Goal: Task Accomplishment & Management: Manage account settings

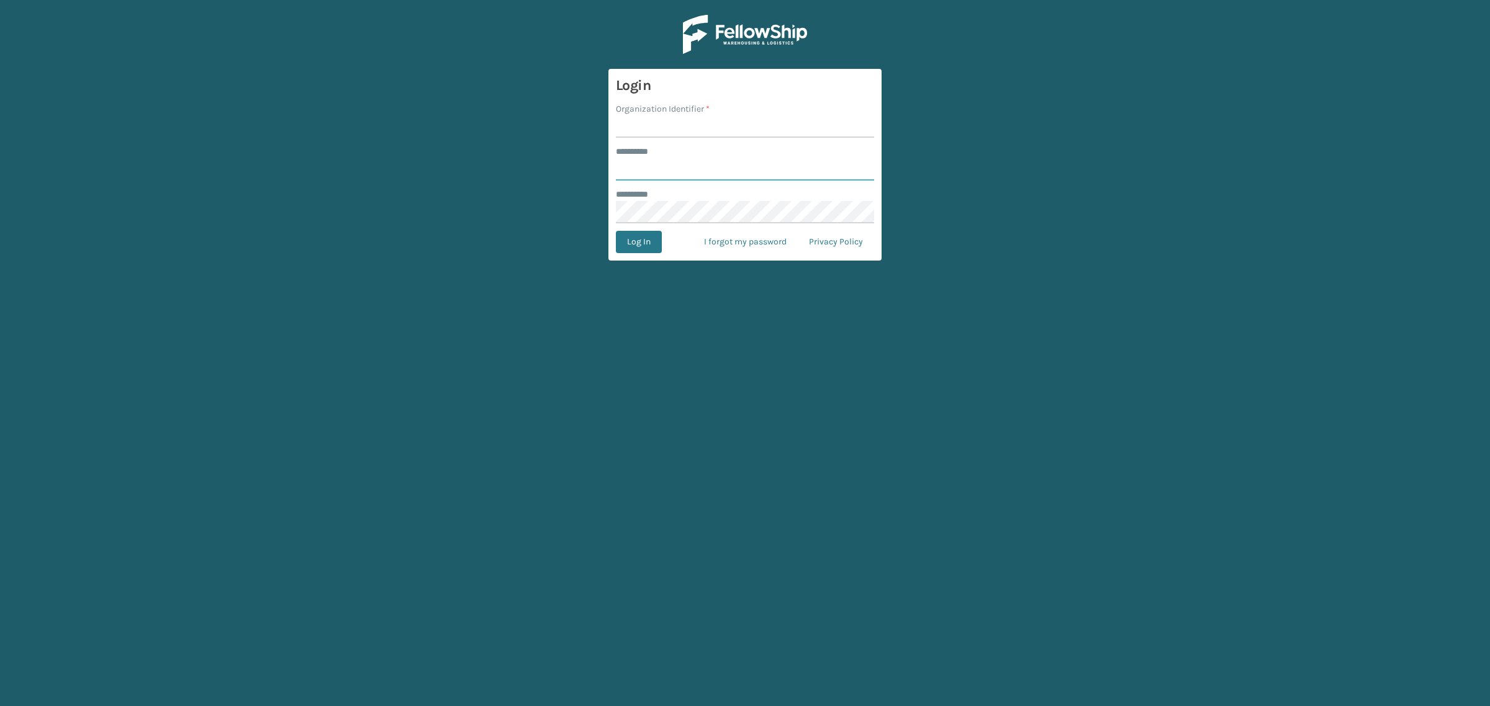
type input "**********"
click at [665, 131] on input "Organization Identifier *" at bounding box center [745, 126] width 258 height 22
type input "SuperAdminOrganization"
click at [626, 241] on button "Log In" at bounding box center [639, 242] width 46 height 22
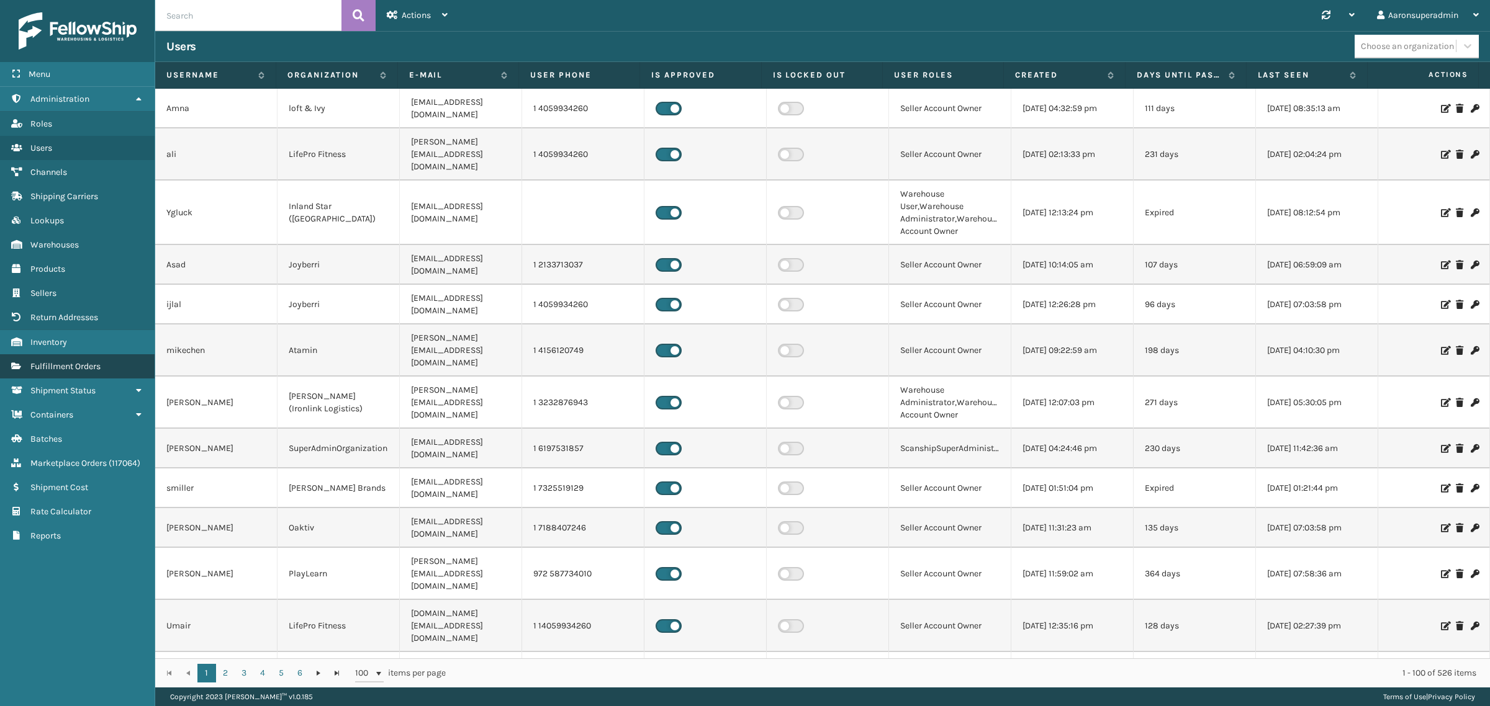
click at [56, 354] on link "Fulfillment Orders" at bounding box center [77, 366] width 155 height 24
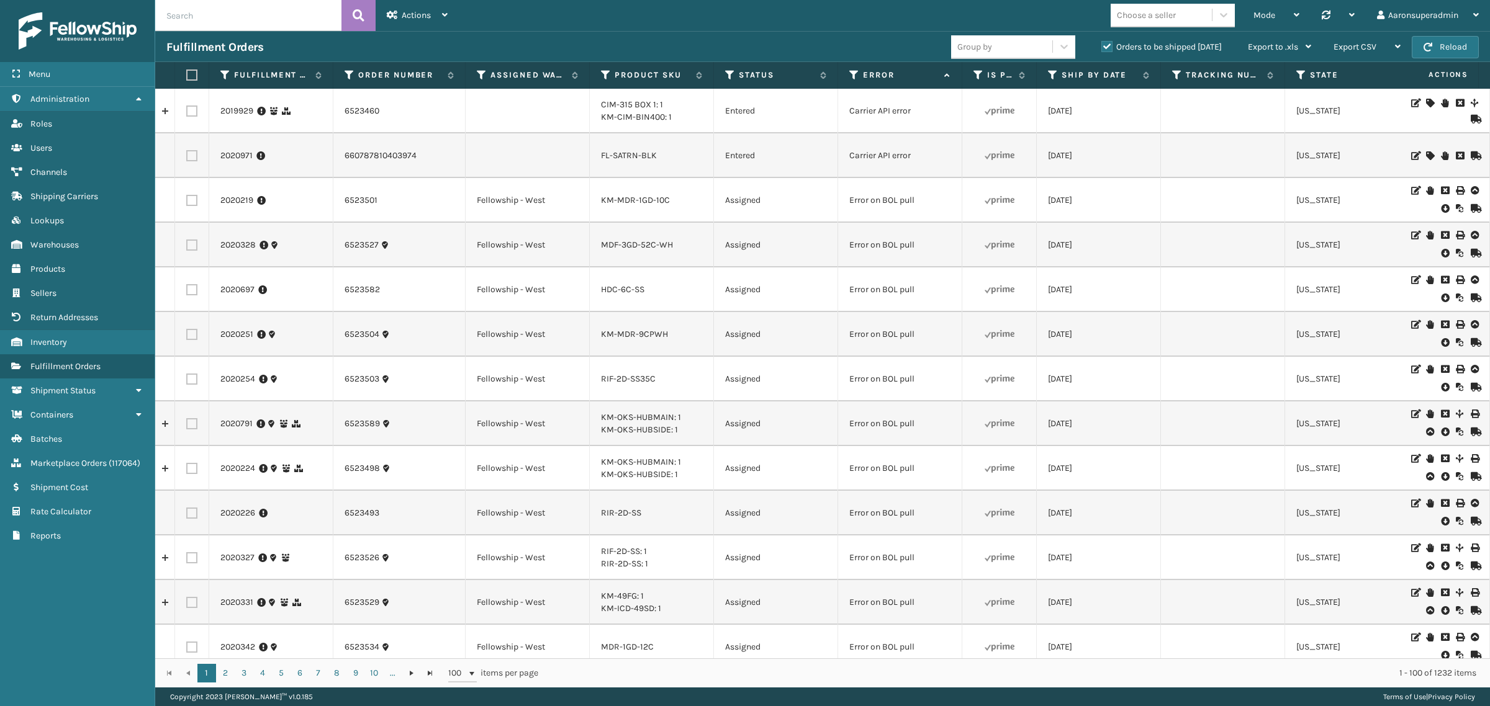
click at [251, 22] on input "text" at bounding box center [248, 15] width 186 height 31
paste input "113-9627232-2346612"
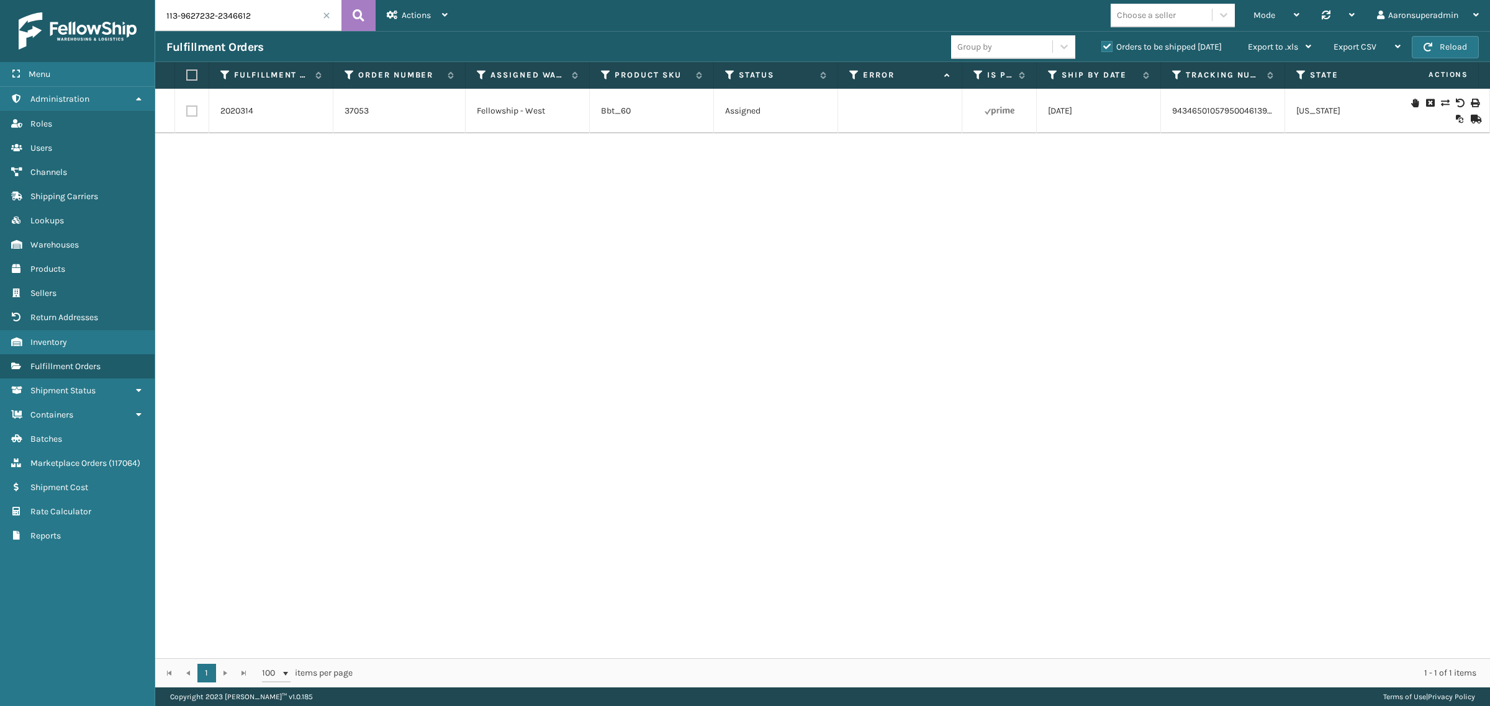
click at [273, 20] on input "113-9627232-2346612" at bounding box center [248, 15] width 186 height 31
paste input "113-7698813-596104"
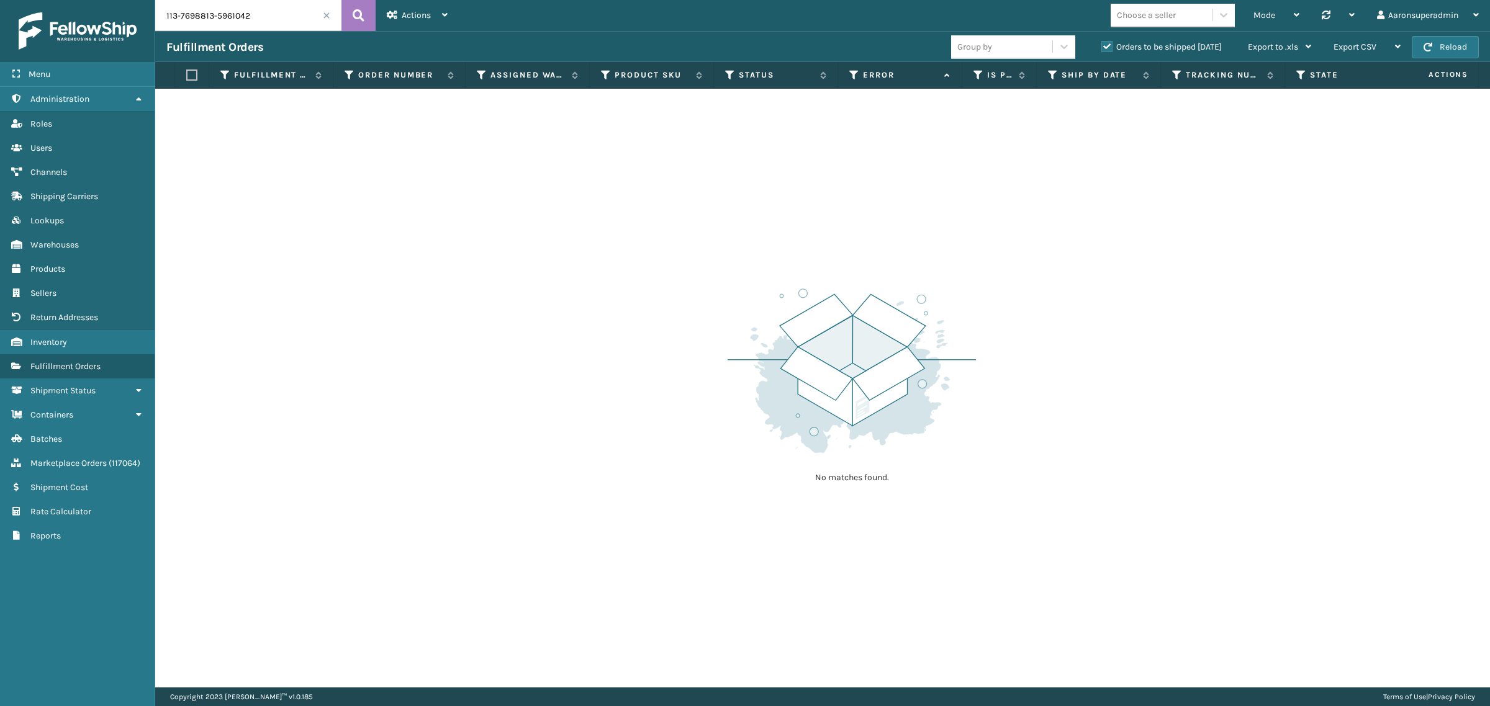
click at [1114, 44] on label "Orders to be shipped [DATE]" at bounding box center [1161, 47] width 120 height 11
click at [1102, 44] on input "Orders to be shipped [DATE]" at bounding box center [1101, 44] width 1 height 8
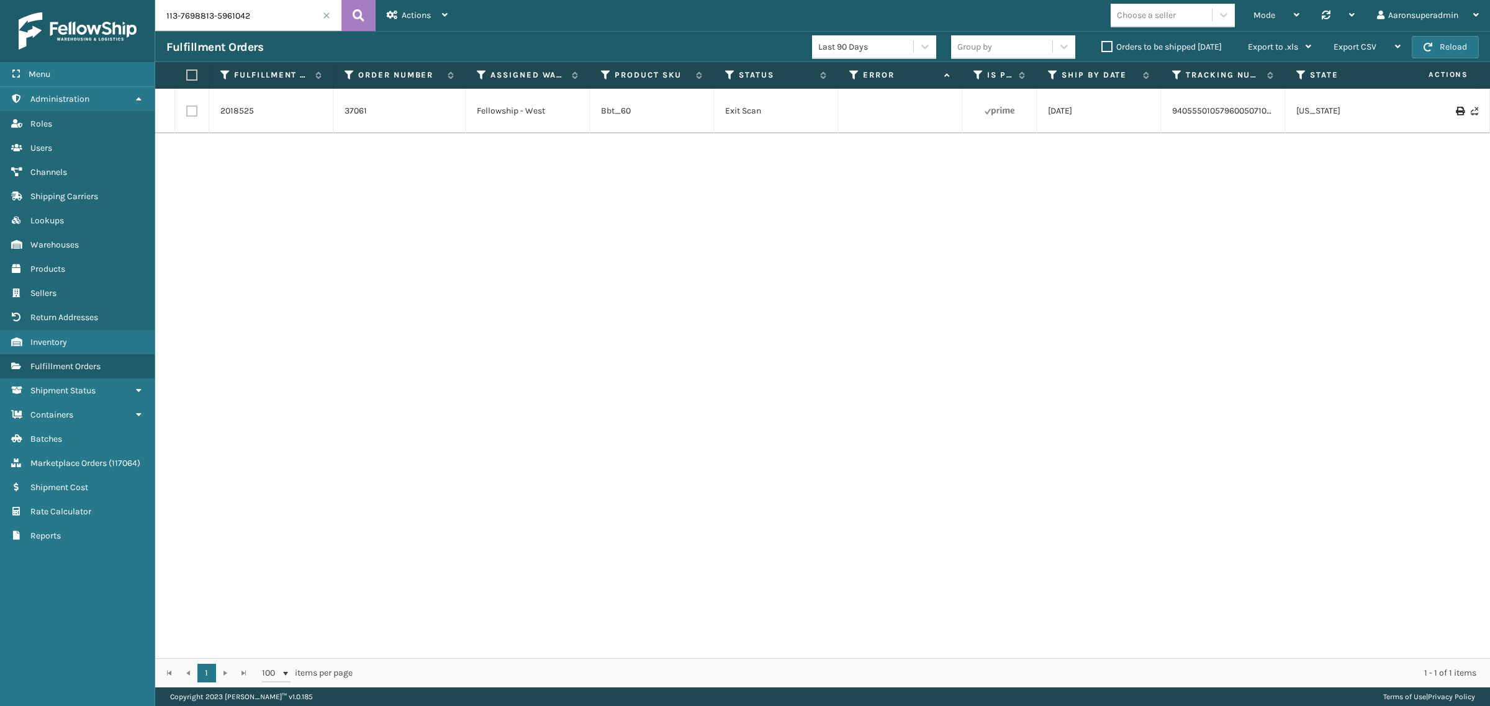
click at [1195, 116] on td "9405550105796005071098" at bounding box center [1223, 111] width 124 height 45
click at [1195, 112] on link "9405550105796005071098" at bounding box center [1224, 111] width 105 height 11
drag, startPoint x: 602, startPoint y: 660, endPoint x: 671, endPoint y: 664, distance: 69.0
click at [671, 664] on div "1 1 100 items per page 1 - 1 of 1 items" at bounding box center [822, 673] width 1334 height 29
click at [258, 22] on input "113-7698813-5961042" at bounding box center [248, 15] width 186 height 31
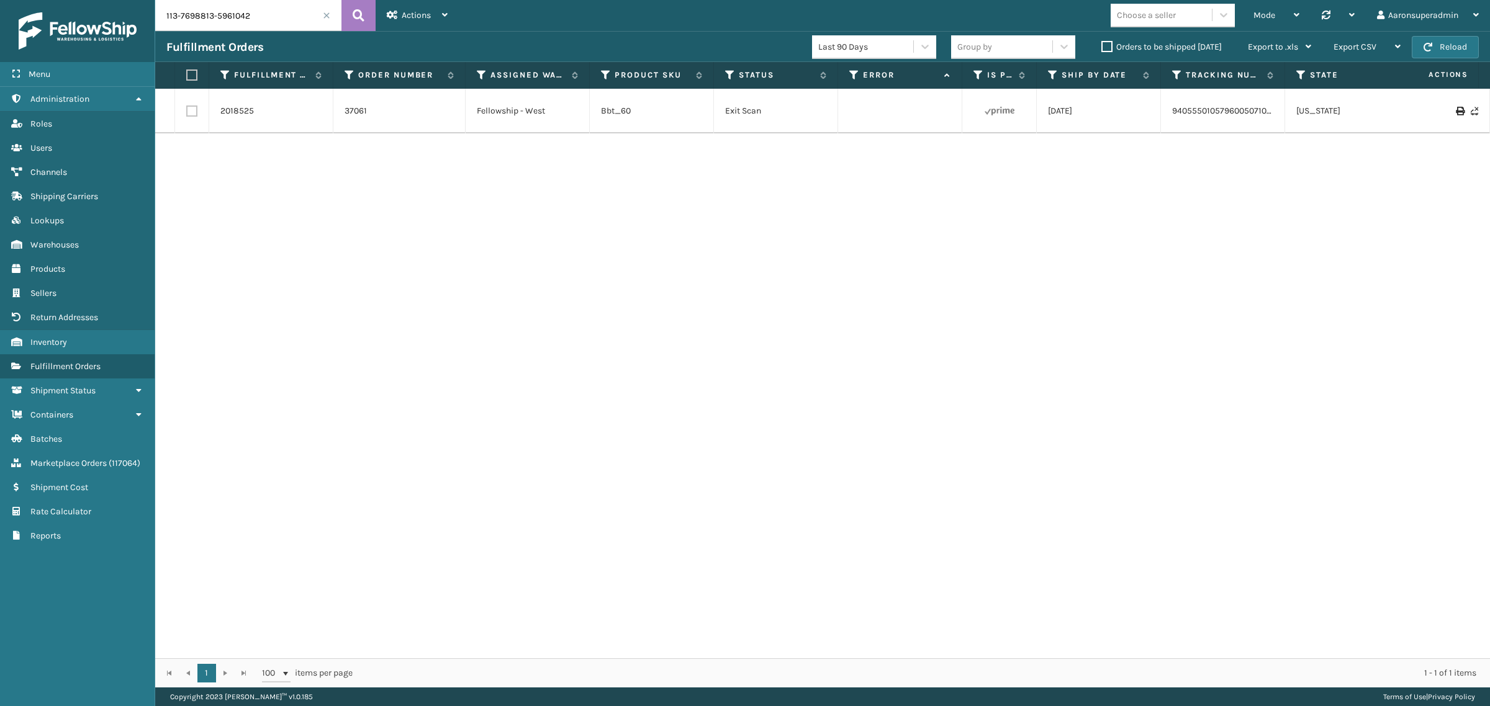
click at [258, 22] on input "113-7698813-5961042" at bounding box center [248, 15] width 186 height 31
paste input "111-6794339-2057065"
type input "111-6794339-2057065"
click at [1194, 115] on link "883576036810" at bounding box center [1201, 111] width 59 height 11
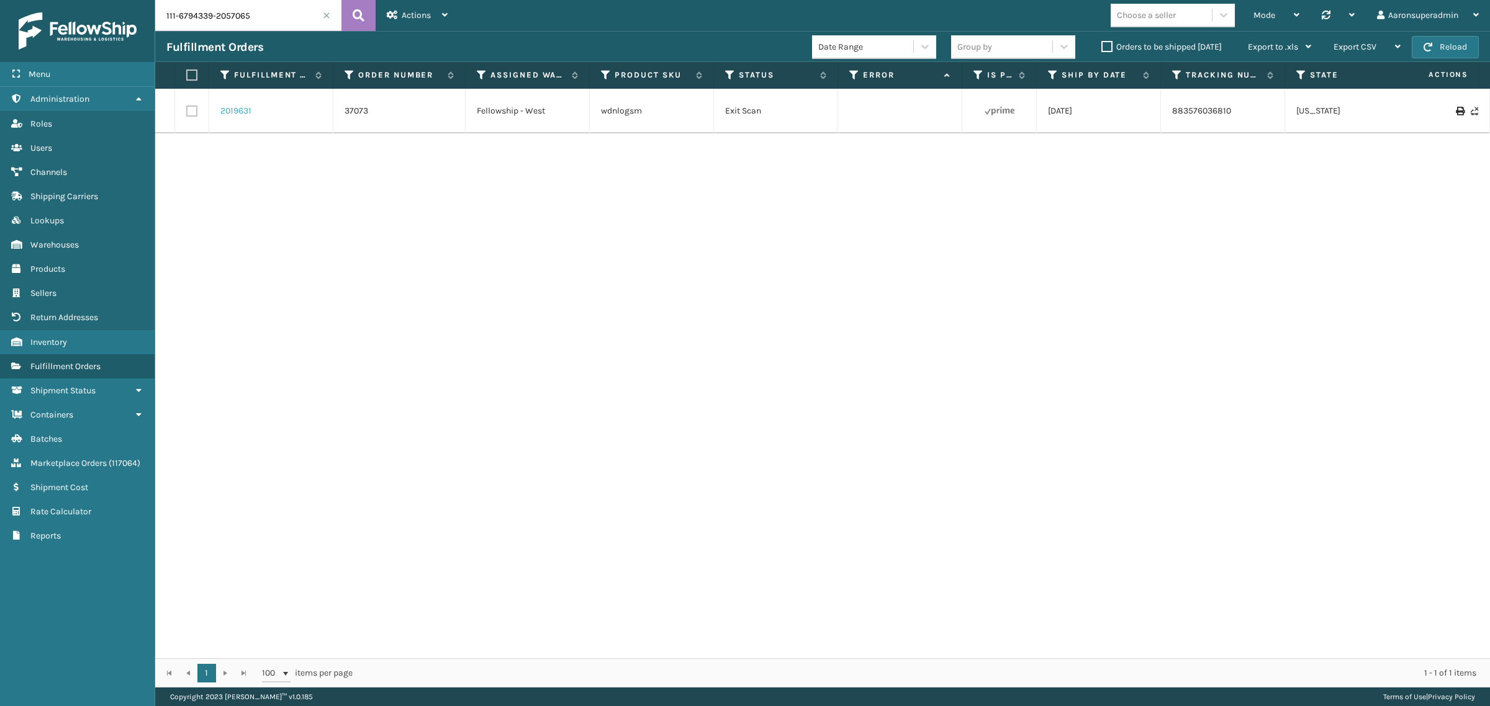
click at [222, 109] on link "2019631" at bounding box center [235, 111] width 31 height 12
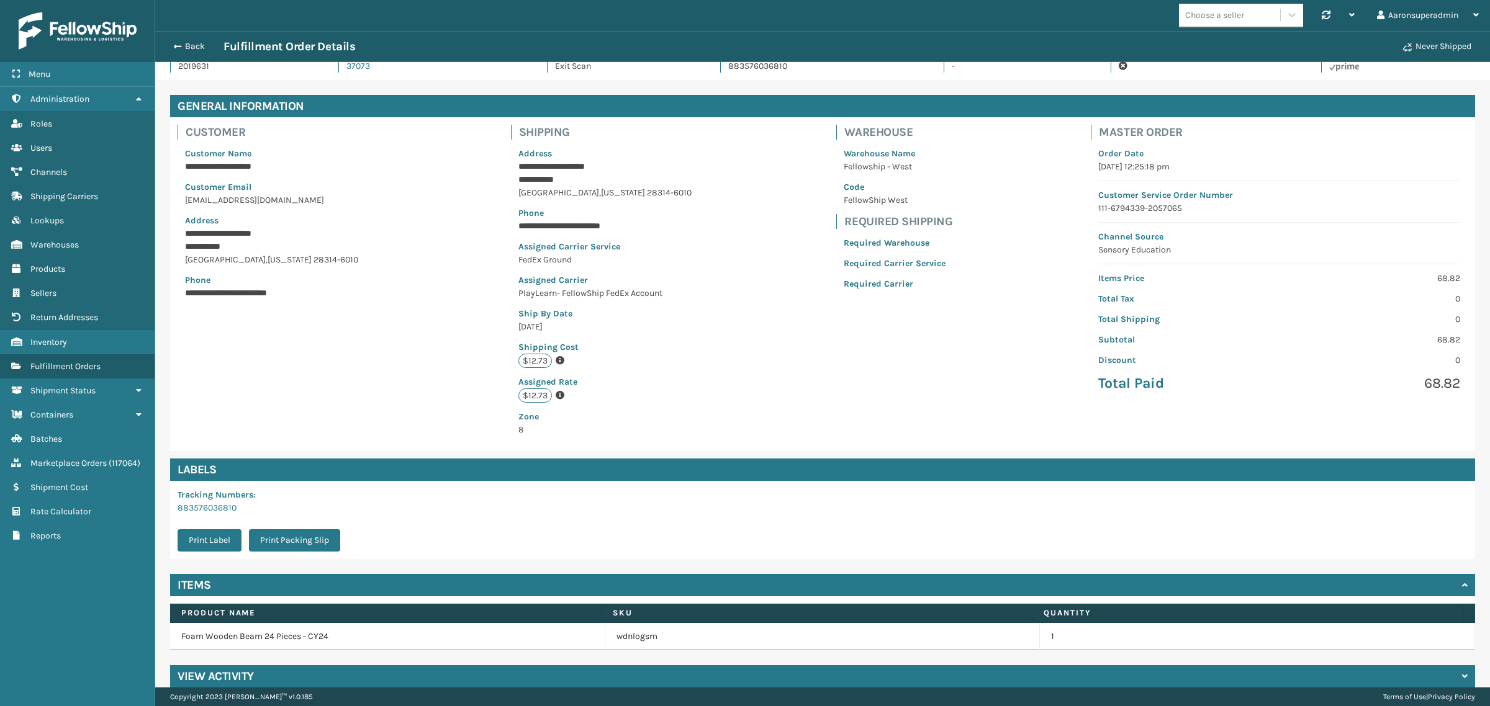
scroll to position [41, 0]
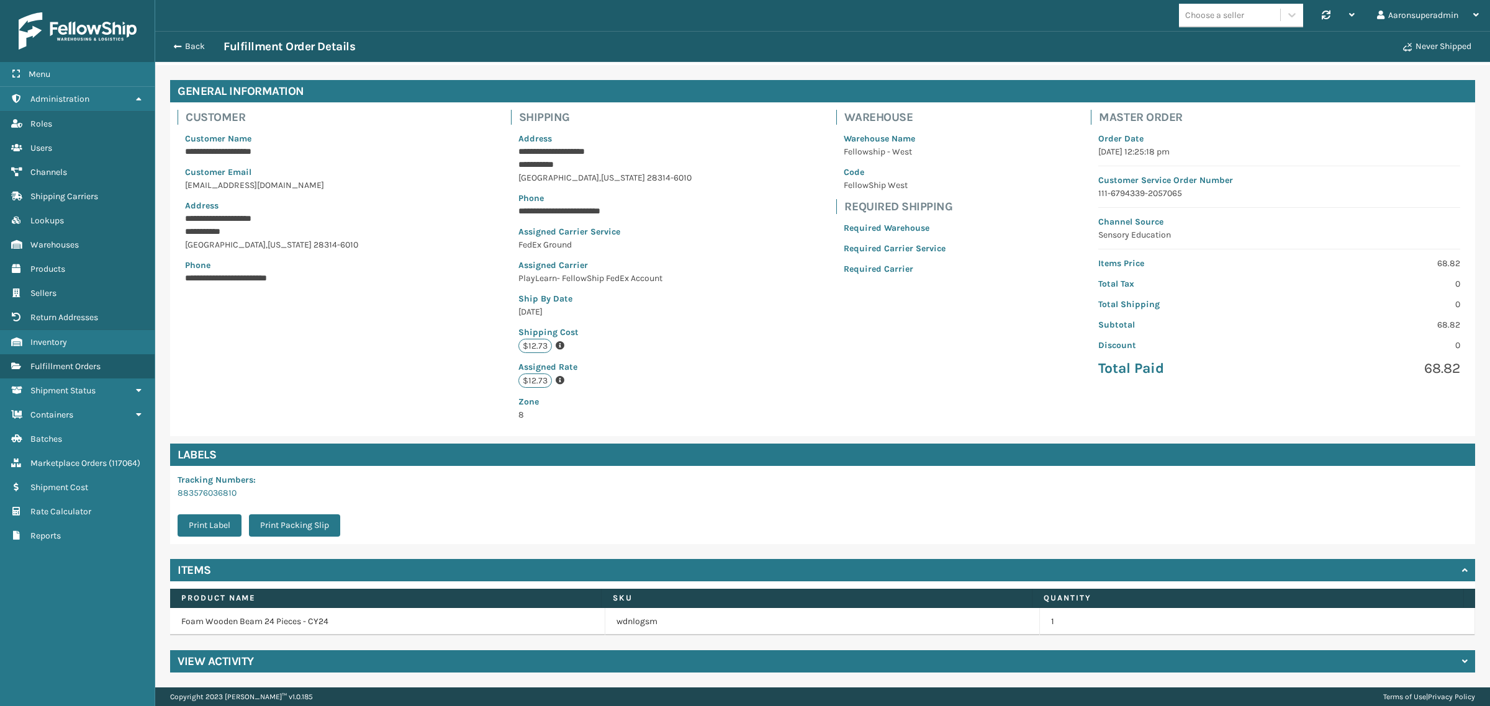
click at [232, 660] on h4 "View Activity" at bounding box center [216, 661] width 76 height 15
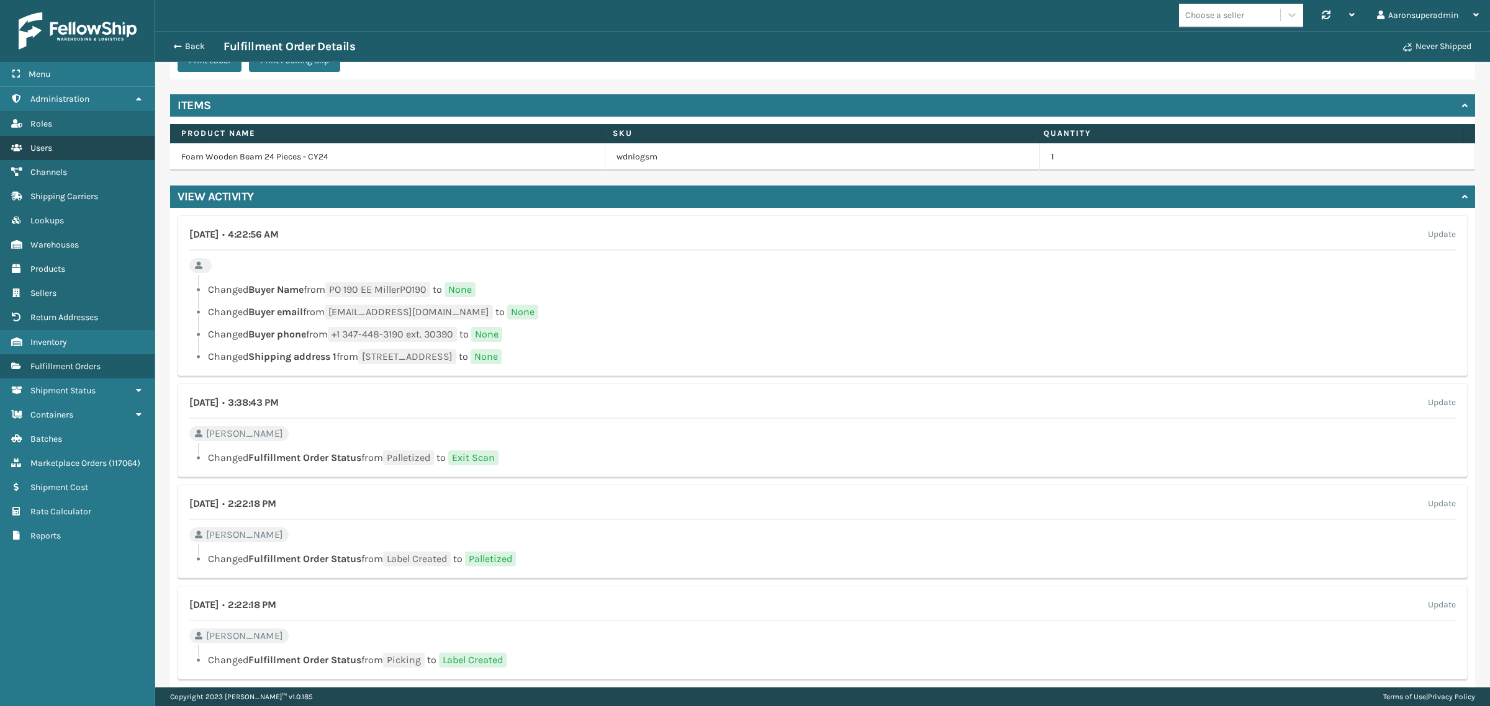
scroll to position [504, 0]
click at [187, 44] on button "Back" at bounding box center [194, 46] width 57 height 11
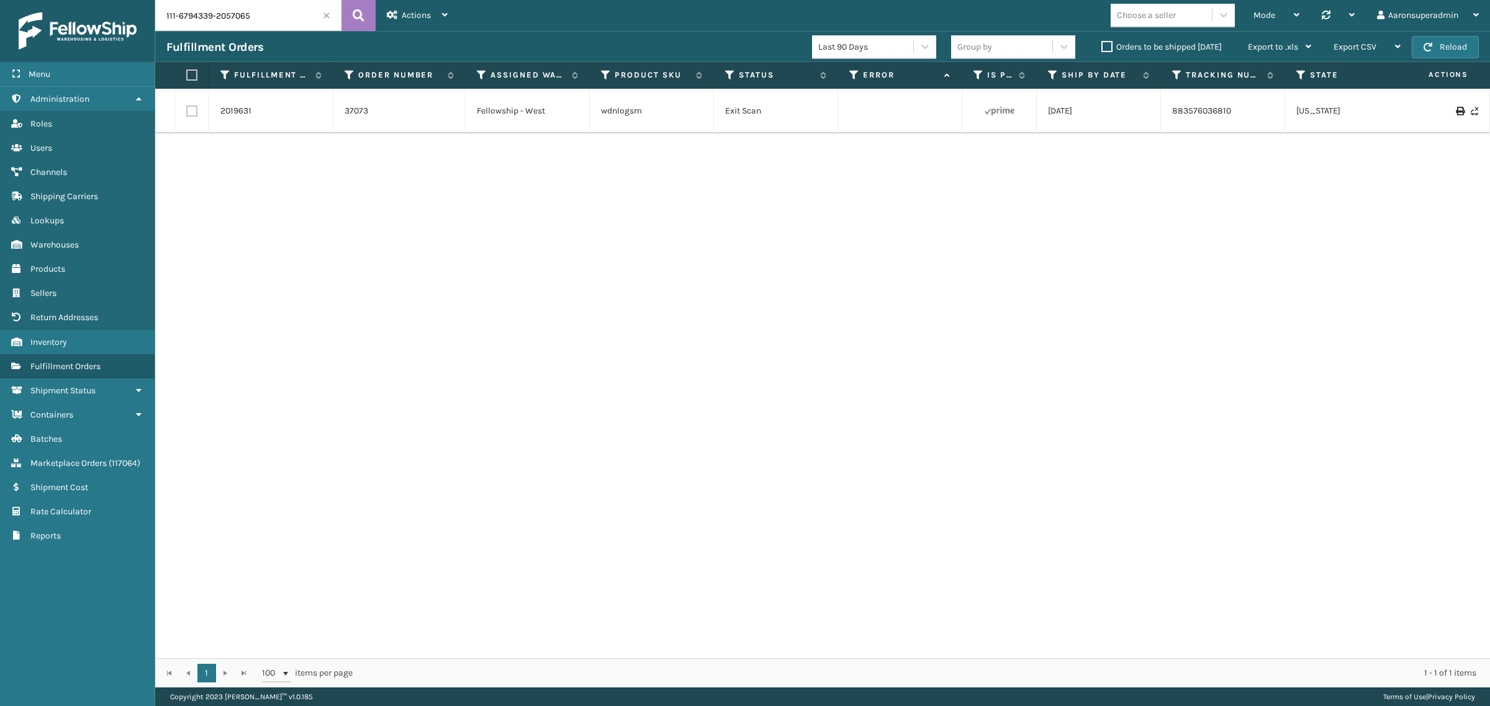
click at [271, 26] on input "111-6794339-2057065" at bounding box center [248, 15] width 186 height 31
paste input "113-7698813-5961042"
type input "113-7698813-5961042"
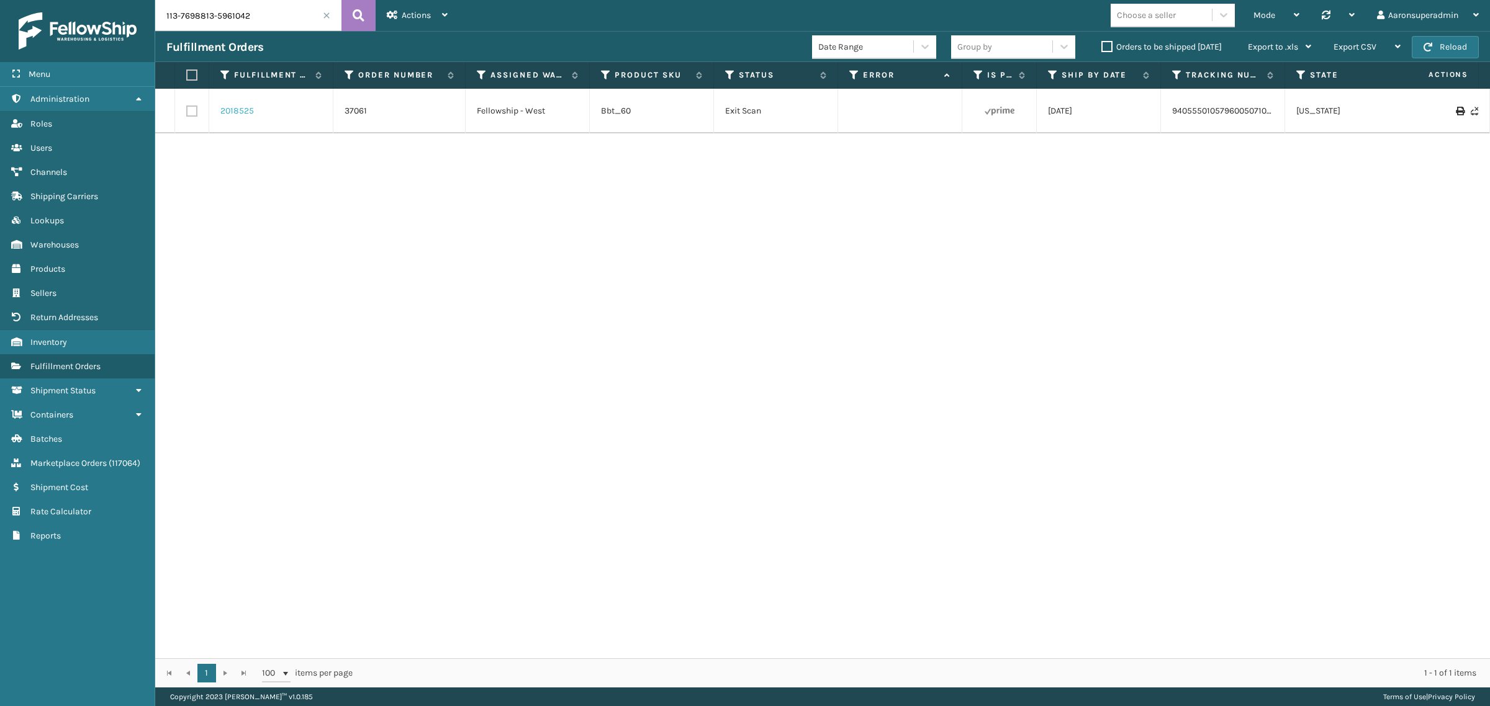
click at [244, 115] on link "2018525" at bounding box center [237, 111] width 34 height 12
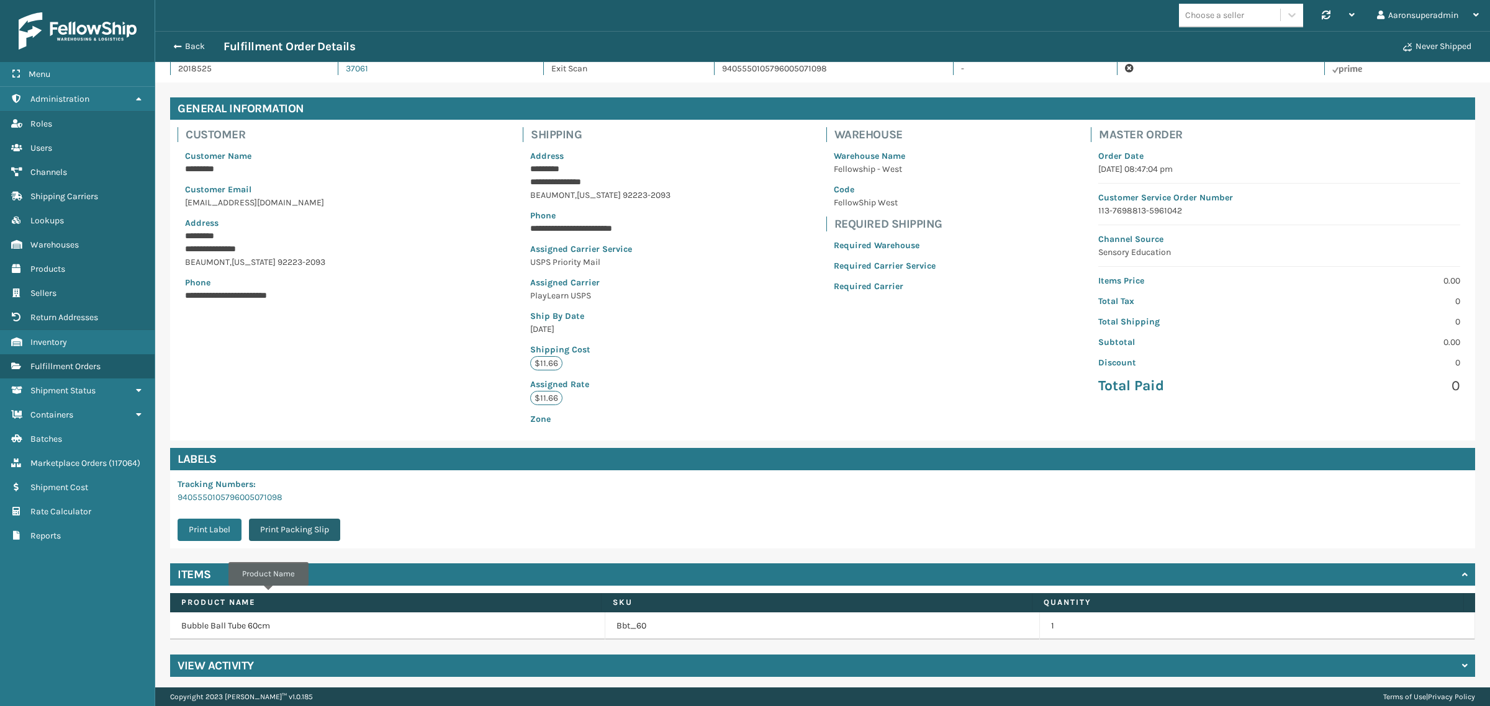
scroll to position [28, 0]
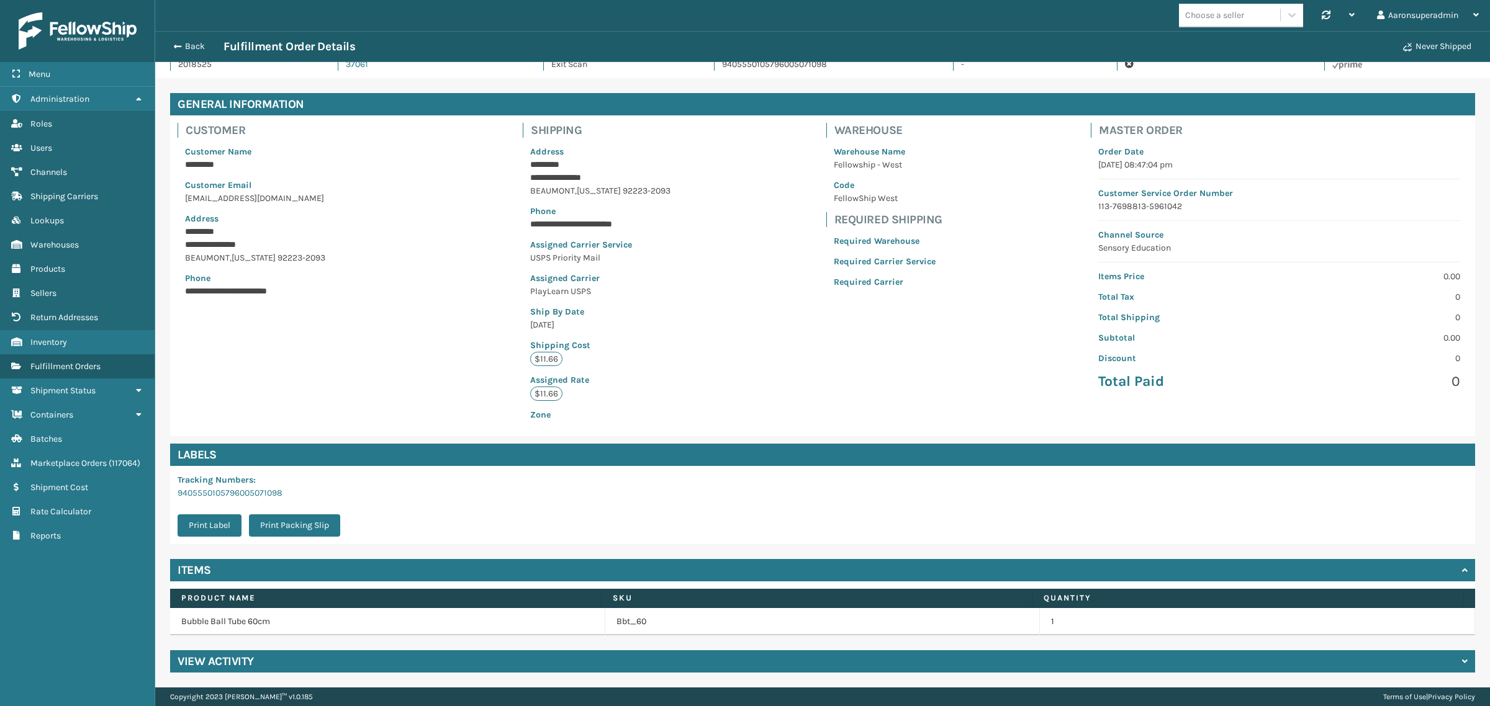
click at [203, 661] on h4 "View Activity" at bounding box center [216, 661] width 76 height 15
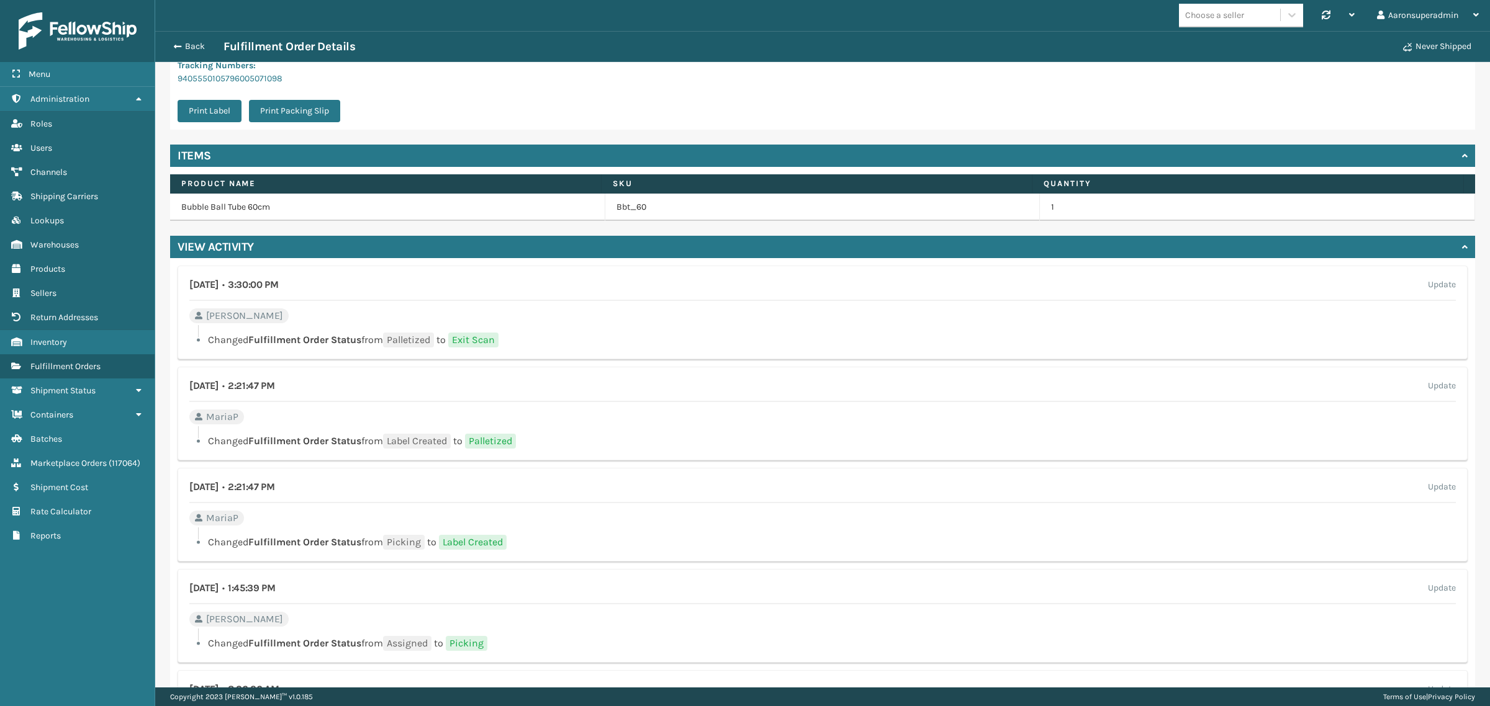
scroll to position [424, 0]
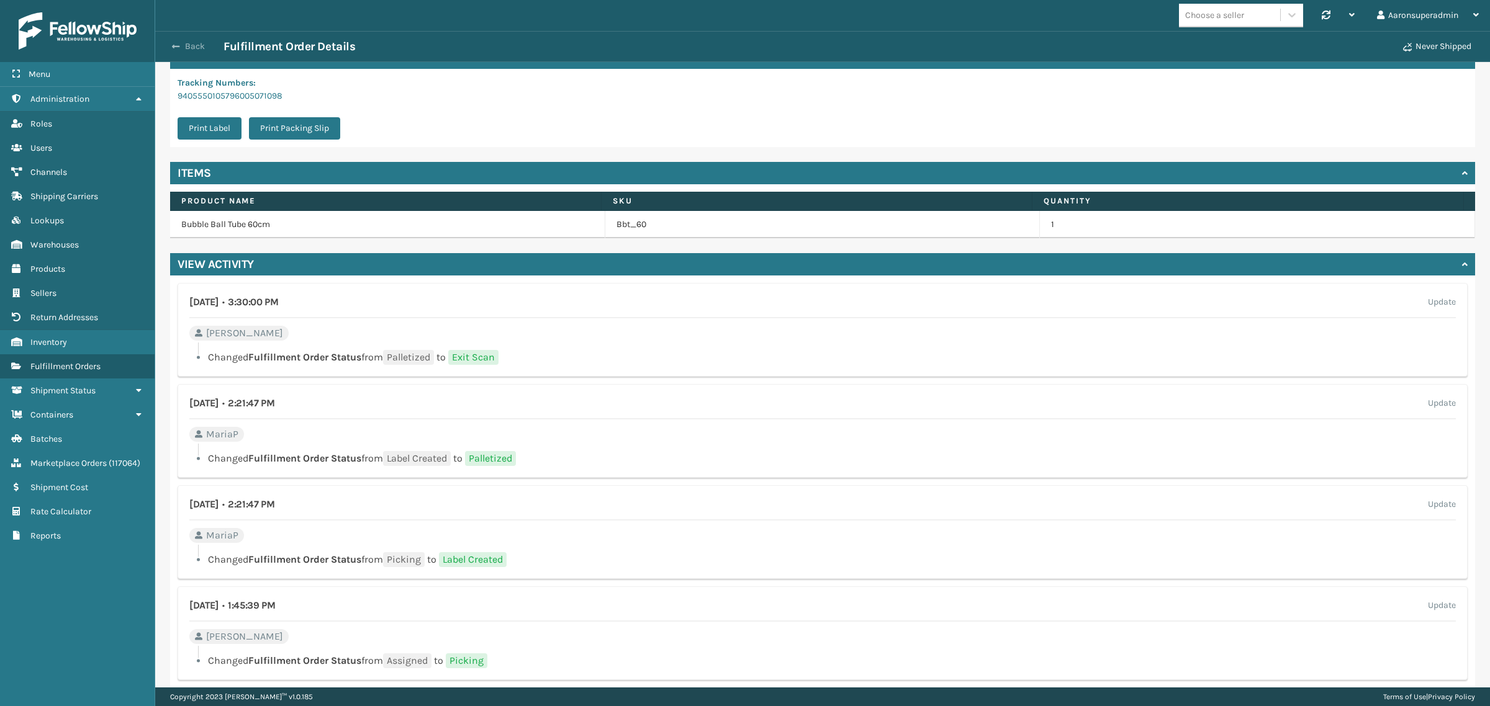
click at [184, 48] on button "Back" at bounding box center [194, 46] width 57 height 11
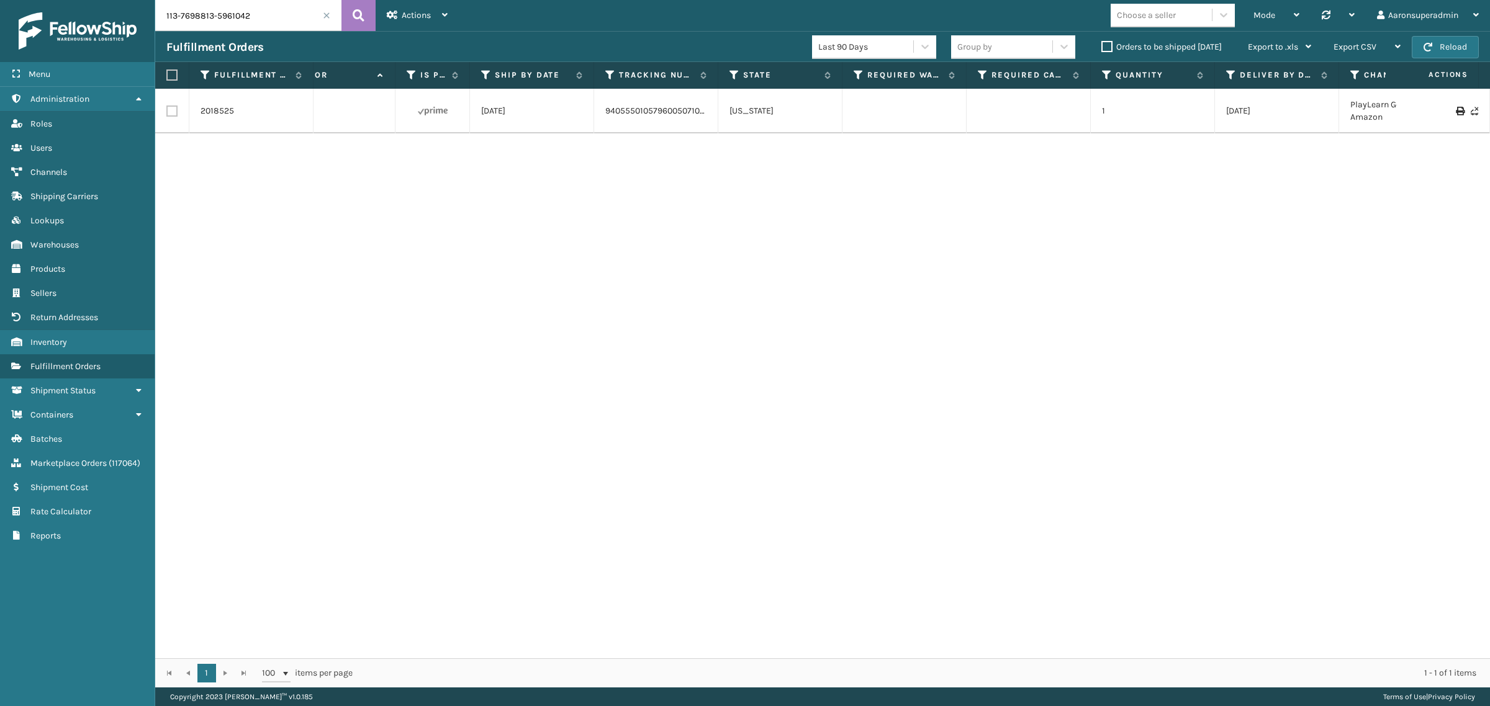
scroll to position [0, 516]
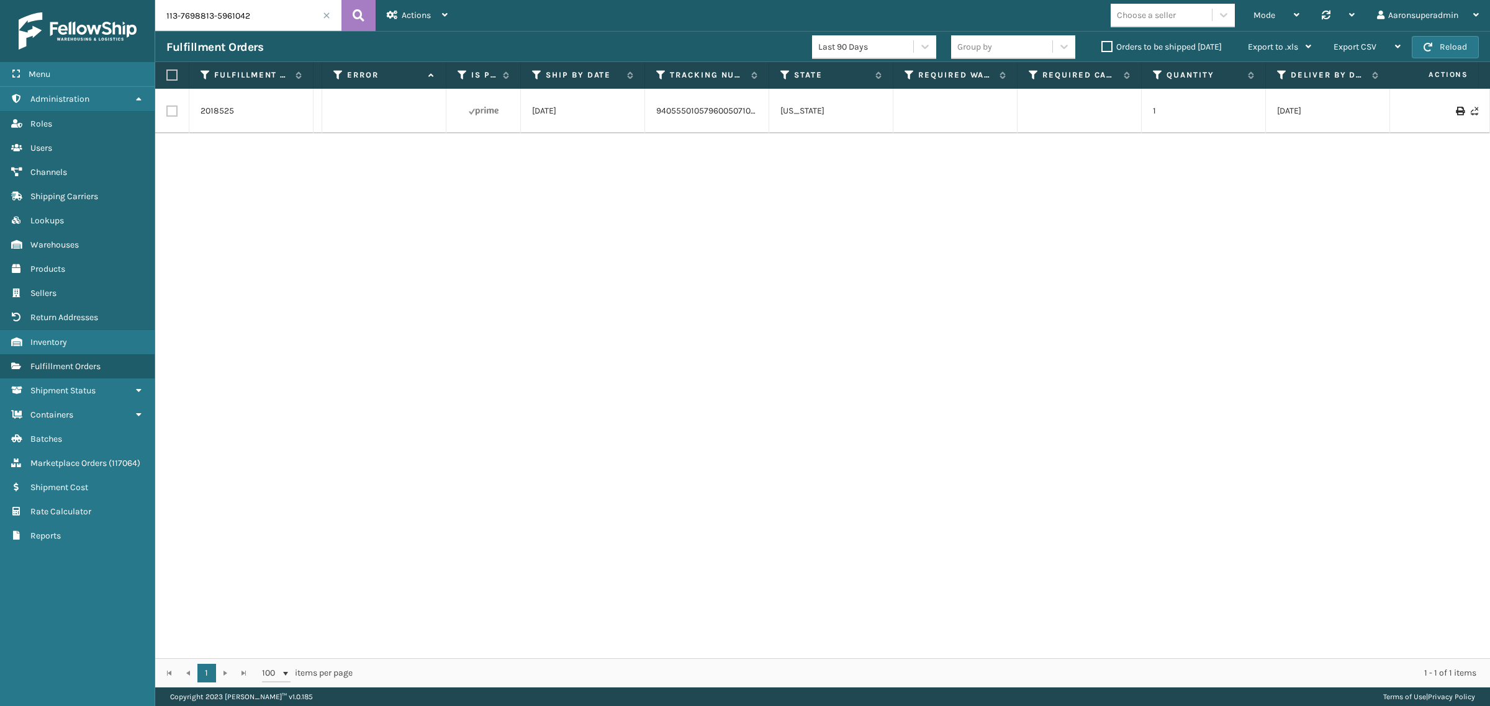
click at [197, 20] on input "113-7698813-5961042" at bounding box center [248, 15] width 186 height 31
paste input "111-6794339-2057065"
type input "111-6794339-2057065"
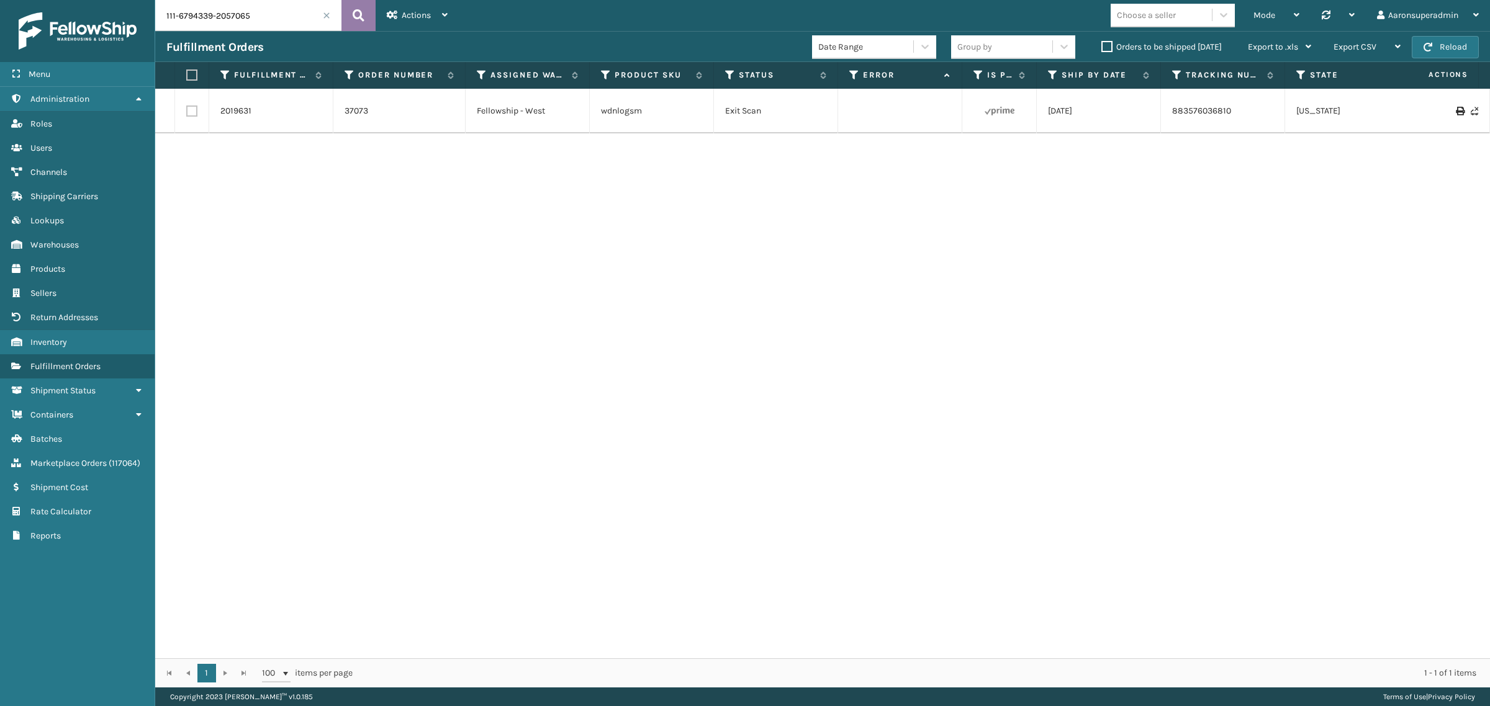
click at [361, 17] on icon at bounding box center [359, 15] width 12 height 19
click at [64, 458] on span "Marketplace Orders" at bounding box center [68, 463] width 76 height 11
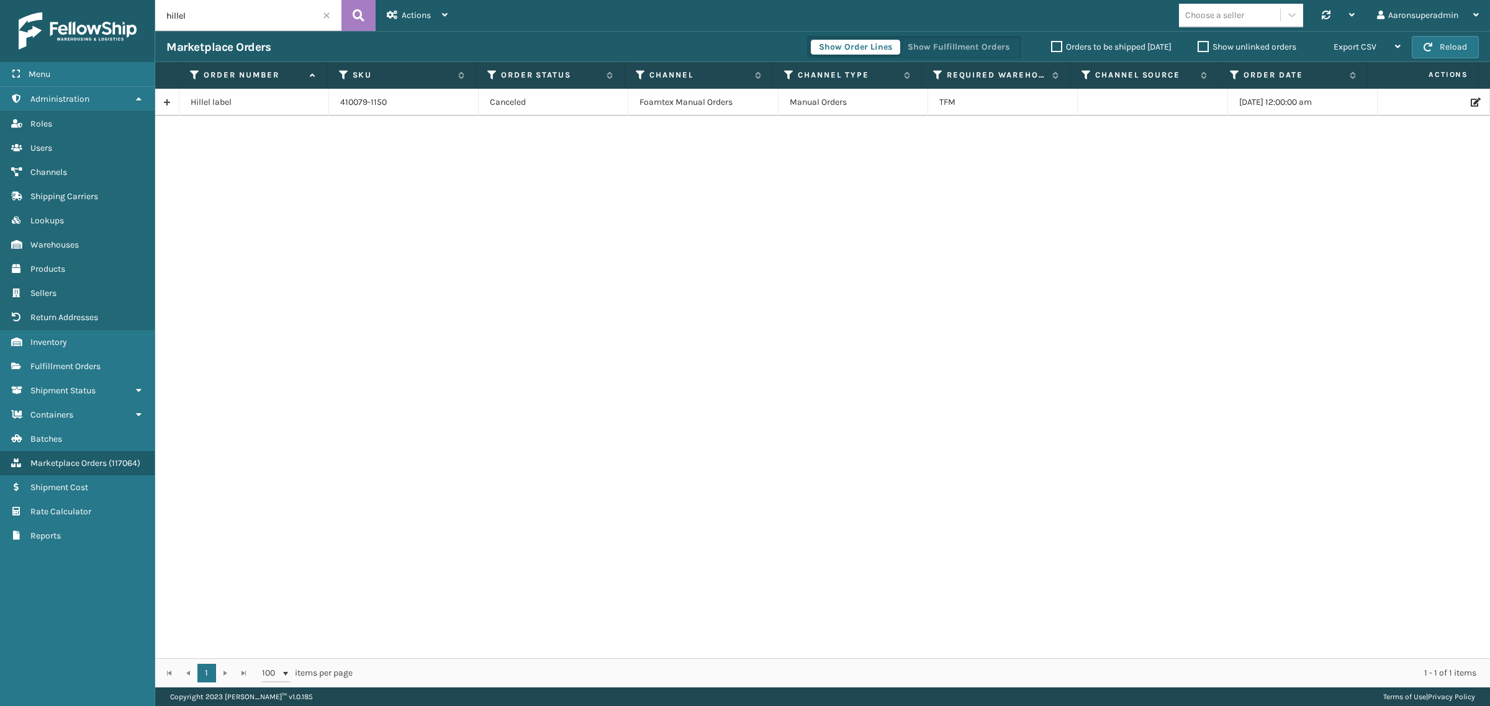
click at [206, 20] on input "hillel" at bounding box center [248, 15] width 186 height 31
paste input "111-6794339-2057065"
type input "111-6794339-2057065"
click at [194, 97] on link "37073" at bounding box center [203, 102] width 24 height 12
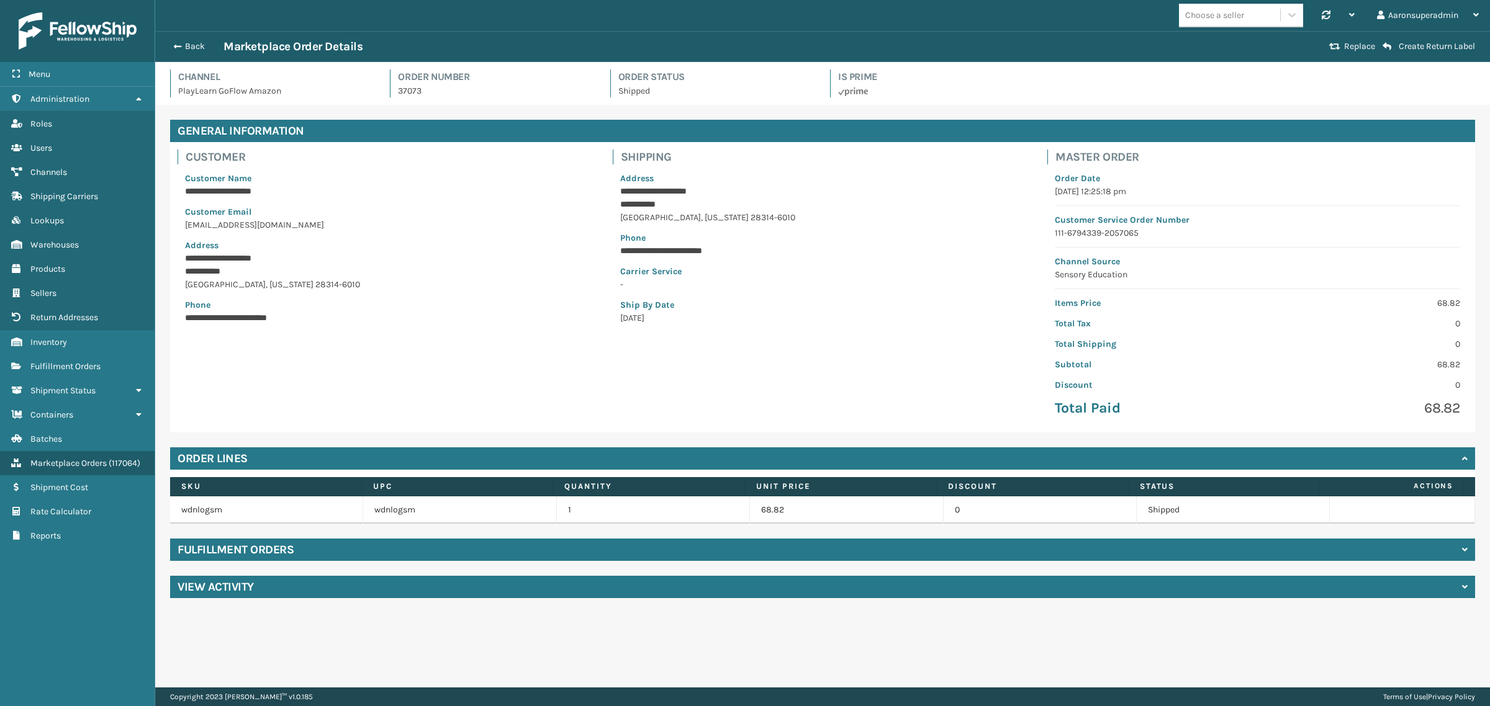
click at [202, 593] on h4 "View Activity" at bounding box center [216, 587] width 76 height 15
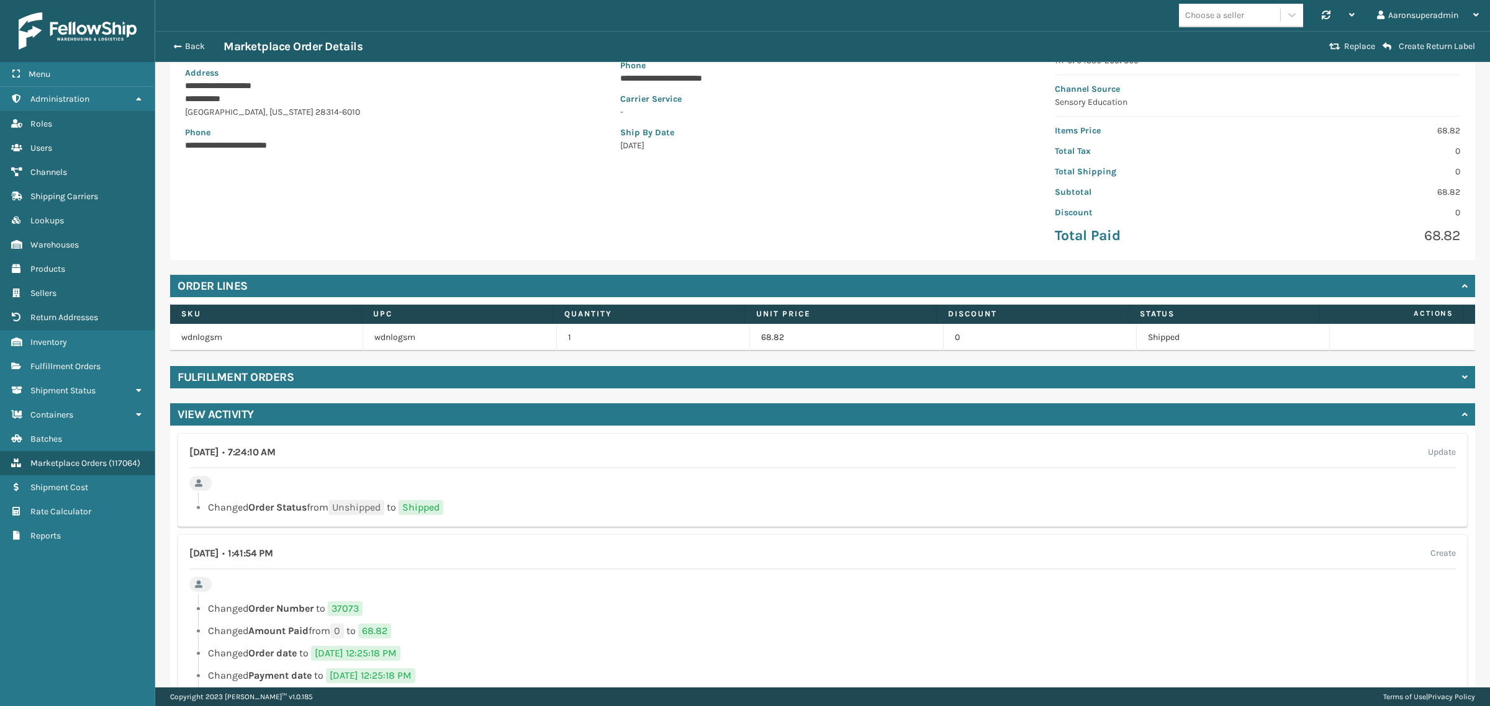
scroll to position [168, 0]
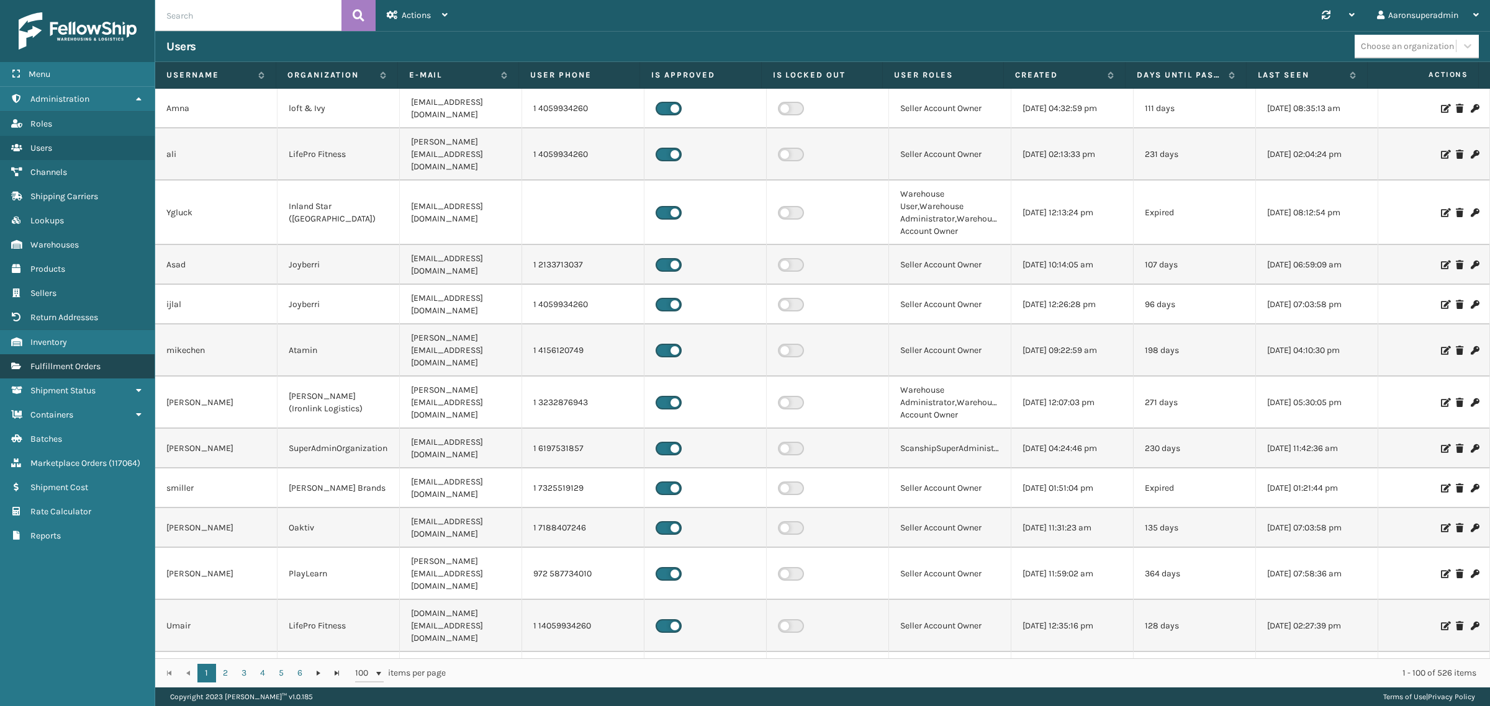
click at [47, 361] on span "Fulfillment Orders" at bounding box center [65, 366] width 70 height 11
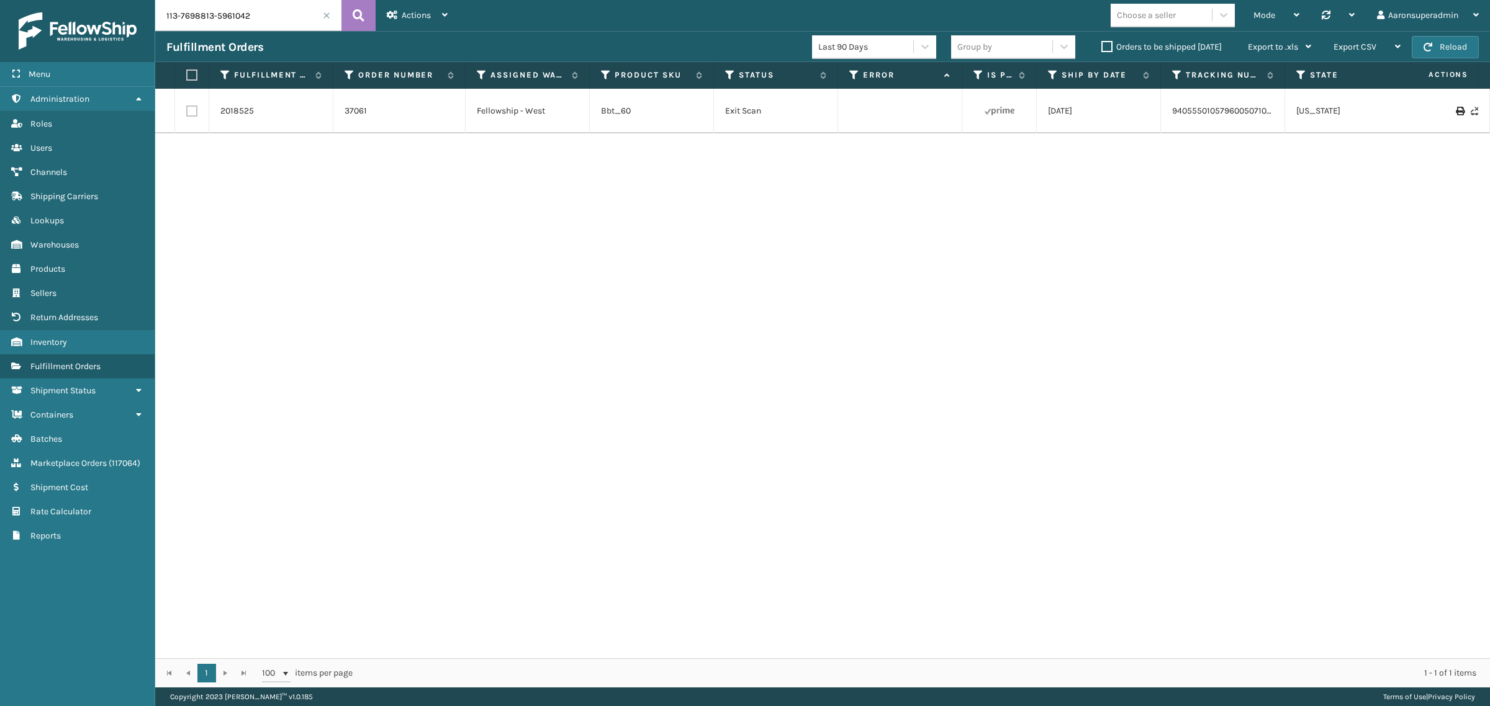
click at [228, 17] on input "113-7698813-5961042" at bounding box center [248, 15] width 186 height 31
paste input "1-6794339-2057065"
type input "111-6794339-2057065"
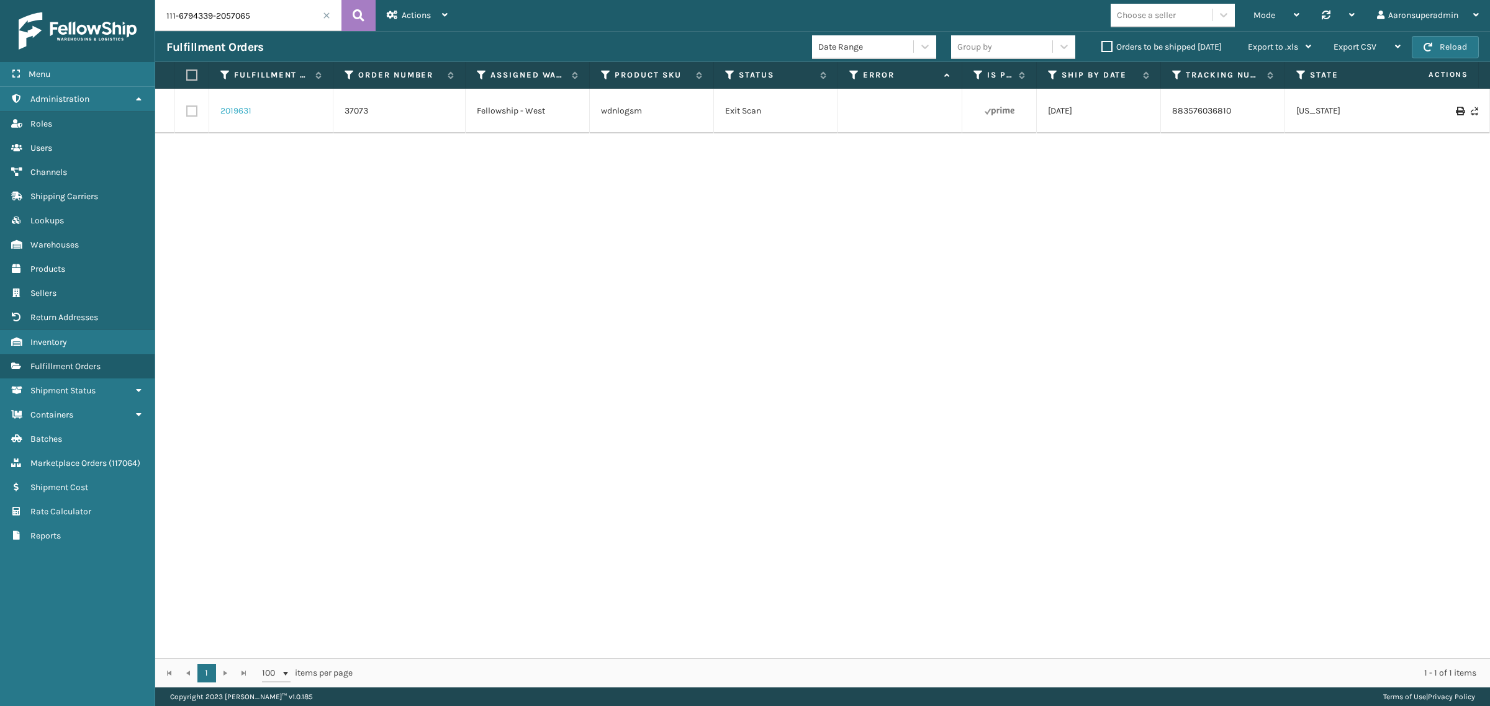
click at [236, 112] on link "2019631" at bounding box center [235, 111] width 31 height 12
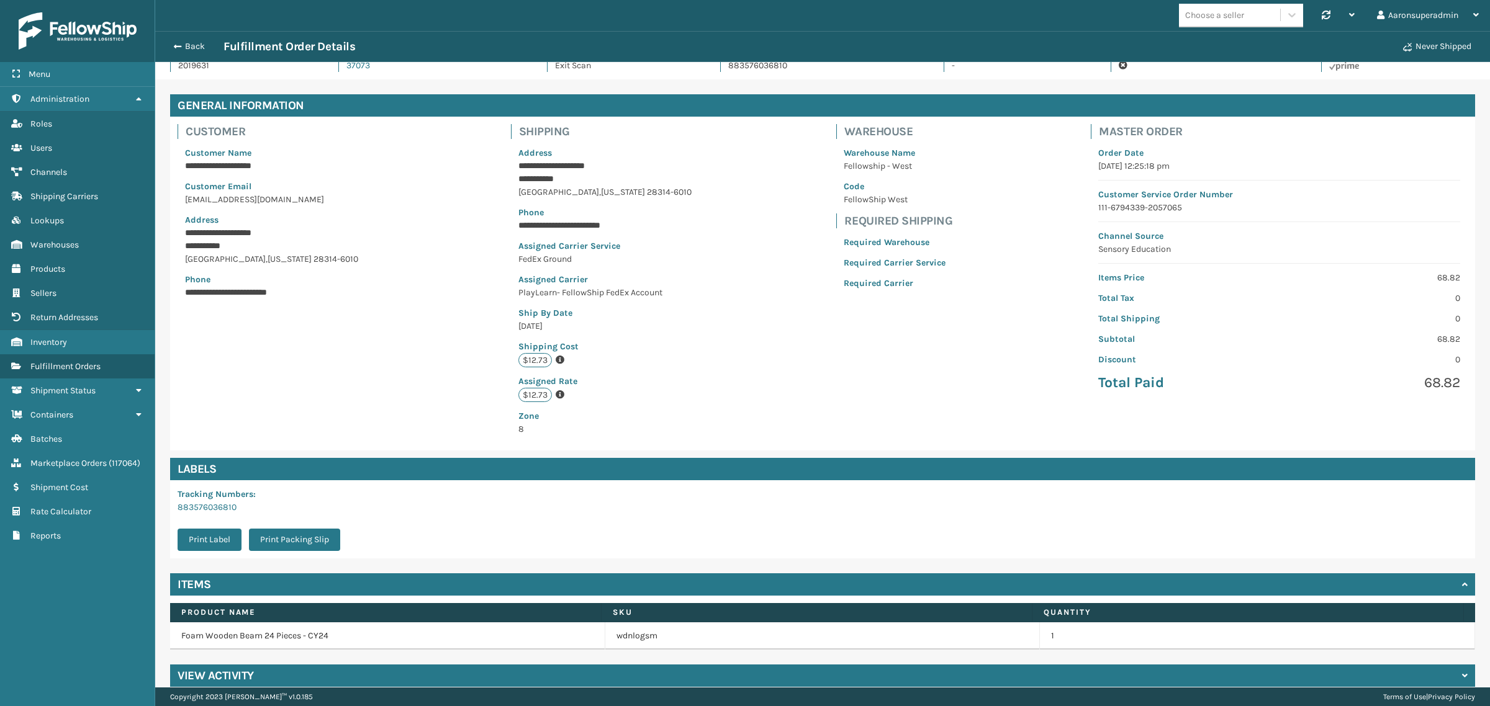
scroll to position [41, 0]
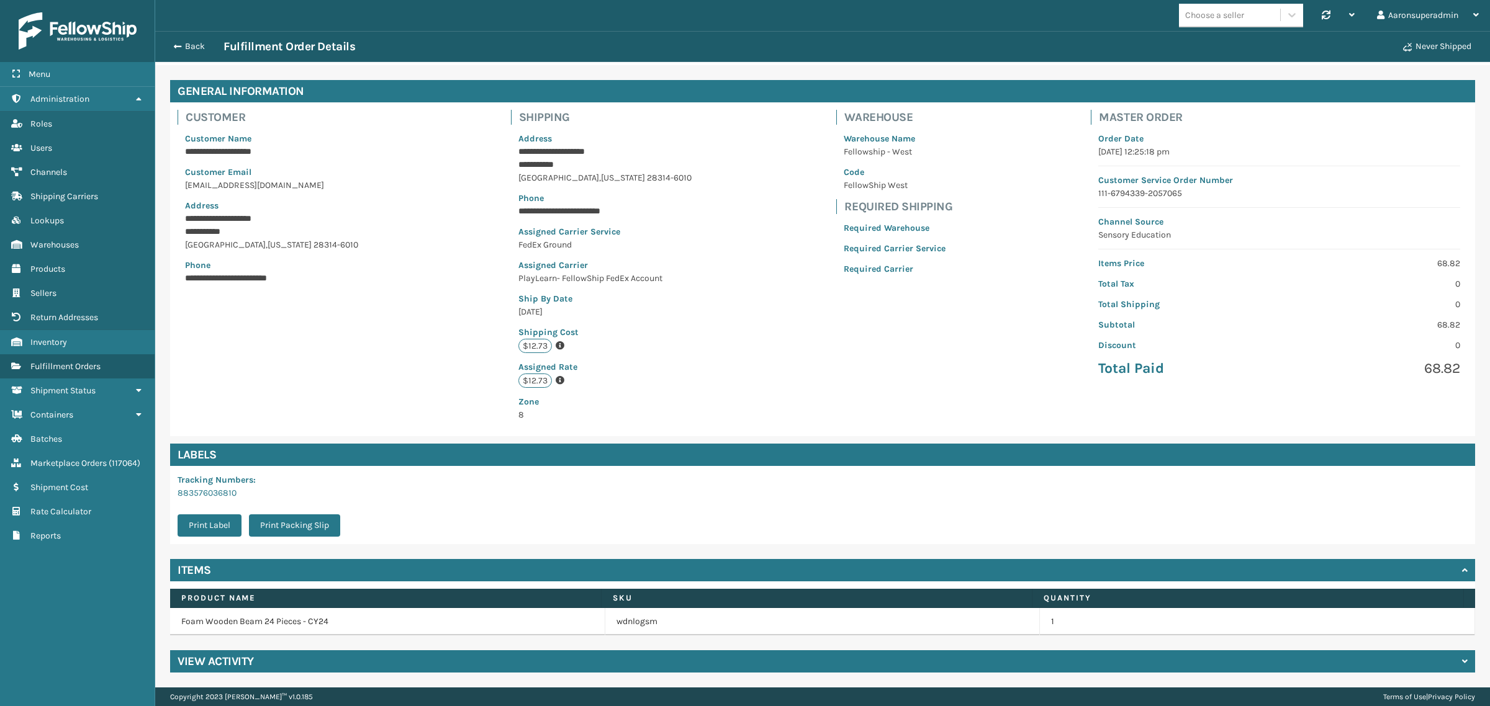
click at [218, 665] on h4 "View Activity" at bounding box center [216, 661] width 76 height 15
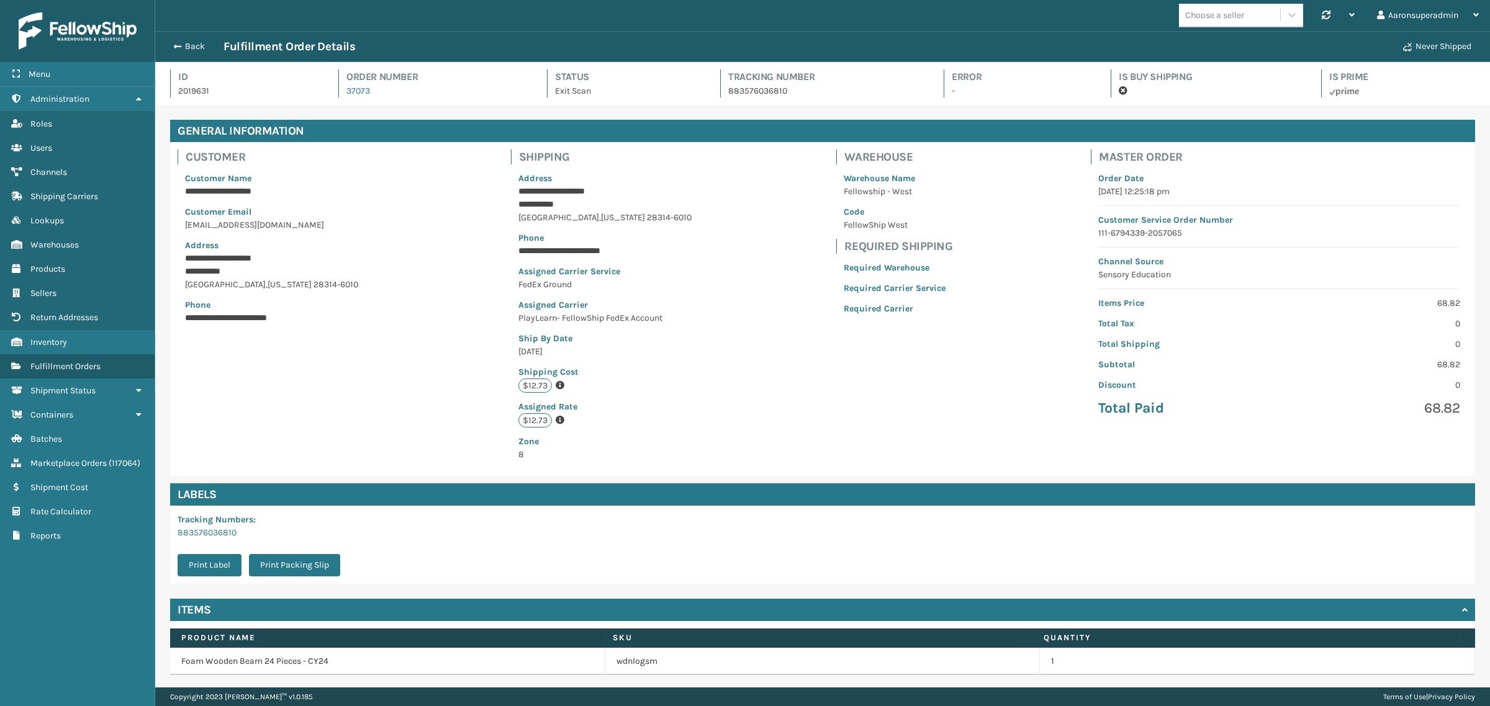
click at [747, 94] on p "883576036810" at bounding box center [824, 90] width 193 height 13
click at [779, 92] on p "883576036810" at bounding box center [824, 90] width 193 height 13
click at [184, 48] on button "Back" at bounding box center [194, 46] width 57 height 11
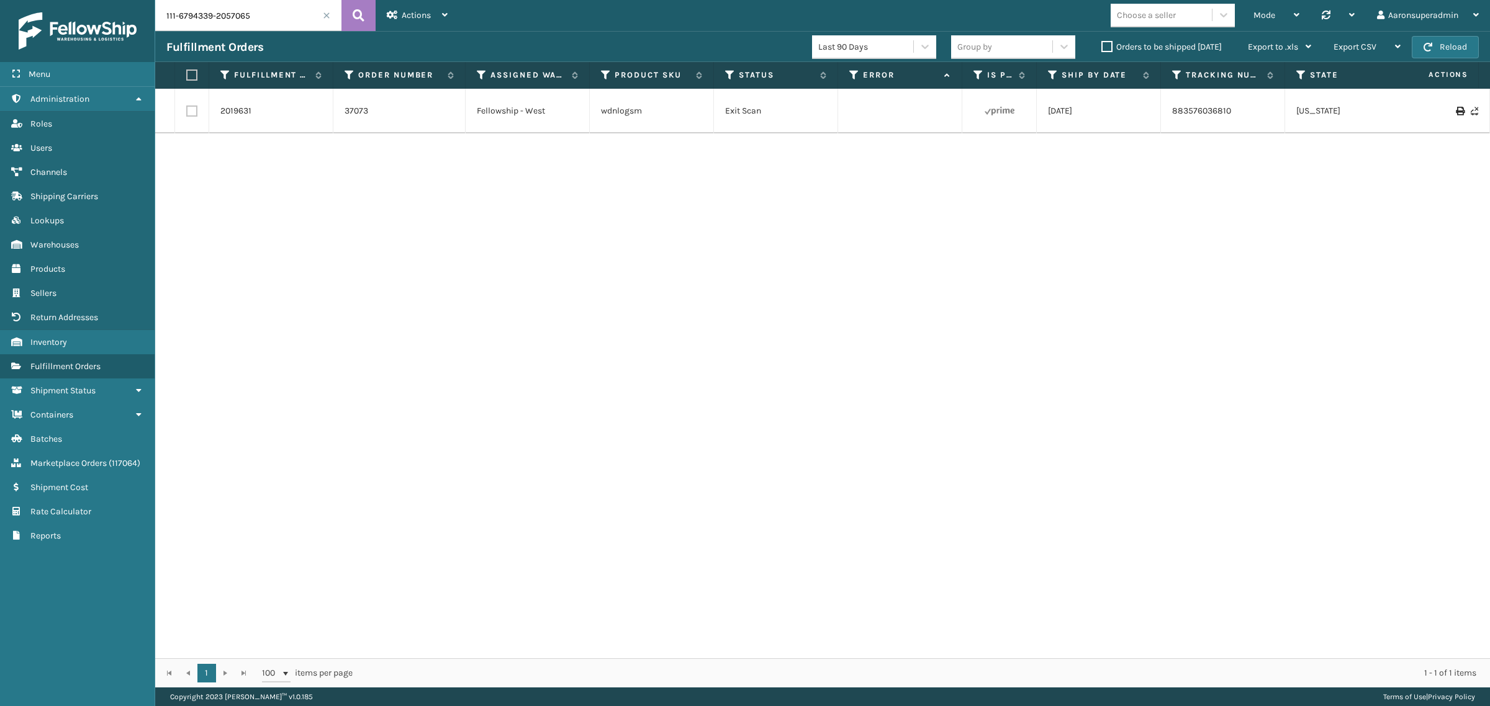
click at [253, 4] on input "111-6794339-2057065" at bounding box center [248, 15] width 186 height 31
click at [253, 7] on input "111-6794339-2057065" at bounding box center [248, 15] width 186 height 31
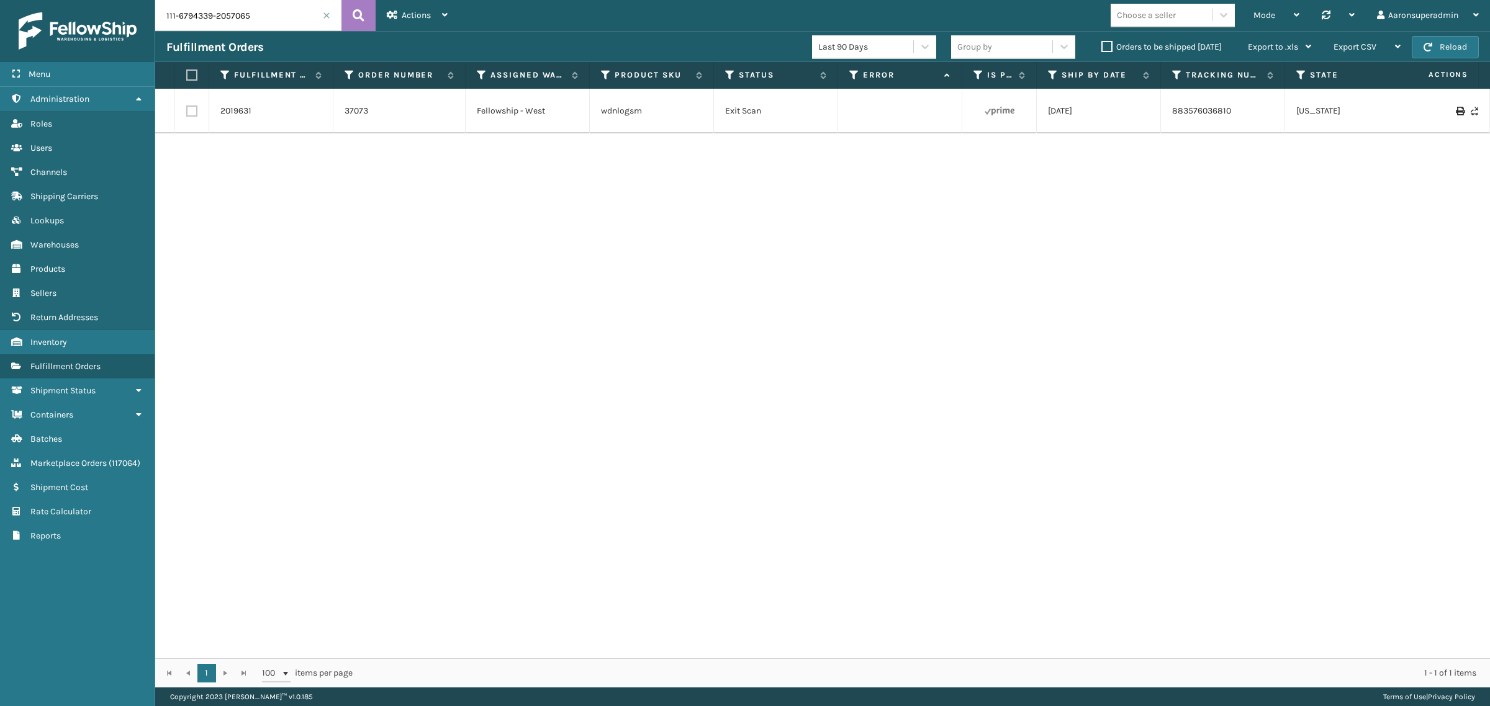
click at [253, 7] on input "111-6794339-2057065" at bounding box center [248, 15] width 186 height 31
type input "2020097,2020380"
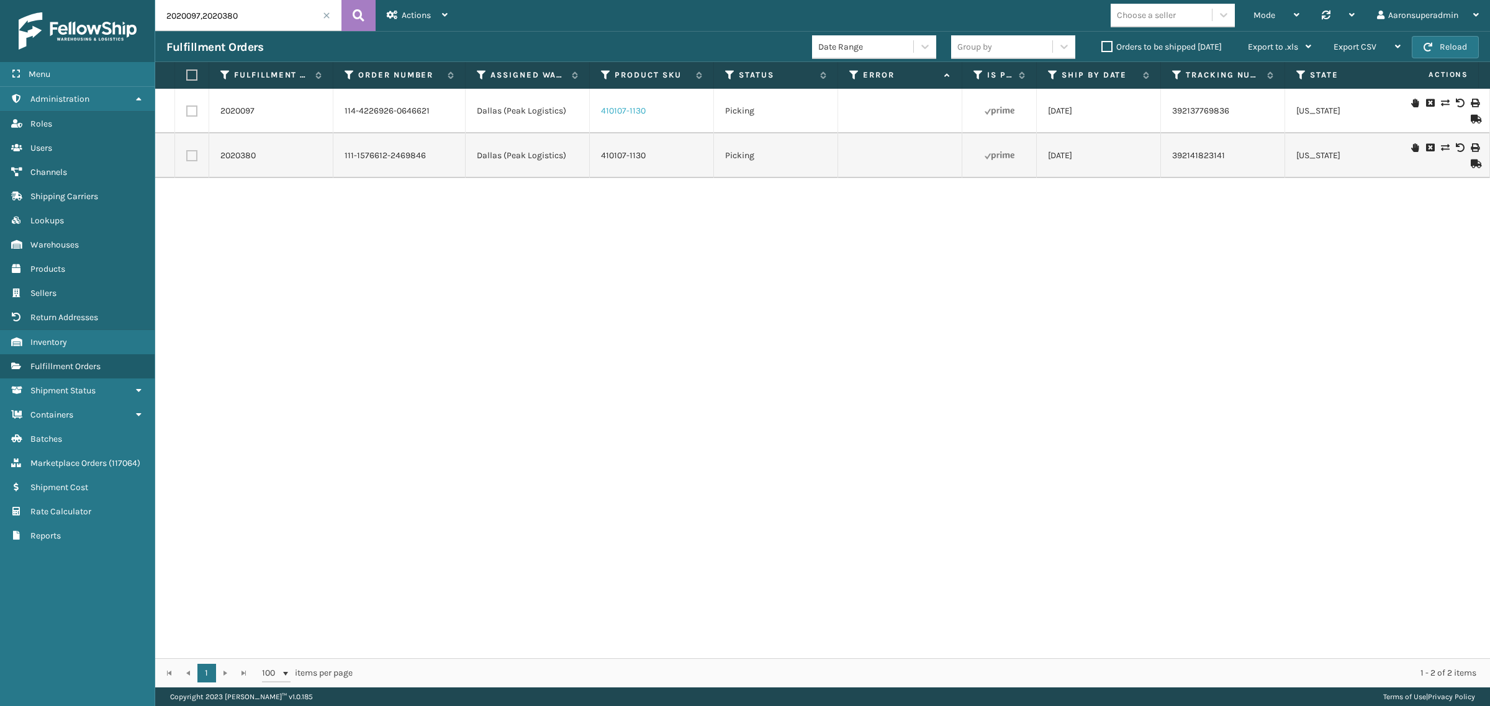
click at [634, 109] on link "410107-1130" at bounding box center [623, 111] width 45 height 11
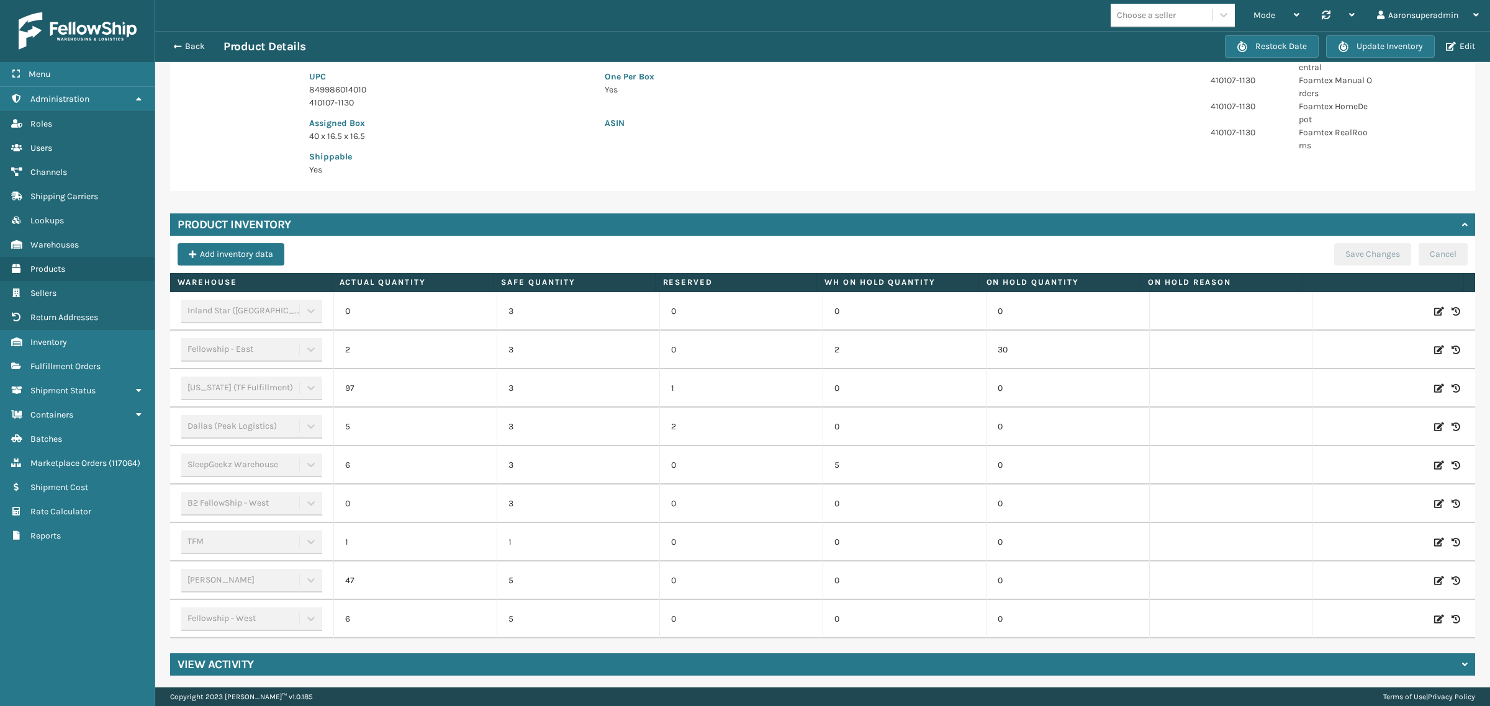
scroll to position [212, 0]
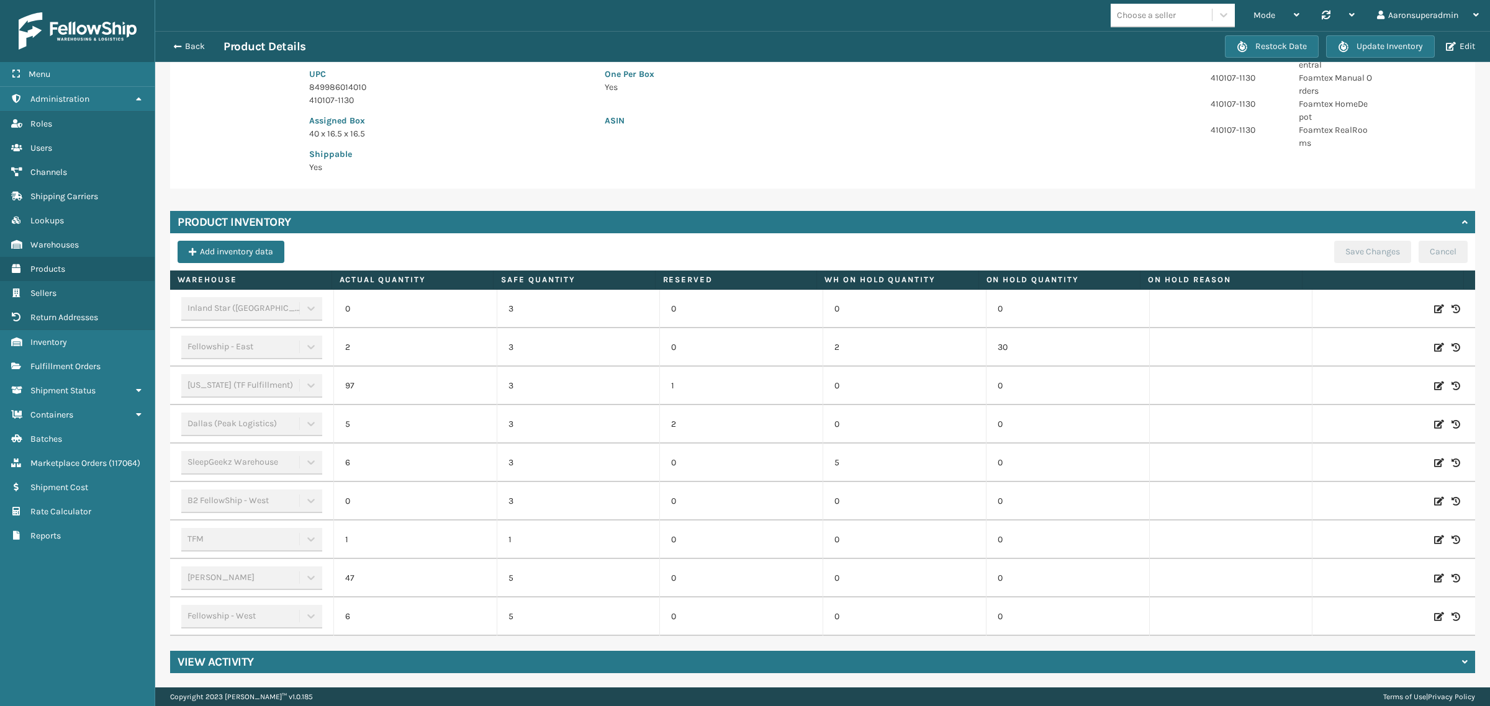
click at [1434, 426] on icon at bounding box center [1439, 424] width 10 height 12
click at [349, 430] on span "Decrease value" at bounding box center [354, 426] width 10 height 10
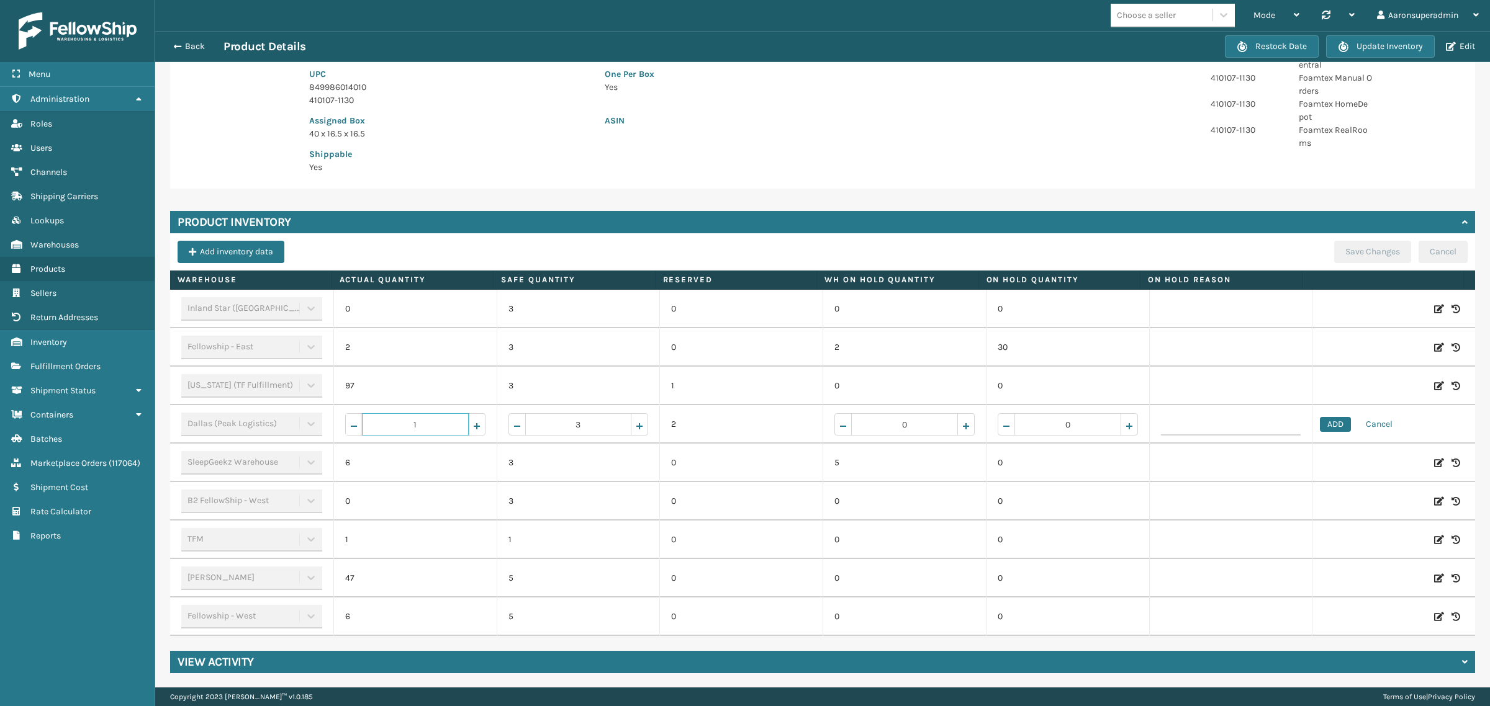
click at [349, 430] on span "Decrease value" at bounding box center [354, 426] width 10 height 10
type input "0"
click at [1320, 423] on button "ADD" at bounding box center [1335, 424] width 31 height 15
drag, startPoint x: 1343, startPoint y: 255, endPoint x: 1336, endPoint y: 254, distance: 6.2
click at [1336, 254] on button "Save Changes" at bounding box center [1372, 252] width 77 height 22
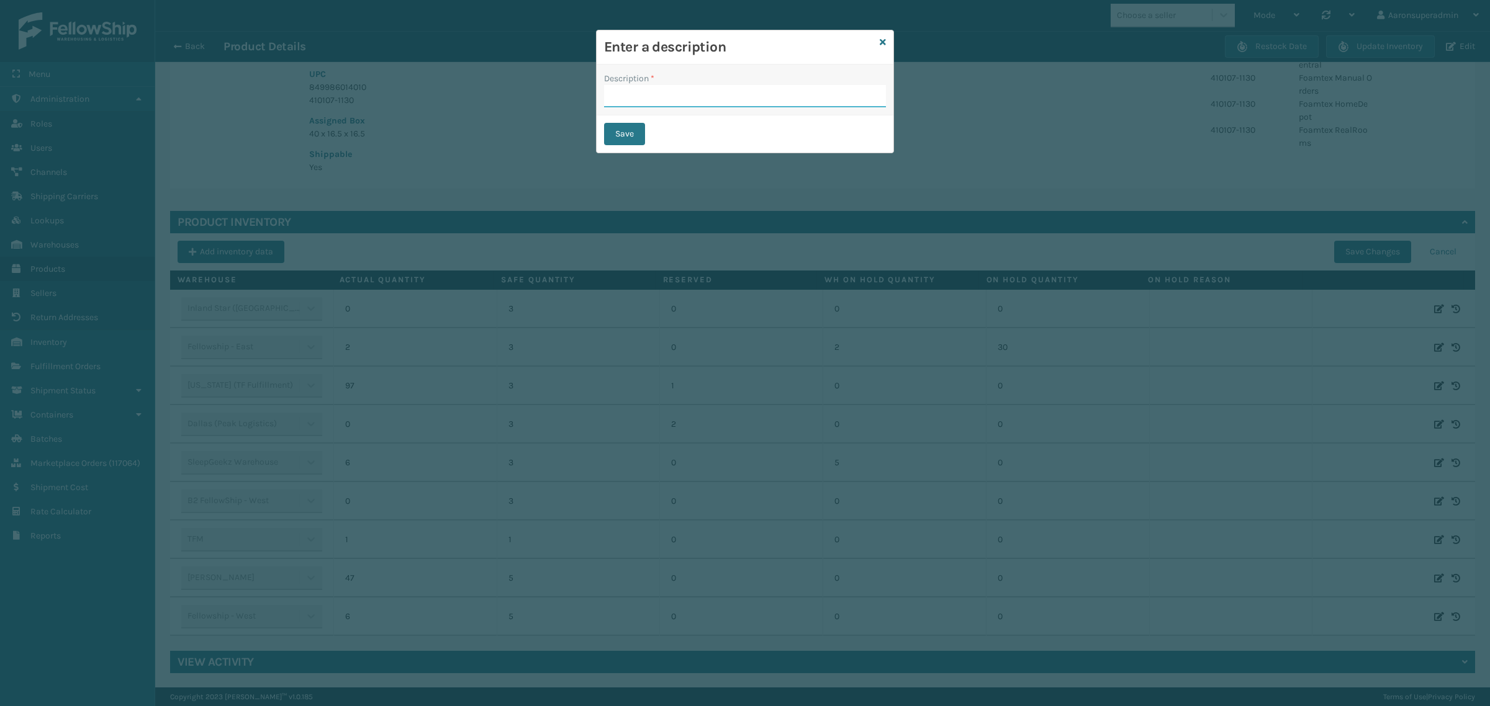
drag, startPoint x: 644, startPoint y: 96, endPoint x: 659, endPoint y: 99, distance: 15.2
click at [644, 96] on input "Description *" at bounding box center [745, 96] width 282 height 22
type input "SFP"
click at [628, 132] on button "Save" at bounding box center [624, 134] width 41 height 22
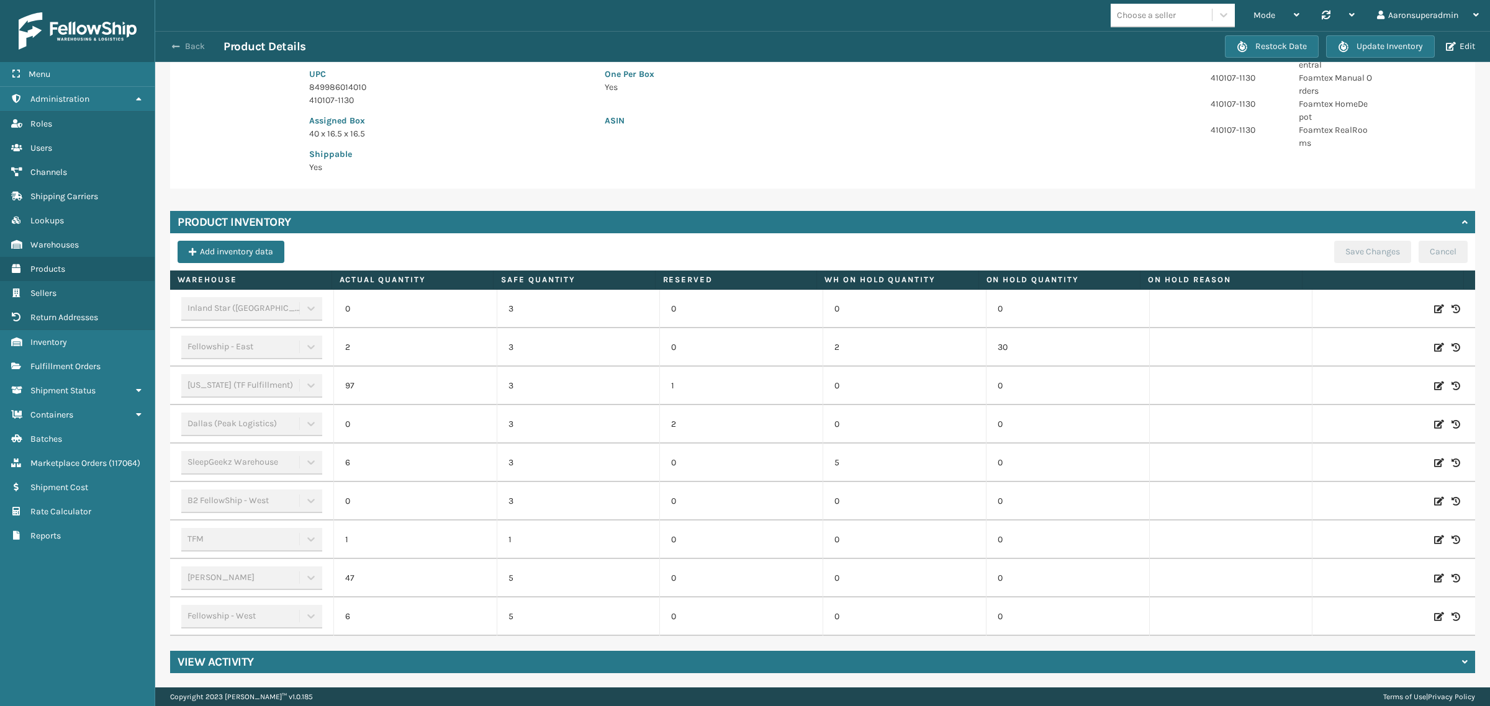
click at [184, 50] on button "Back" at bounding box center [194, 46] width 57 height 11
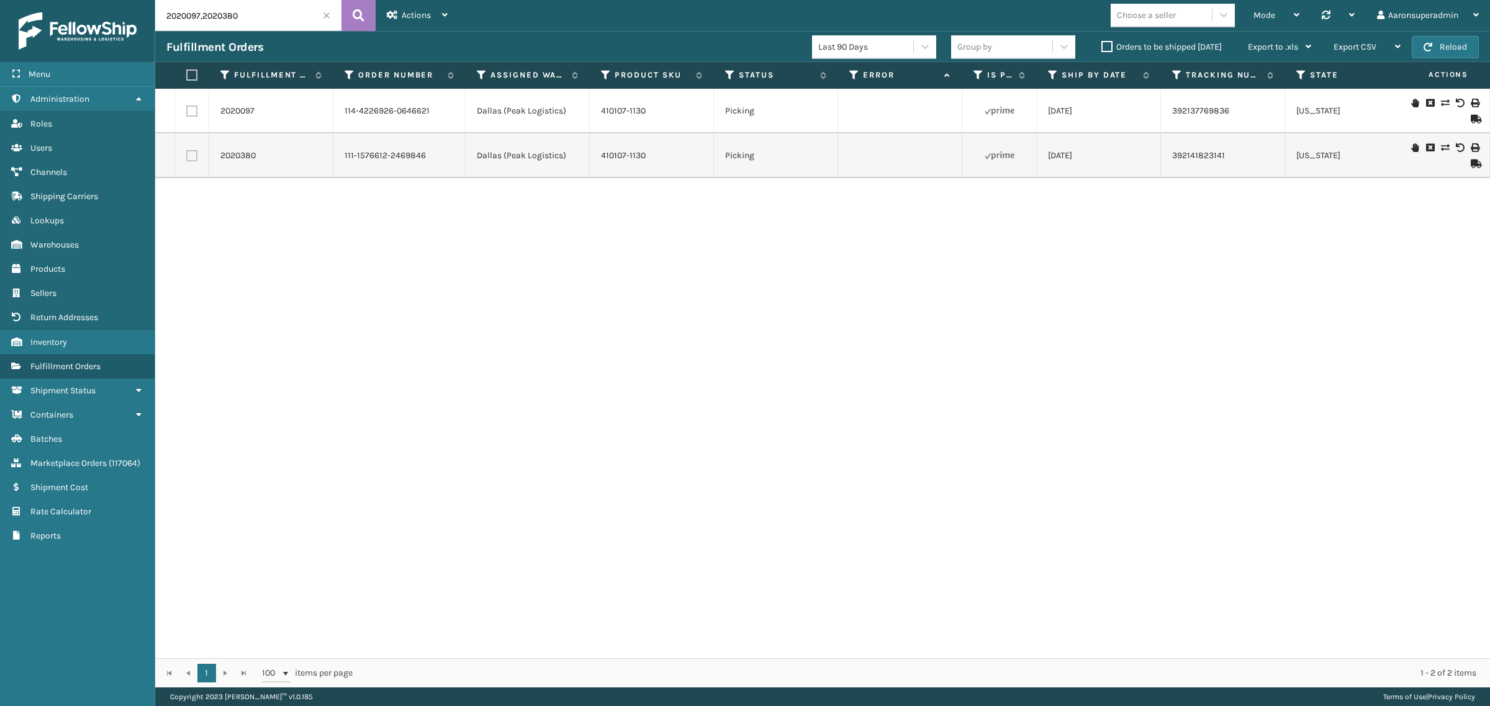
click at [1441, 102] on icon at bounding box center [1444, 103] width 7 height 9
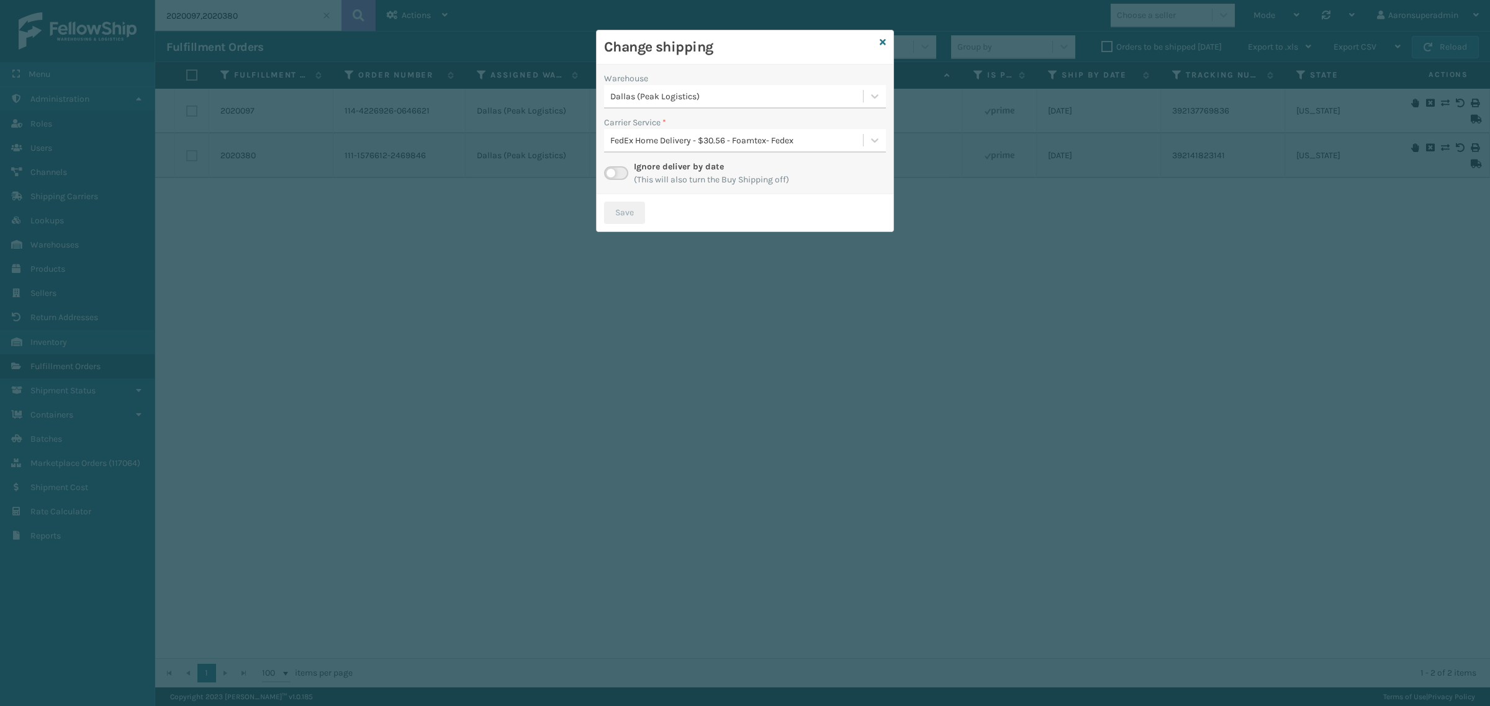
click at [678, 98] on div "Dallas (Peak Logistics)" at bounding box center [737, 96] width 254 height 13
click at [658, 148] on div "Indiana (TF Fulfillment) 93" at bounding box center [745, 150] width 282 height 23
click at [611, 212] on button "Save" at bounding box center [624, 213] width 41 height 22
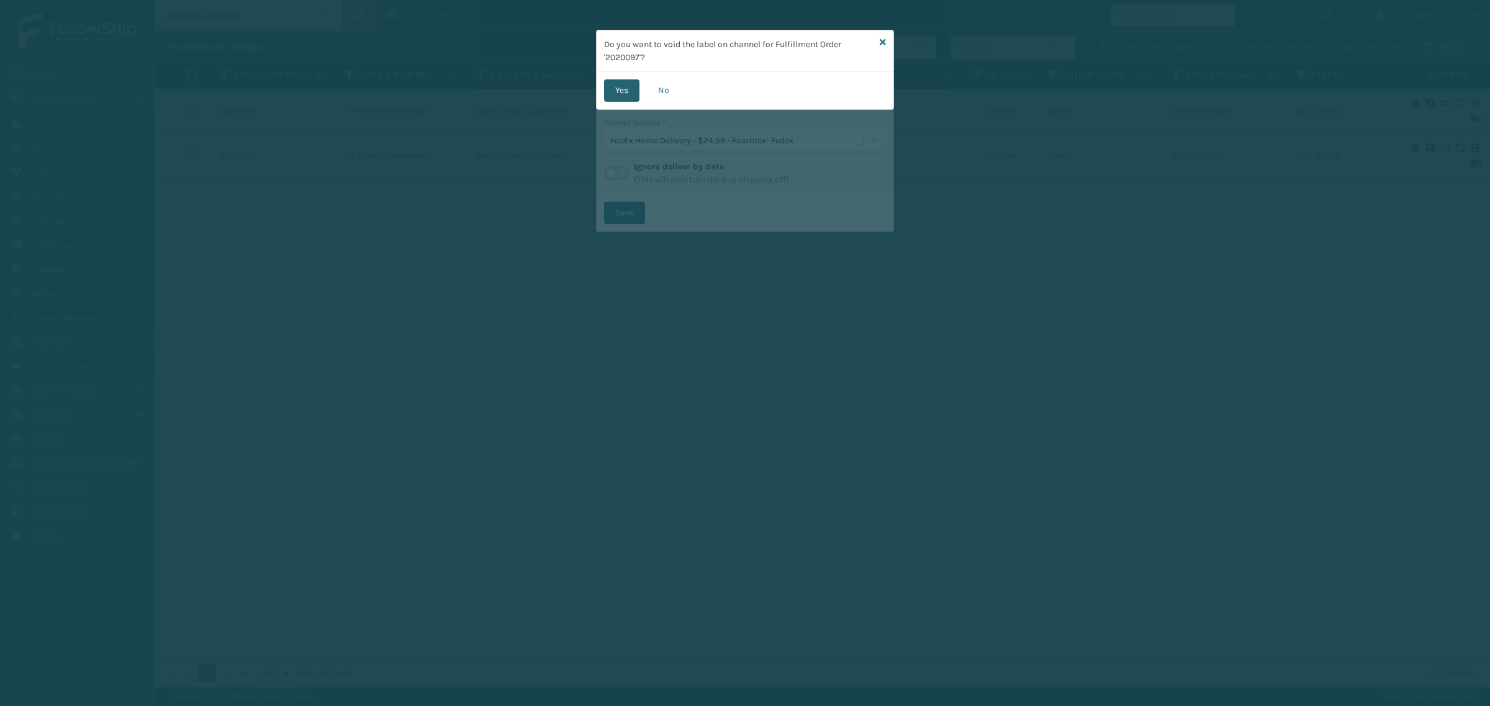
click at [622, 94] on button "Yes" at bounding box center [621, 90] width 35 height 22
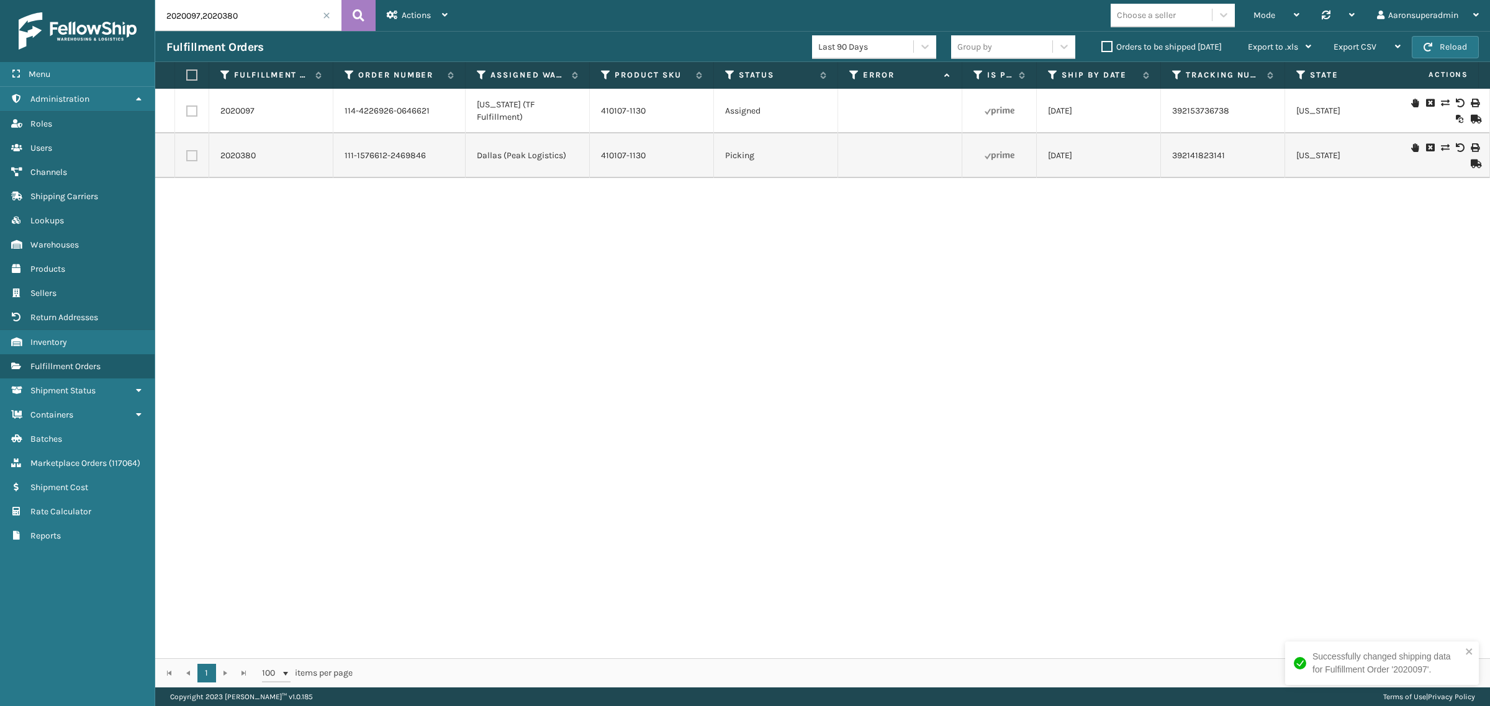
click at [1441, 146] on icon at bounding box center [1444, 147] width 7 height 9
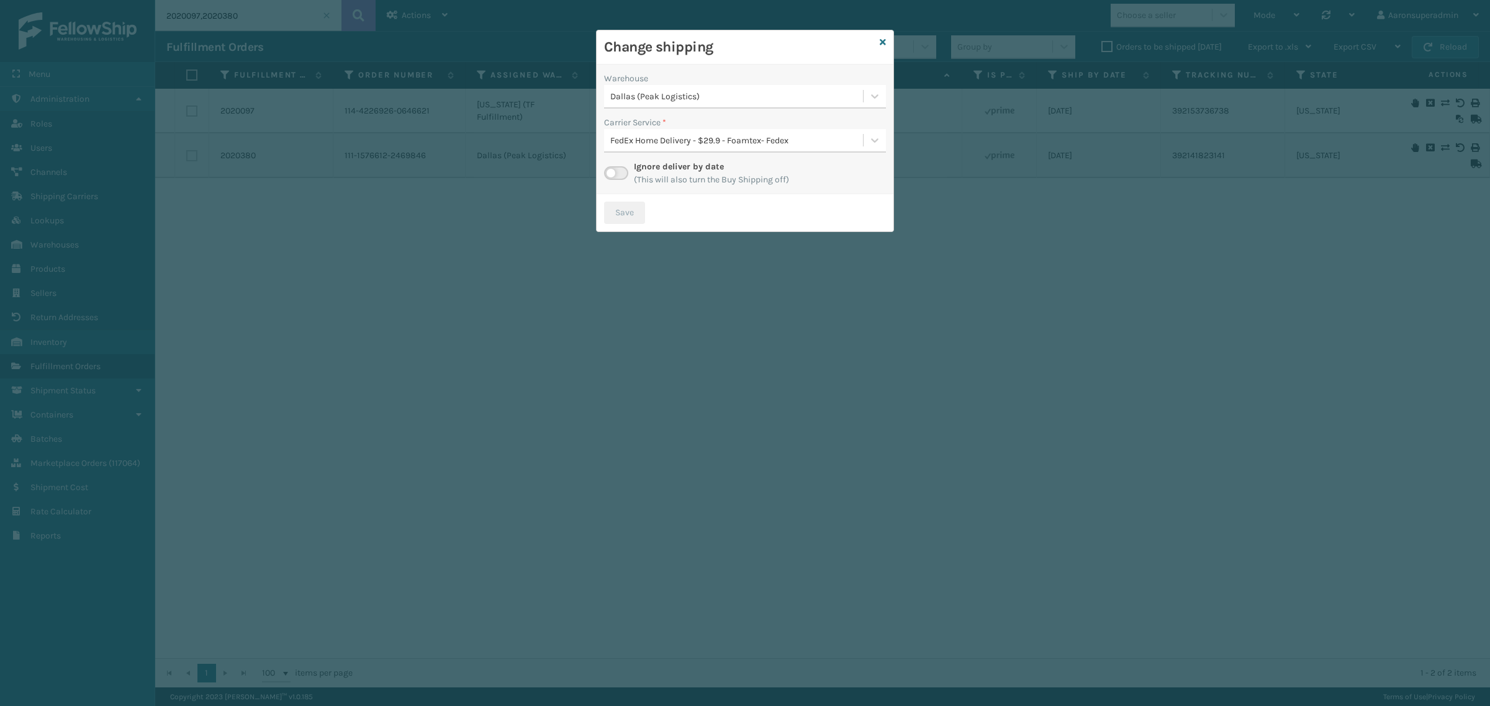
click at [701, 88] on div "Dallas (Peak Logistics)" at bounding box center [733, 96] width 259 height 20
click at [644, 146] on div "Indiana (TF Fulfillment) 92" at bounding box center [745, 150] width 282 height 23
click at [610, 222] on button "Save" at bounding box center [624, 213] width 41 height 22
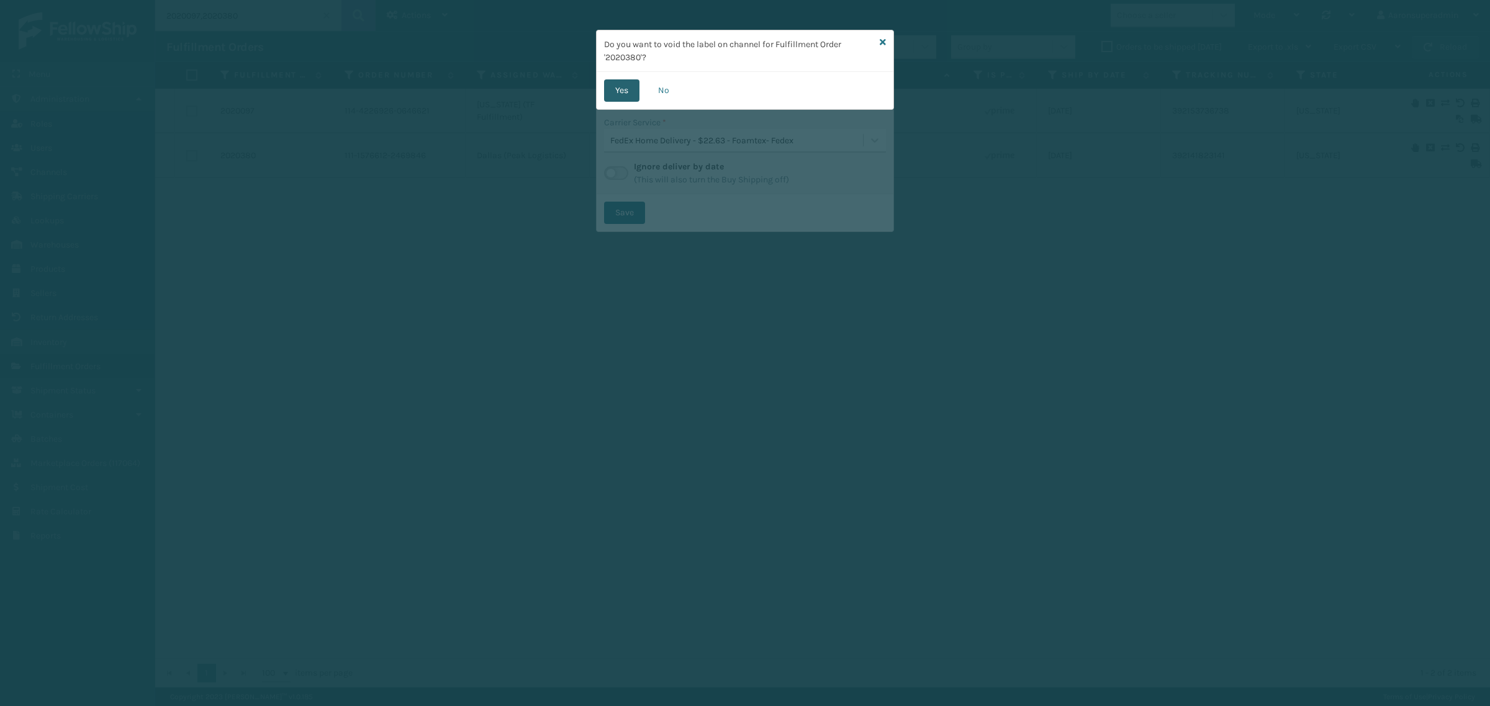
click at [621, 97] on button "Yes" at bounding box center [621, 90] width 35 height 22
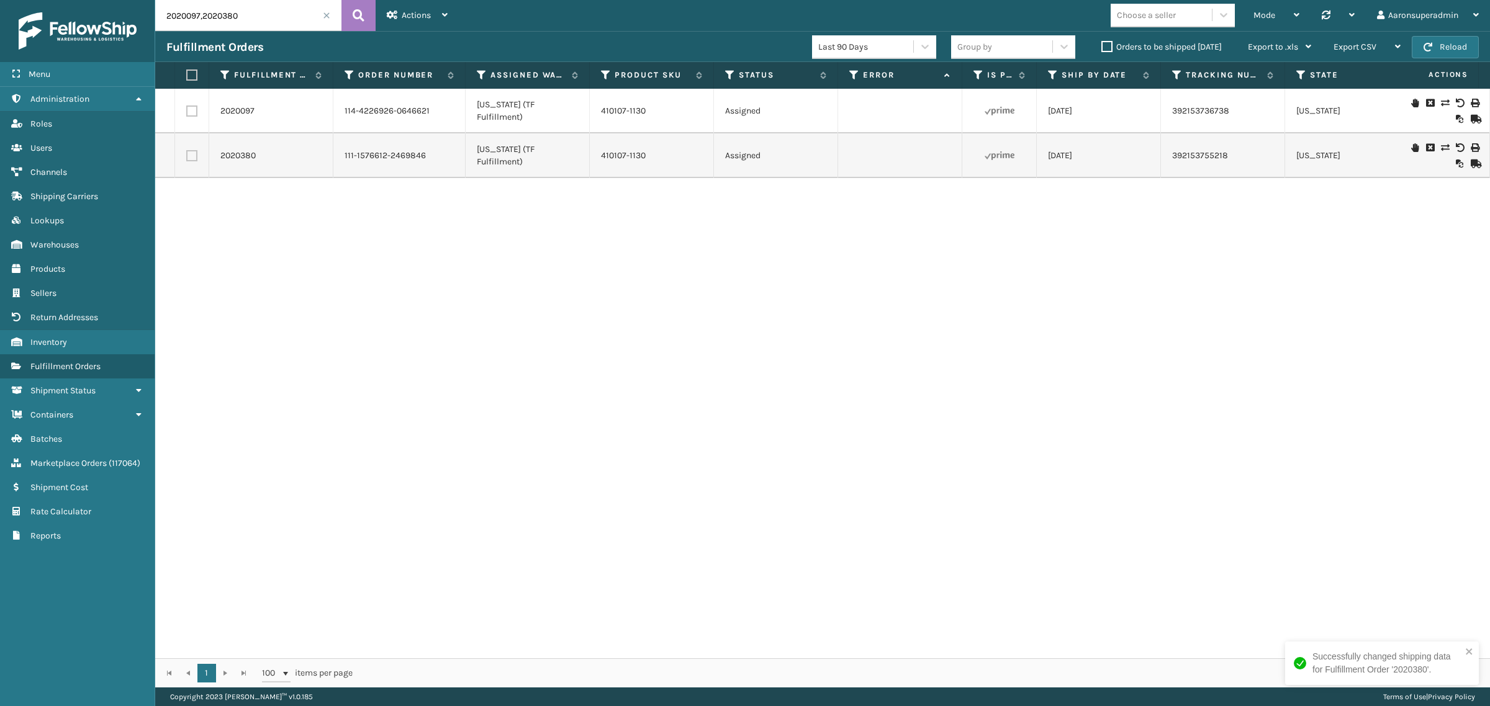
click at [1109, 43] on label "Orders to be shipped [DATE]" at bounding box center [1161, 47] width 120 height 11
click at [1102, 43] on input "Orders to be shipped [DATE]" at bounding box center [1101, 44] width 1 height 8
click at [327, 14] on span at bounding box center [326, 15] width 7 height 7
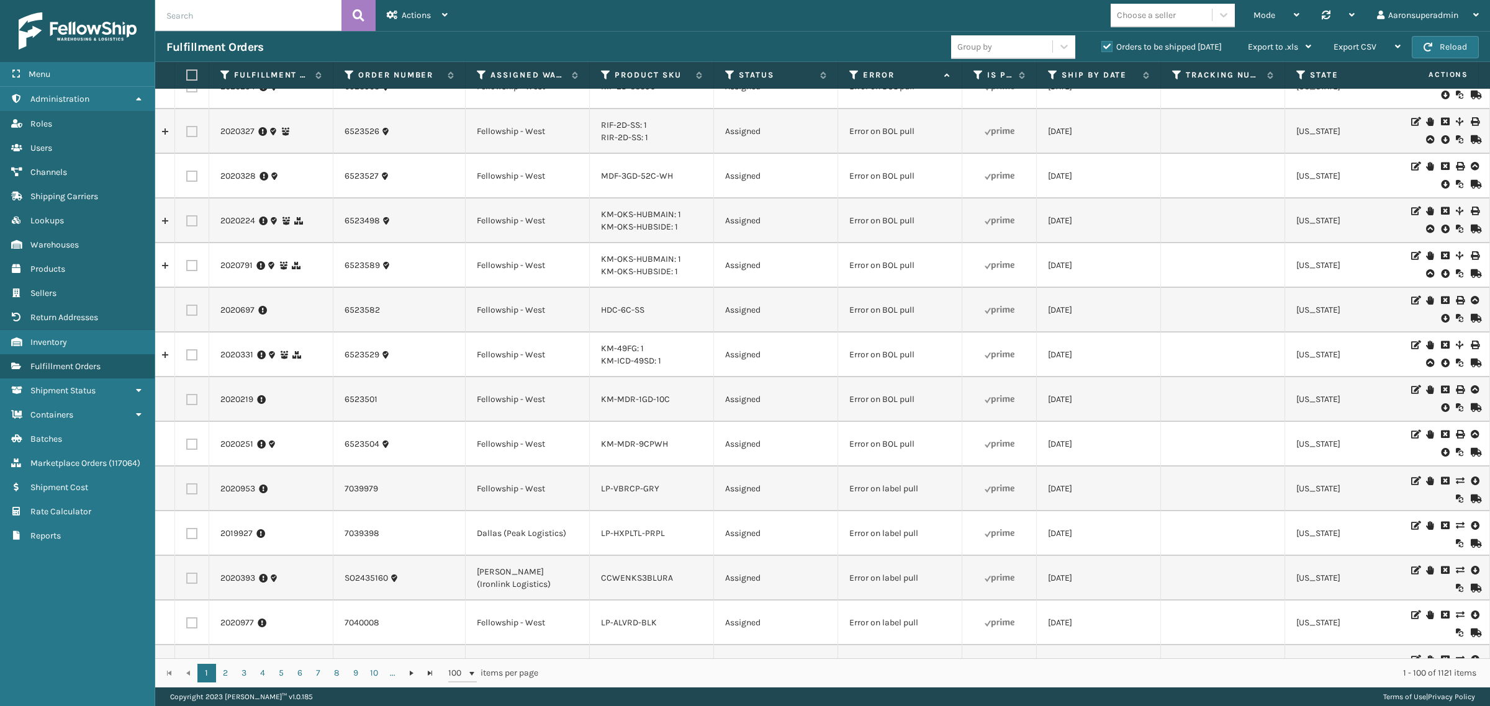
scroll to position [310, 0]
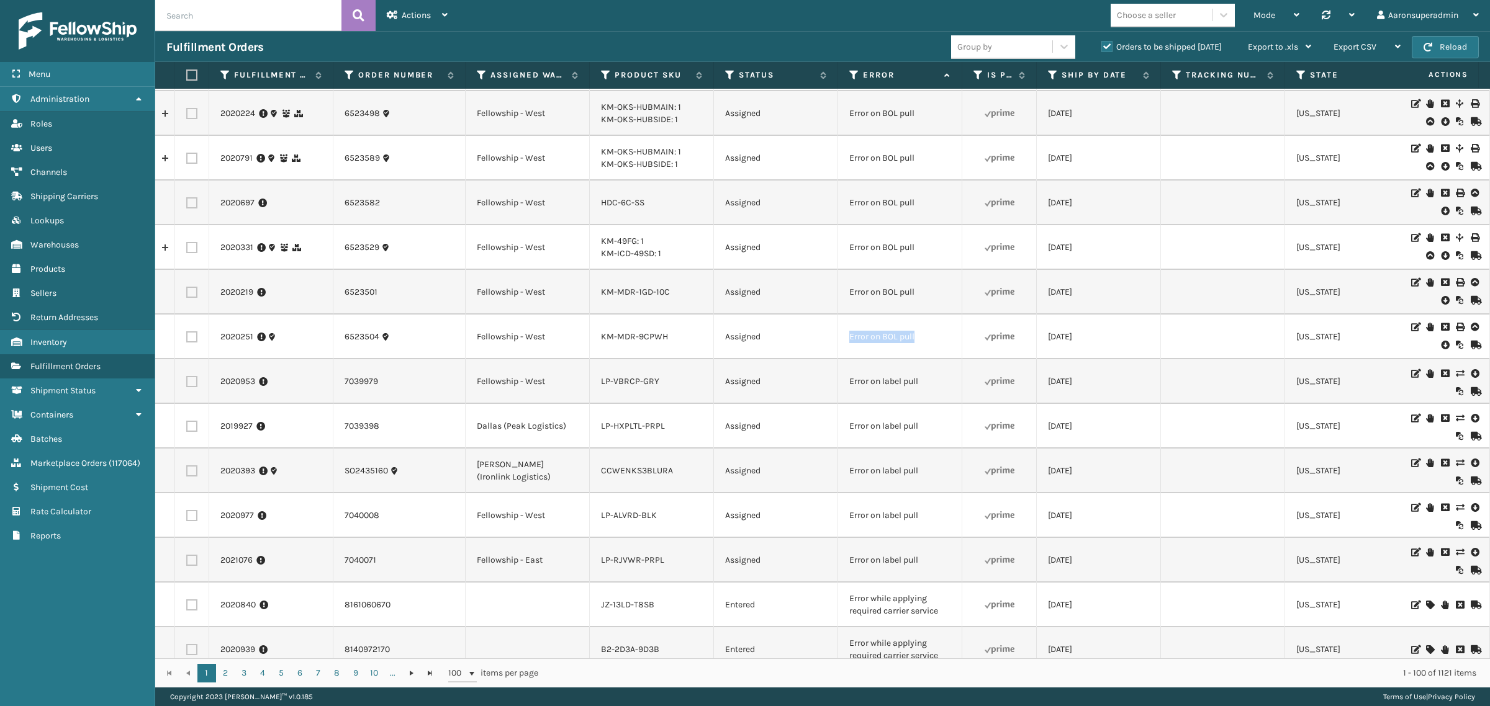
drag, startPoint x: 927, startPoint y: 345, endPoint x: 842, endPoint y: 335, distance: 85.0
click at [842, 335] on td "Error on BOL pull" at bounding box center [900, 337] width 124 height 45
copy td "Error on BOL pull"
click at [254, 16] on input "text" at bounding box center [248, 15] width 186 height 31
paste input "Error on BOL pull"
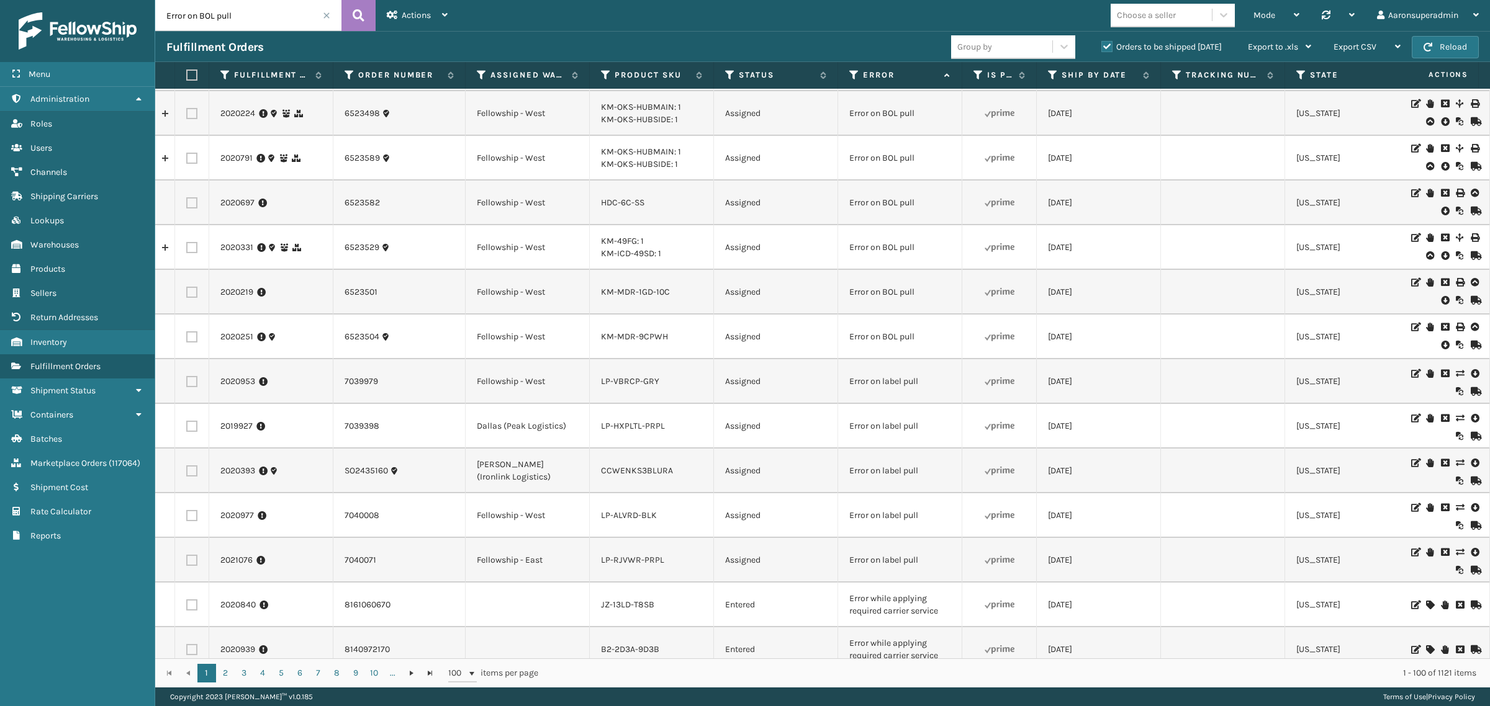
type input "Error on BOL pull"
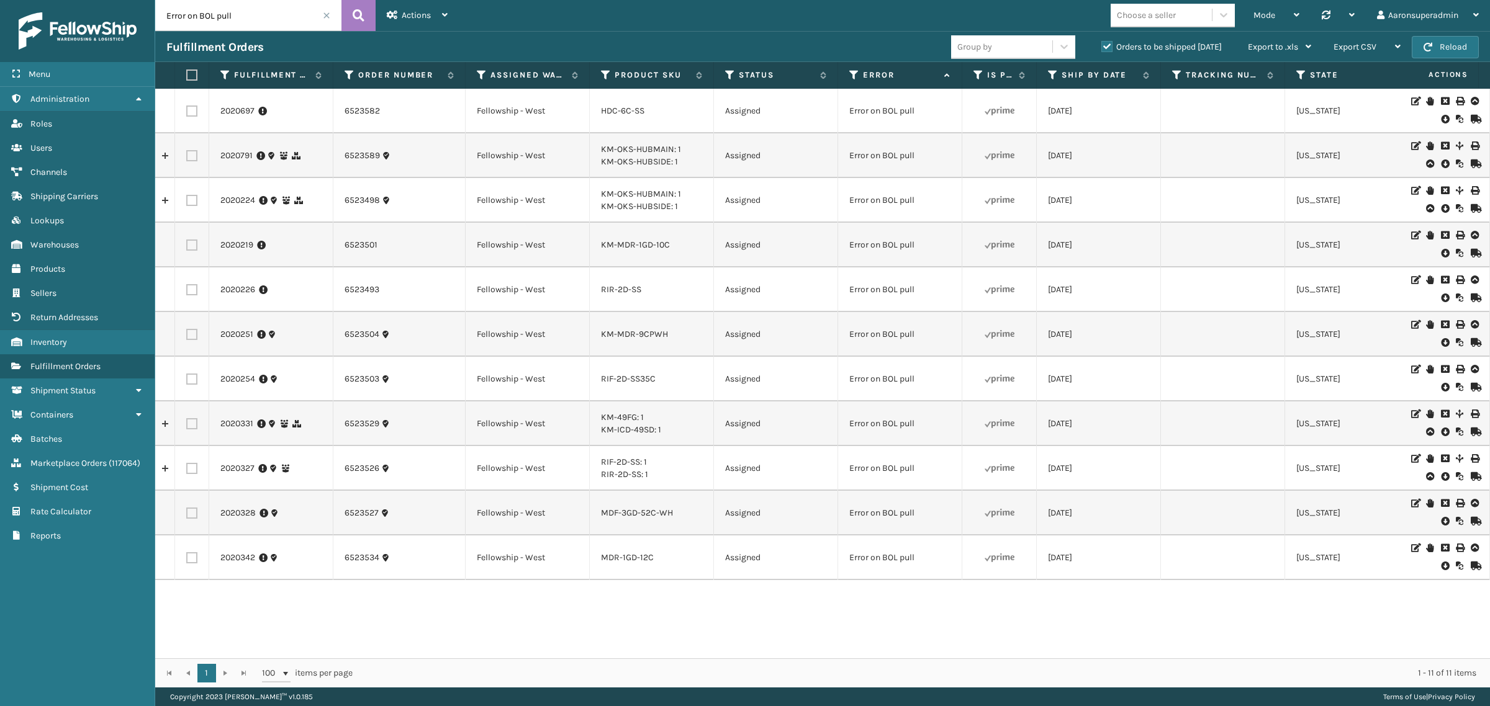
click at [1441, 119] on icon at bounding box center [1444, 119] width 7 height 12
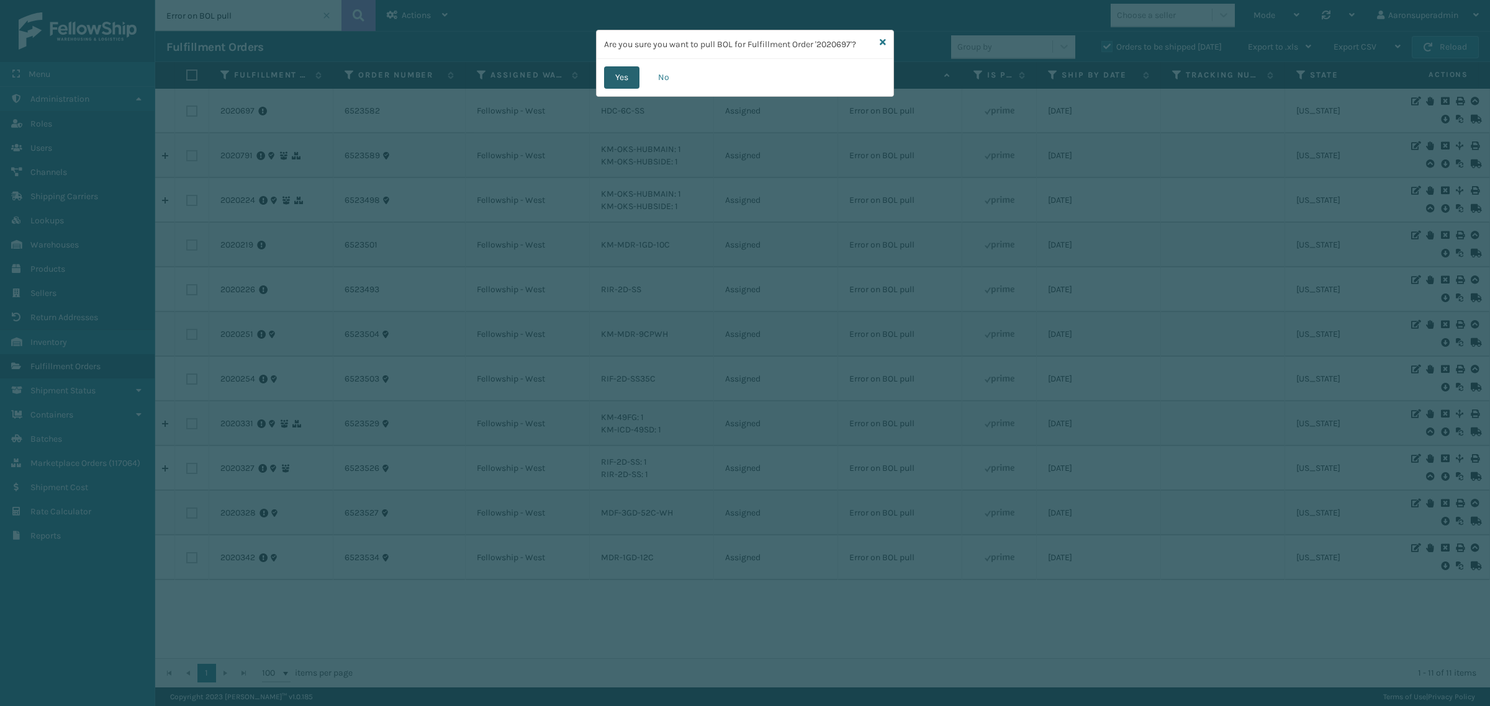
click at [629, 75] on button "Yes" at bounding box center [621, 77] width 35 height 22
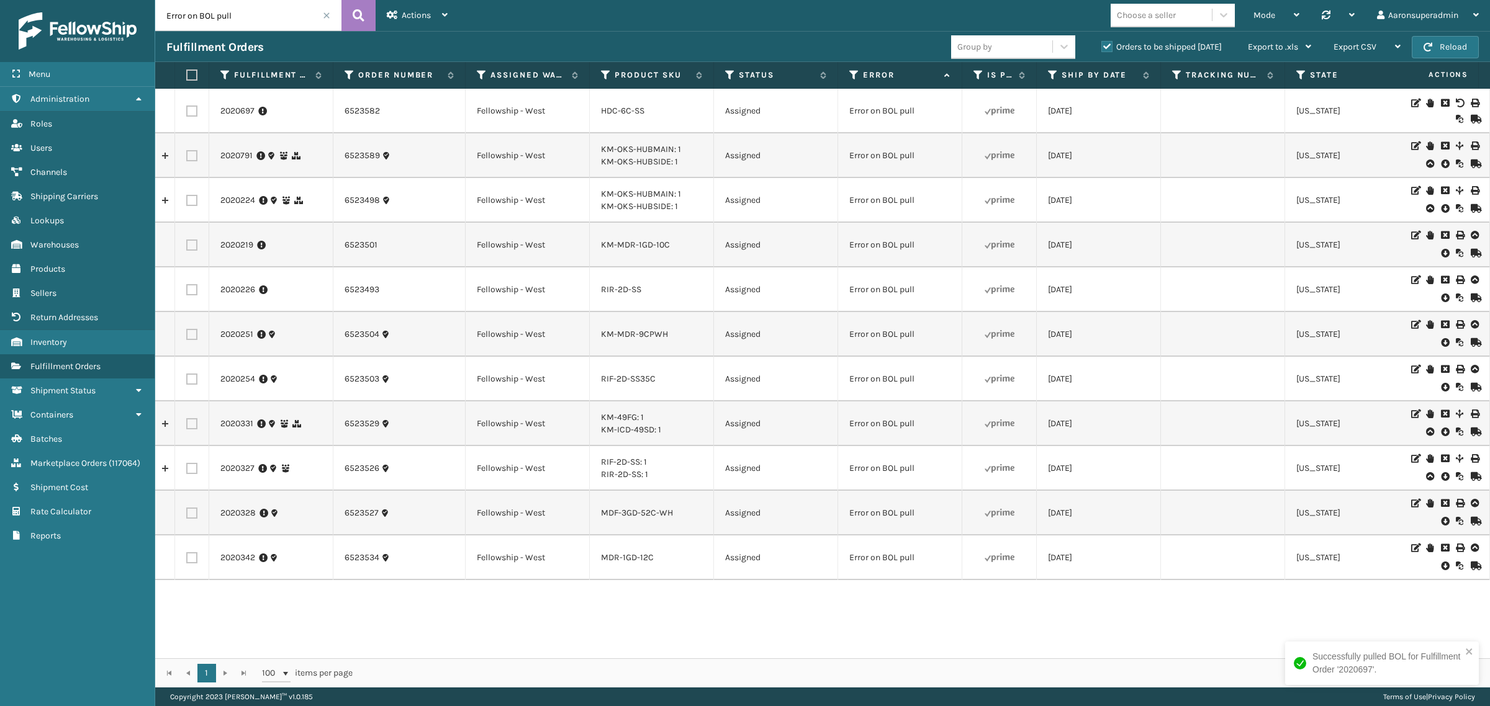
click at [1441, 161] on icon at bounding box center [1444, 164] width 7 height 12
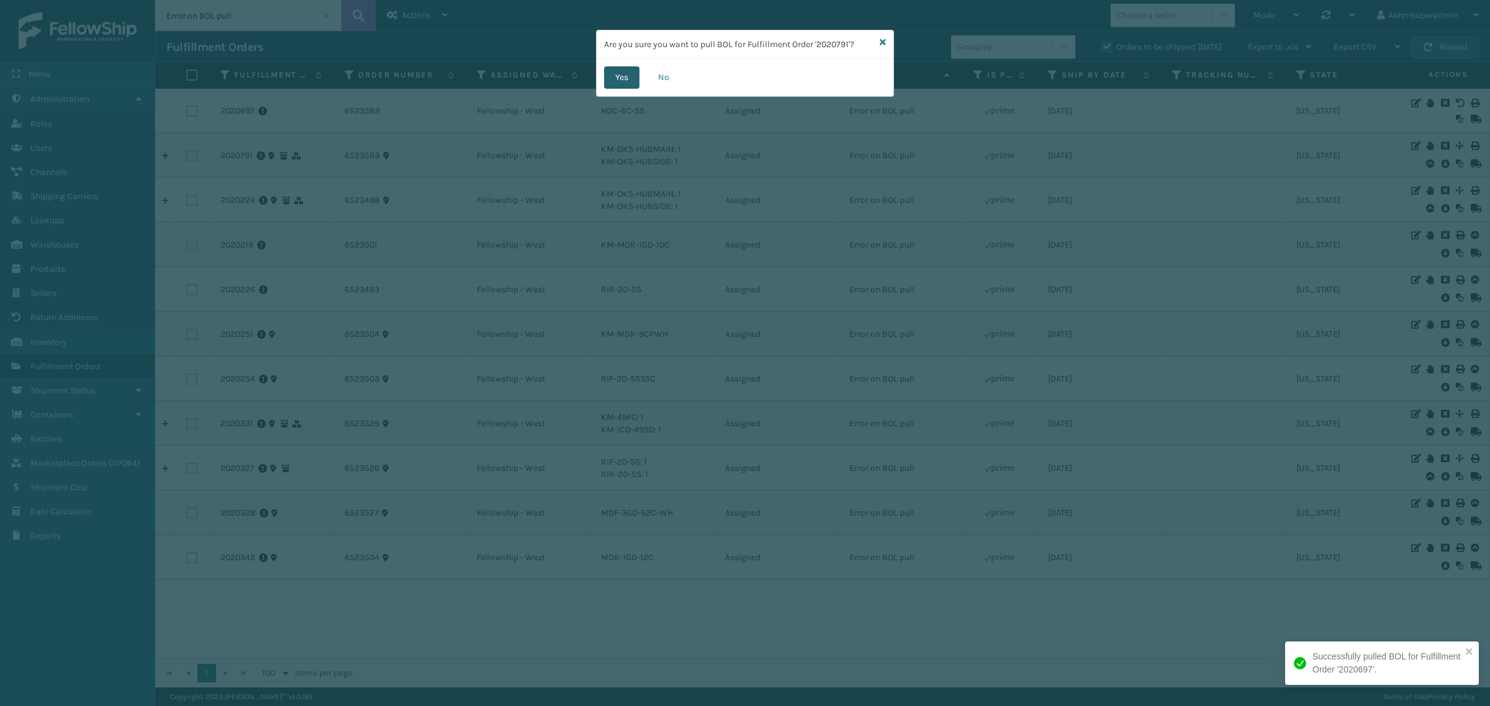
click at [618, 74] on button "Yes" at bounding box center [621, 77] width 35 height 22
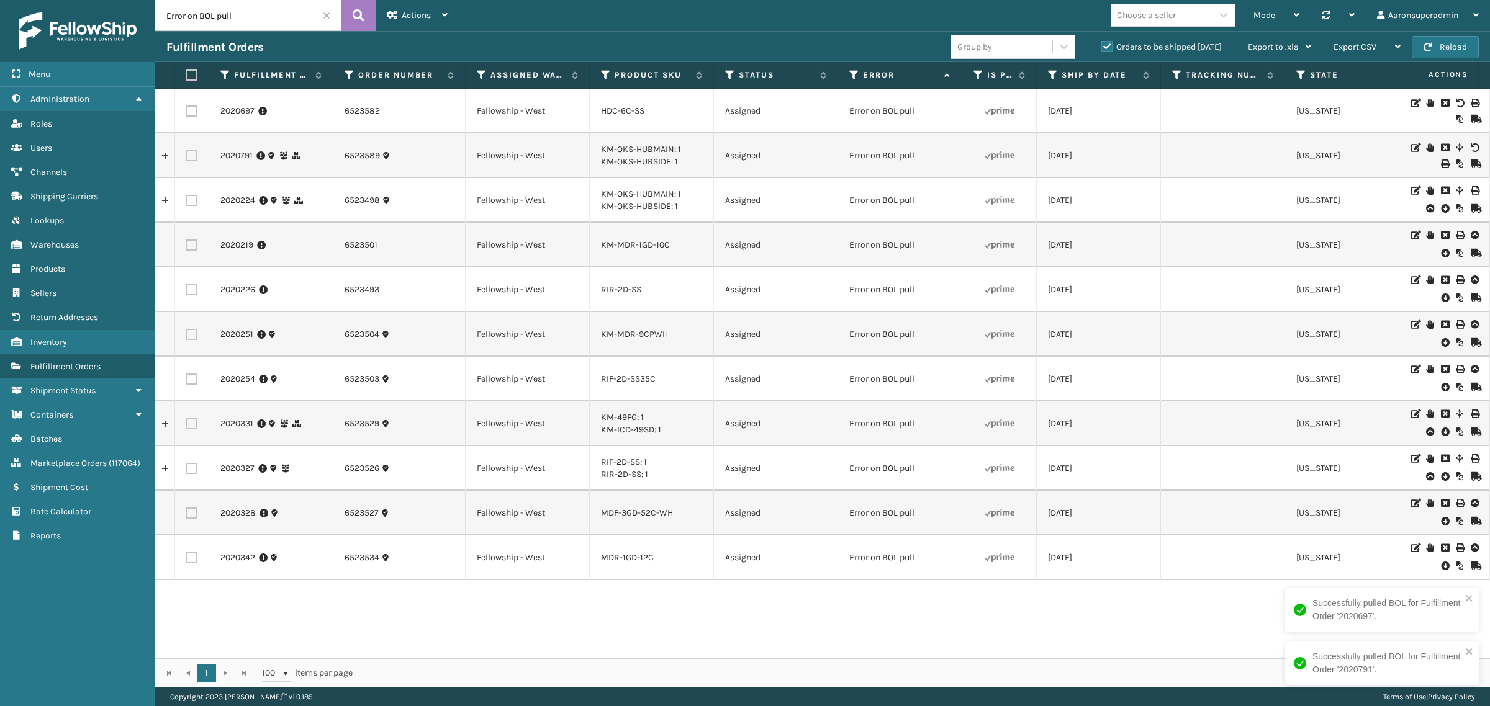
click at [1441, 212] on icon at bounding box center [1444, 208] width 7 height 12
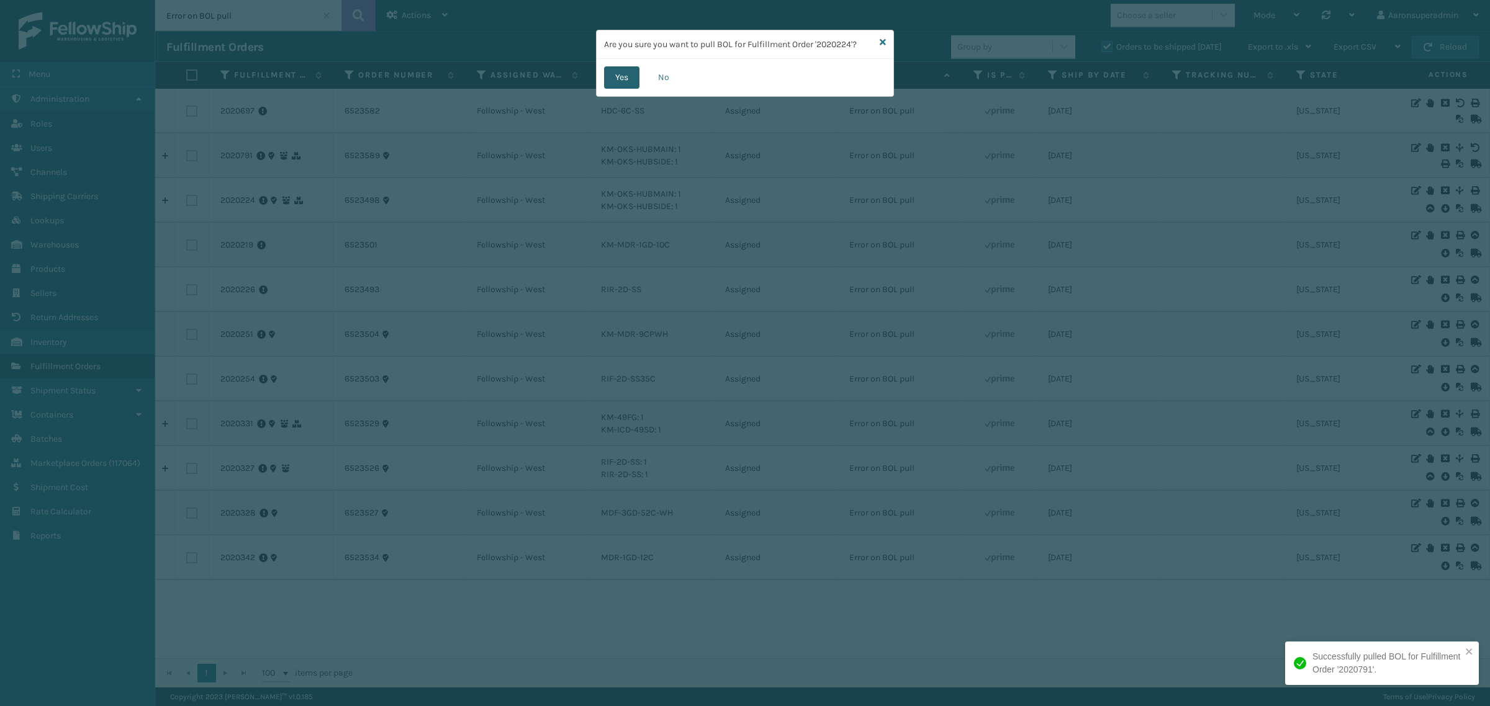
click at [637, 79] on button "Yes" at bounding box center [621, 77] width 35 height 22
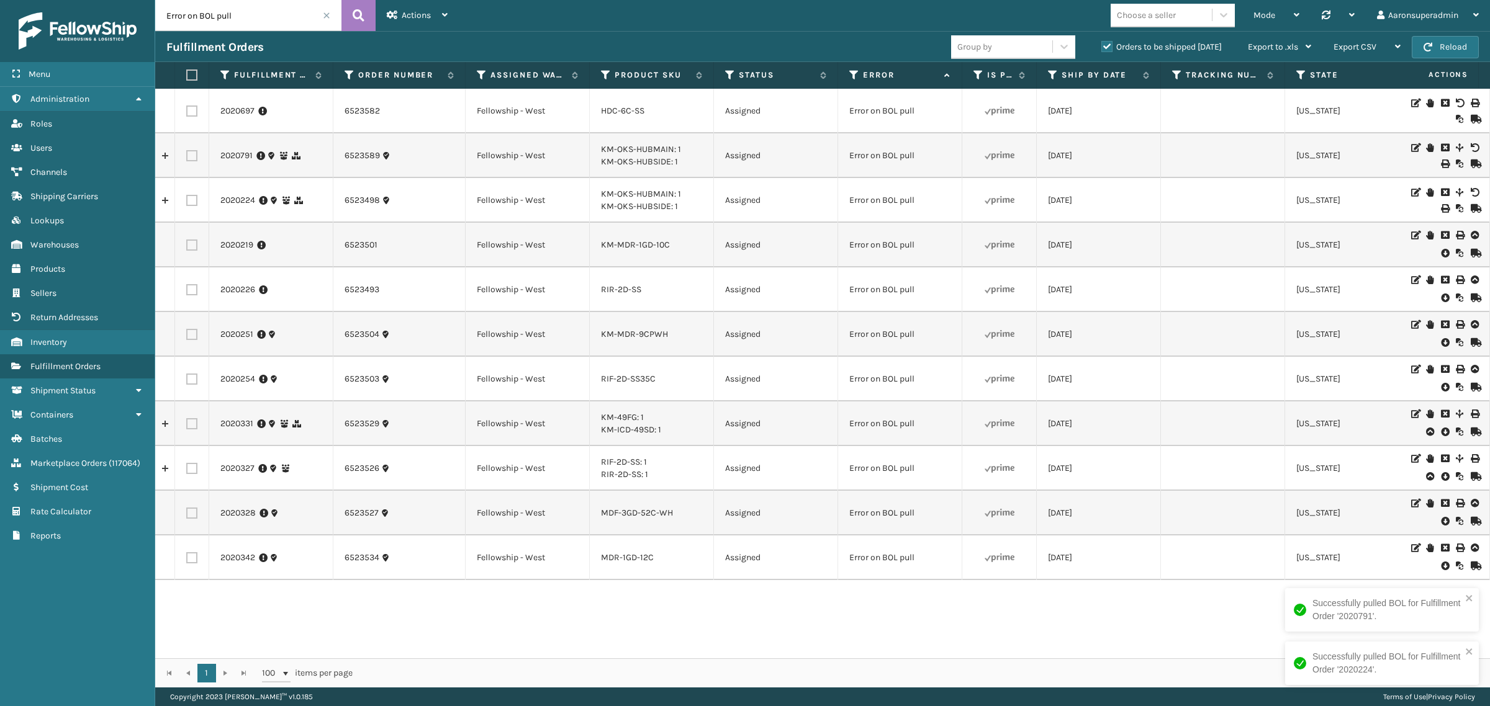
click at [1441, 256] on icon at bounding box center [1444, 253] width 7 height 12
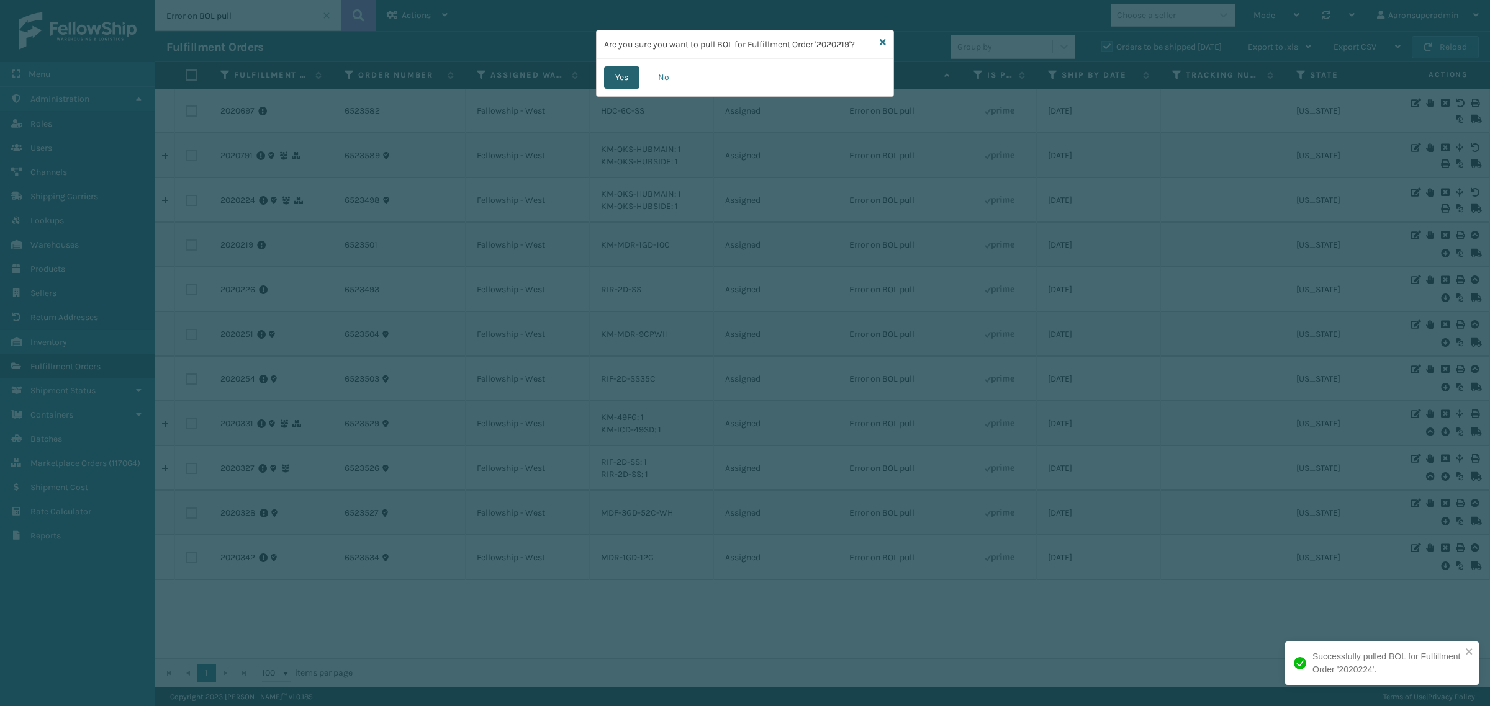
click at [616, 81] on button "Yes" at bounding box center [621, 77] width 35 height 22
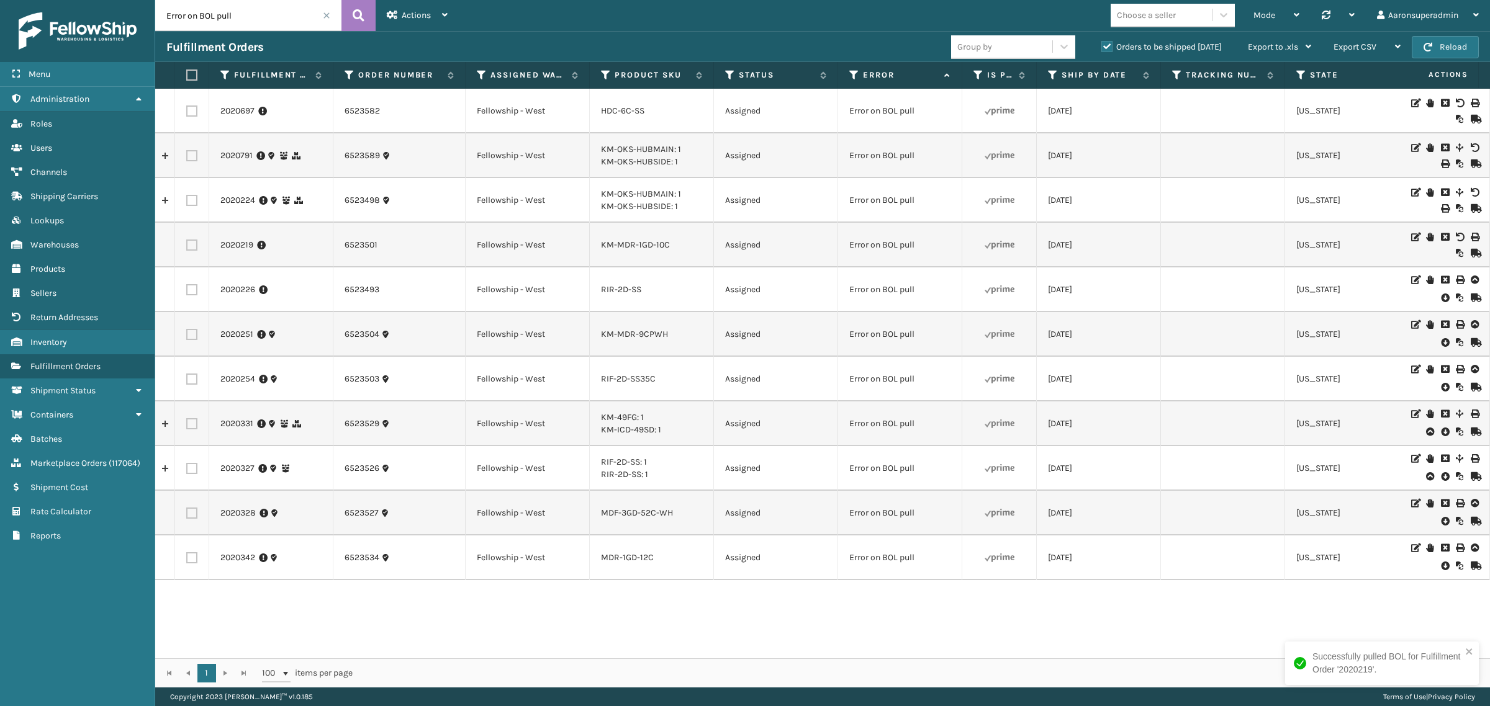
click at [1441, 300] on icon at bounding box center [1444, 298] width 7 height 12
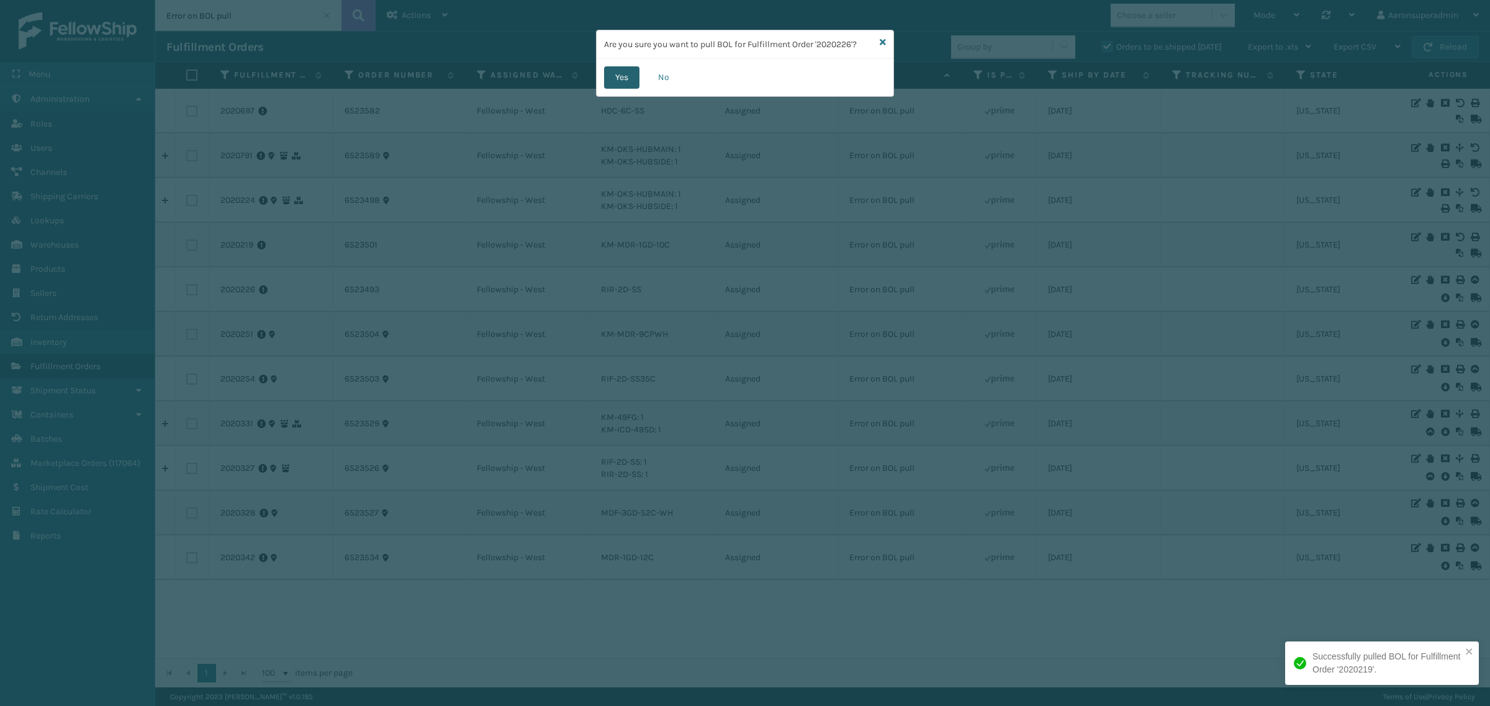
click at [612, 67] on button "Yes" at bounding box center [621, 77] width 35 height 22
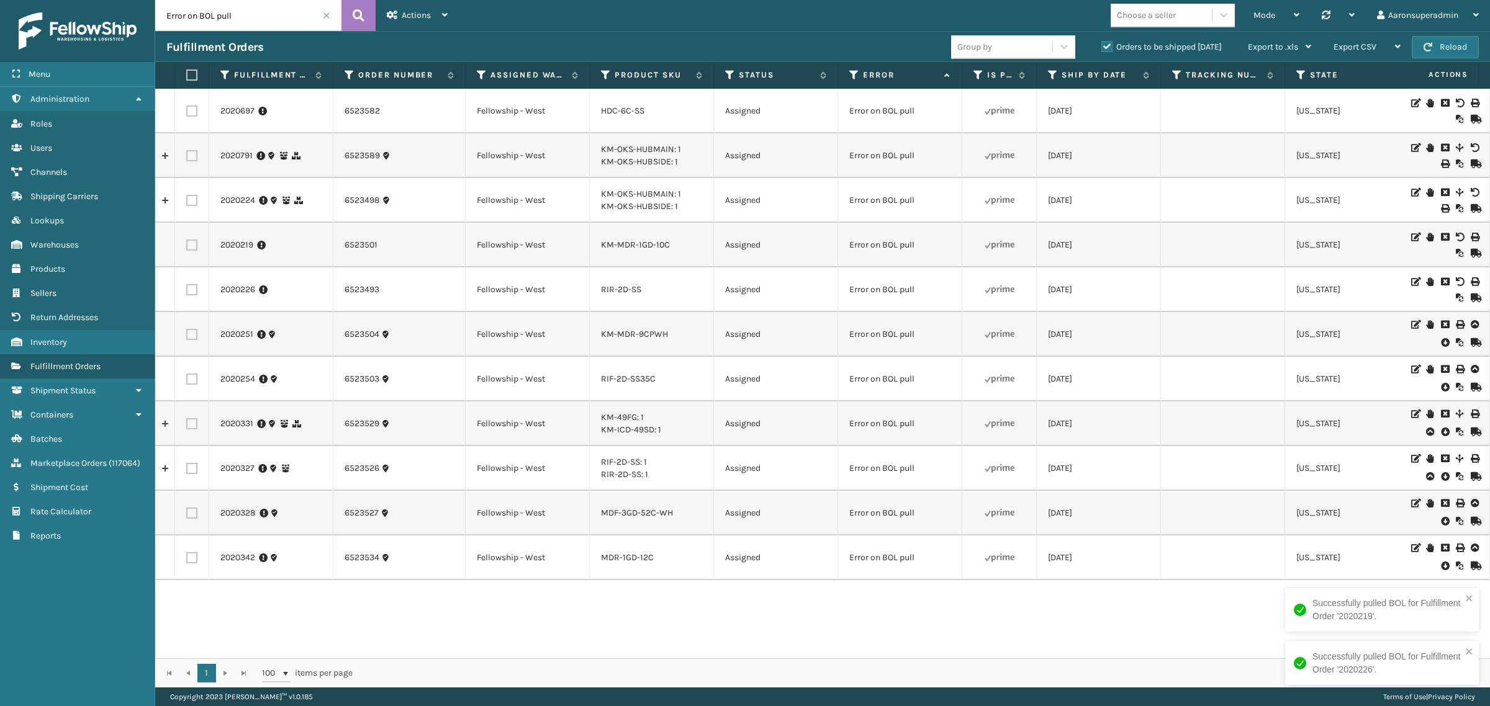
click at [1441, 344] on icon at bounding box center [1444, 342] width 7 height 12
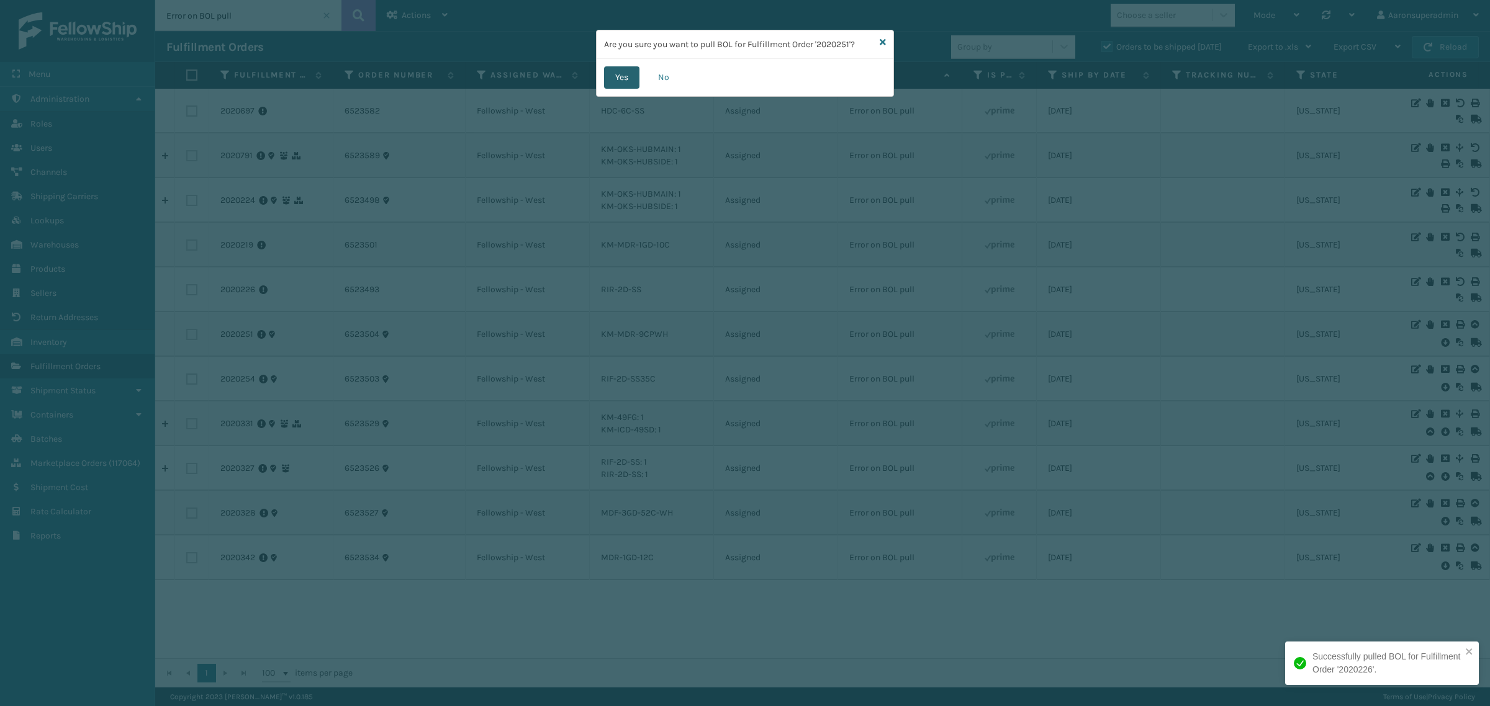
click at [621, 82] on button "Yes" at bounding box center [621, 77] width 35 height 22
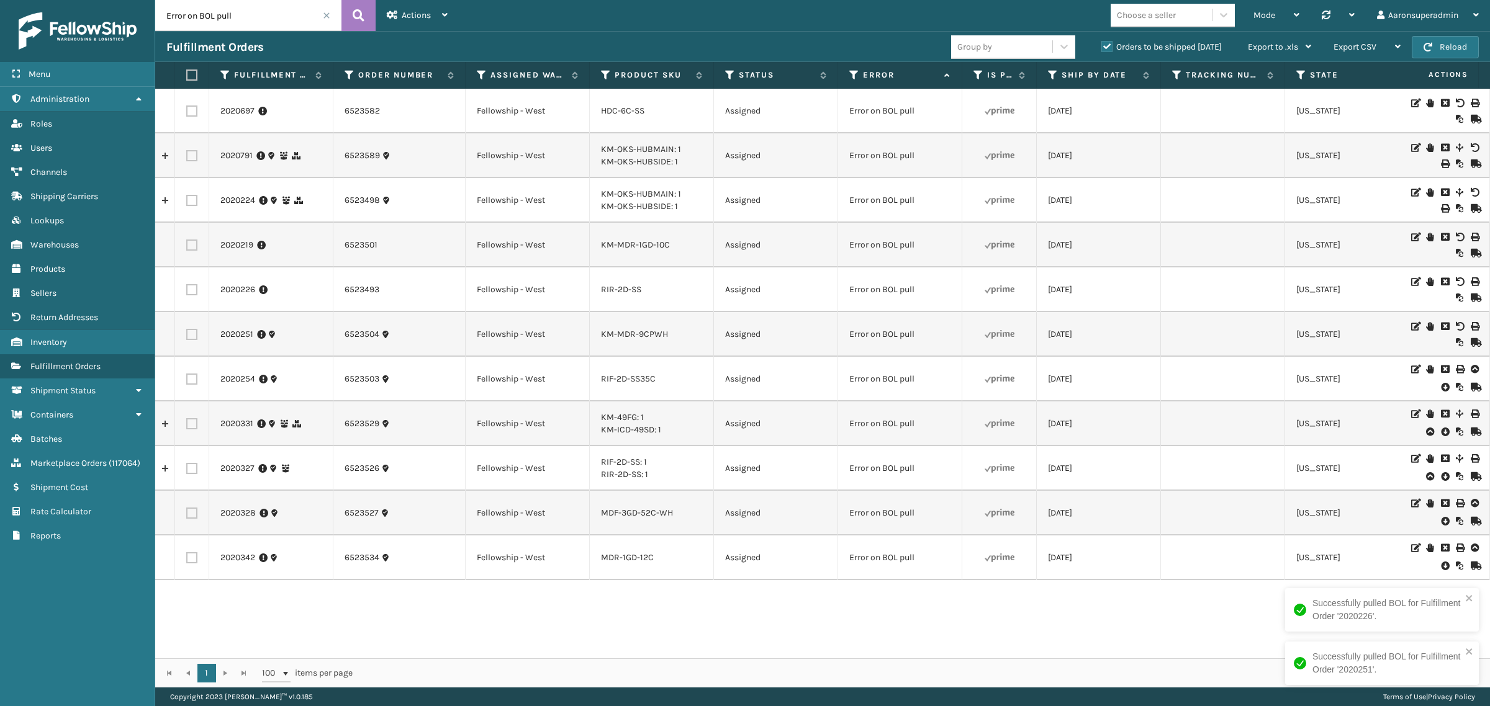
click at [1441, 384] on icon at bounding box center [1444, 387] width 7 height 12
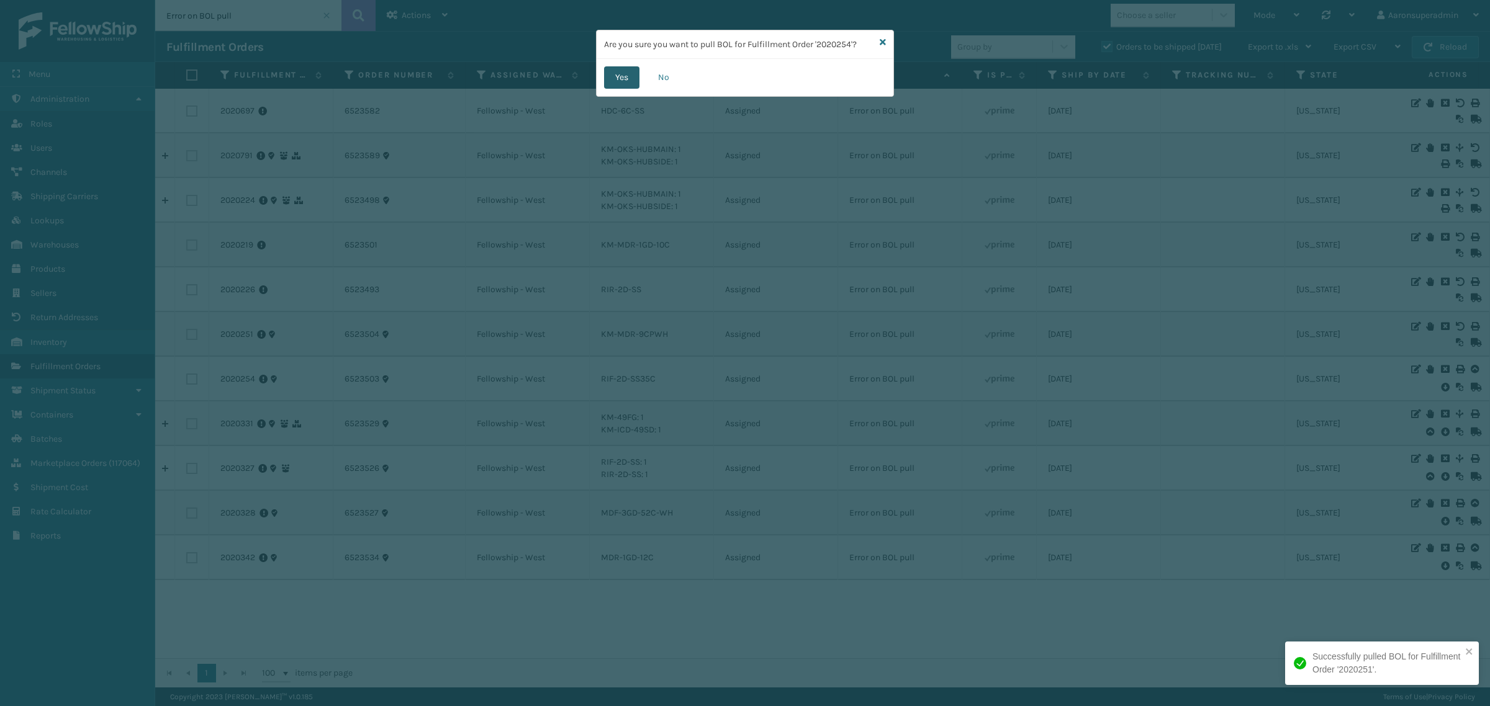
click at [618, 88] on button "Yes" at bounding box center [621, 77] width 35 height 22
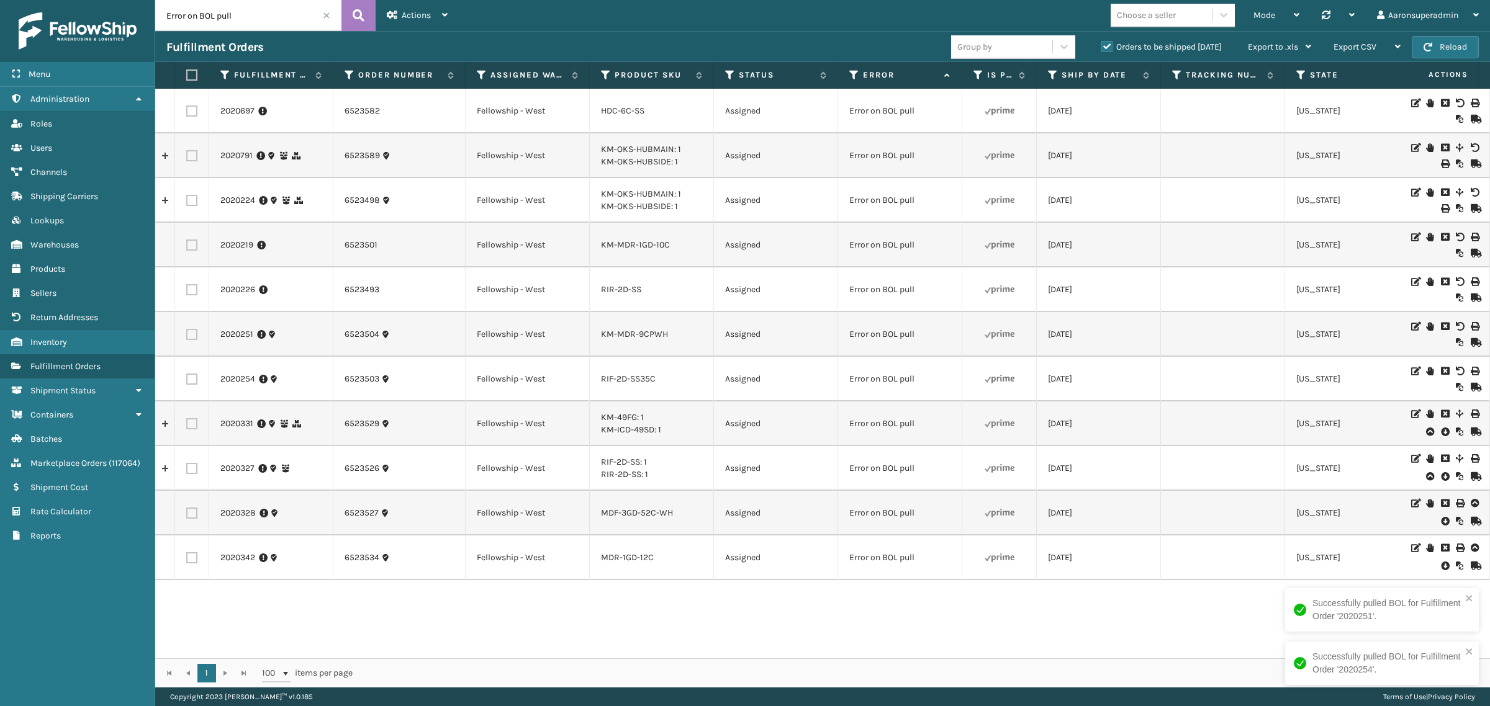
click at [1441, 432] on icon at bounding box center [1444, 432] width 7 height 12
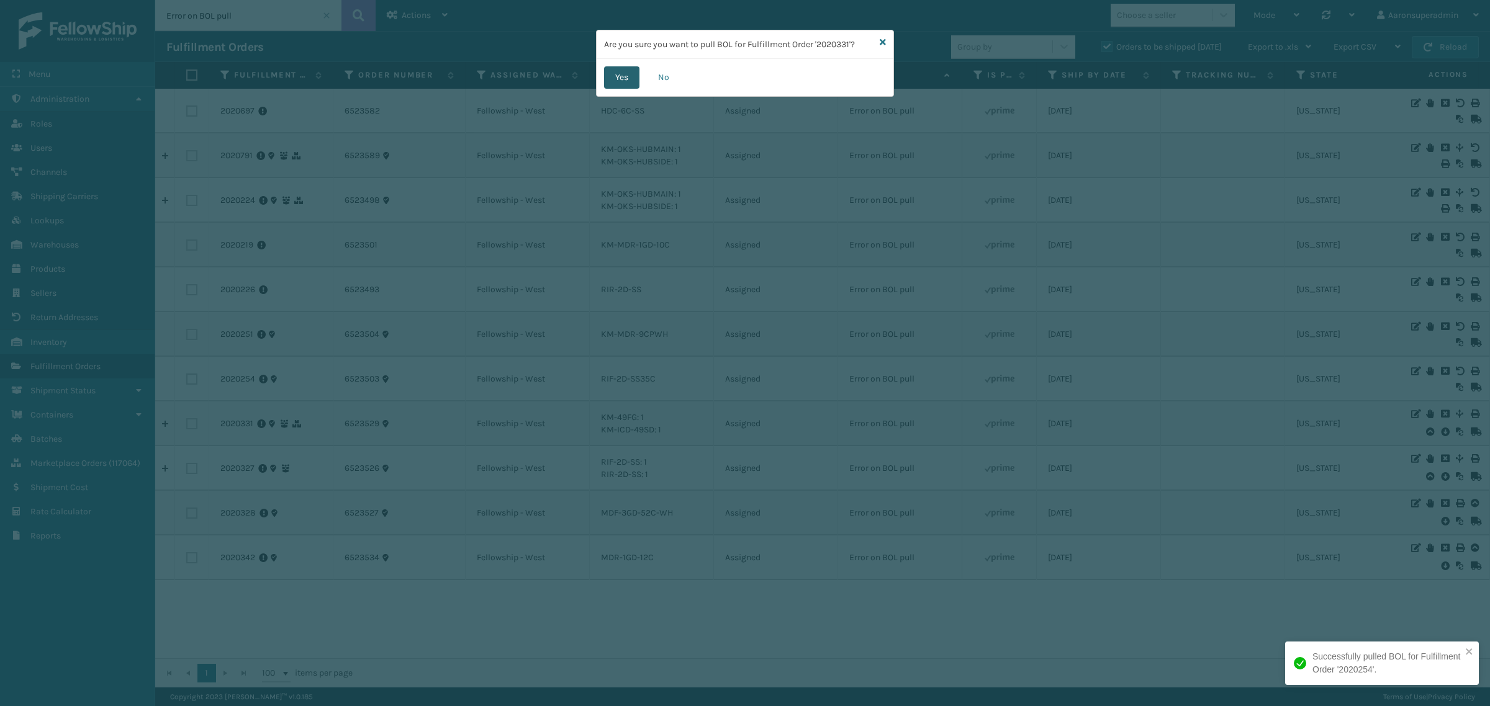
click at [605, 85] on button "Yes" at bounding box center [621, 77] width 35 height 22
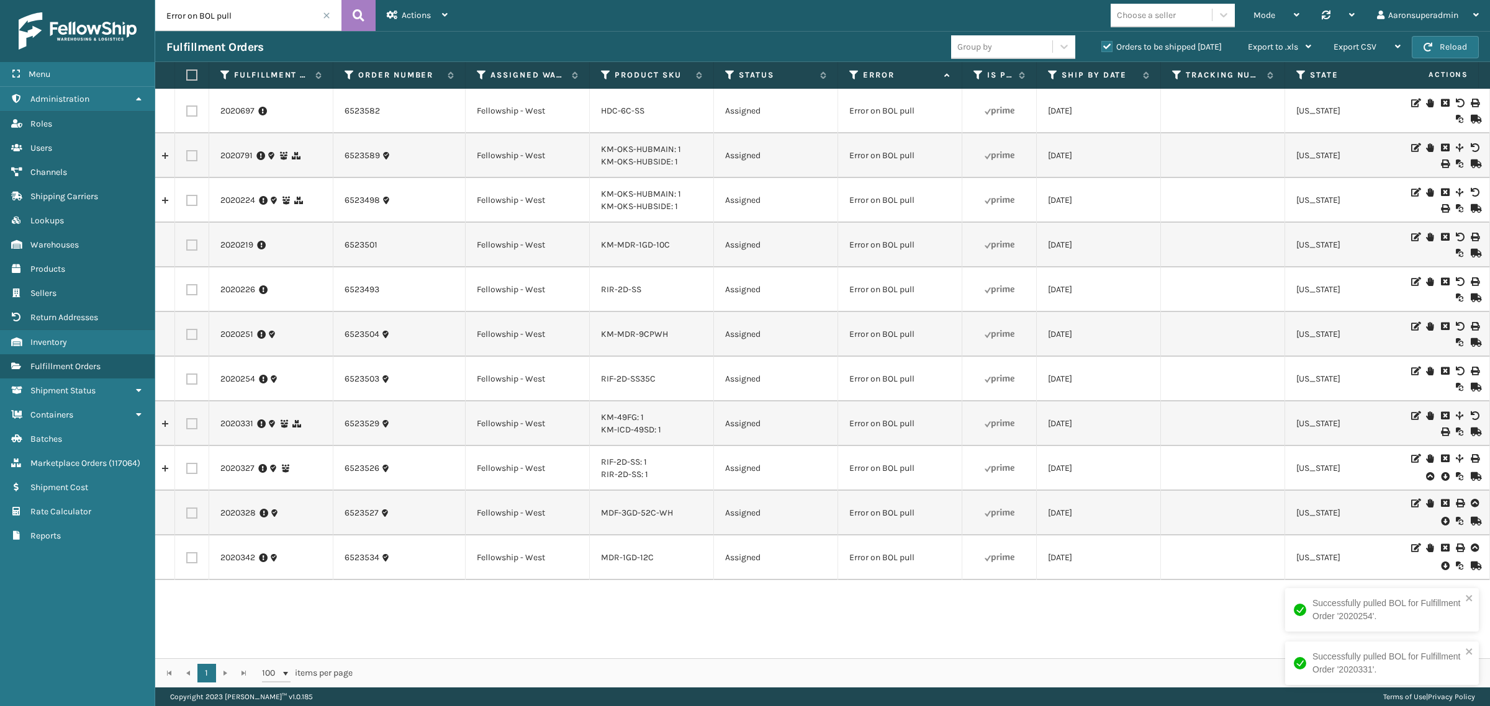
click at [1441, 480] on icon at bounding box center [1444, 476] width 7 height 12
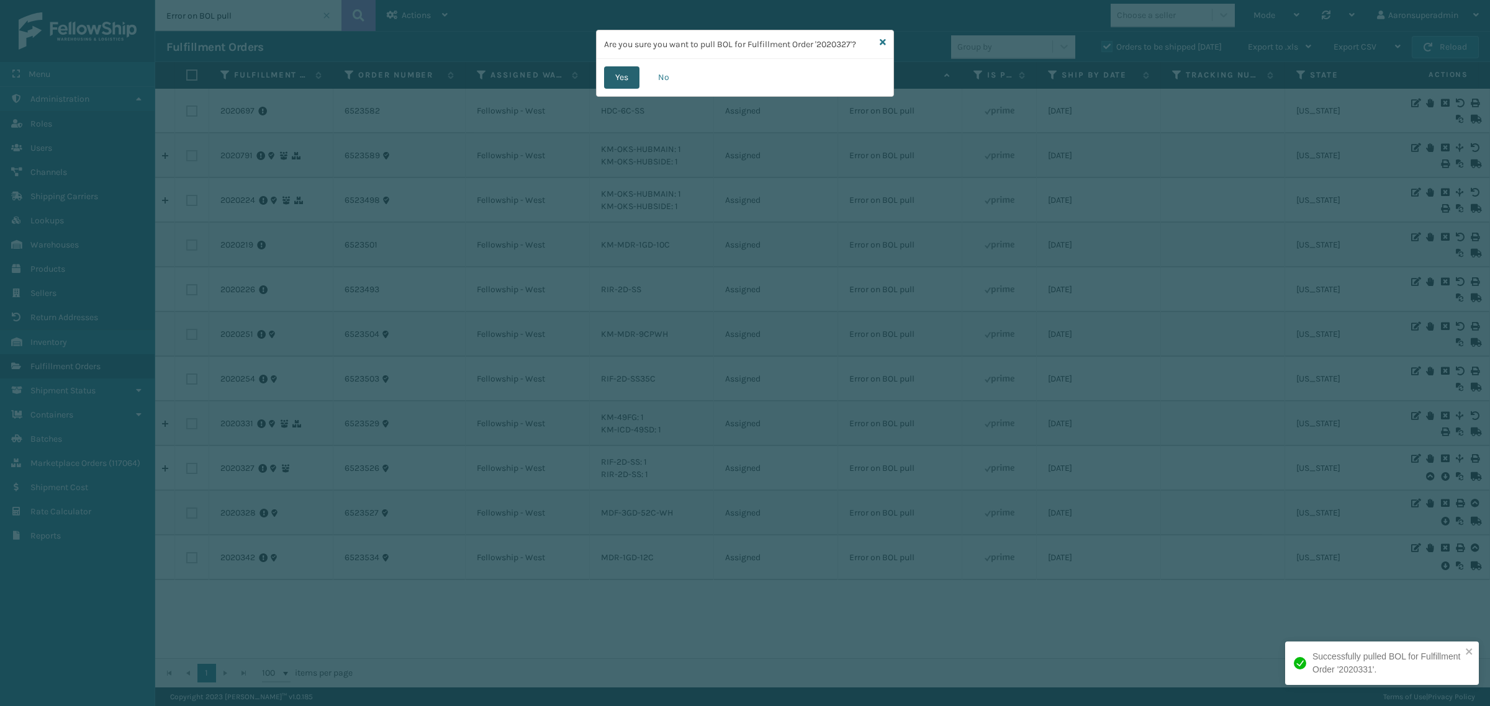
click at [621, 76] on button "Yes" at bounding box center [621, 77] width 35 height 22
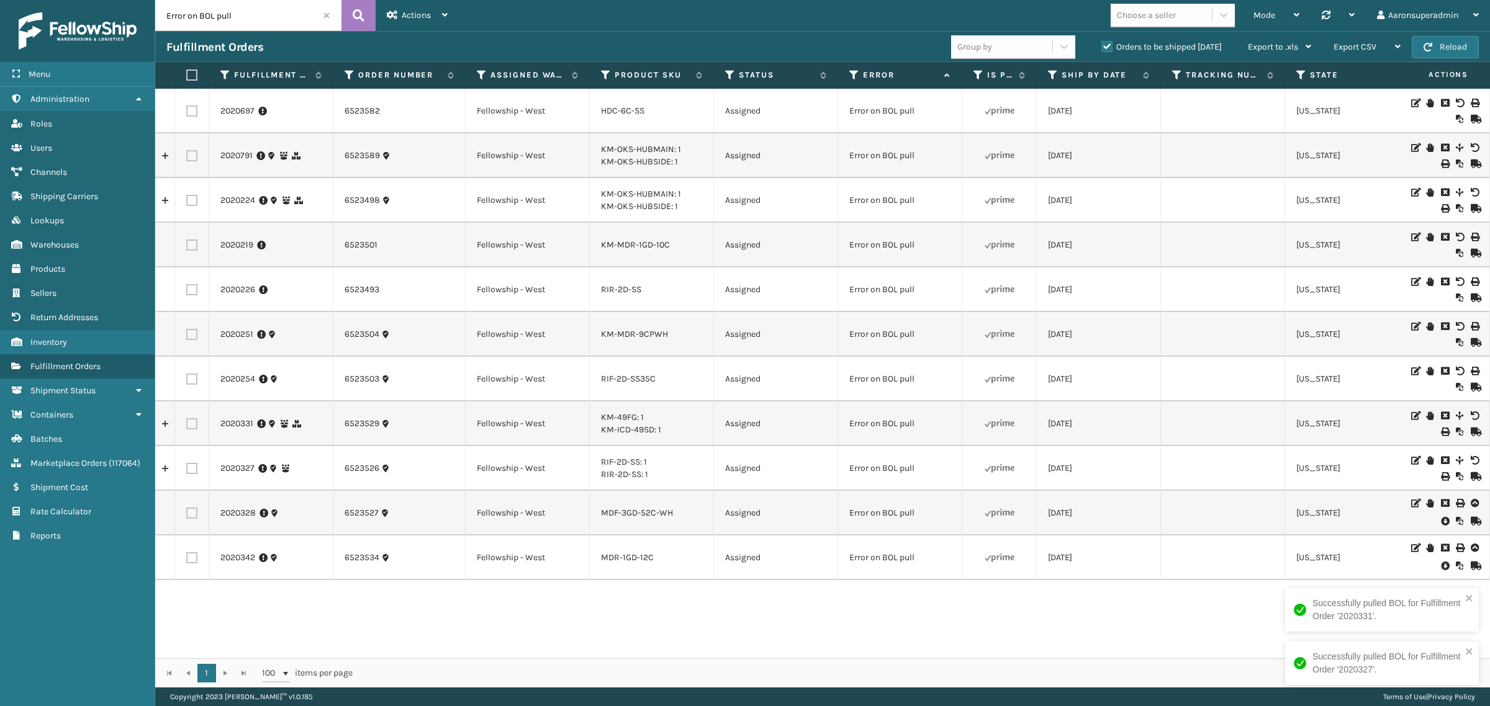
click at [1441, 523] on icon at bounding box center [1444, 521] width 7 height 12
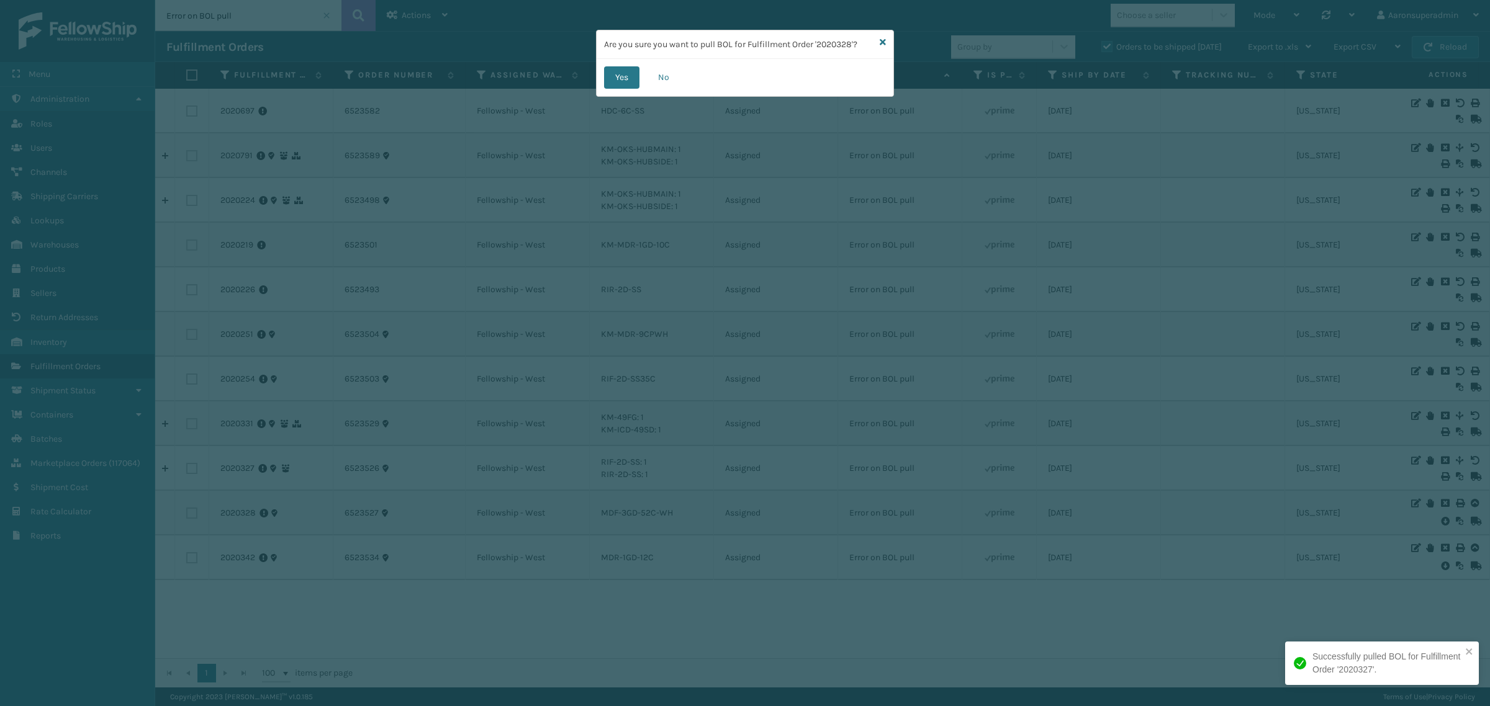
click at [597, 79] on div "Yes No" at bounding box center [744, 77] width 297 height 37
click at [609, 79] on button "Yes" at bounding box center [621, 77] width 35 height 22
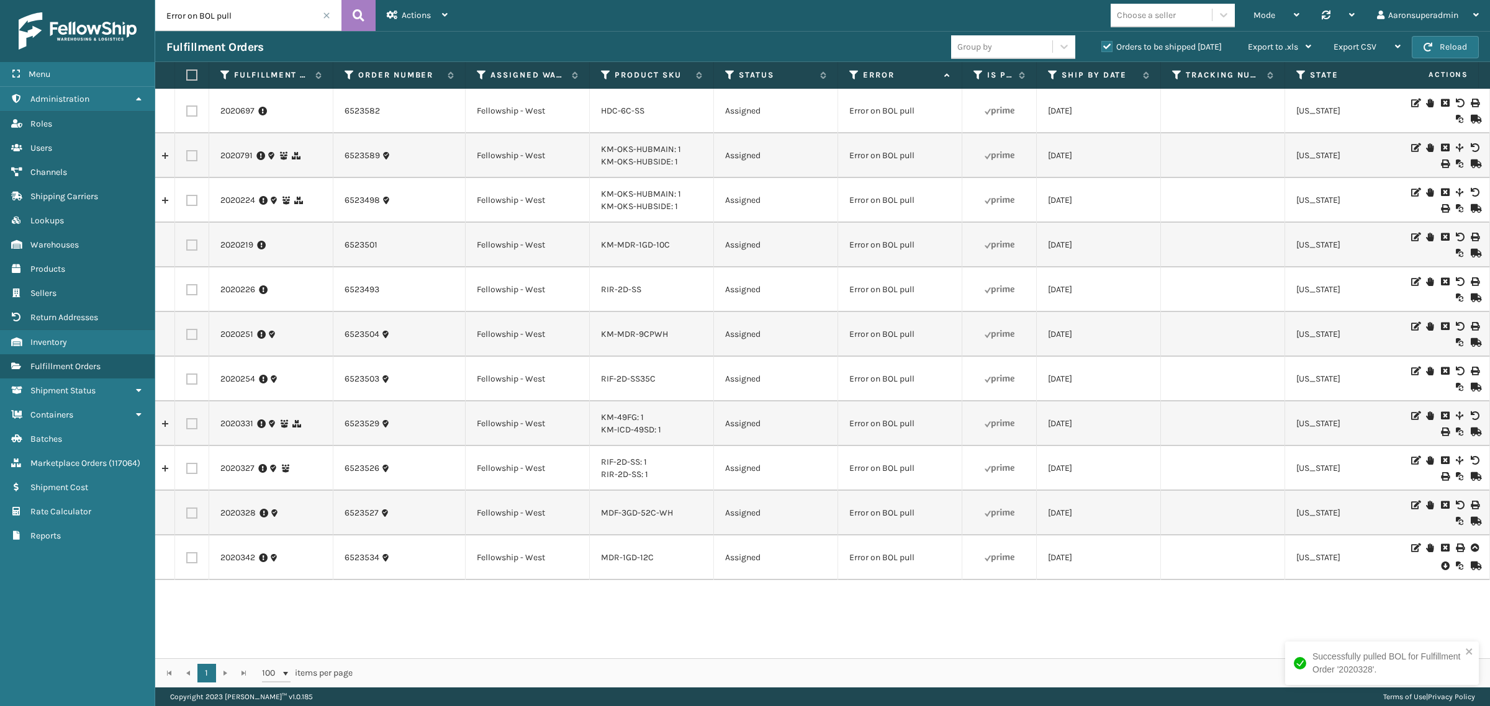
click at [1441, 565] on icon at bounding box center [1444, 566] width 7 height 12
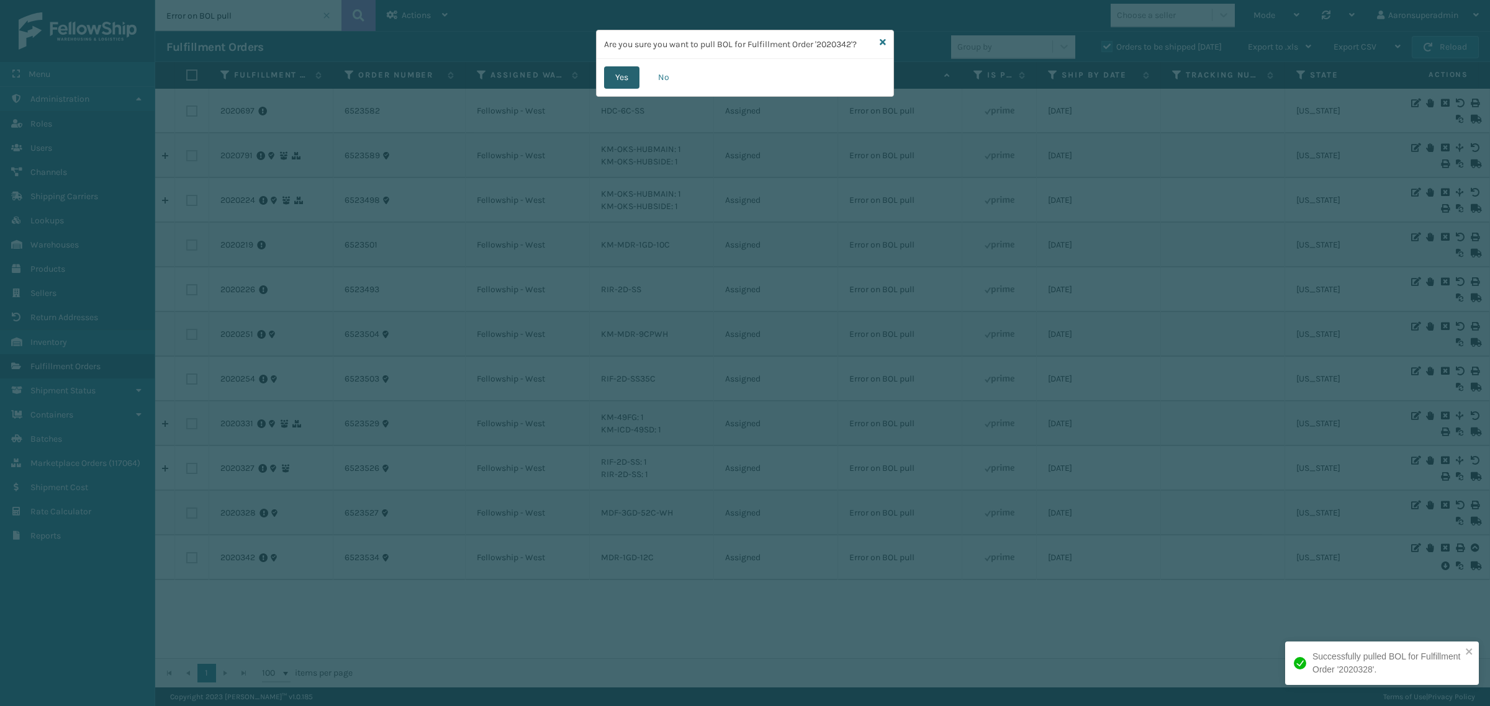
click at [618, 75] on button "Yes" at bounding box center [621, 77] width 35 height 22
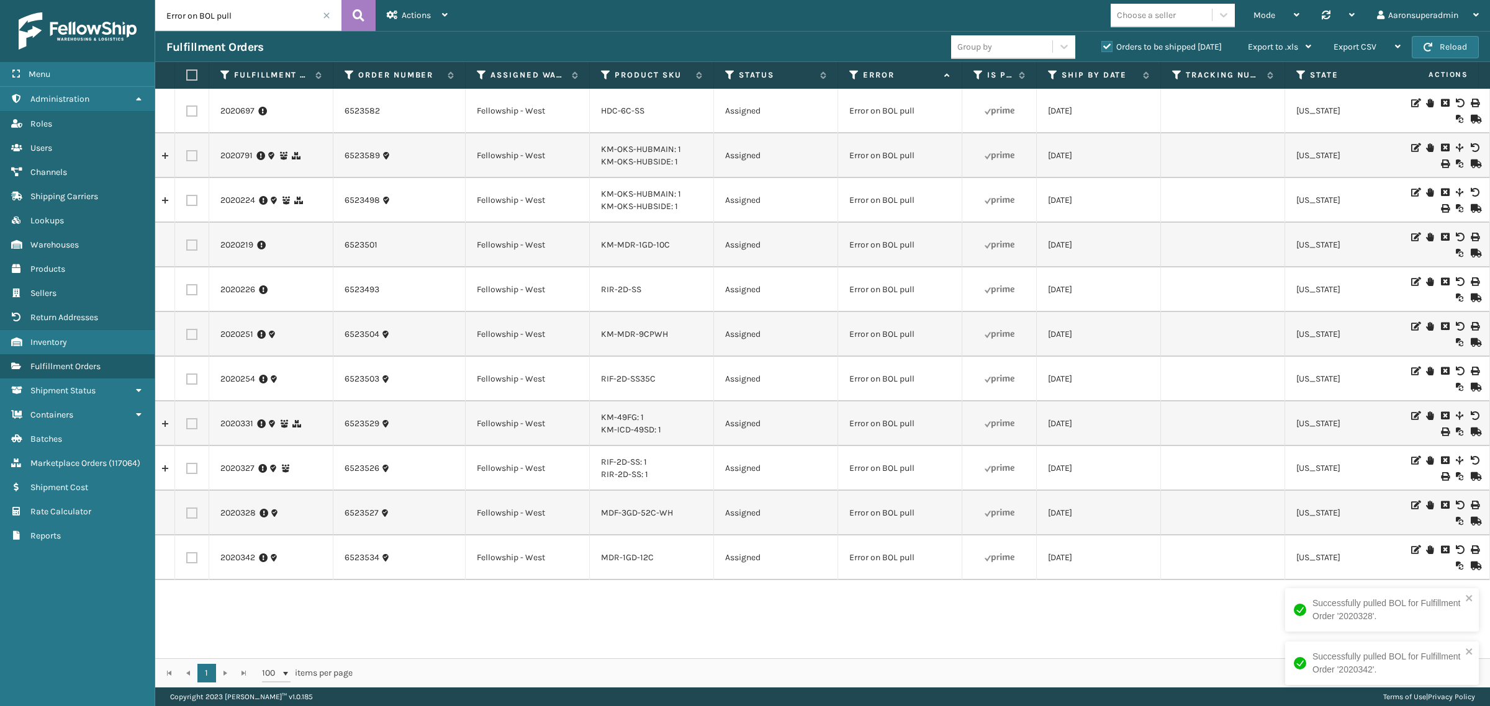
click at [190, 78] on label at bounding box center [189, 75] width 7 height 11
click at [187, 78] on input "checkbox" at bounding box center [186, 75] width 1 height 8
checkbox input "true"
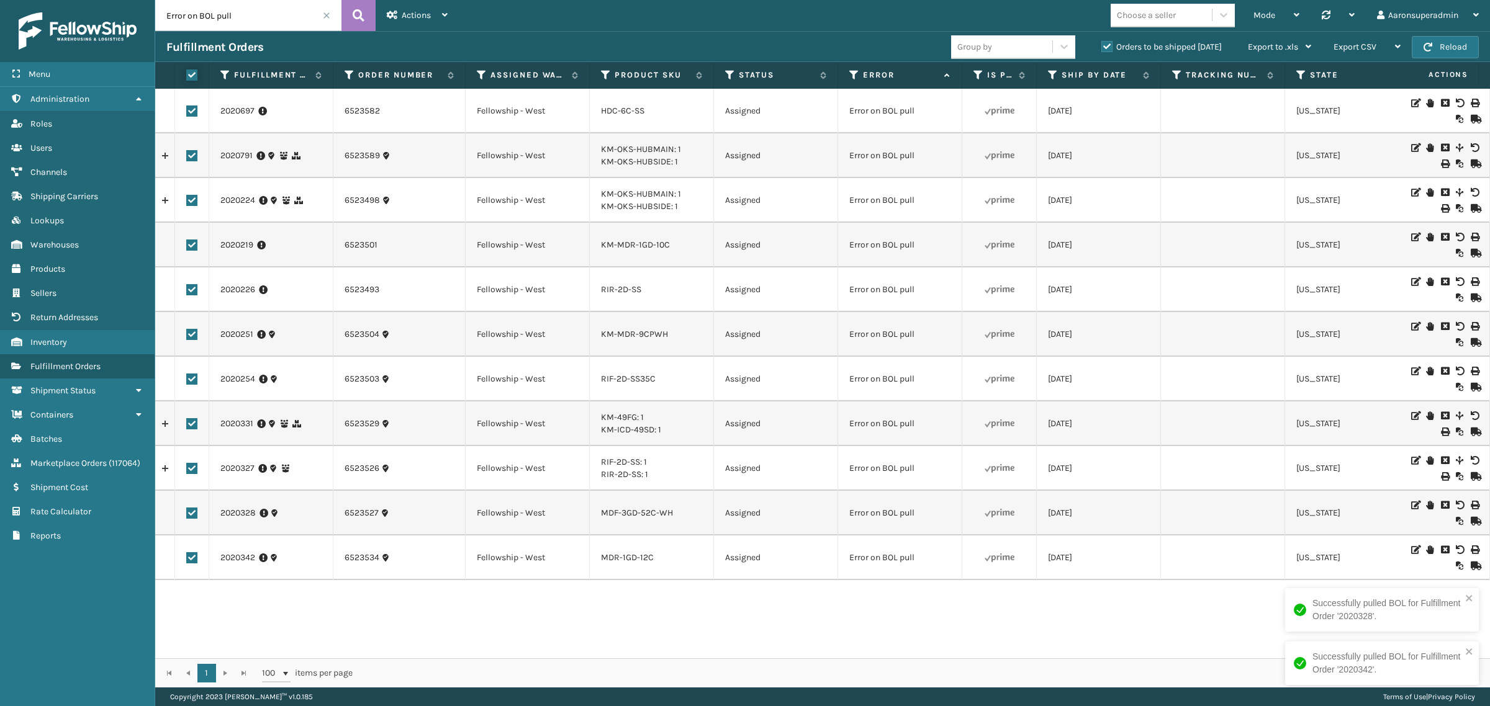
checkbox input "true"
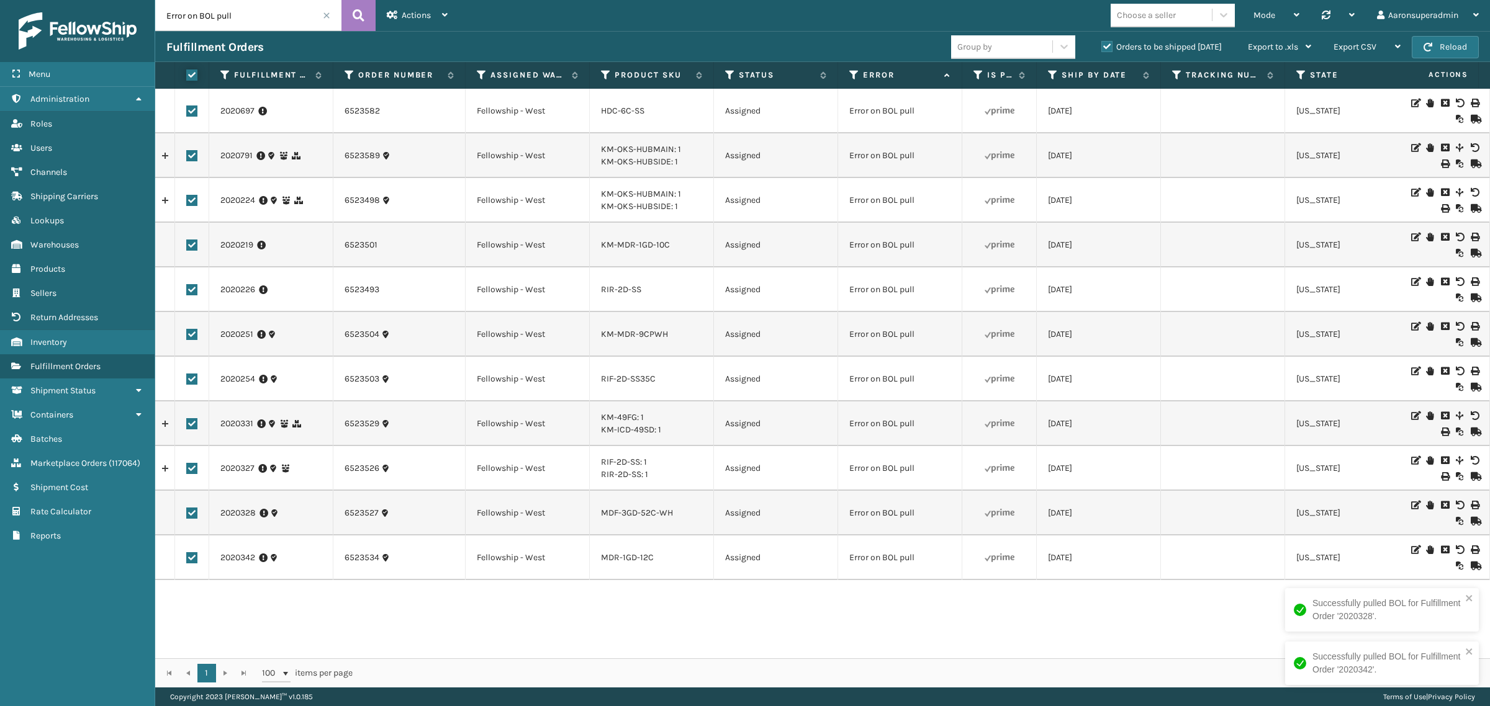
checkbox input "true"
click at [1038, 44] on span "Bulk Actions" at bounding box center [1030, 47] width 49 height 11
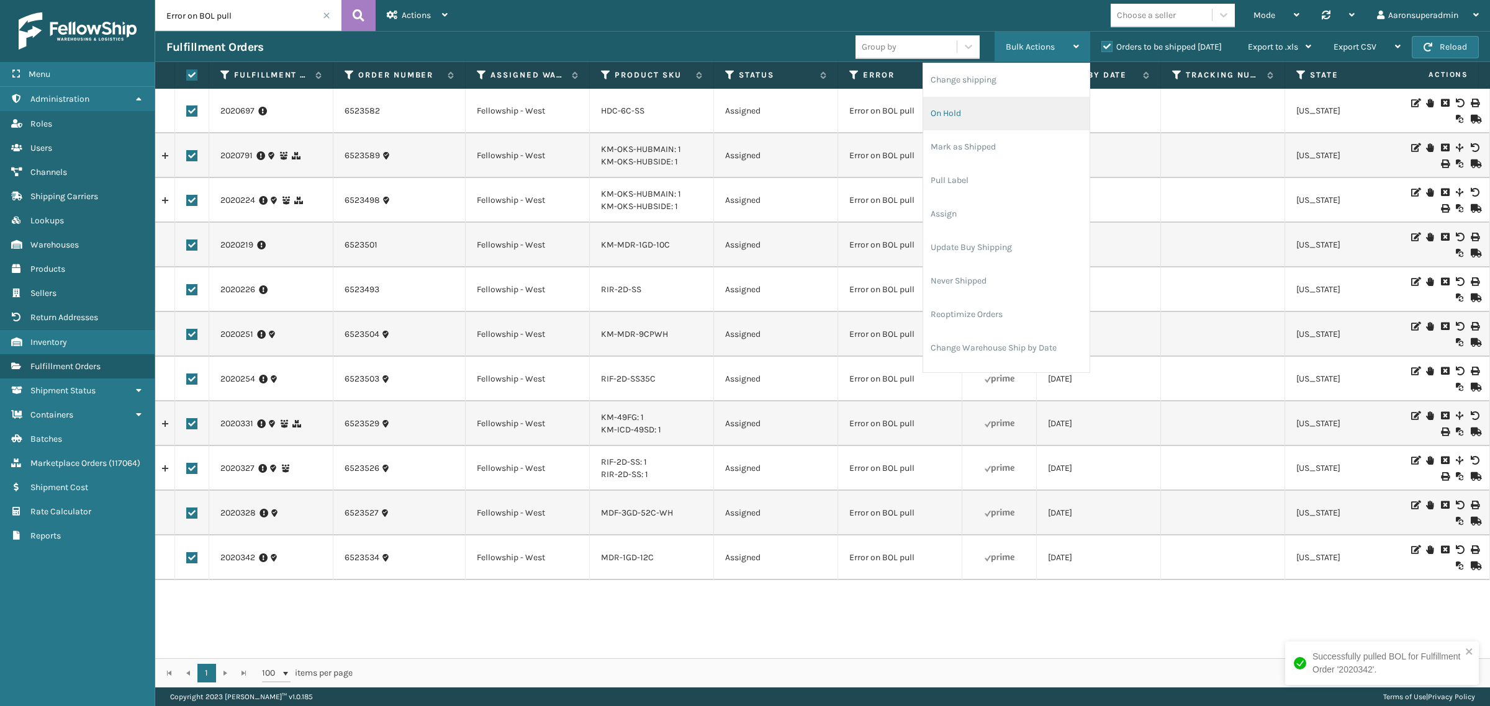
click at [966, 109] on li "On Hold" at bounding box center [1006, 114] width 166 height 34
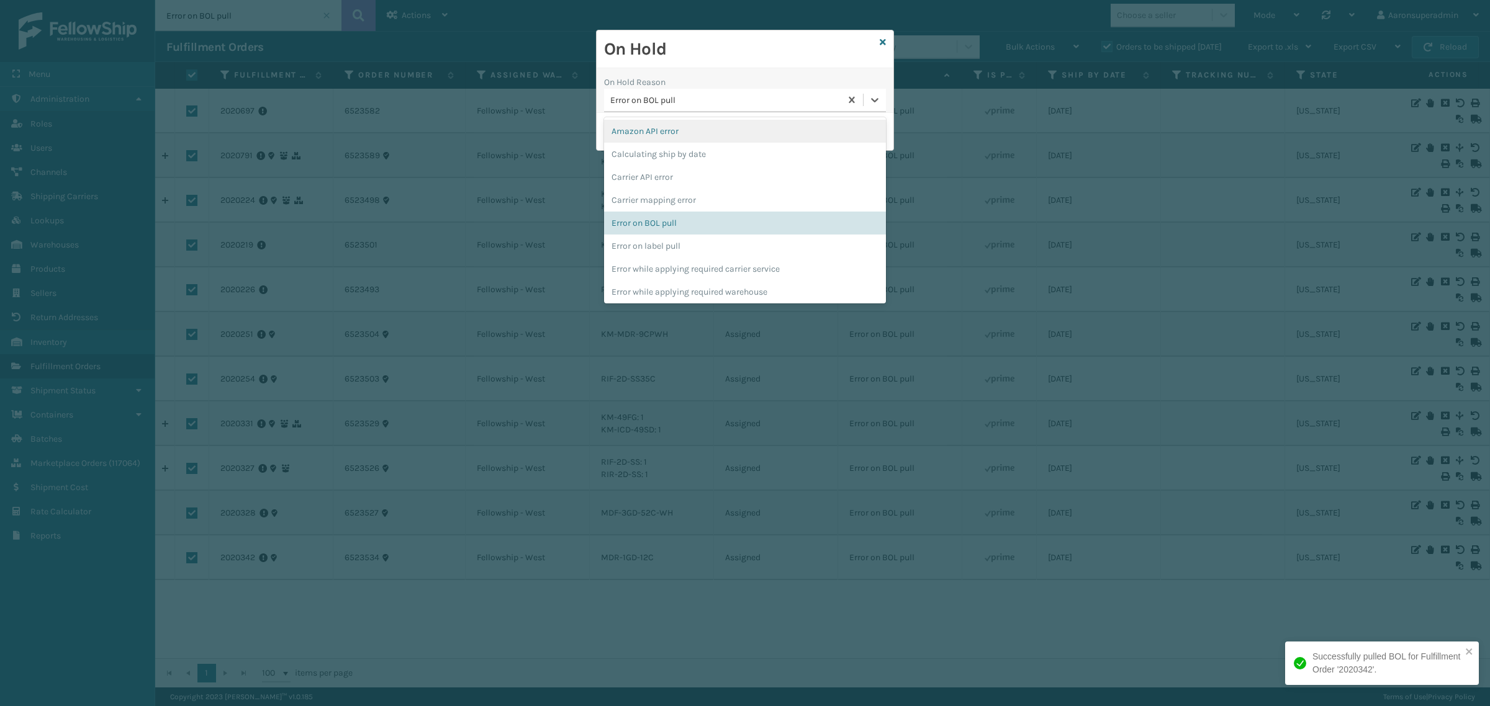
click at [703, 96] on div "Error on BOL pull" at bounding box center [726, 100] width 232 height 13
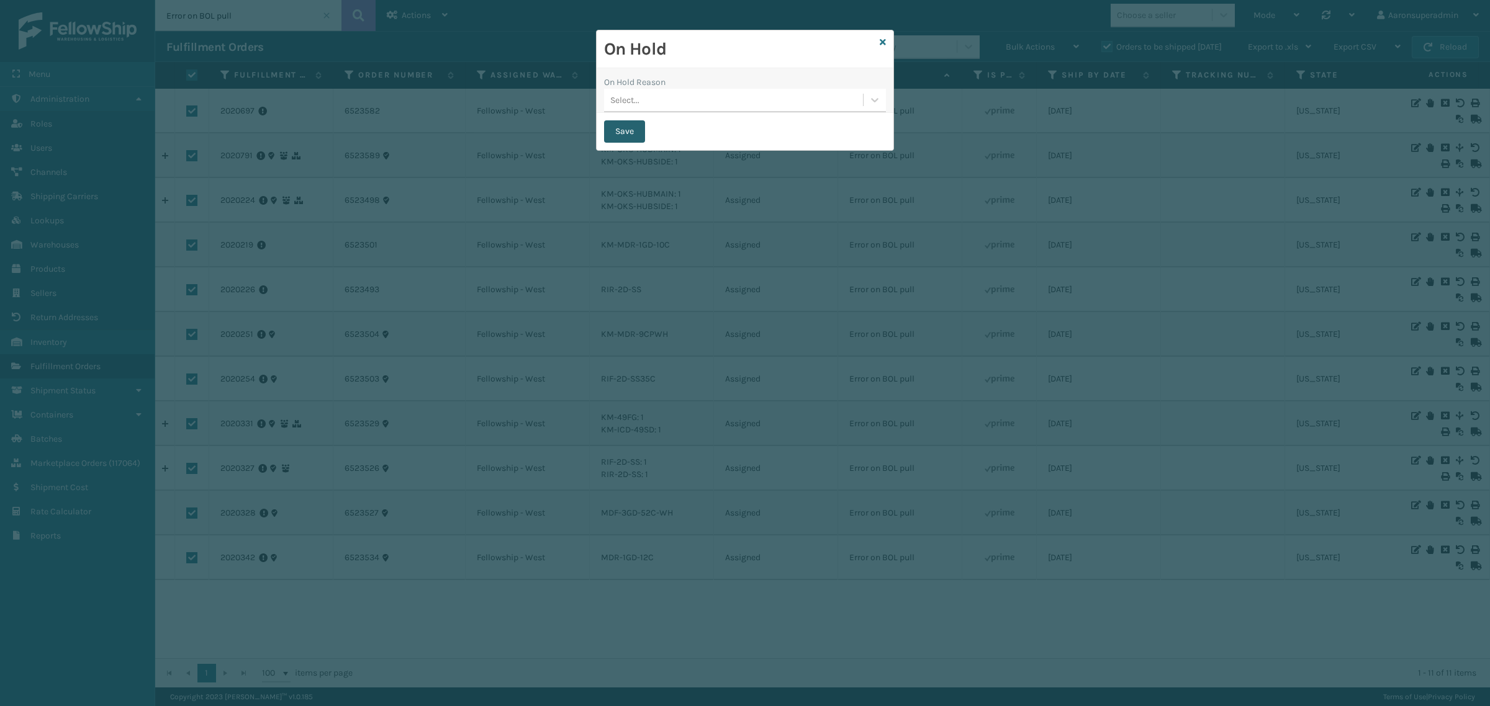
click at [636, 132] on button "Save" at bounding box center [624, 131] width 41 height 22
checkbox input "false"
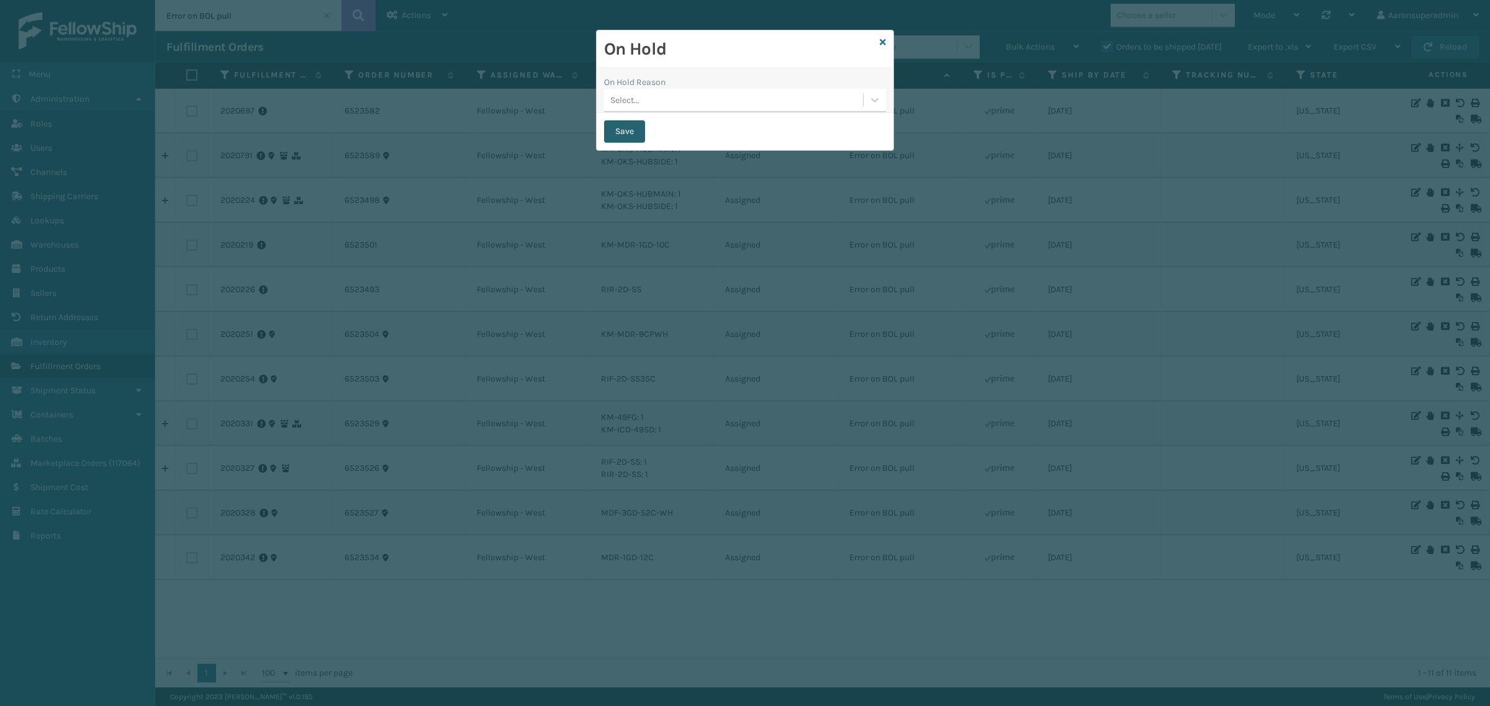
checkbox input "false"
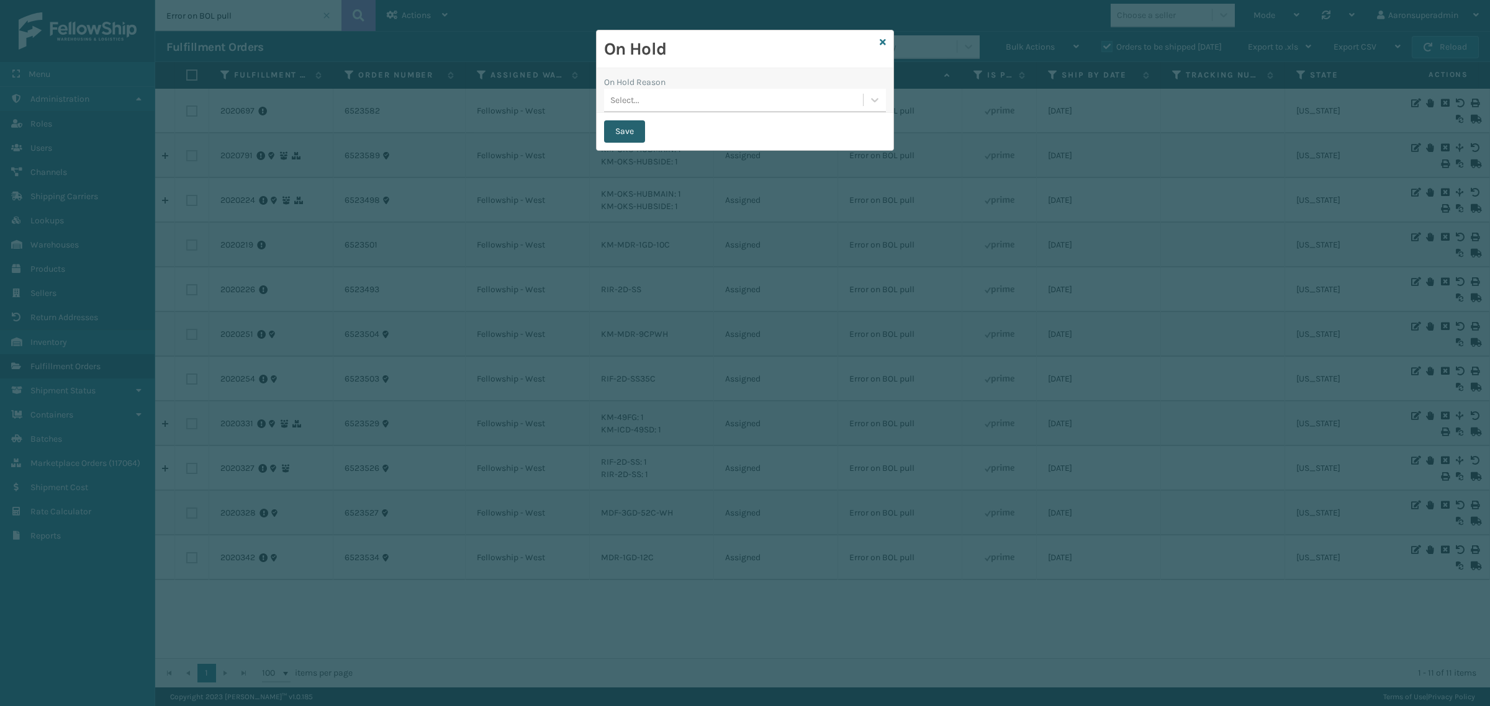
checkbox input "false"
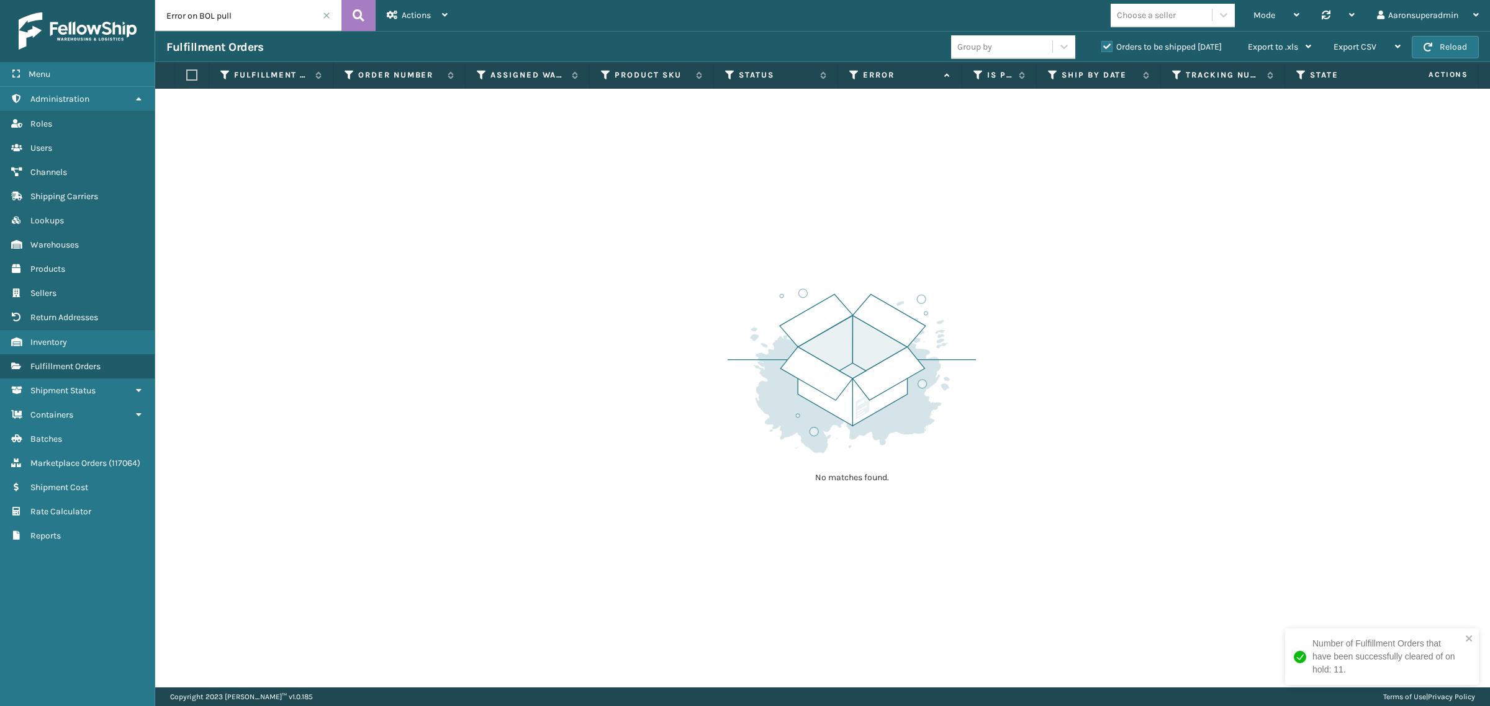
click at [324, 17] on span at bounding box center [326, 15] width 7 height 7
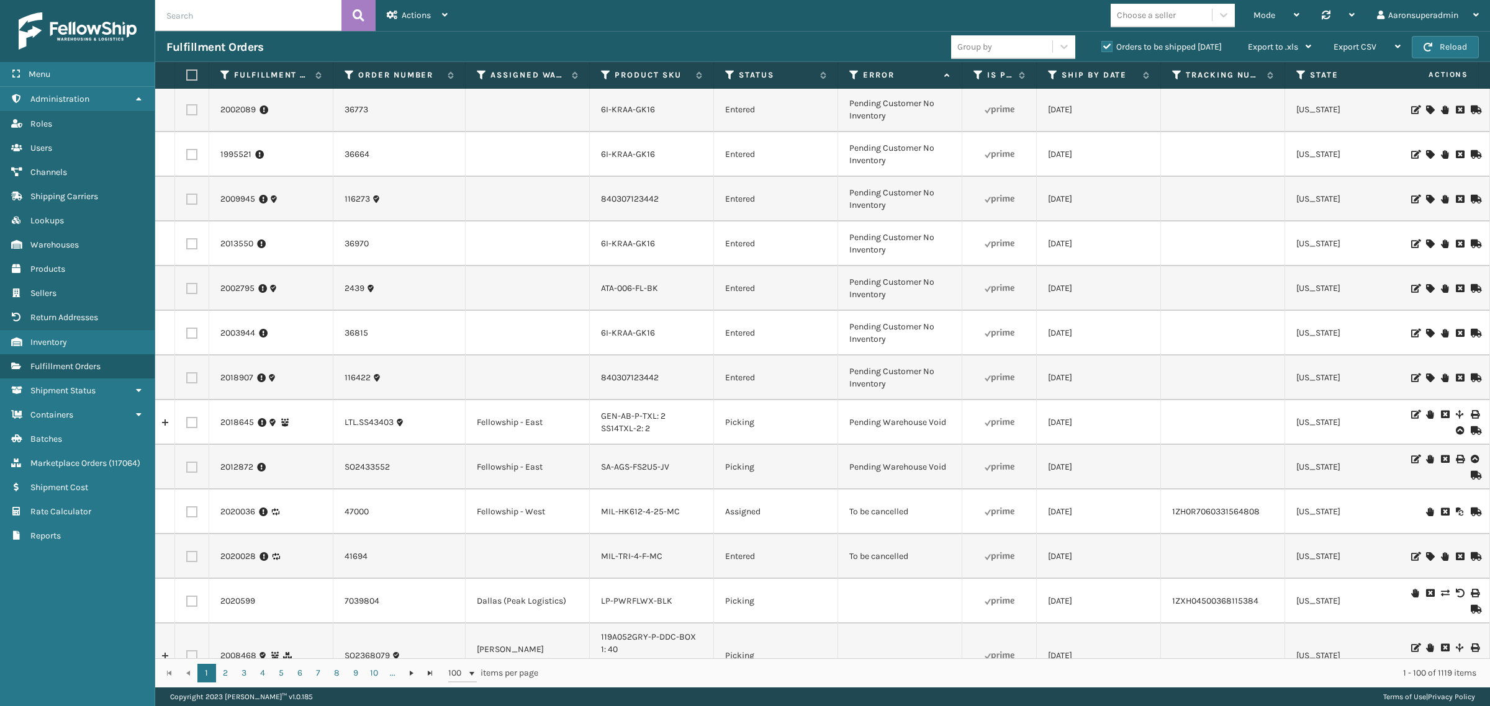
scroll to position [3323, 0]
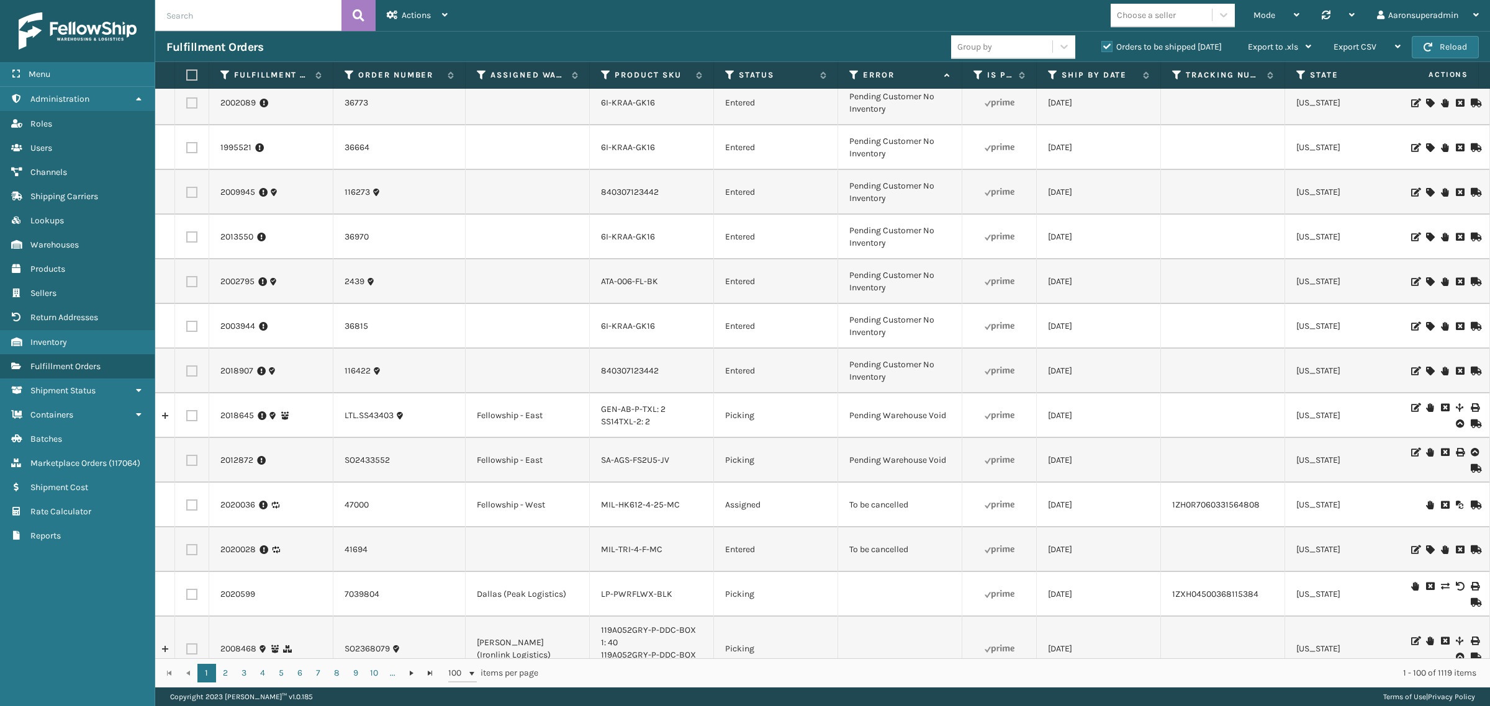
drag, startPoint x: 190, startPoint y: 522, endPoint x: 187, endPoint y: 490, distance: 31.8
click at [190, 544] on label at bounding box center [191, 549] width 11 height 11
click at [187, 544] on input "checkbox" at bounding box center [186, 548] width 1 height 8
checkbox input "true"
click at [191, 500] on label at bounding box center [191, 505] width 11 height 11
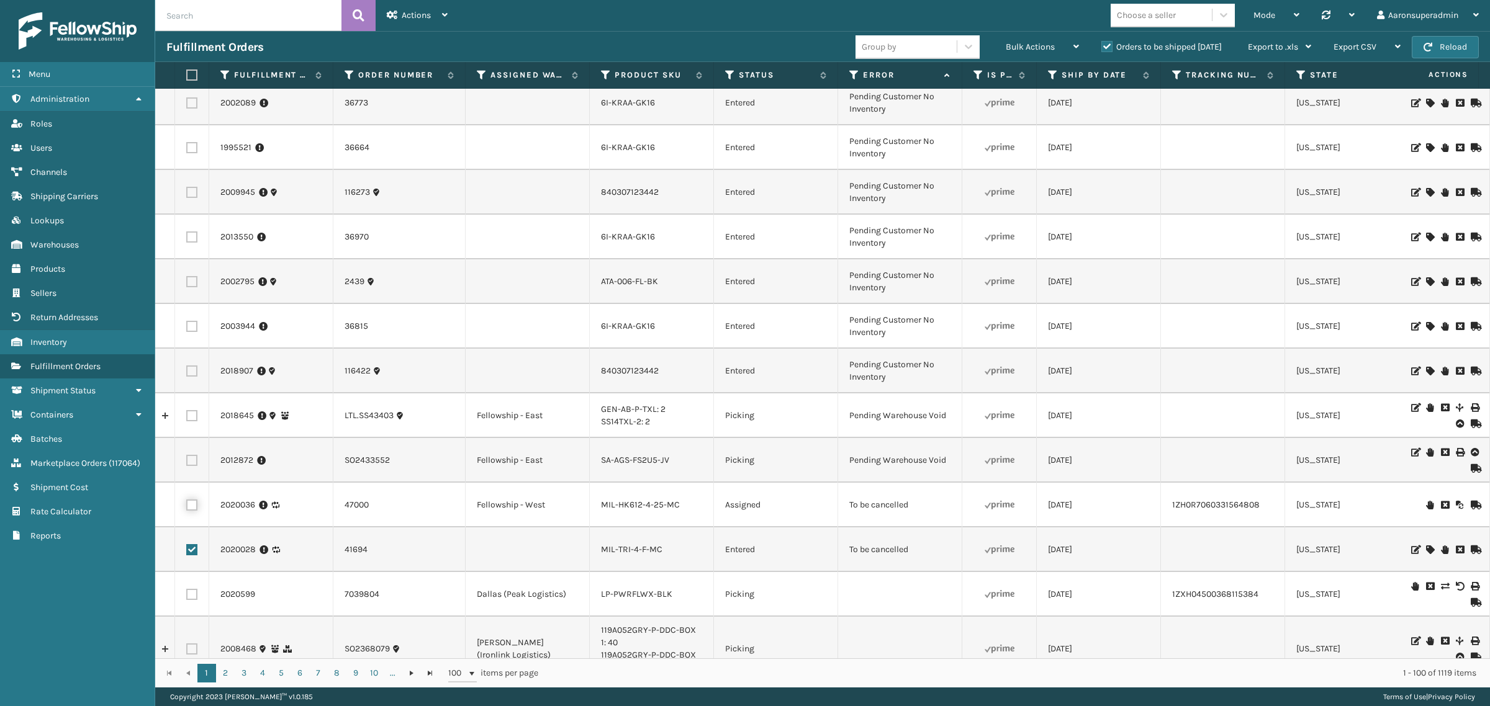
click at [187, 500] on input "checkbox" at bounding box center [186, 504] width 1 height 8
checkbox input "true"
click at [1017, 41] on div "Bulk Actions" at bounding box center [1042, 47] width 73 height 31
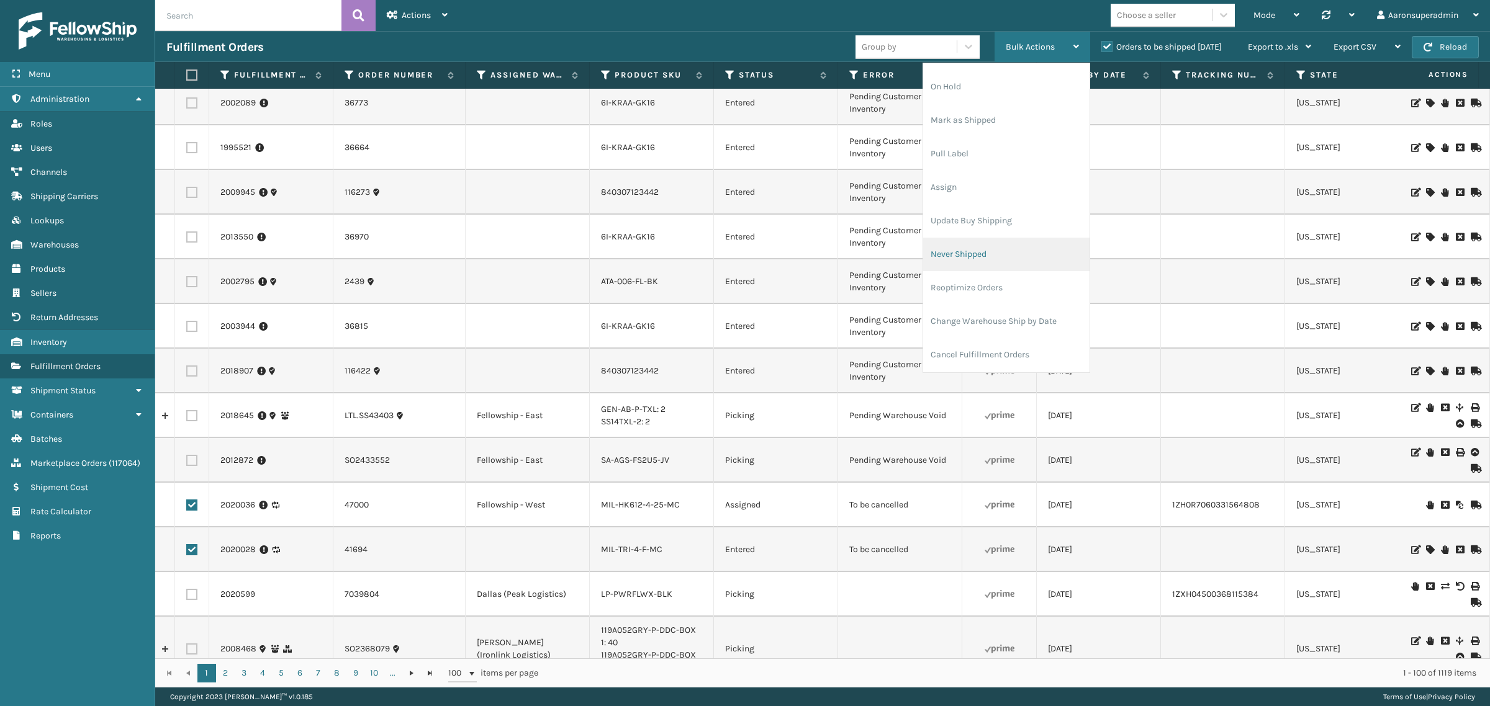
scroll to position [60, 0]
click at [984, 315] on li "Cancel Fulfillment Orders" at bounding box center [1006, 322] width 166 height 34
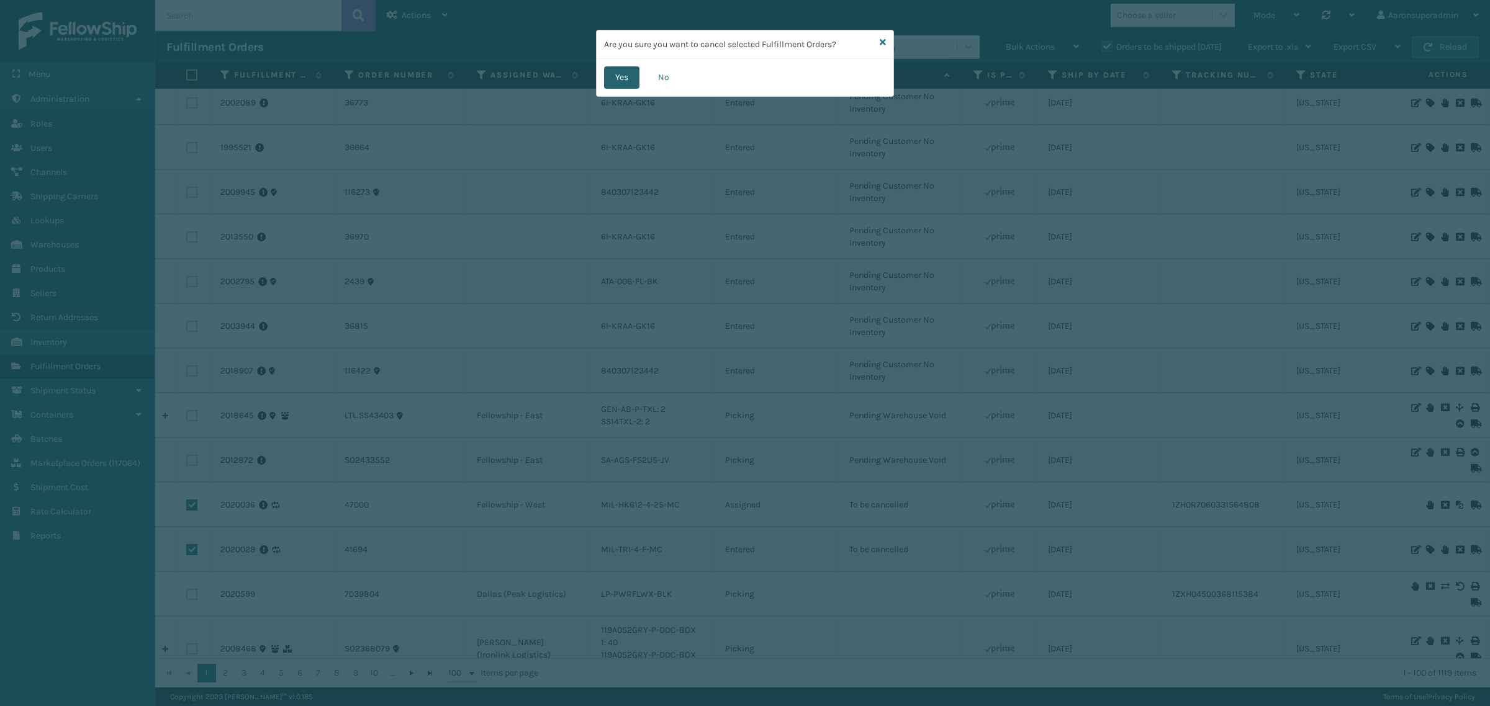
click at [621, 78] on button "Yes" at bounding box center [621, 77] width 35 height 22
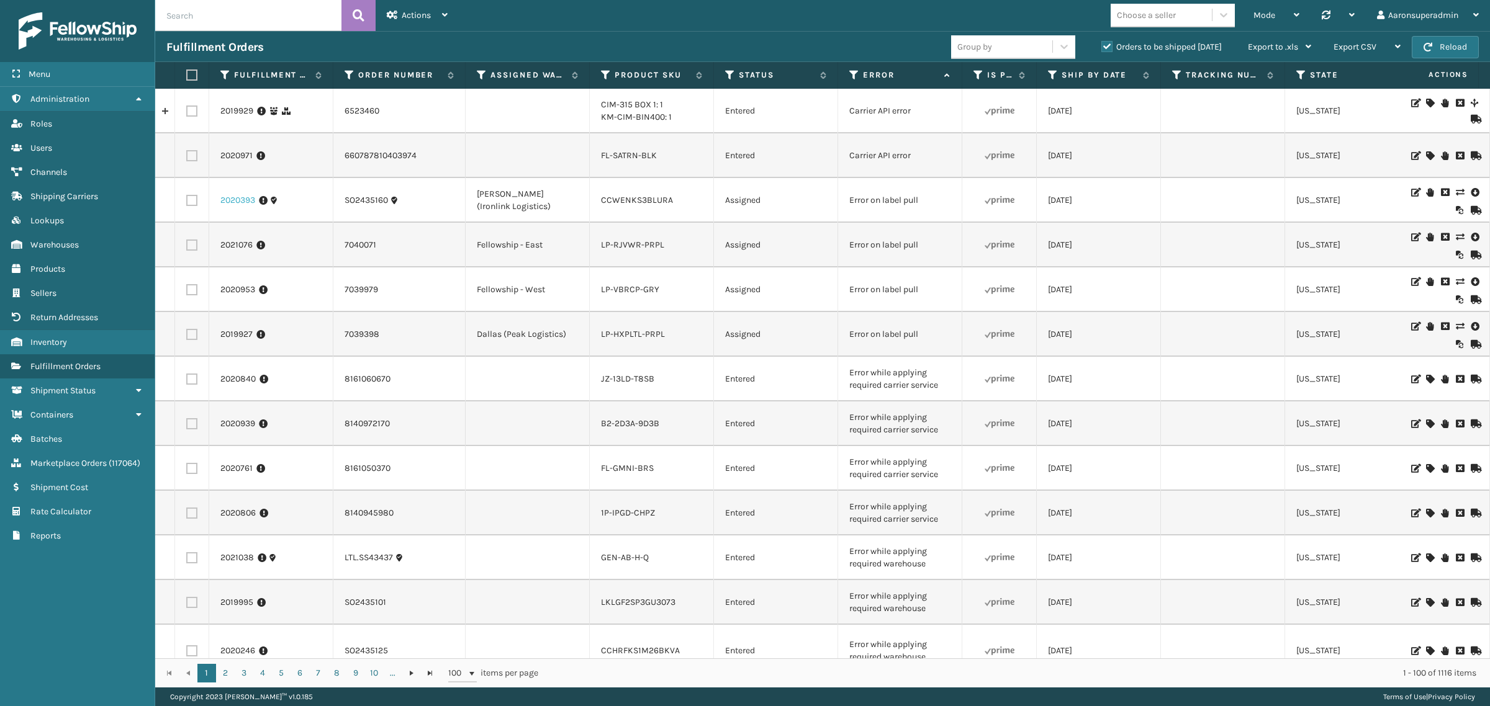
click at [234, 203] on link "2020393" at bounding box center [237, 200] width 35 height 12
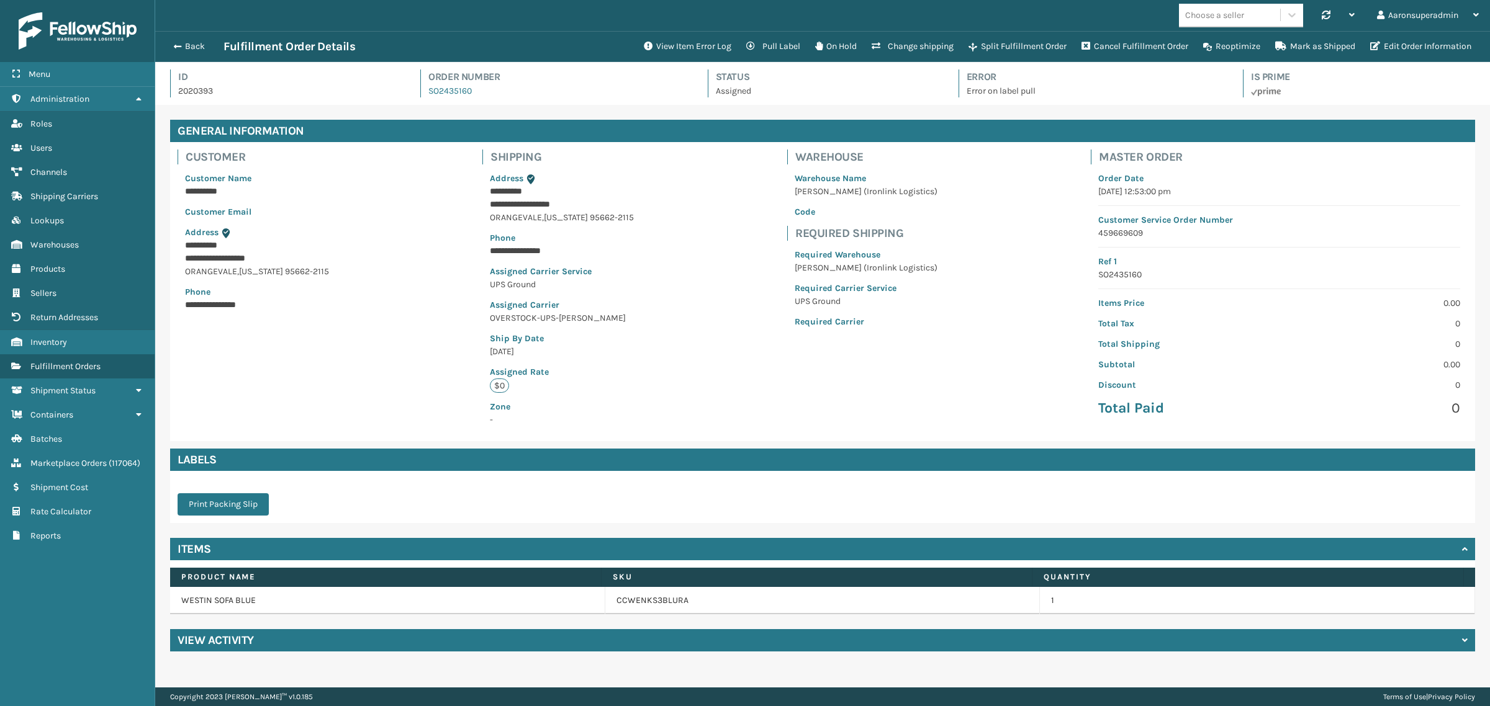
scroll to position [29, 1334]
click at [682, 47] on button "View Item Error Log" at bounding box center [687, 46] width 102 height 25
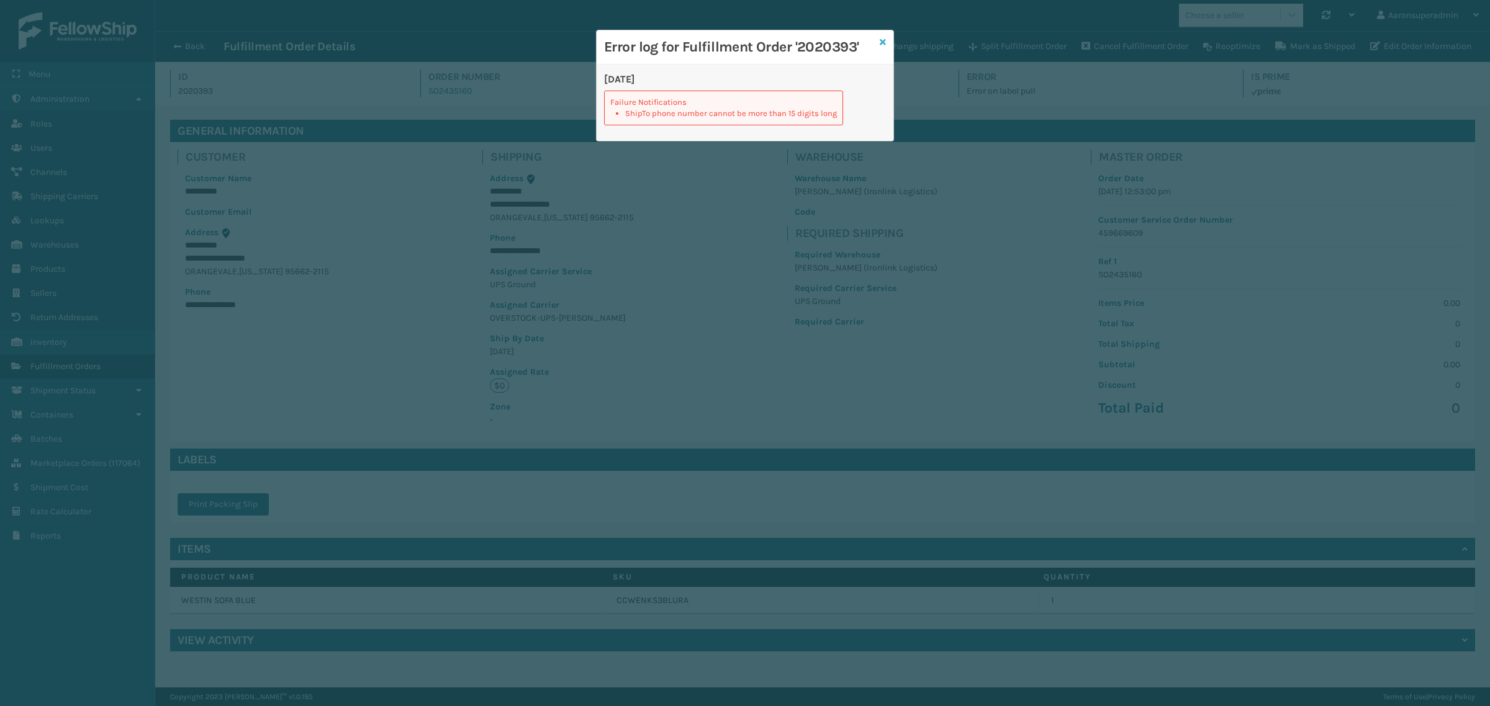
drag, startPoint x: 880, startPoint y: 38, endPoint x: 972, endPoint y: 48, distance: 93.0
click at [881, 38] on icon at bounding box center [883, 42] width 6 height 9
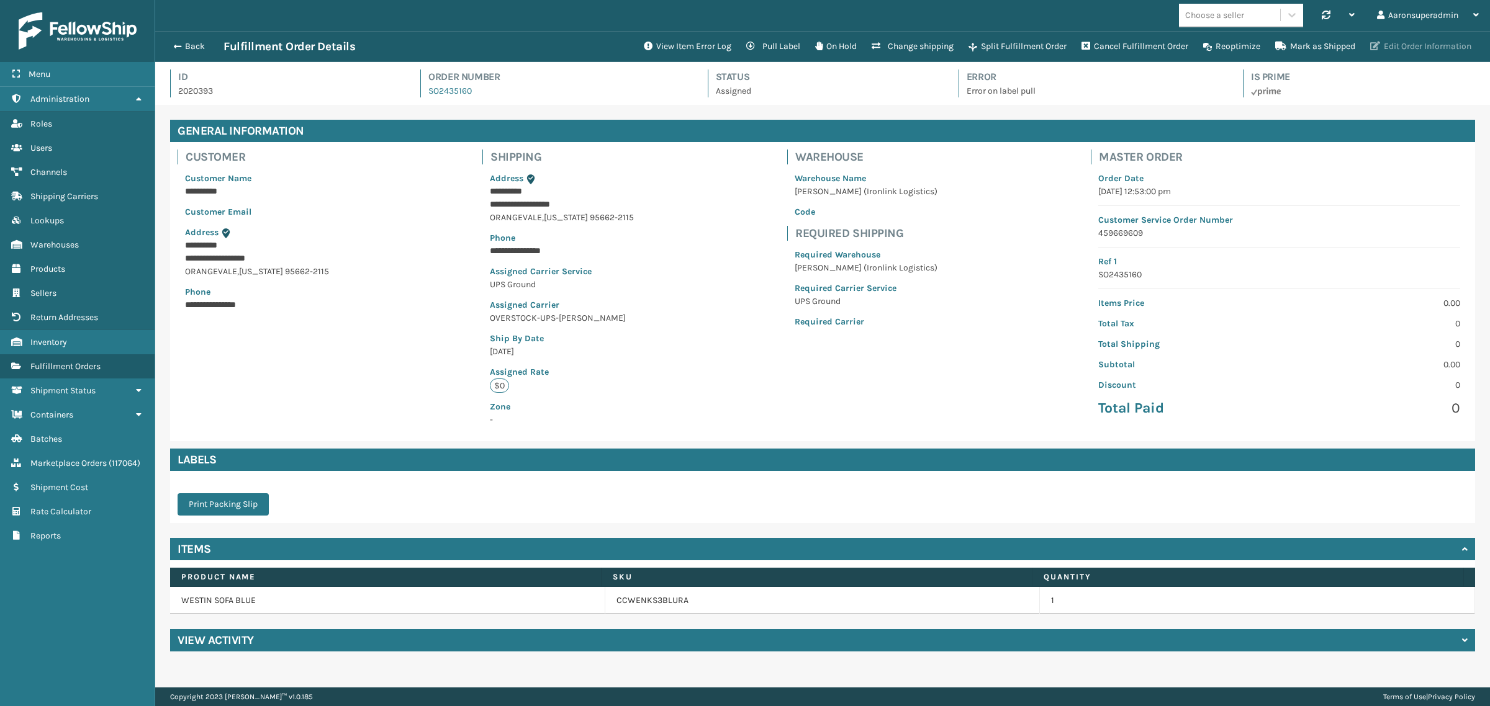
click at [1431, 47] on button "Edit Order Information" at bounding box center [1420, 46] width 116 height 25
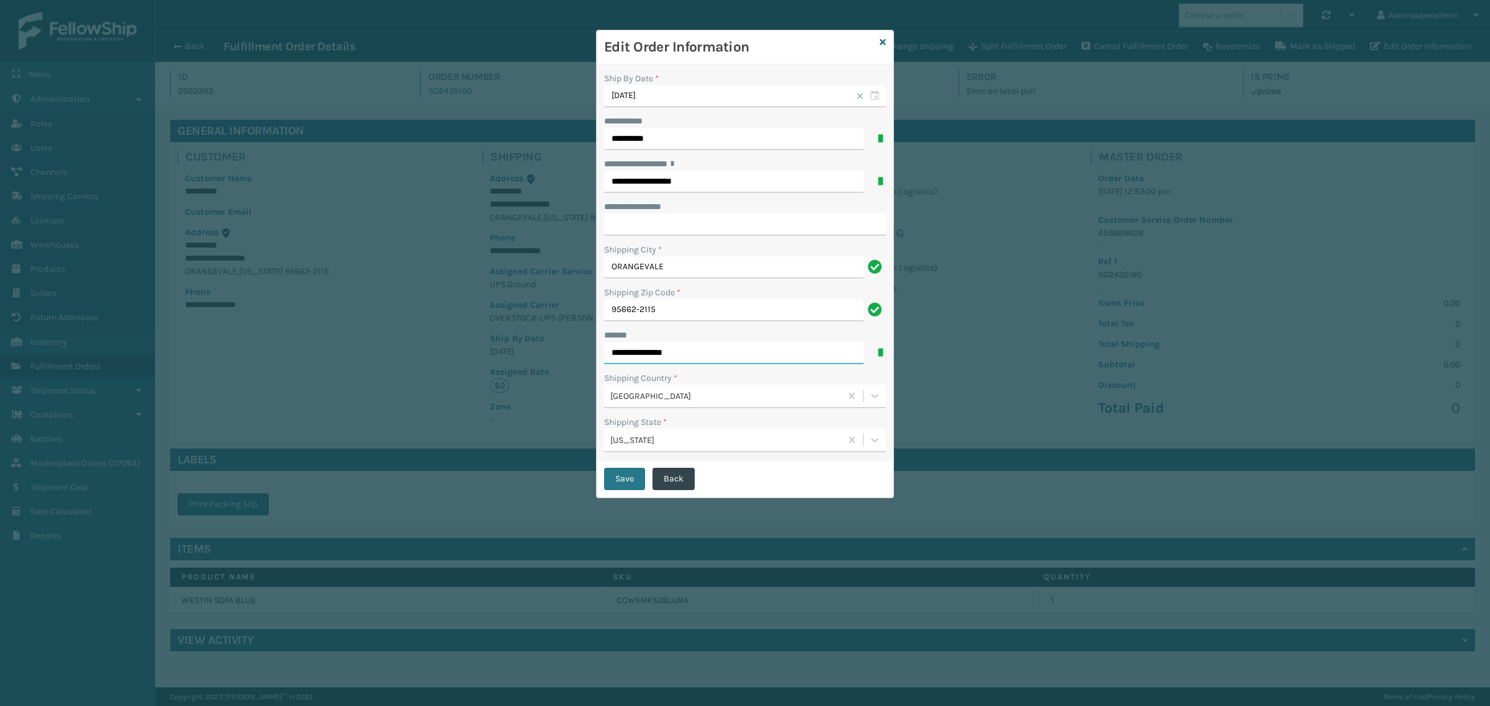
click at [649, 351] on input "**********" at bounding box center [733, 353] width 259 height 22
type input "**********"
click at [616, 475] on button "Save" at bounding box center [624, 479] width 41 height 22
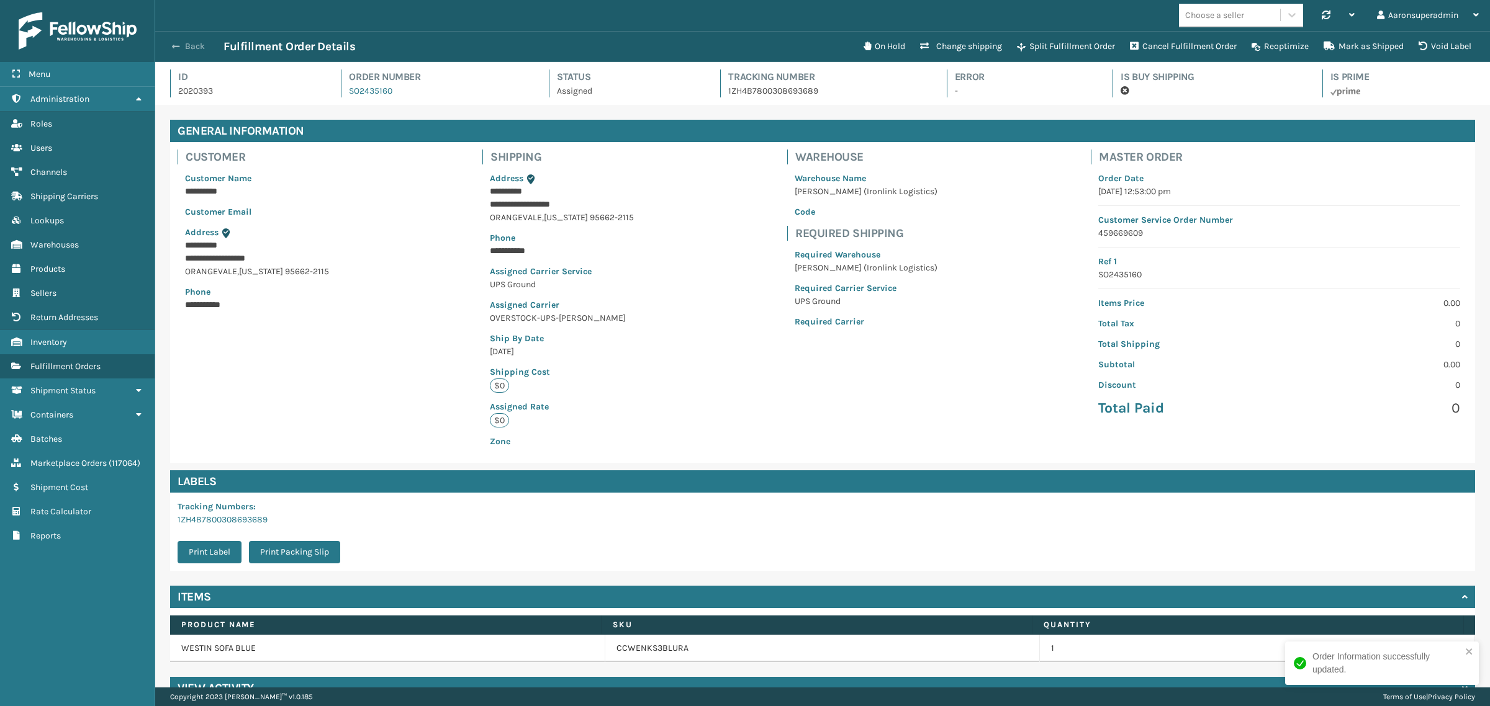
click at [197, 47] on button "Back" at bounding box center [194, 46] width 57 height 11
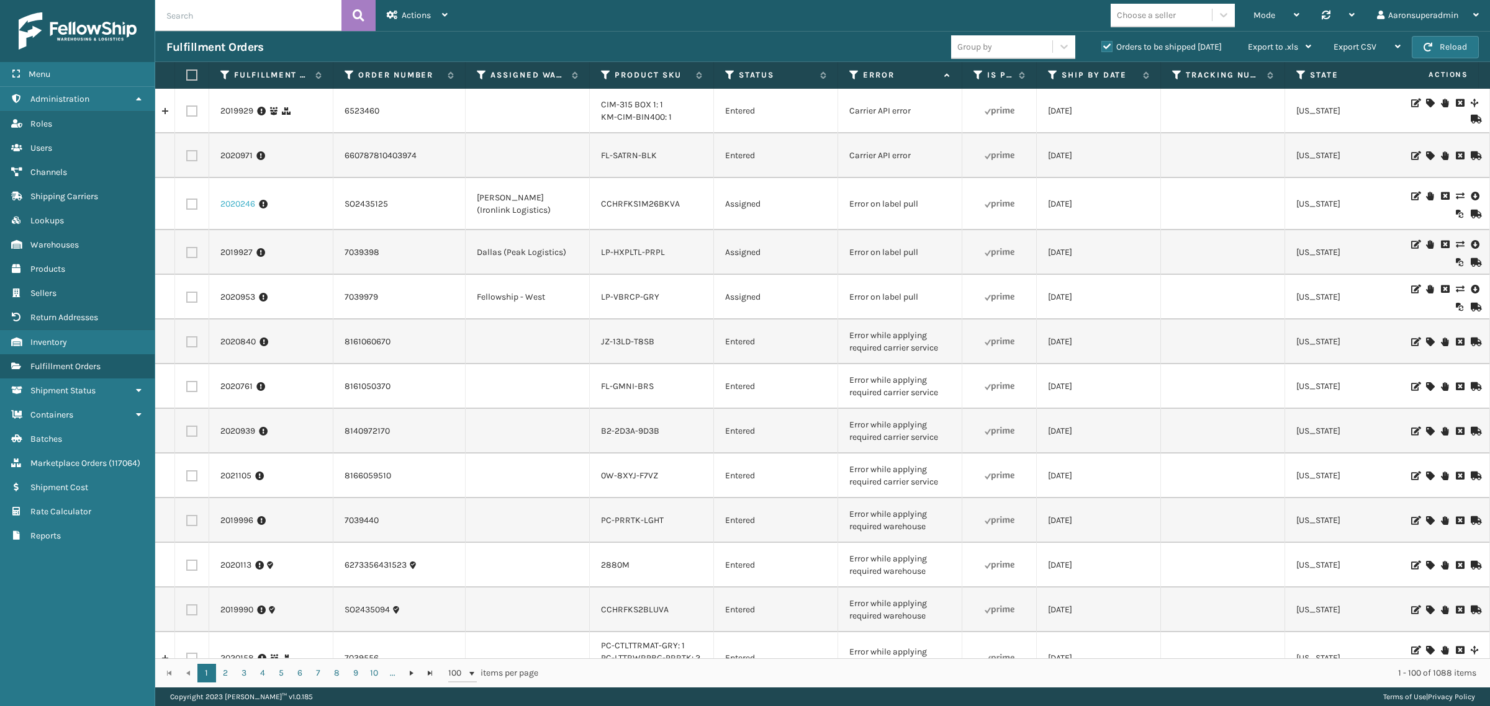
click at [231, 199] on link "2020246" at bounding box center [237, 204] width 35 height 12
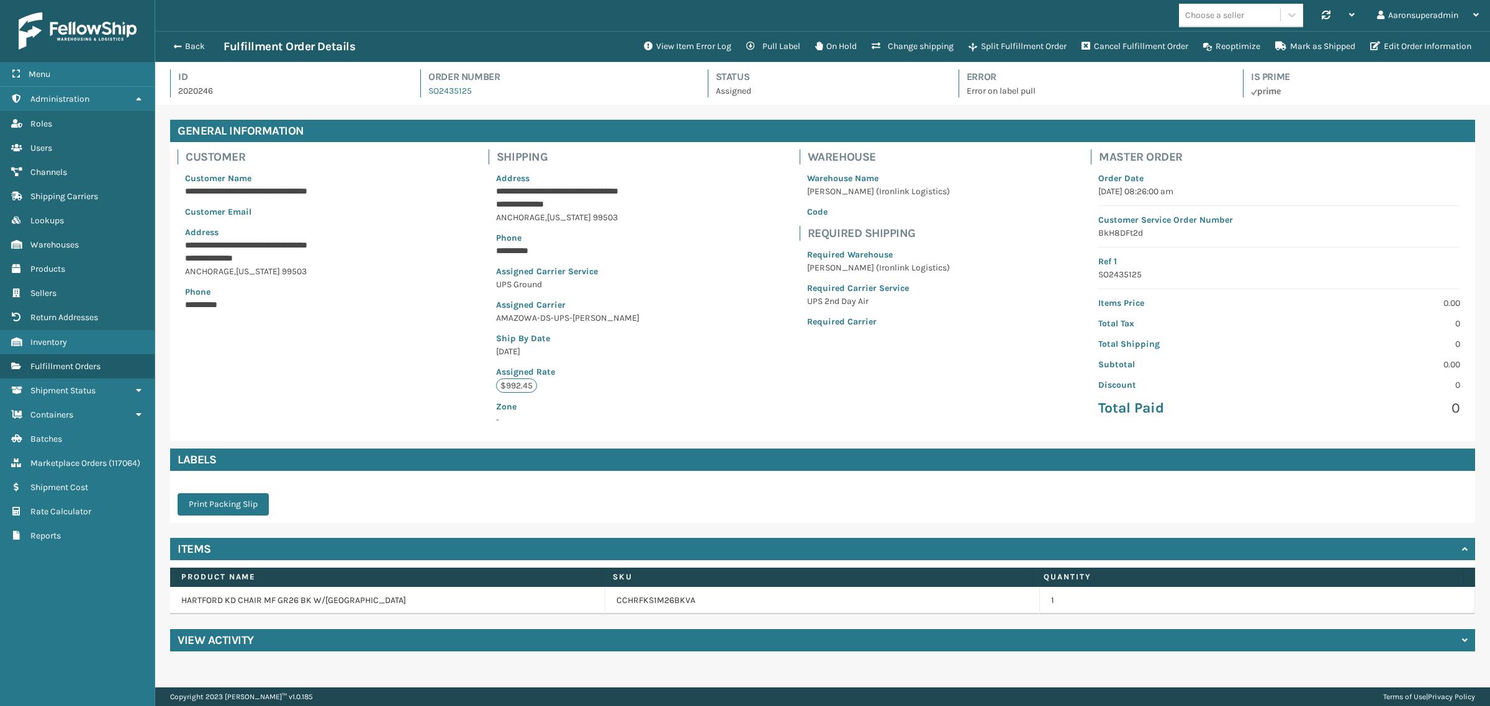
scroll to position [29, 1334]
click at [688, 42] on button "View Item Error Log" at bounding box center [687, 46] width 102 height 25
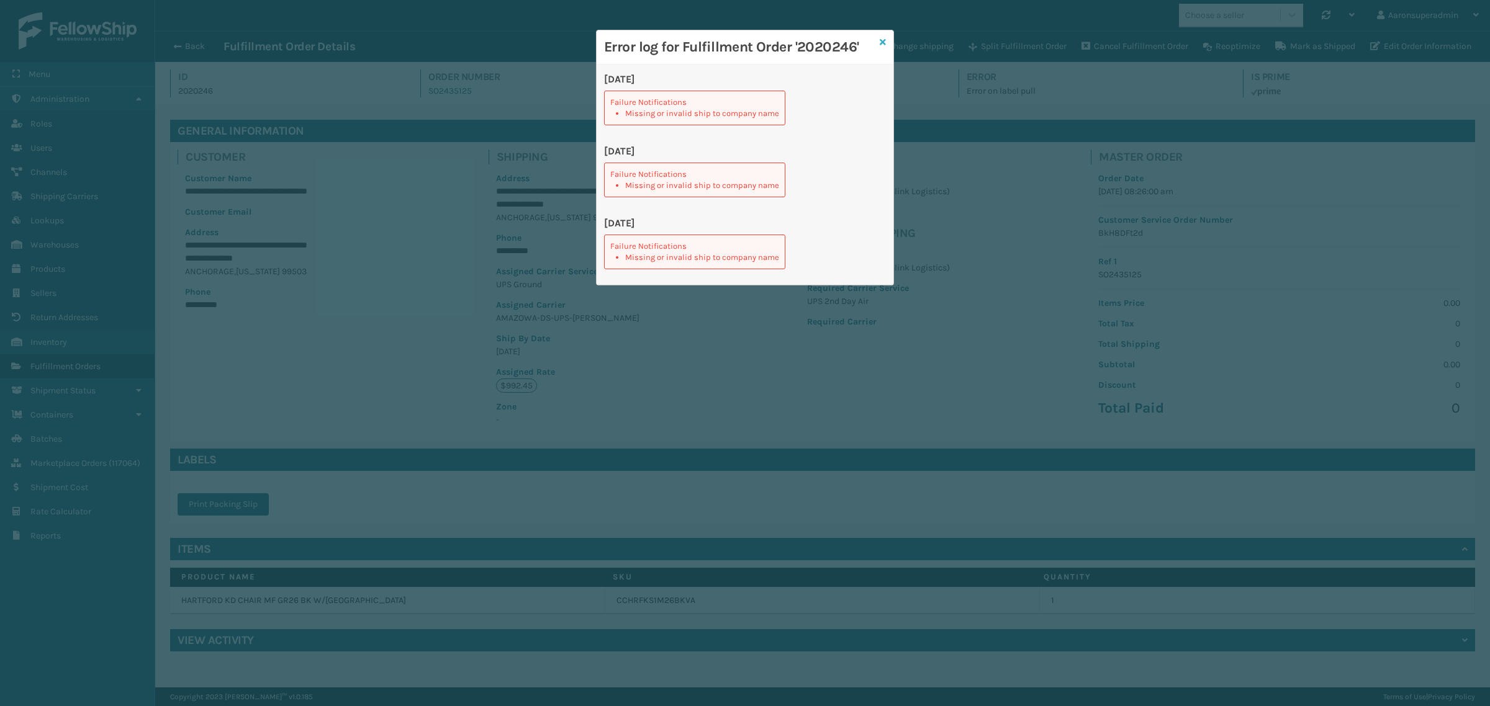
click at [882, 43] on icon at bounding box center [883, 42] width 6 height 9
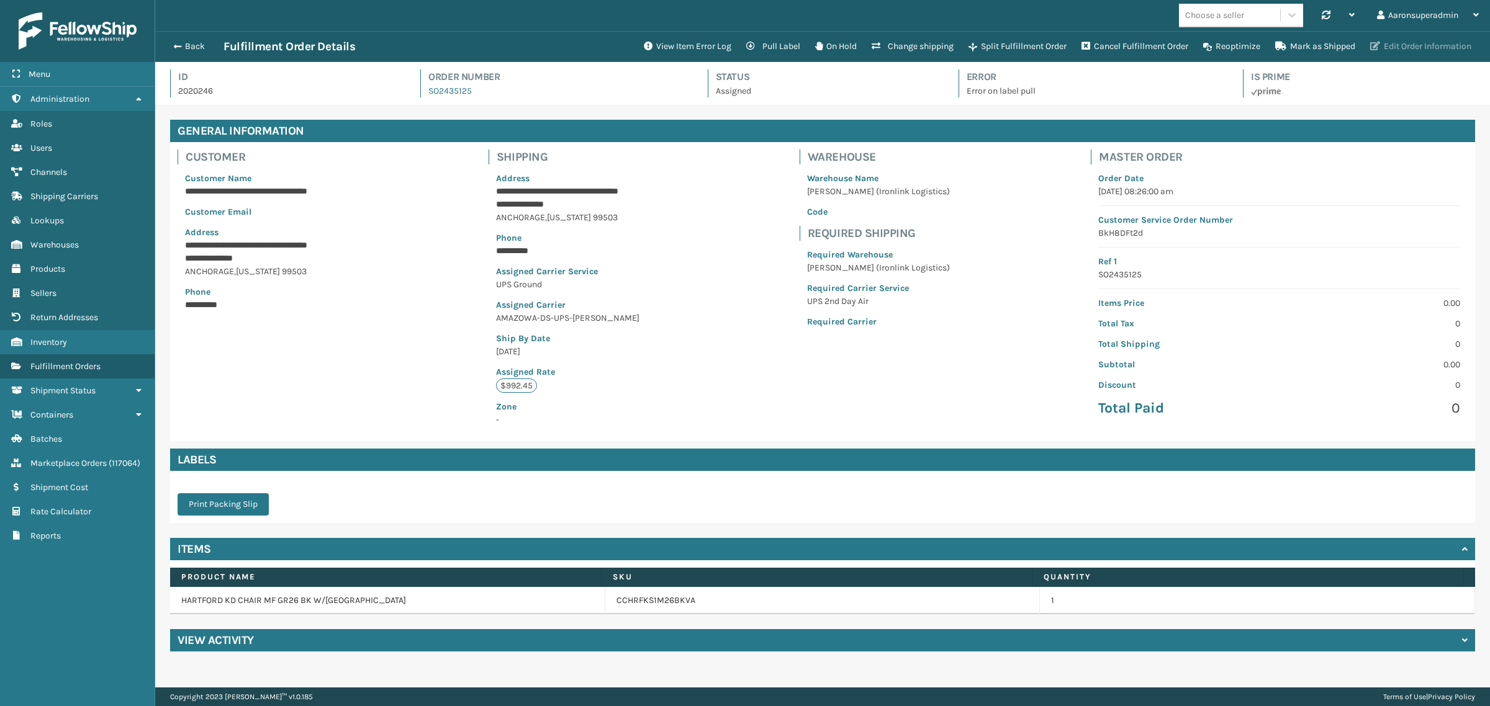
click at [1460, 41] on button "Edit Order Information" at bounding box center [1420, 46] width 116 height 25
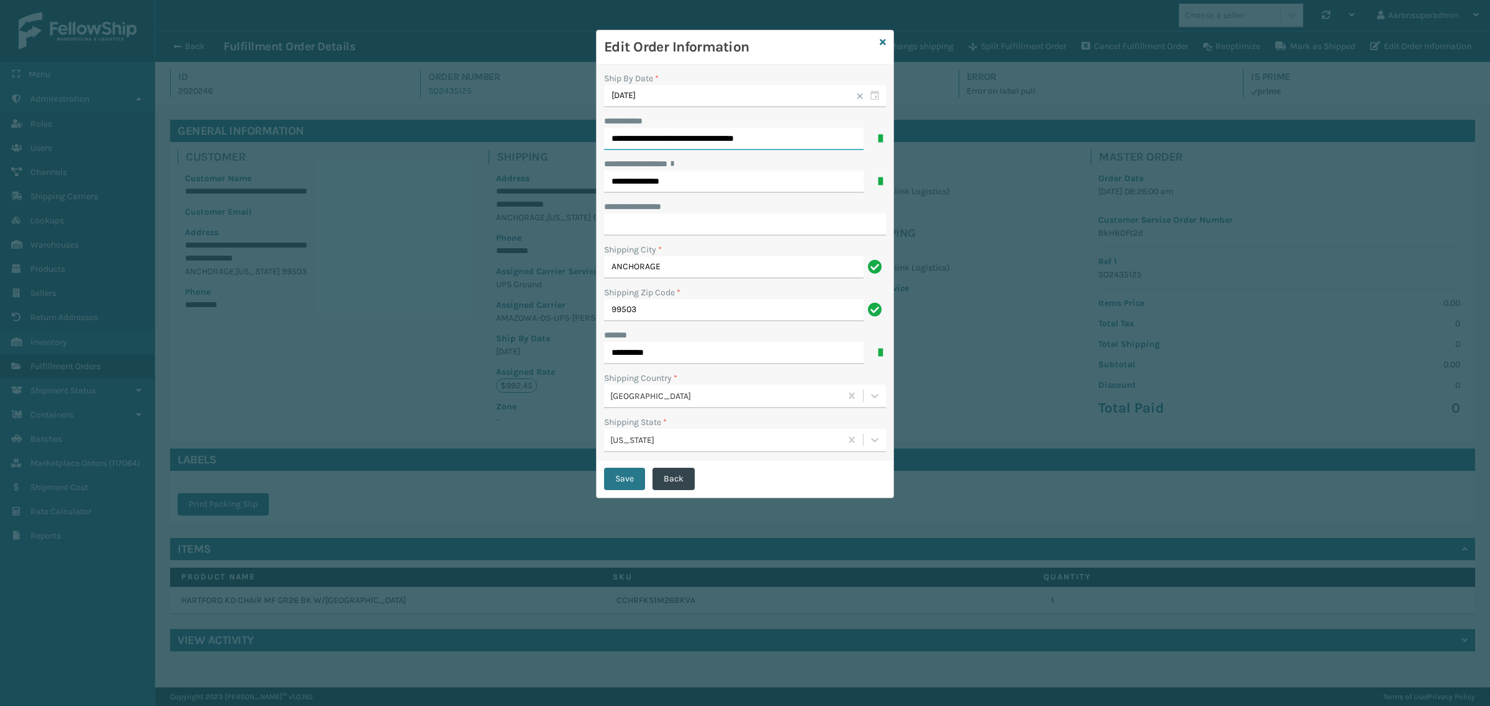
drag, startPoint x: 700, startPoint y: 140, endPoint x: 836, endPoint y: 141, distance: 136.6
click at [836, 141] on input "**********" at bounding box center [733, 139] width 259 height 22
type input "**********"
click button "Save" at bounding box center [624, 479] width 41 height 22
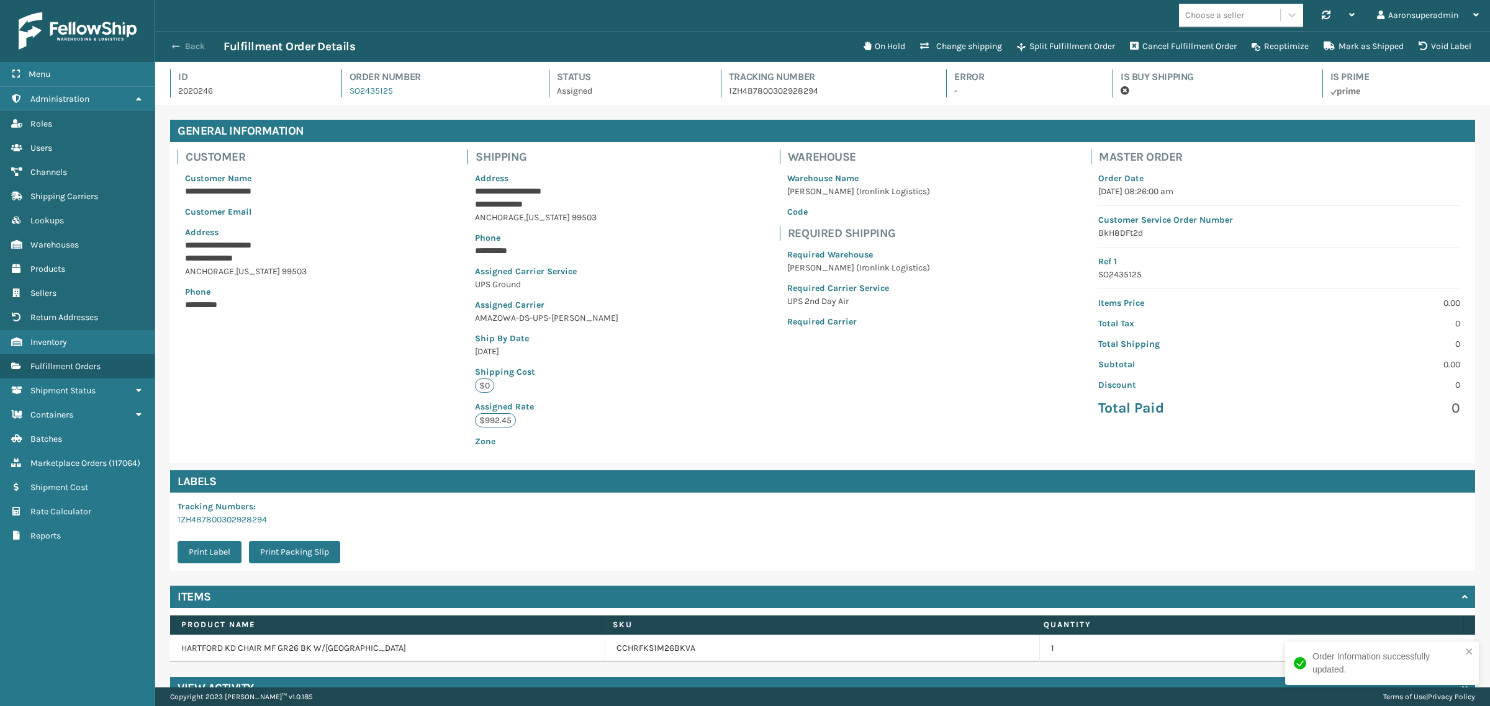
click at [189, 43] on button "Back" at bounding box center [194, 46] width 57 height 11
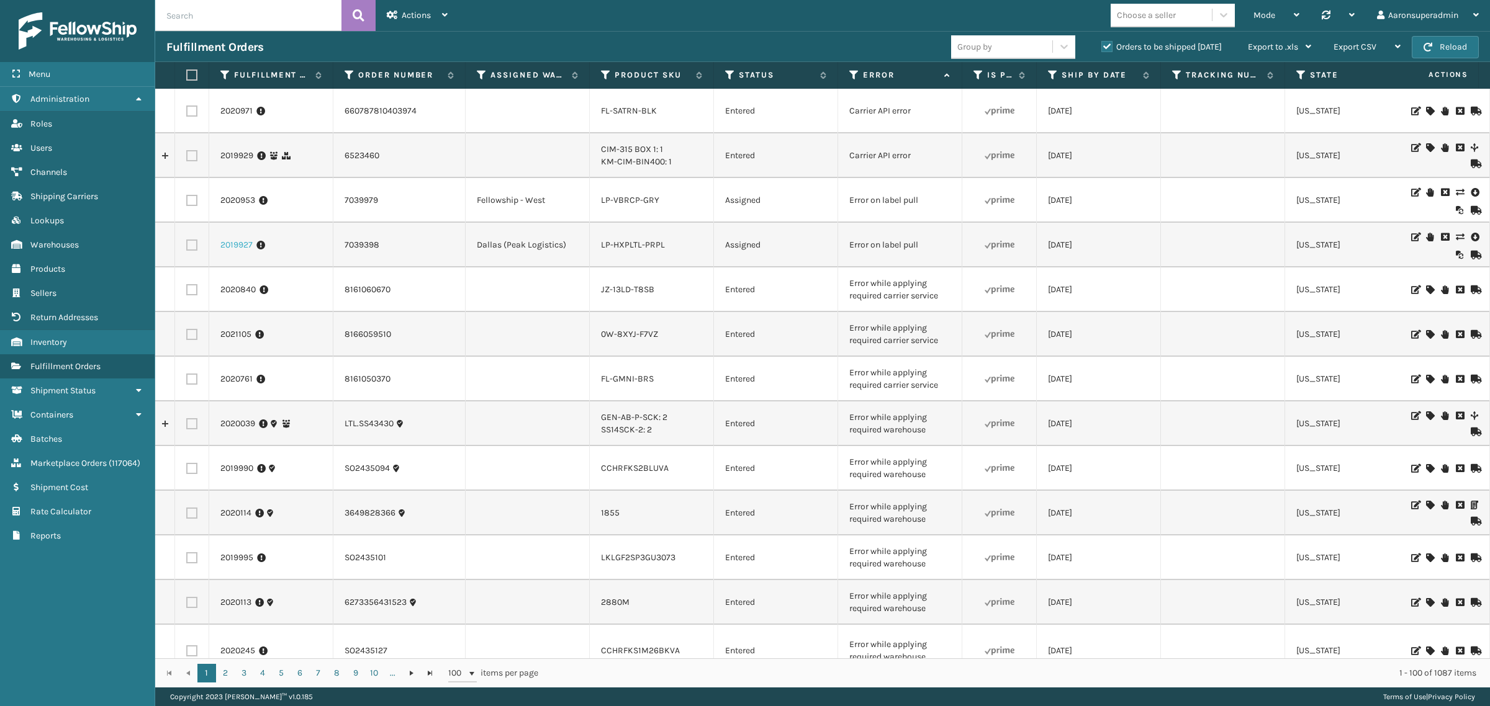
click at [224, 243] on link "2019927" at bounding box center [236, 245] width 32 height 12
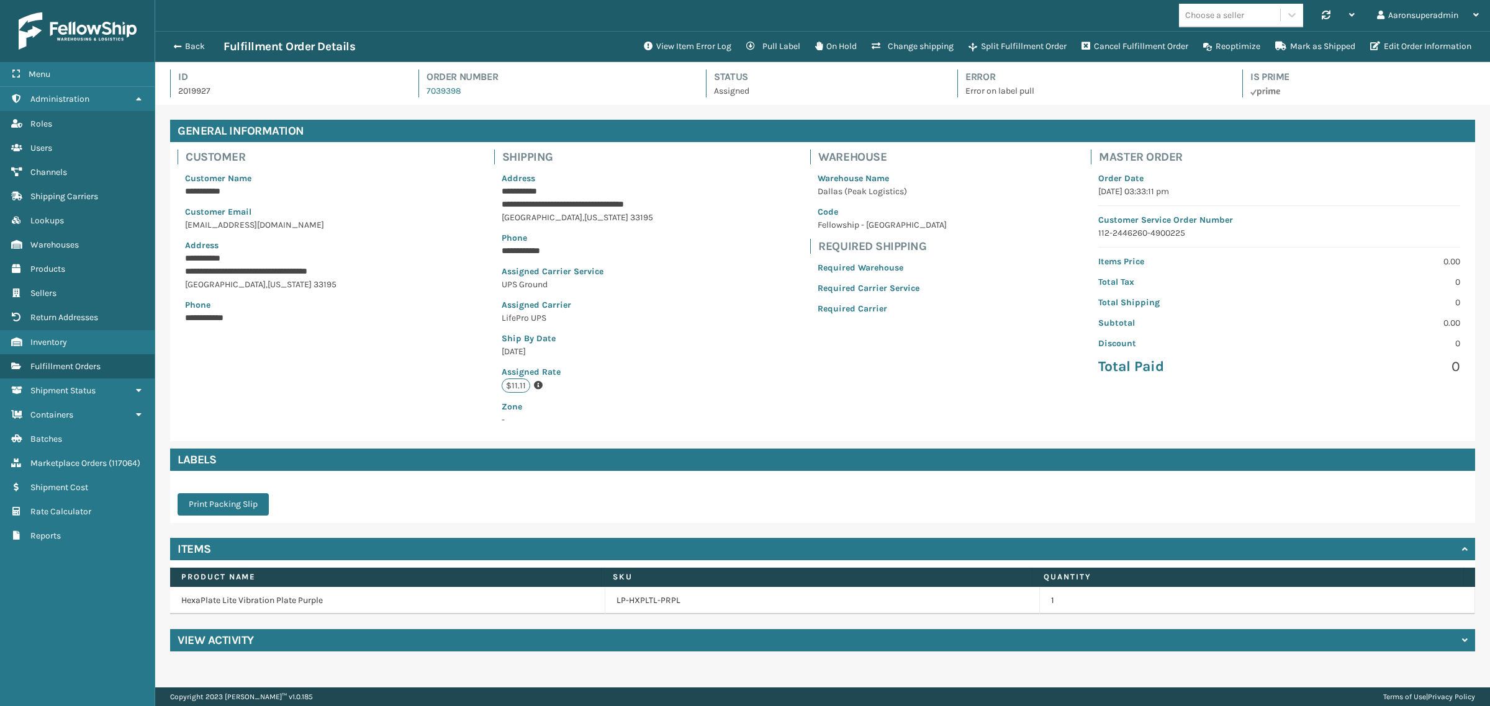
scroll to position [29, 1334]
click at [680, 50] on button "View Item Error Log" at bounding box center [687, 46] width 102 height 25
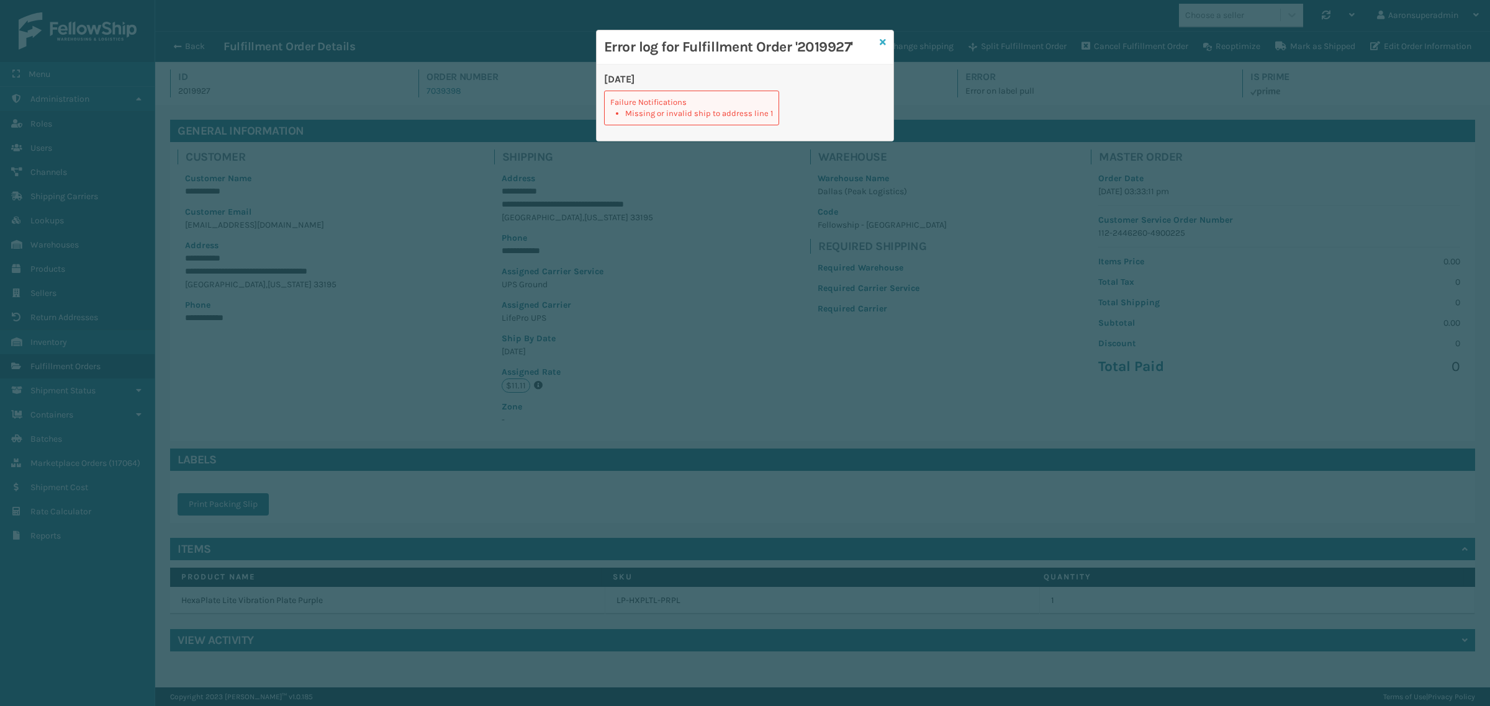
click at [880, 45] on icon at bounding box center [883, 42] width 6 height 9
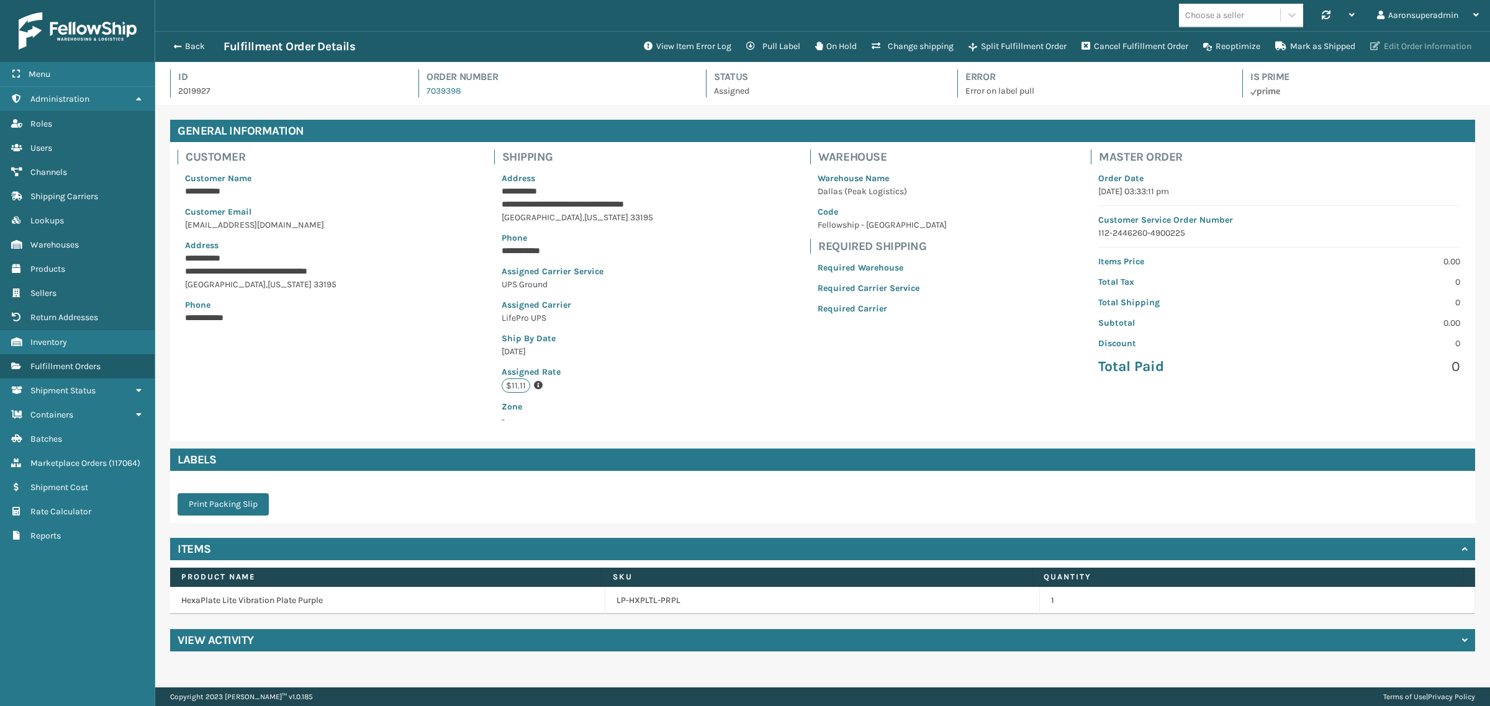
click at [1403, 53] on button "Edit Order Information" at bounding box center [1420, 46] width 116 height 25
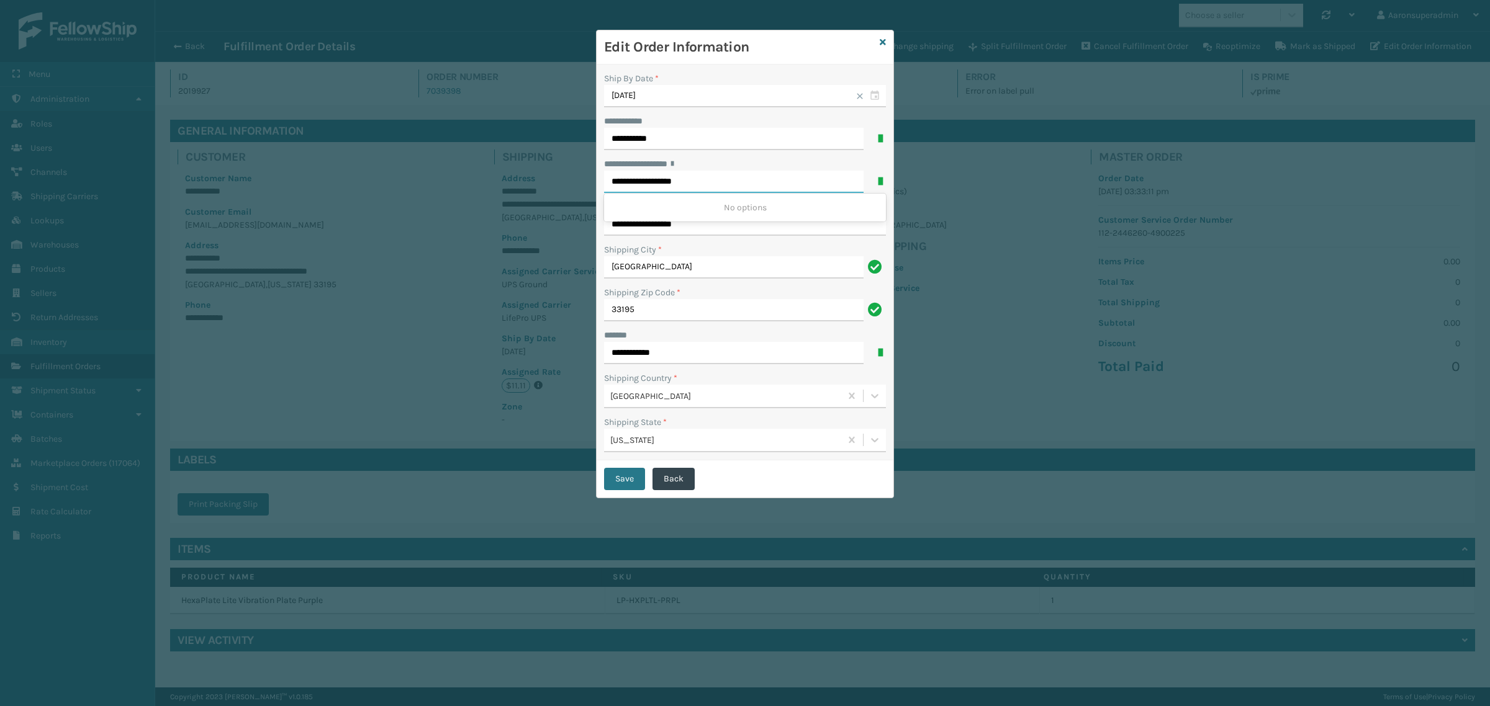
click at [701, 186] on input "**********" at bounding box center [733, 182] width 259 height 22
click at [634, 181] on input "**********" at bounding box center [733, 182] width 259 height 22
click at [695, 181] on input "**********" at bounding box center [733, 182] width 259 height 22
click at [880, 40] on icon at bounding box center [883, 42] width 6 height 9
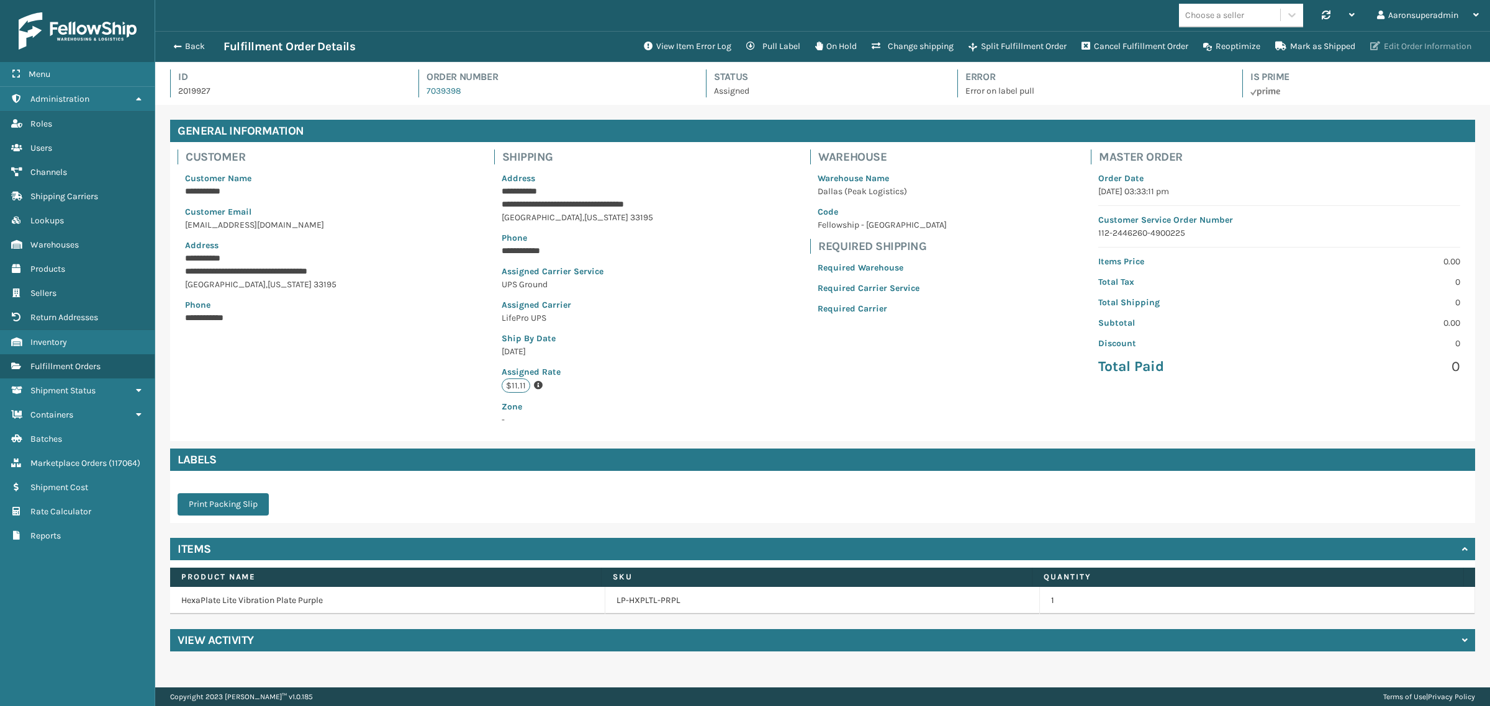
click at [1425, 41] on button "Edit Order Information" at bounding box center [1420, 46] width 116 height 25
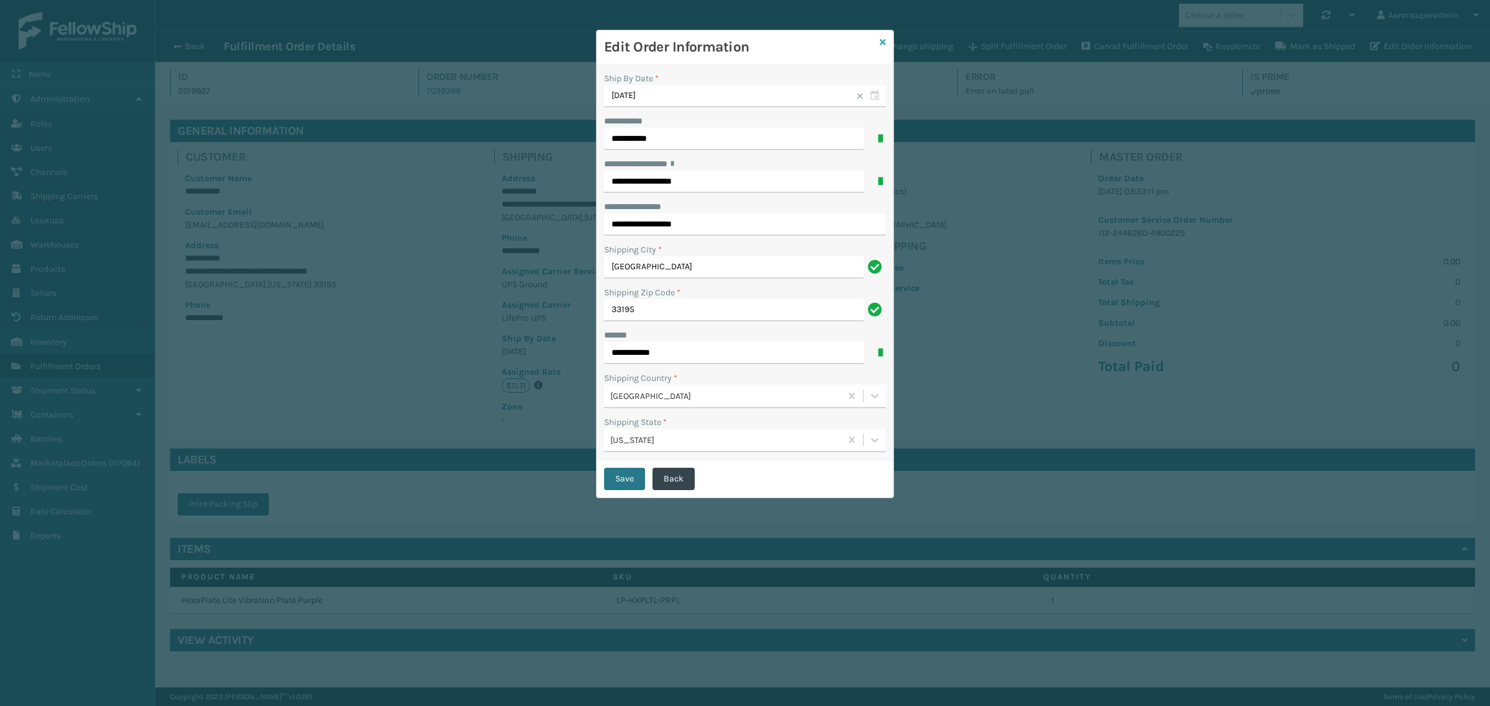
click at [883, 42] on icon at bounding box center [883, 42] width 6 height 9
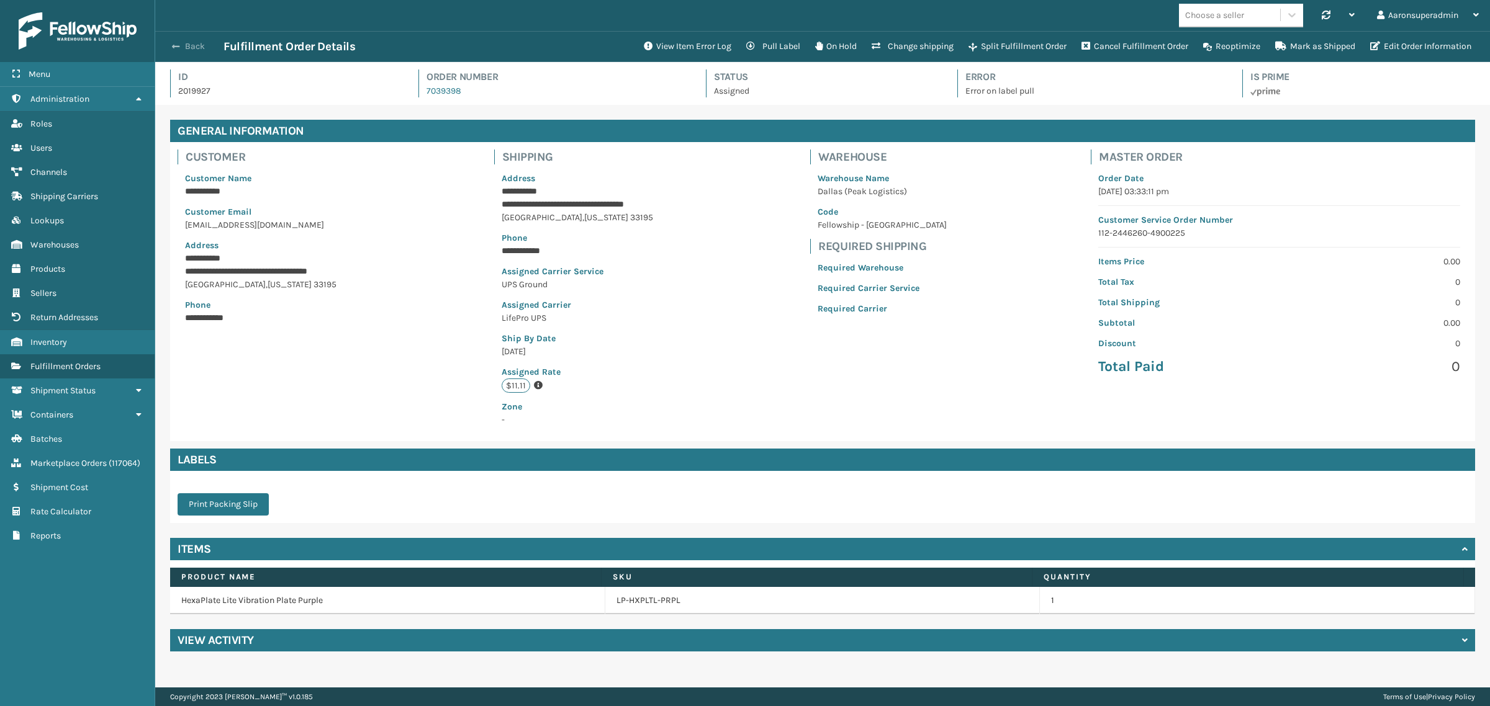
click at [193, 47] on button "Back" at bounding box center [194, 46] width 57 height 11
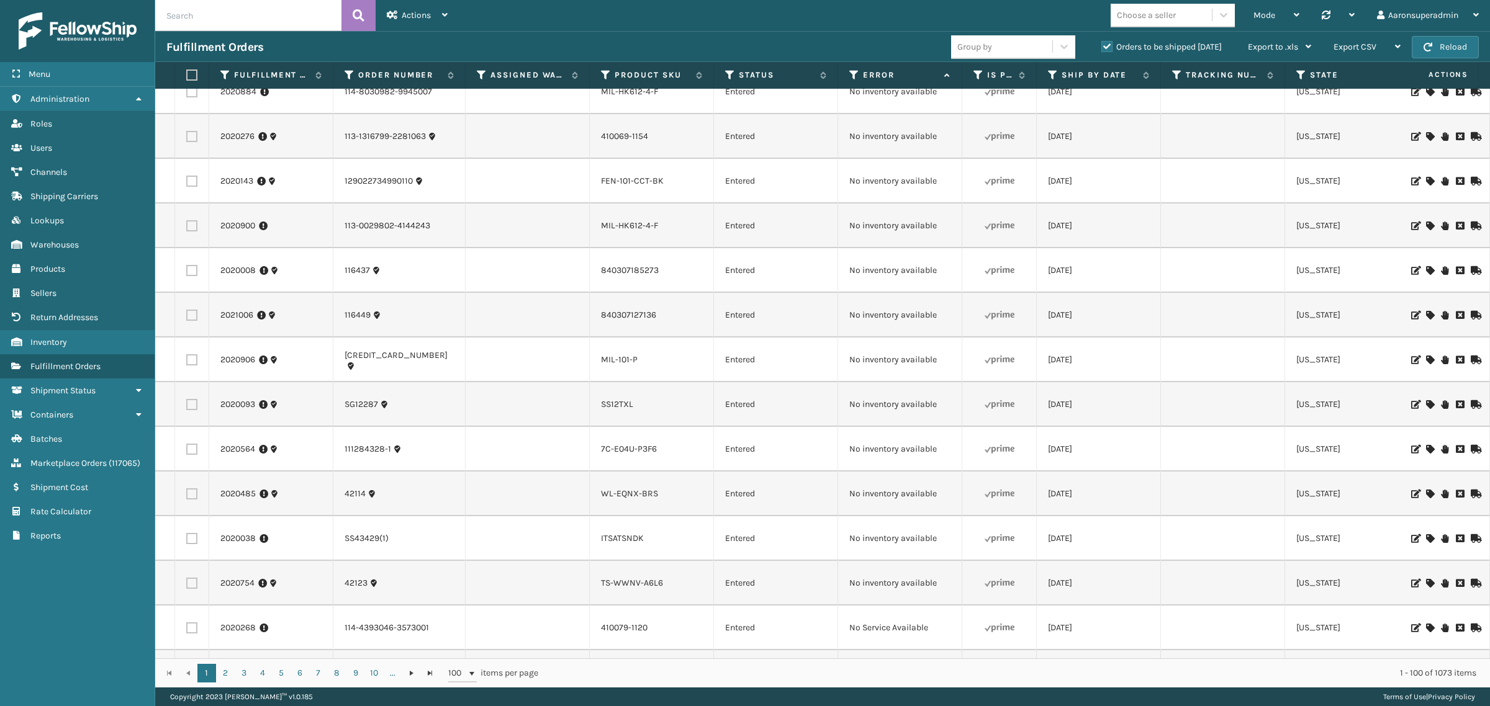
drag, startPoint x: 619, startPoint y: 451, endPoint x: 605, endPoint y: 472, distance: 24.6
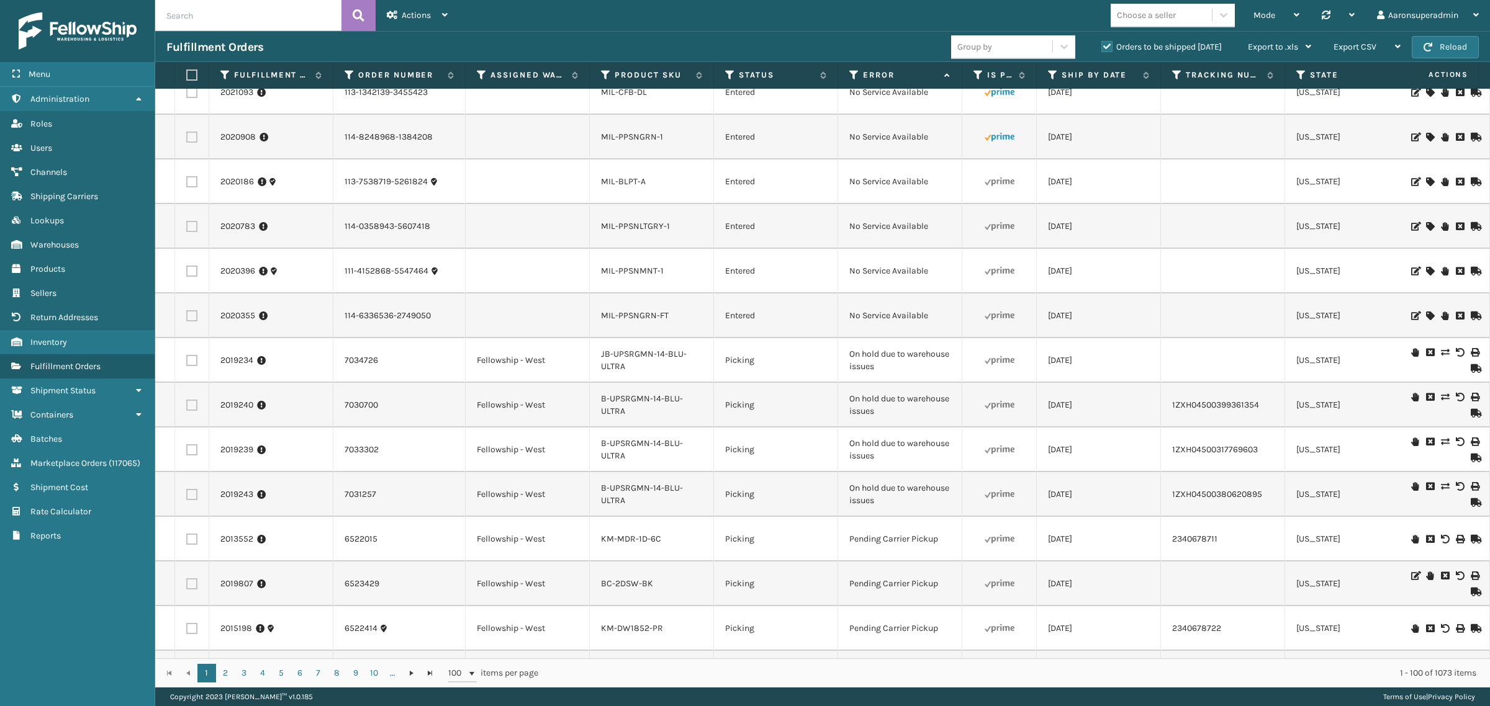
scroll to position [1426, 0]
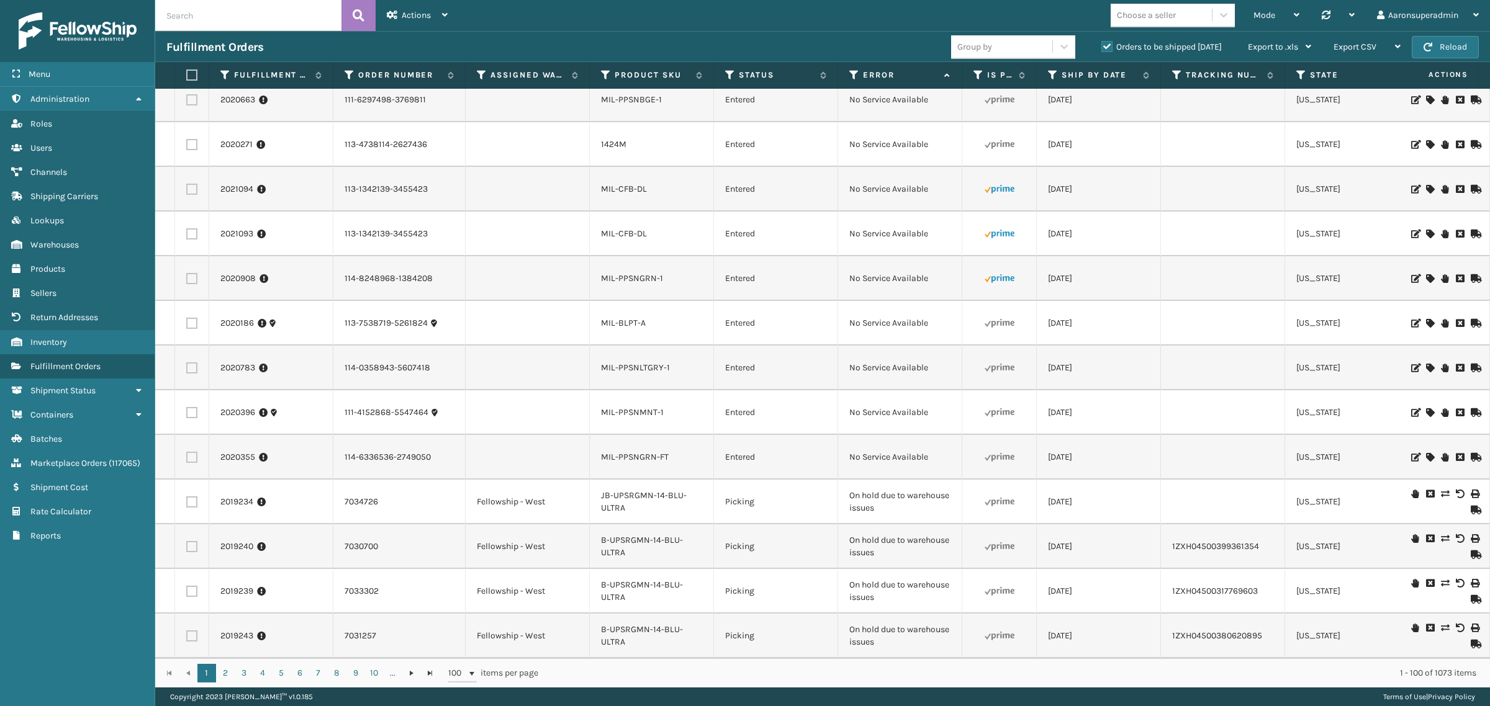
click at [1426, 185] on icon at bounding box center [1429, 189] width 7 height 9
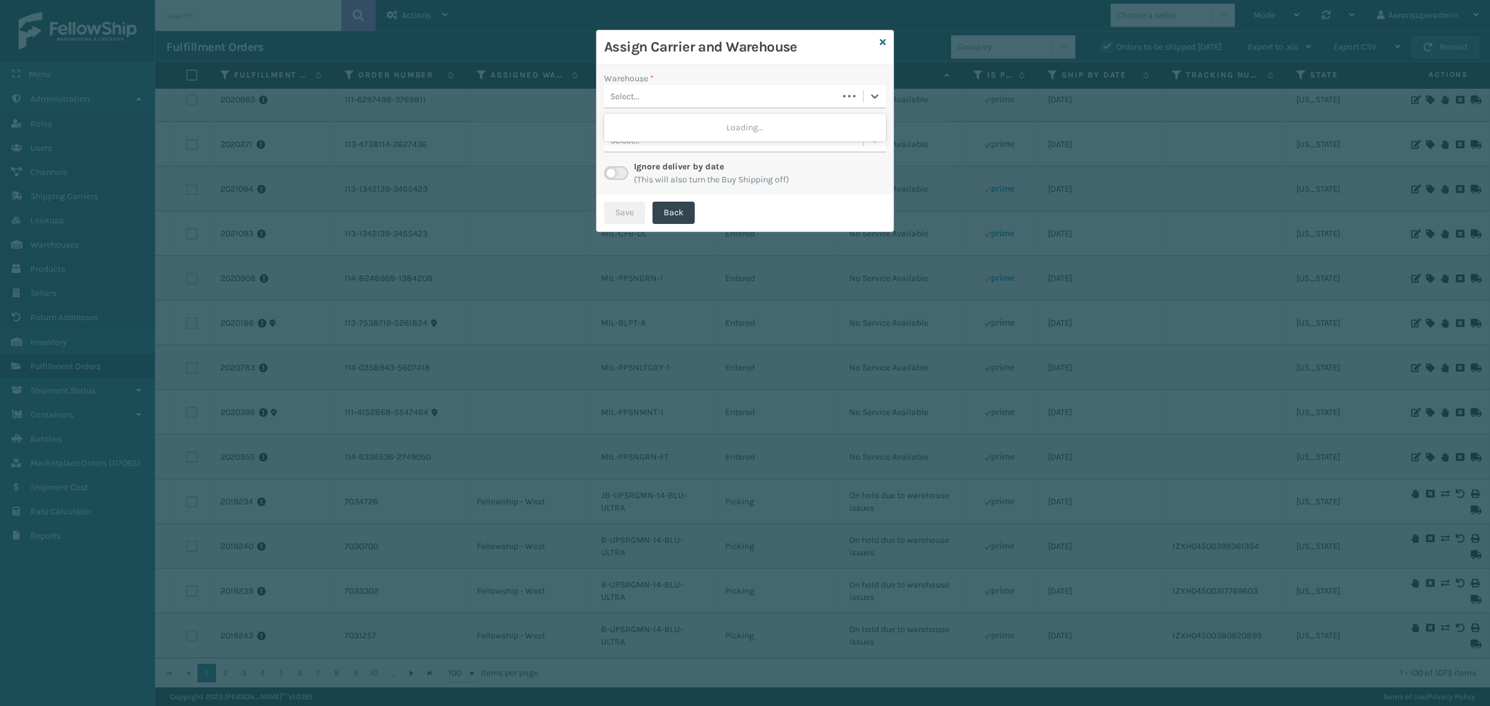
click at [619, 101] on div "Select..." at bounding box center [624, 96] width 29 height 13
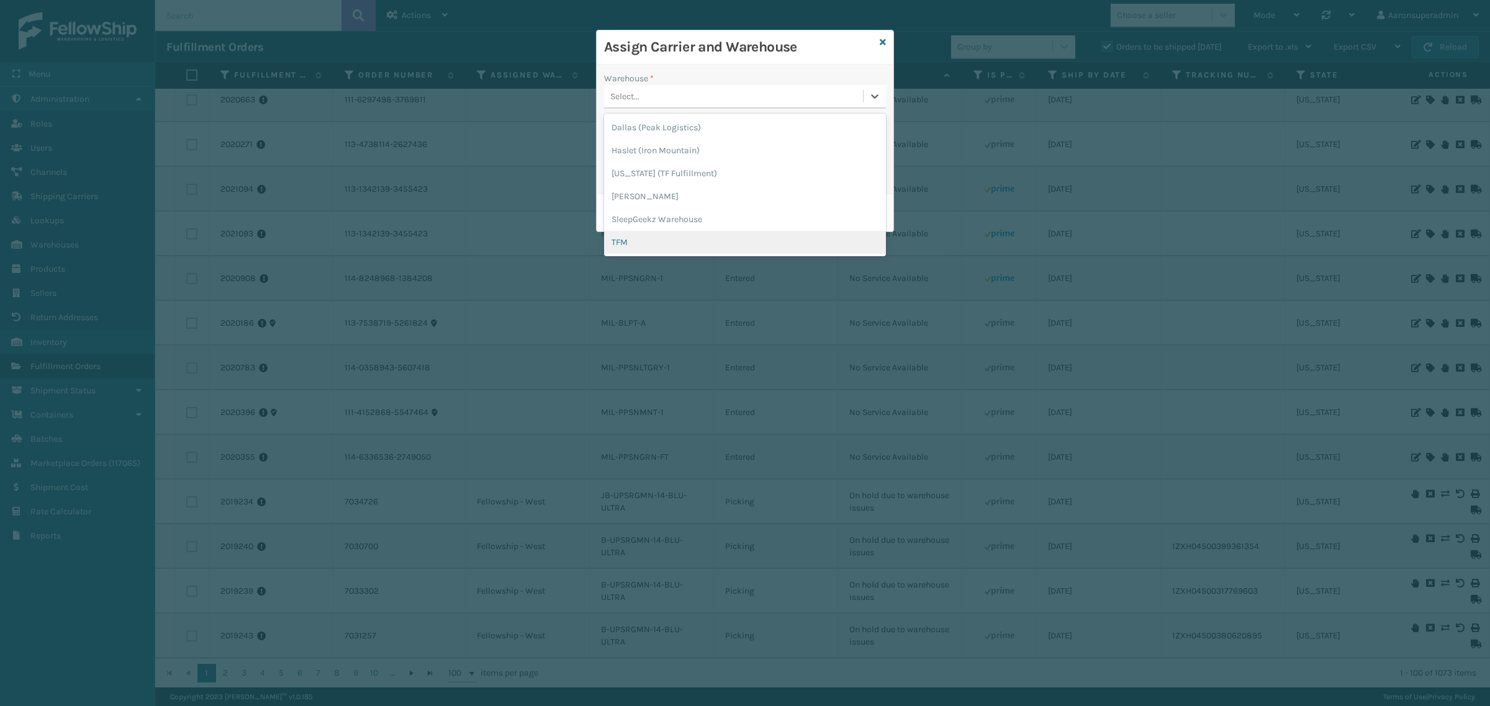
click at [643, 236] on div "TFM" at bounding box center [745, 242] width 282 height 23
click at [644, 160] on div "Select..." at bounding box center [733, 155] width 259 height 20
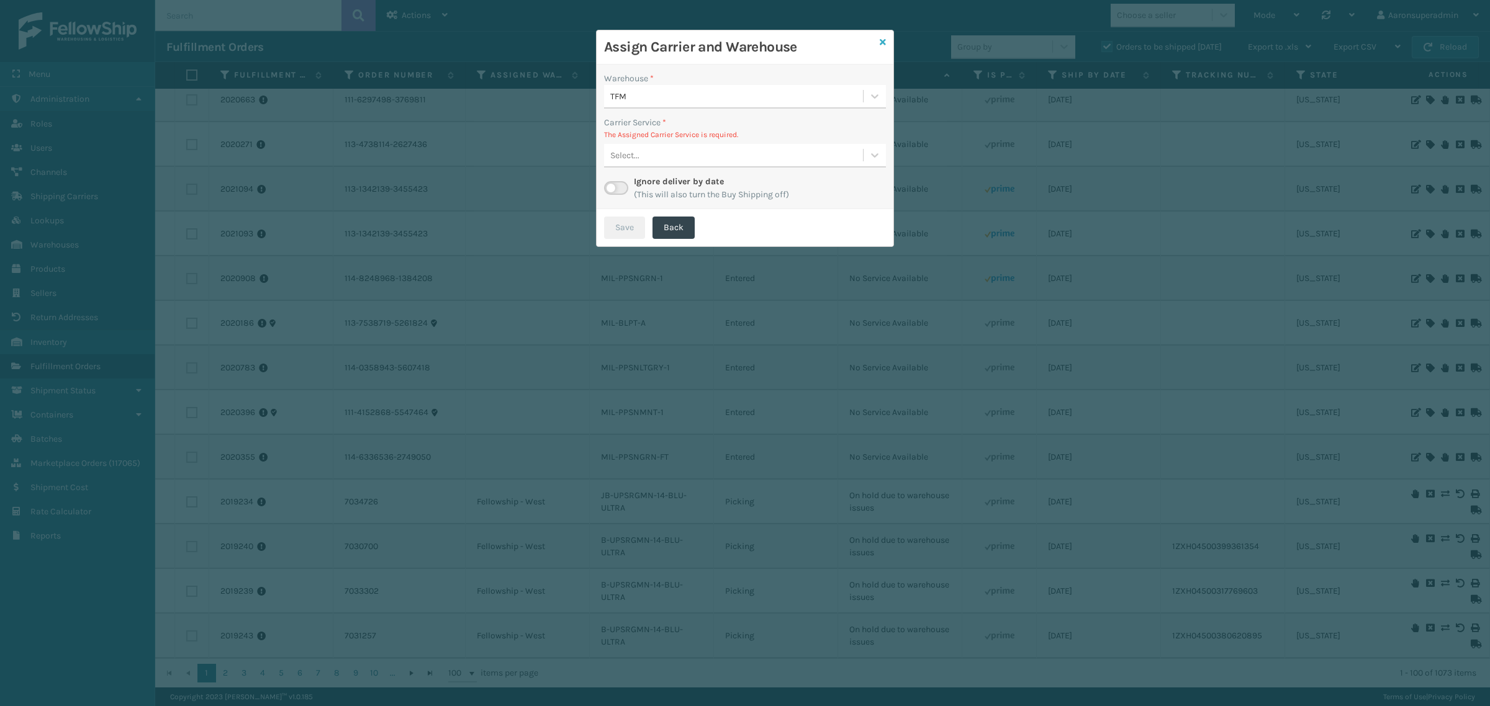
click at [882, 42] on icon at bounding box center [883, 42] width 6 height 9
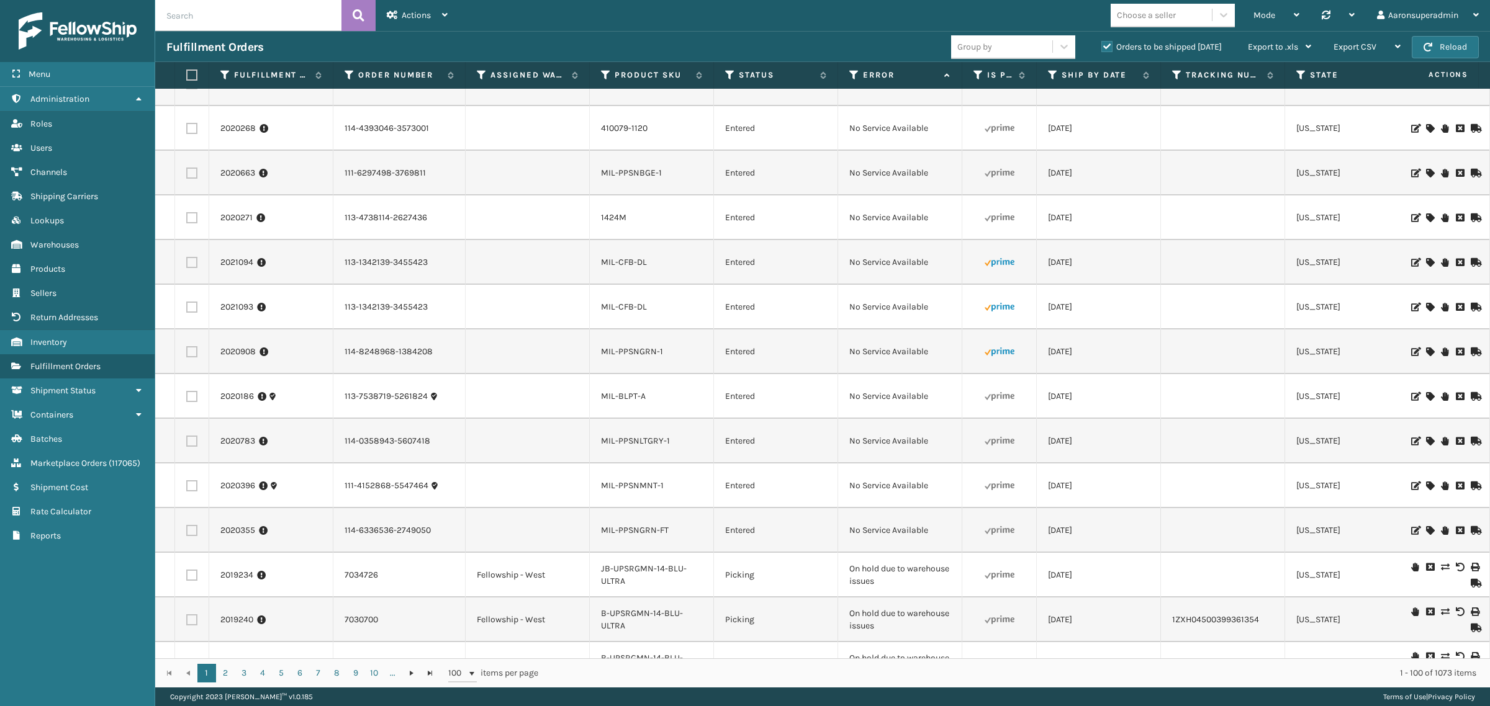
scroll to position [1349, 0]
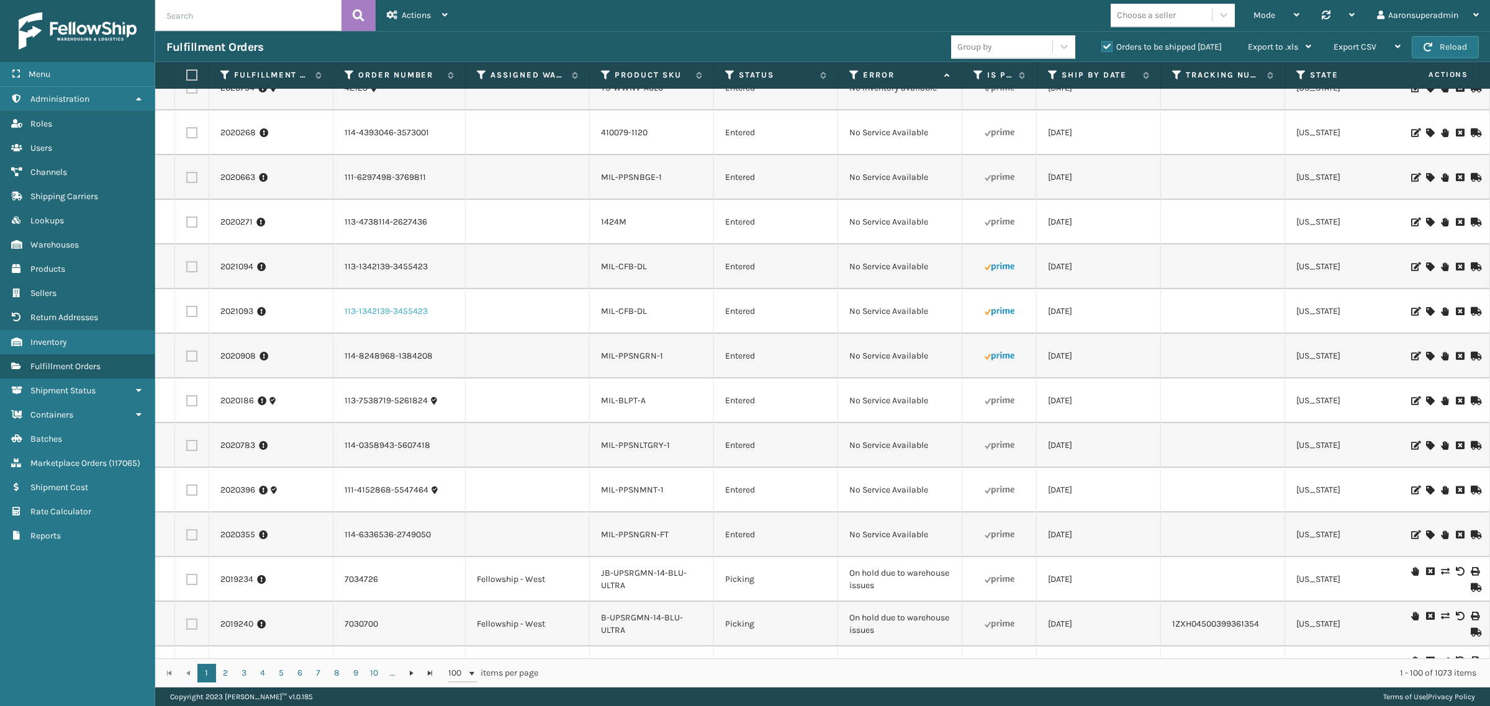
click at [408, 305] on link "113-1342139-3455423" at bounding box center [385, 311] width 83 height 12
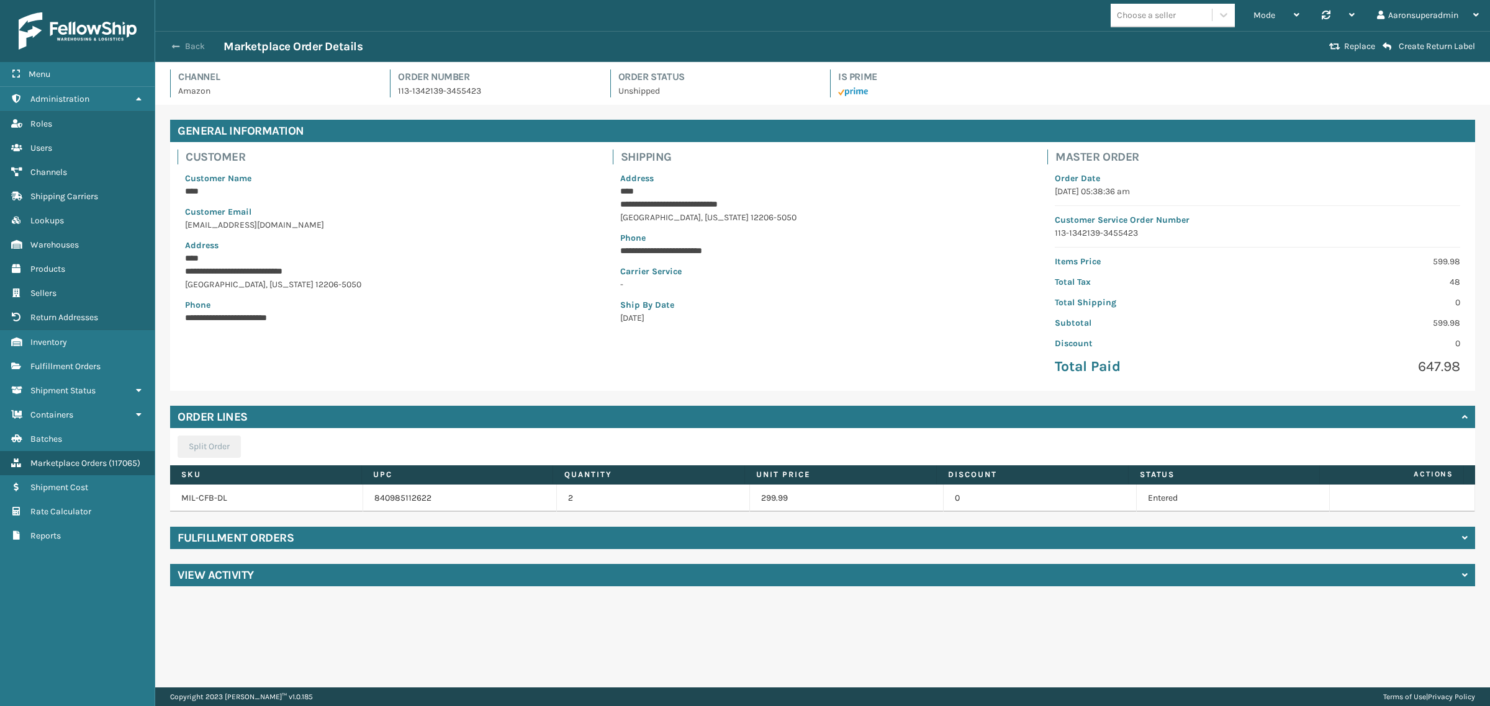
click at [185, 42] on button "Back" at bounding box center [194, 46] width 57 height 11
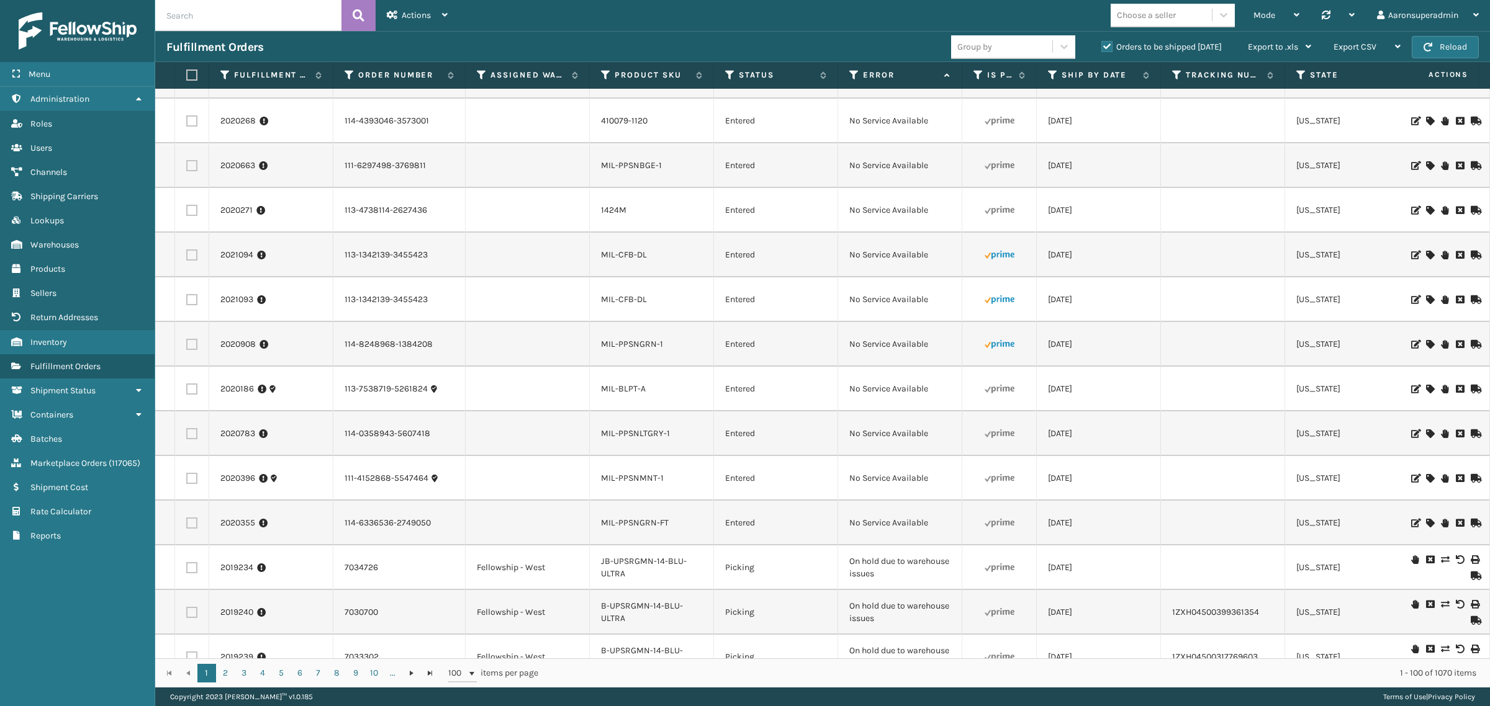
scroll to position [1370, 0]
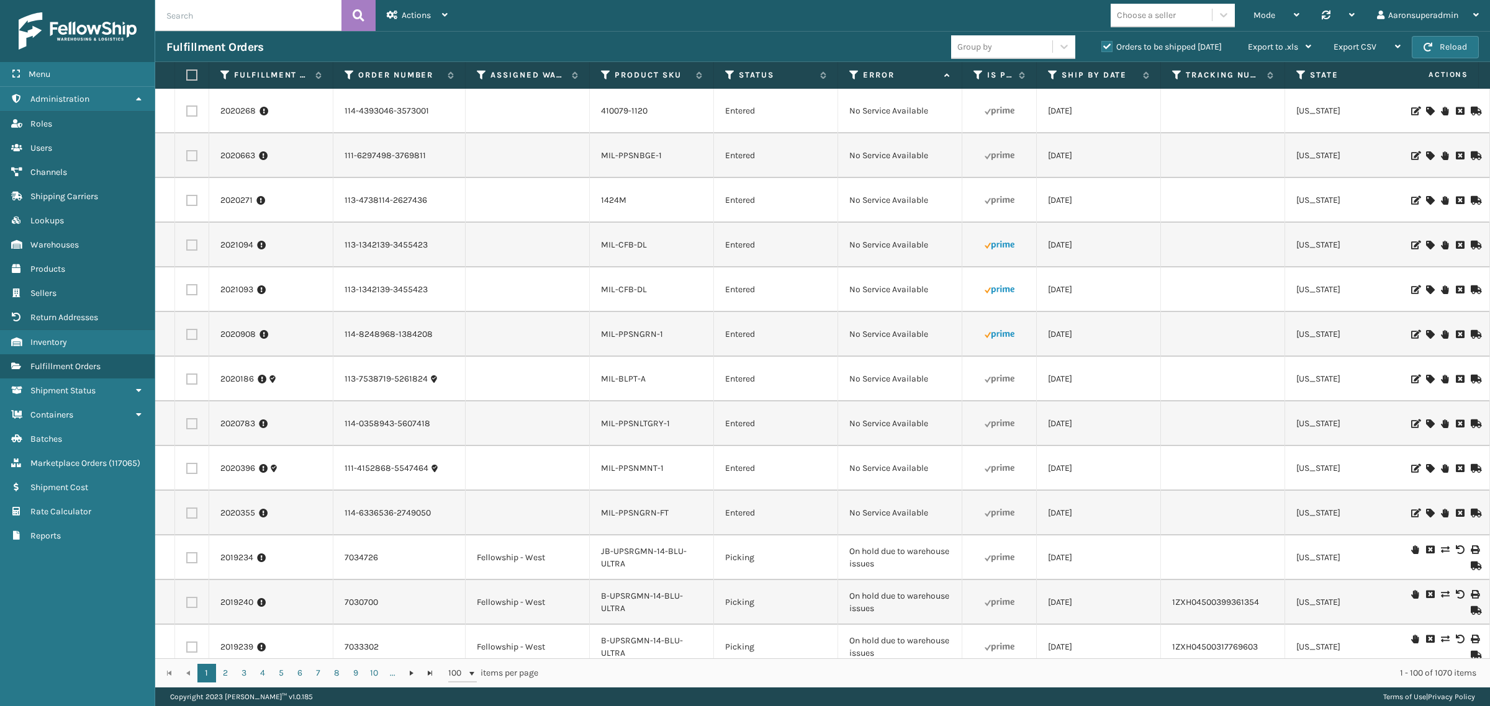
click at [1426, 330] on icon at bounding box center [1429, 334] width 7 height 9
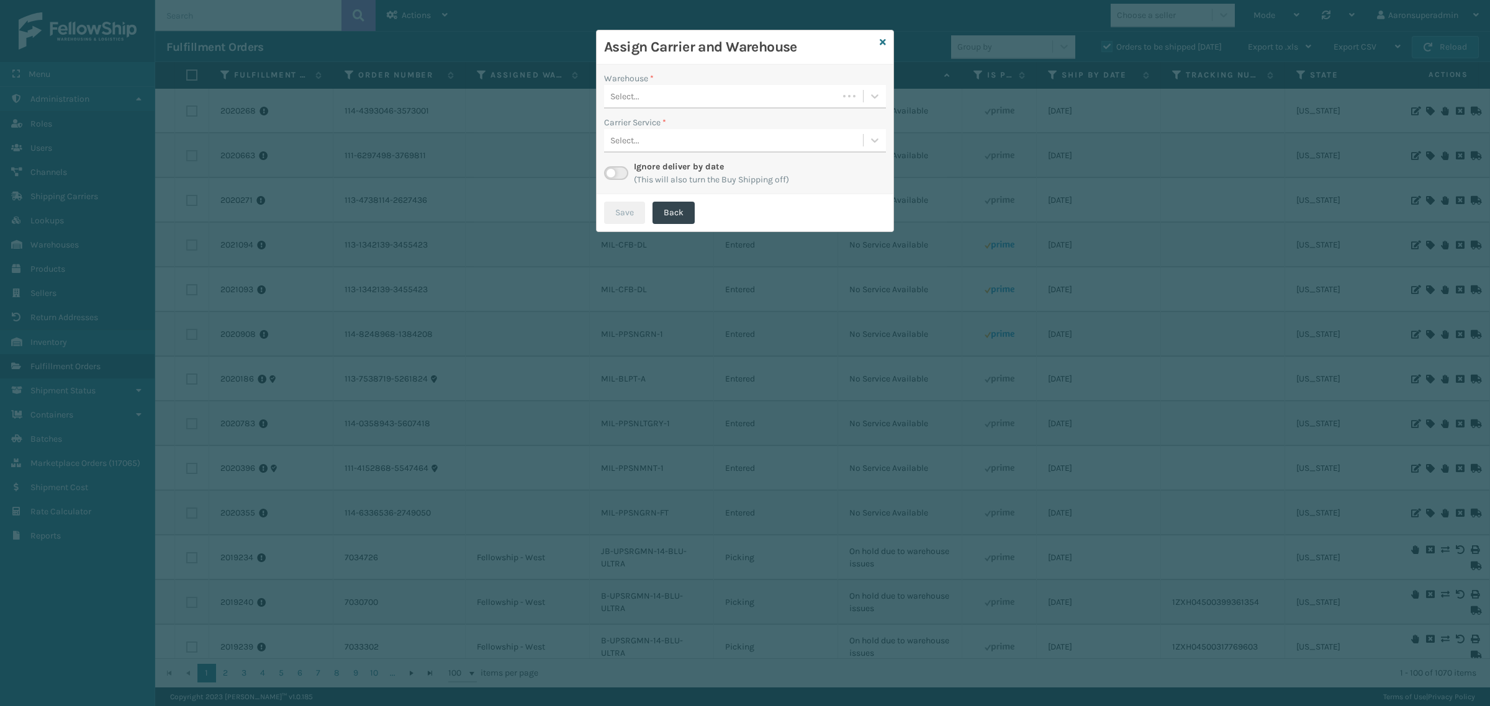
click at [624, 92] on div "Select..." at bounding box center [624, 96] width 29 height 13
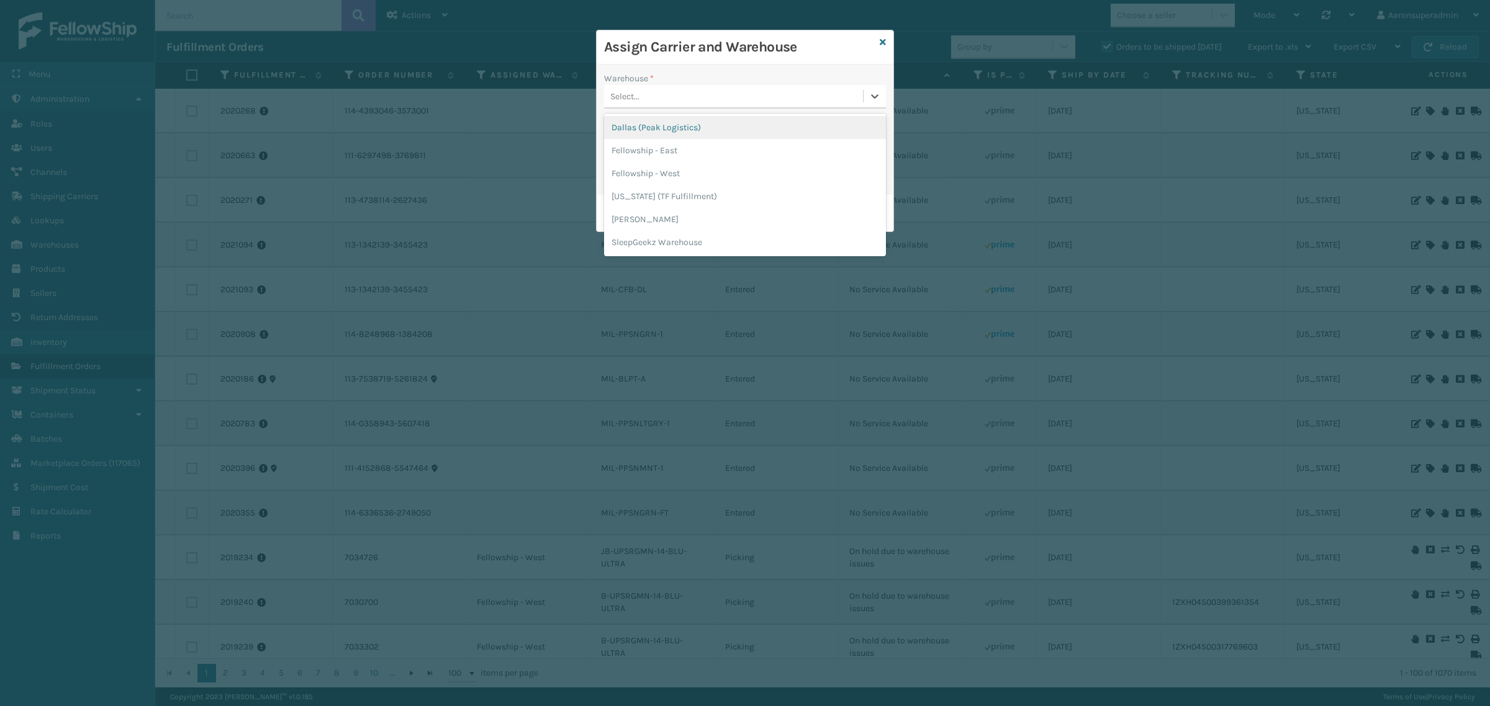
click at [647, 128] on div "Dallas (Peak Logistics)" at bounding box center [745, 127] width 282 height 23
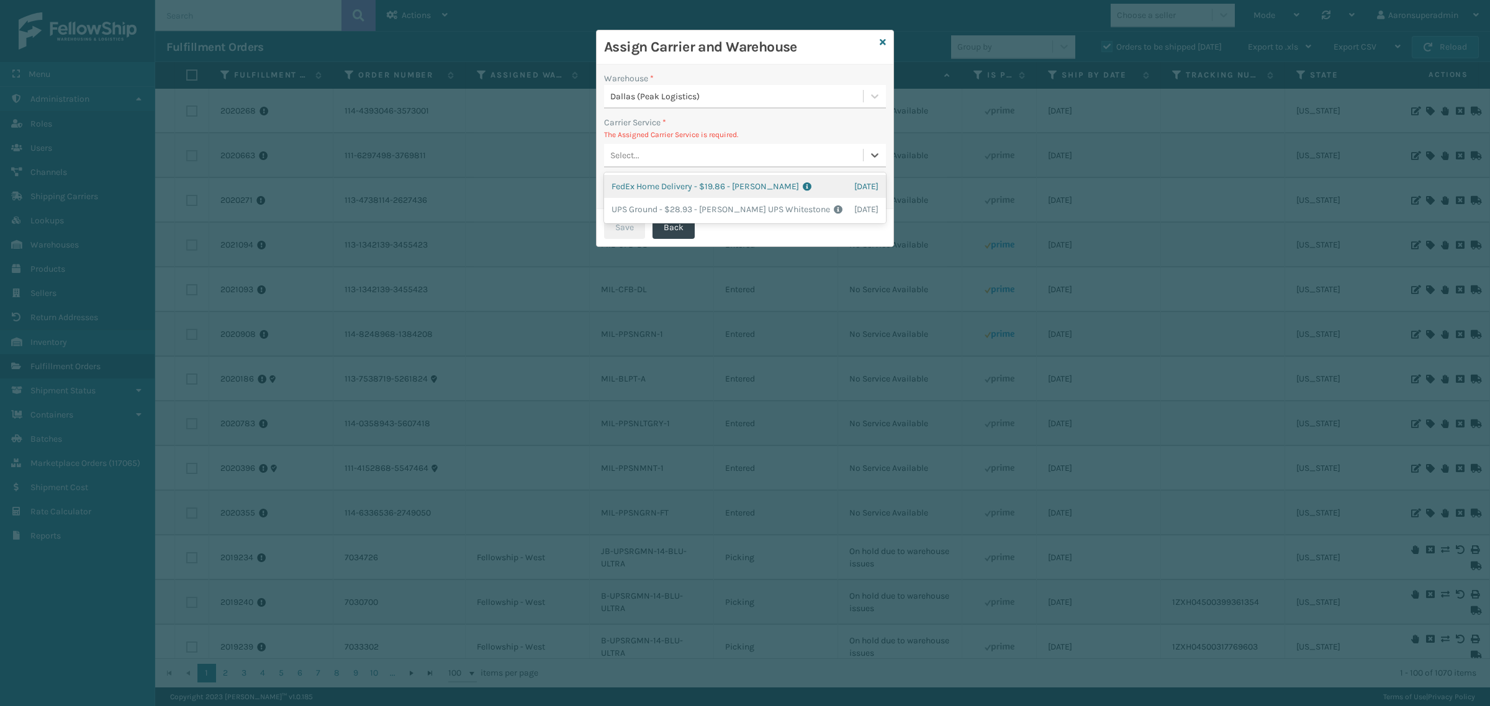
click at [668, 154] on div "Select..." at bounding box center [733, 155] width 259 height 20
click at [659, 183] on div "FedEx Home Delivery - $19.86 - Milliard FedEx Shipping Cost $17.42 Surplus Cost…" at bounding box center [745, 186] width 282 height 23
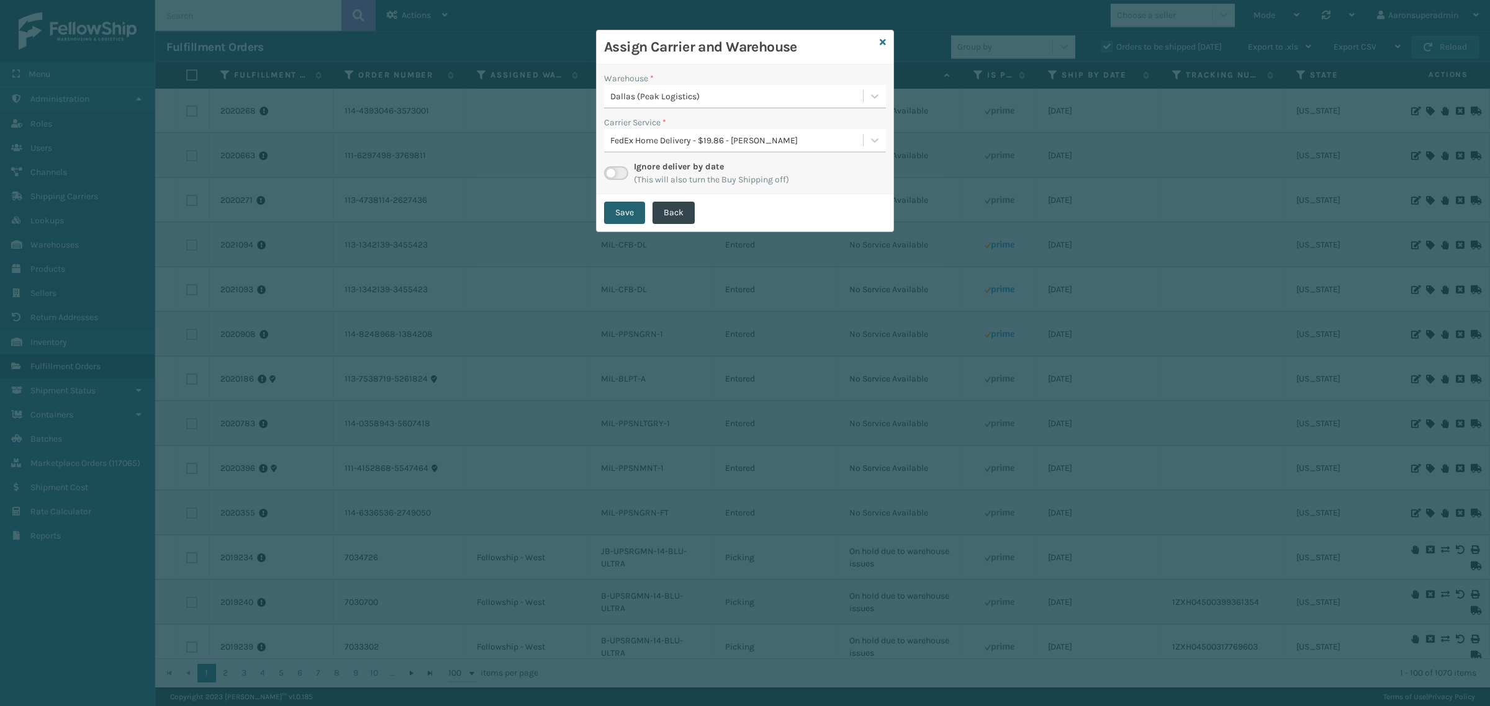
click at [619, 206] on button "Save" at bounding box center [624, 213] width 41 height 22
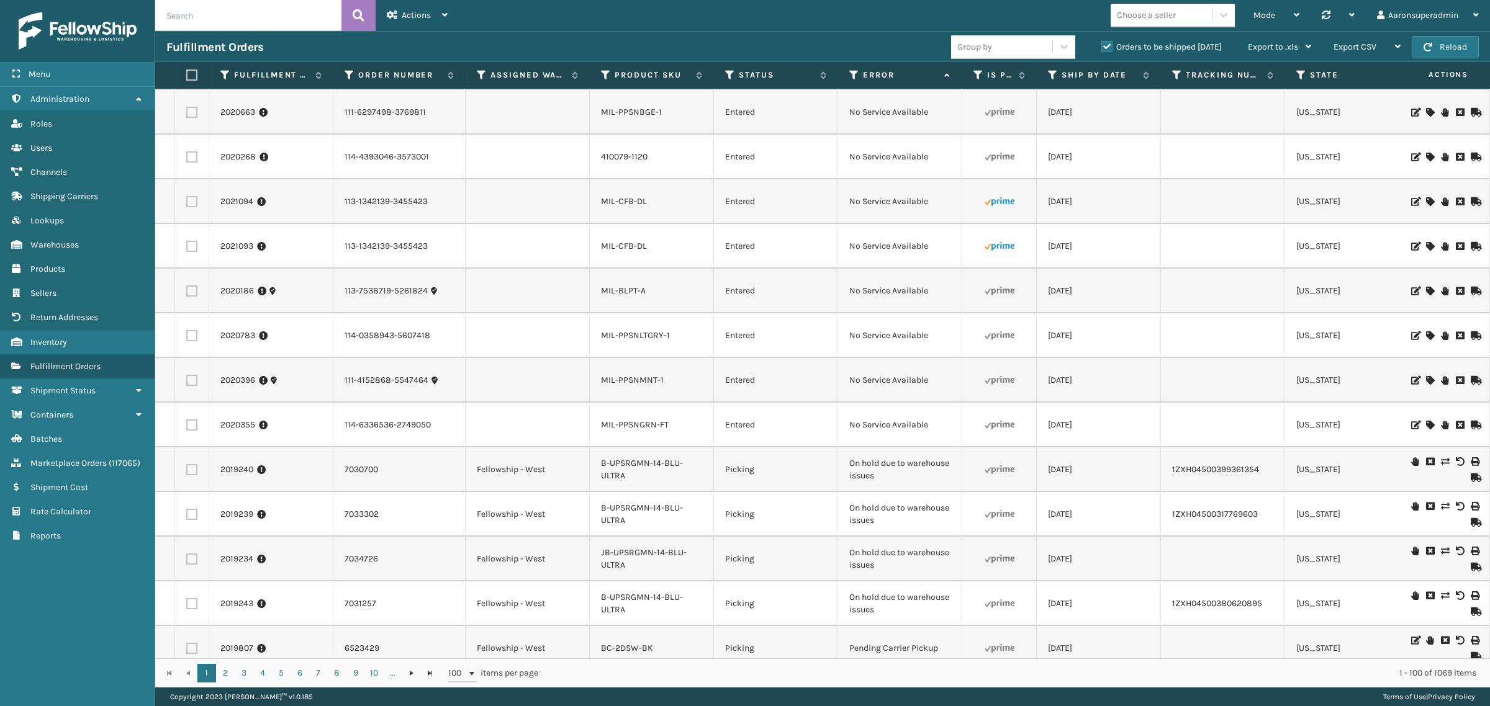
scroll to position [1401, 0]
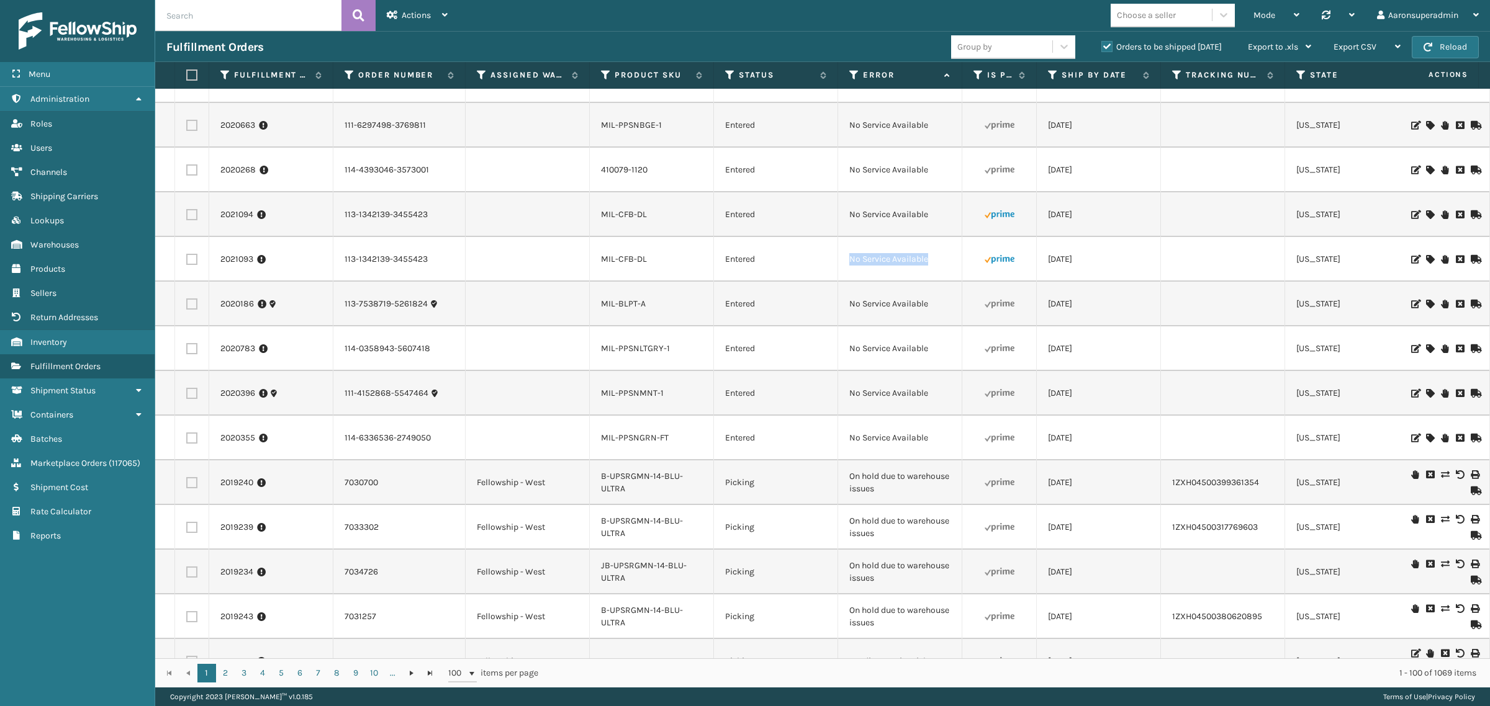
drag, startPoint x: 940, startPoint y: 251, endPoint x: 832, endPoint y: 244, distance: 108.9
copy tr "No Service Available"
click at [191, 19] on input "text" at bounding box center [248, 15] width 186 height 31
paste input "No Service Available"
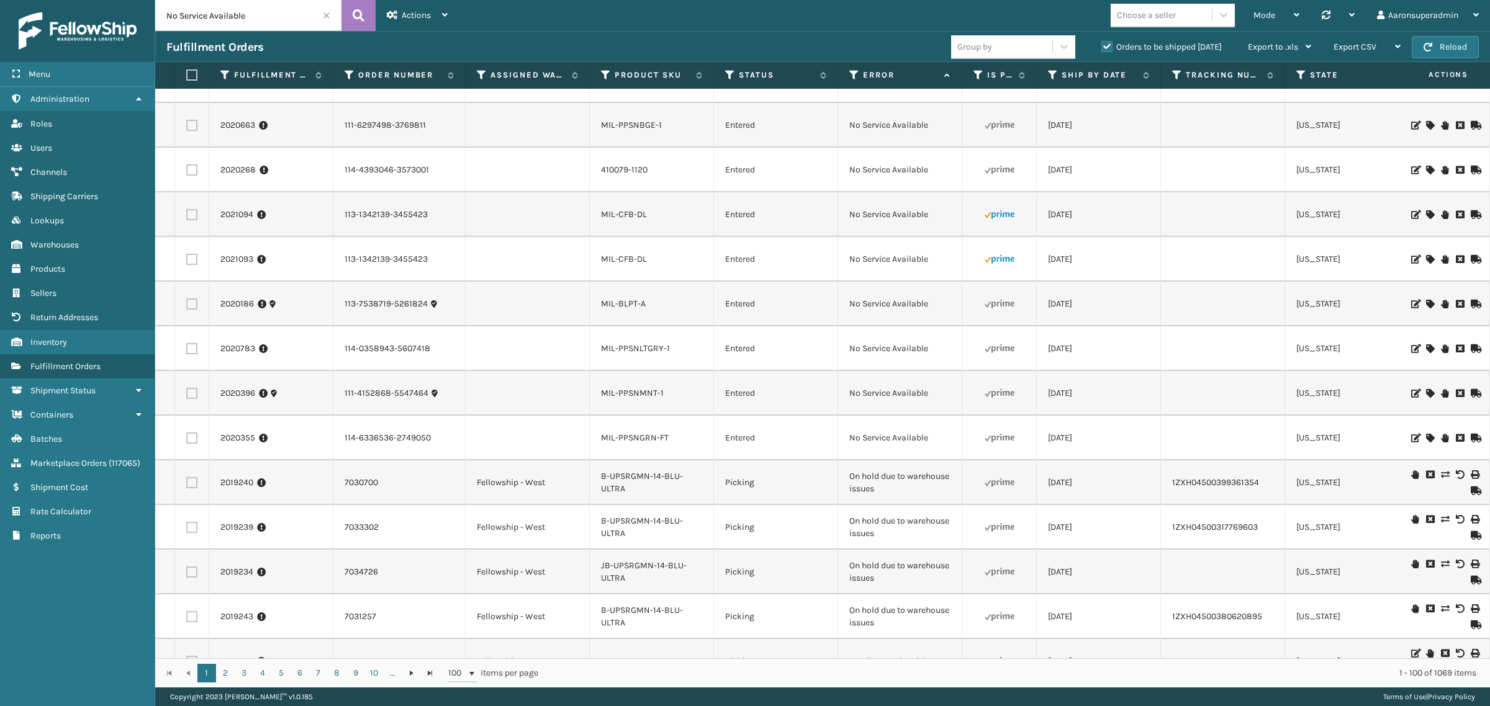
type input "No Service Available"
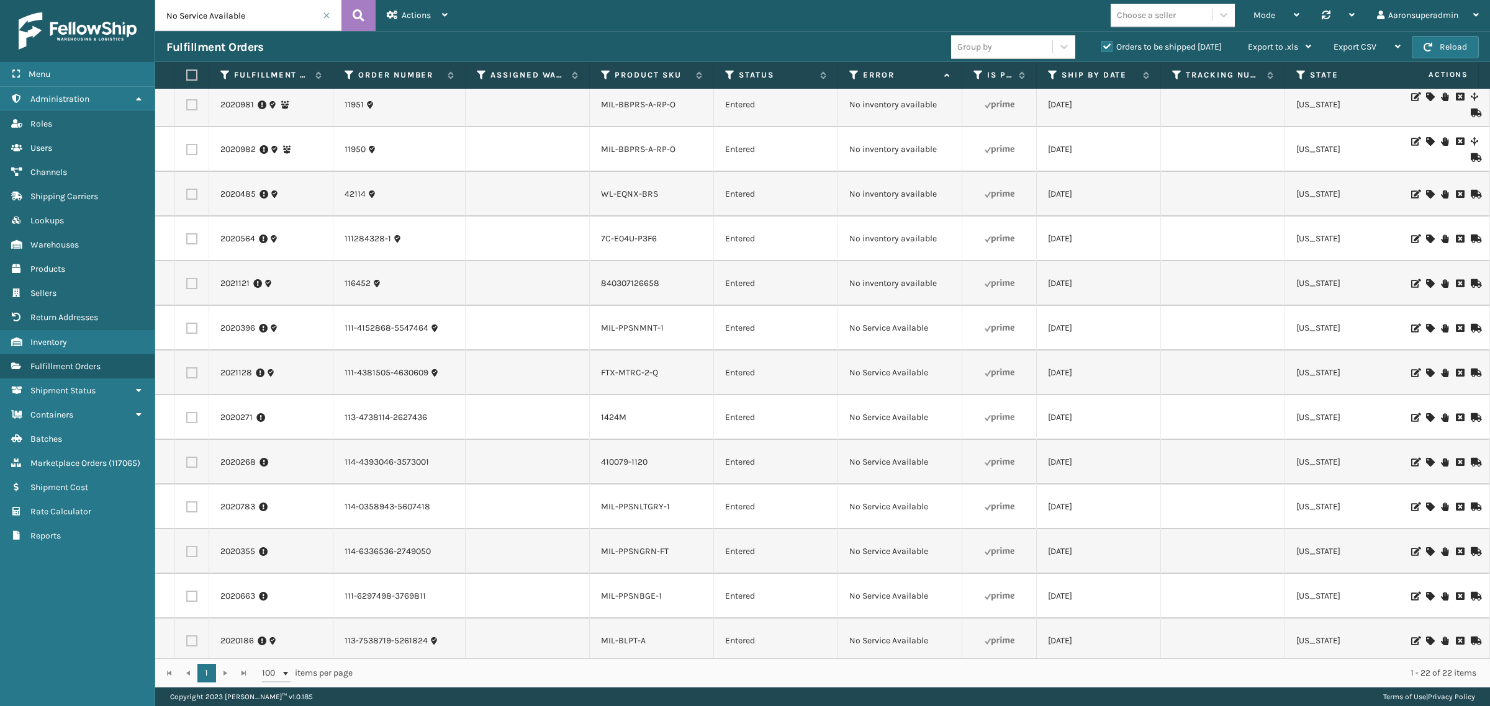
scroll to position [425, 0]
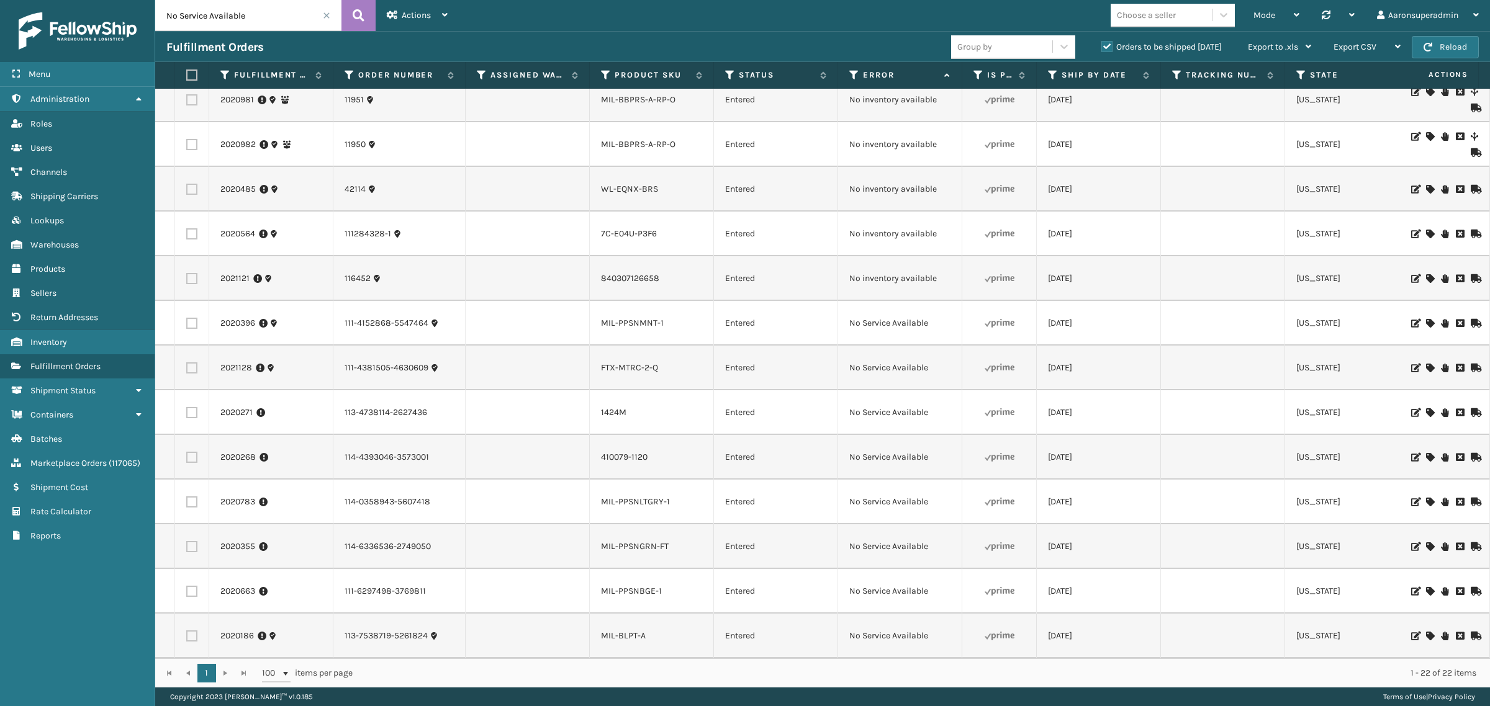
click at [1426, 542] on icon at bounding box center [1429, 546] width 7 height 9
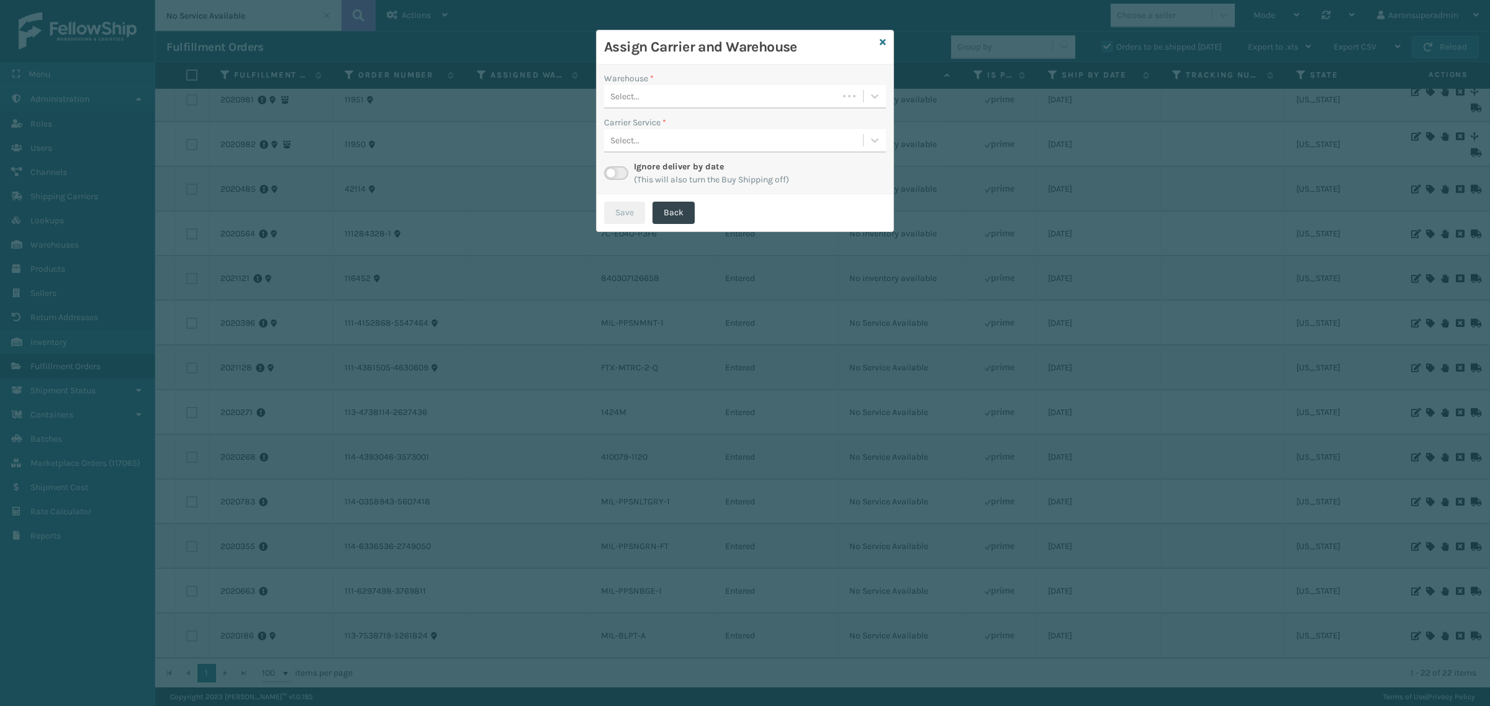
click at [668, 97] on div "Select..." at bounding box center [721, 96] width 234 height 20
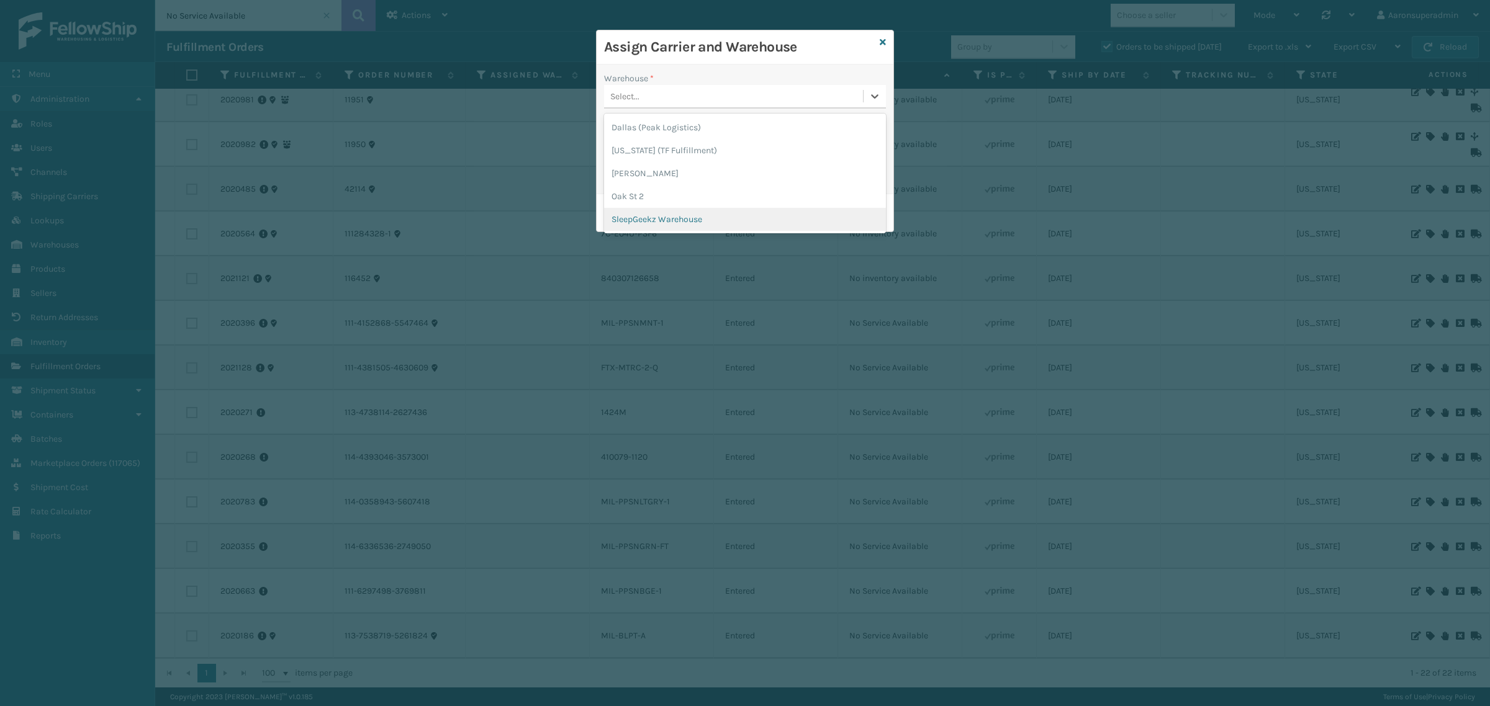
click at [583, 317] on div "Assign Carrier and Warehouse Warehouse * option SleepGeekz Warehouse focused, 5…" at bounding box center [745, 353] width 1490 height 706
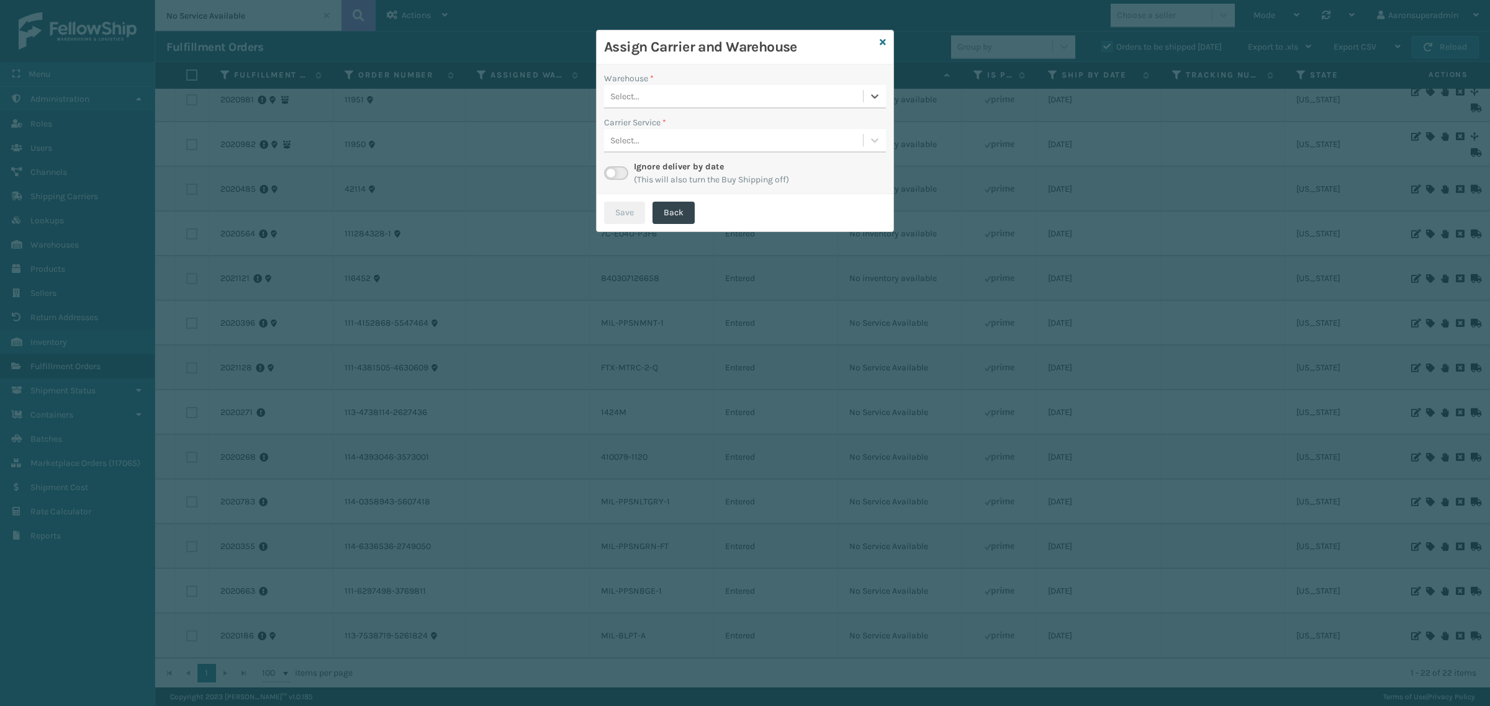
click at [625, 94] on div "Select..." at bounding box center [624, 96] width 29 height 13
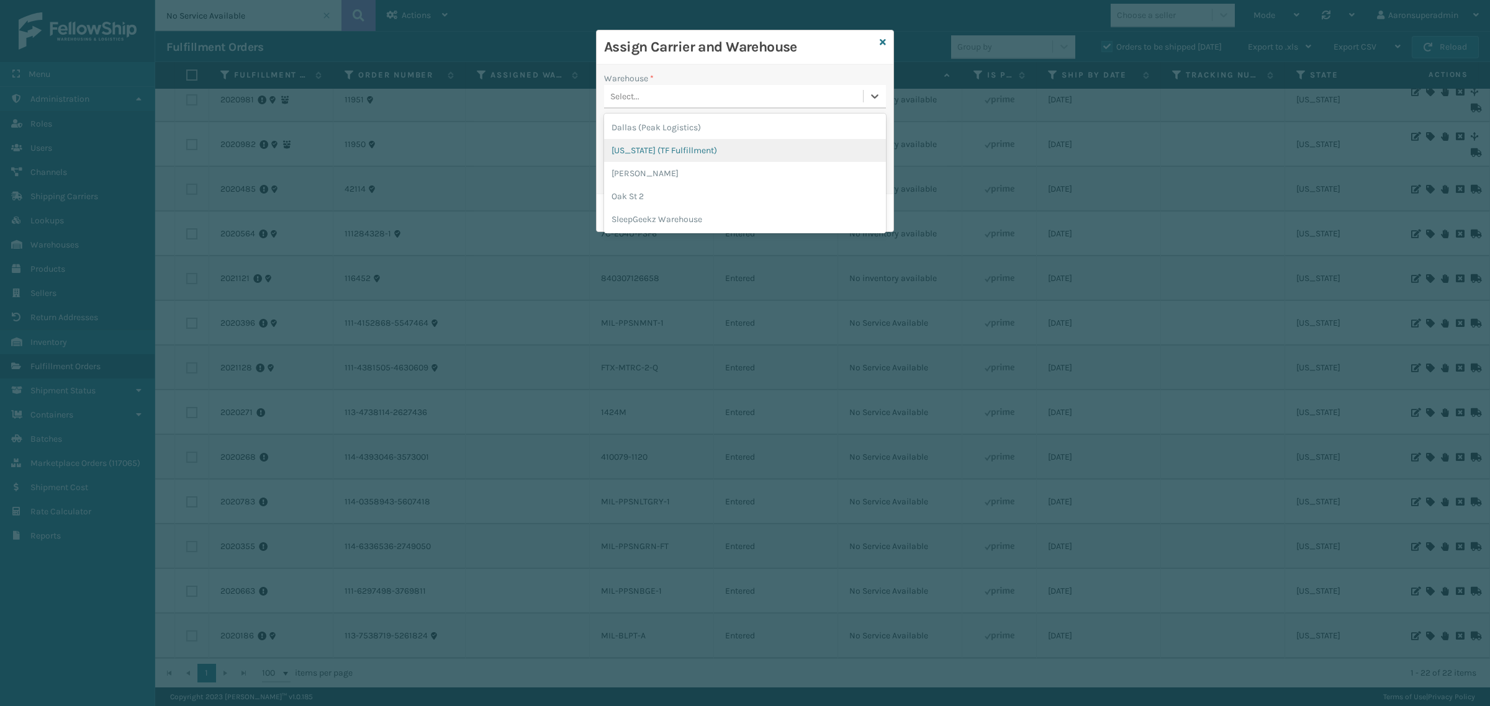
click at [629, 153] on div "Indiana (TF Fulfillment)" at bounding box center [745, 150] width 282 height 23
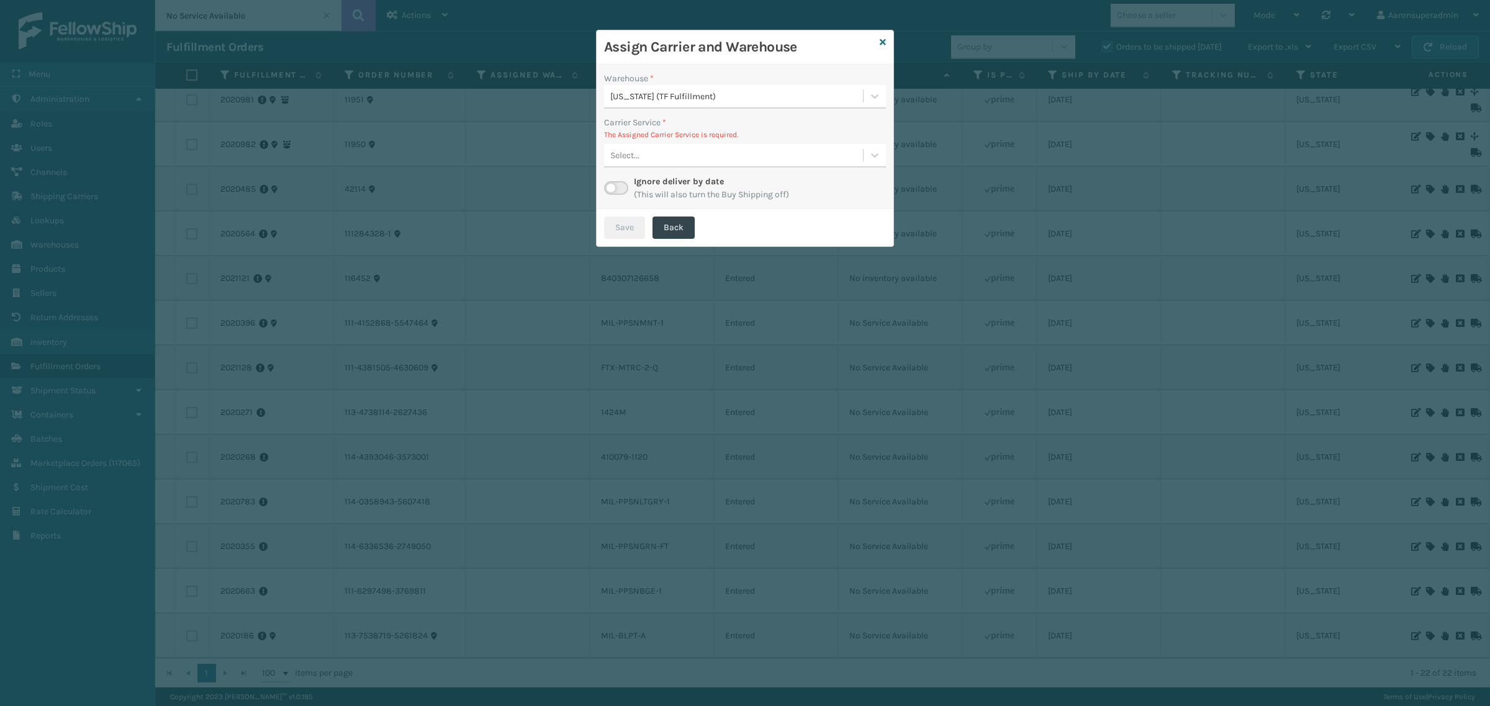
click at [632, 153] on div "Select..." at bounding box center [624, 155] width 29 height 13
click at [641, 159] on div "Select..." at bounding box center [733, 155] width 259 height 20
click at [616, 187] on label at bounding box center [616, 188] width 24 height 14
click at [612, 187] on input "checkbox" at bounding box center [608, 185] width 8 height 8
checkbox input "true"
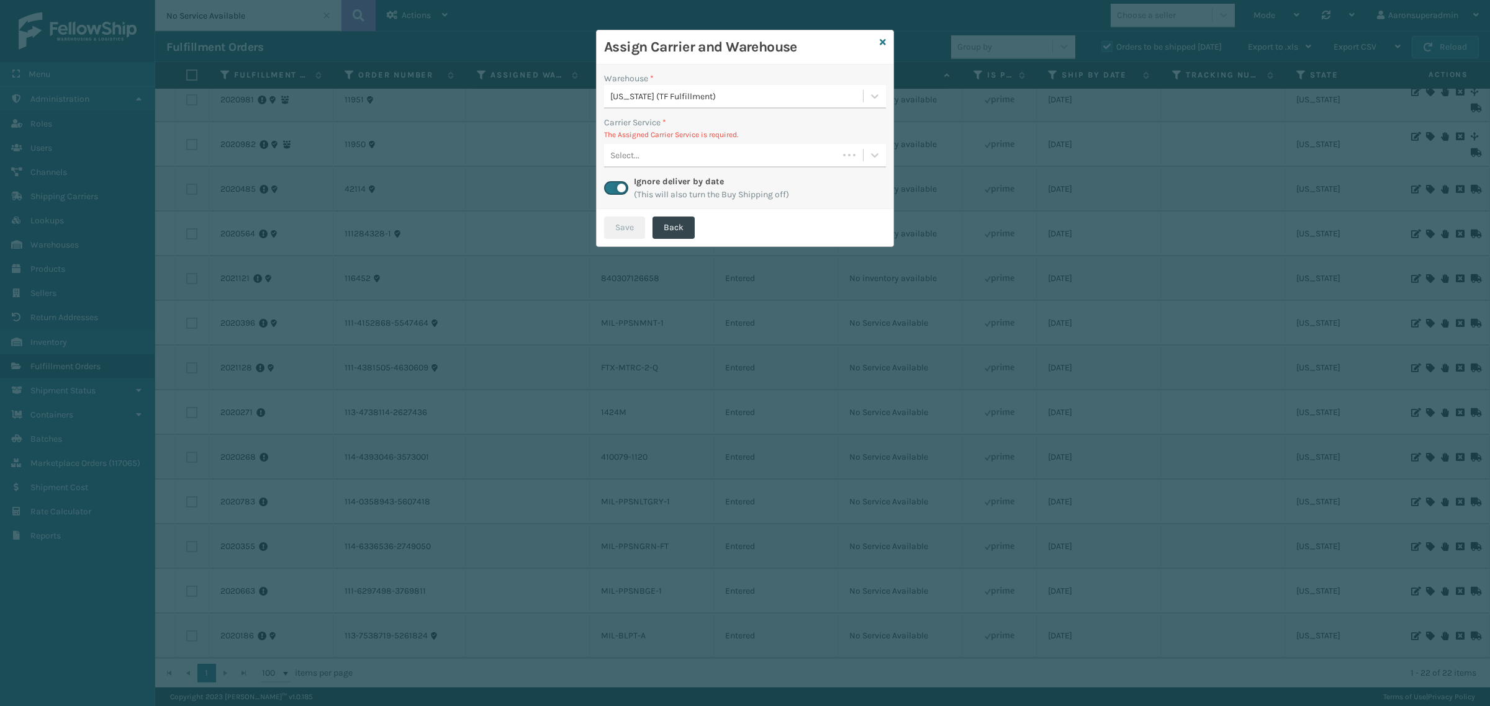
click at [632, 161] on div "Select..." at bounding box center [624, 155] width 29 height 13
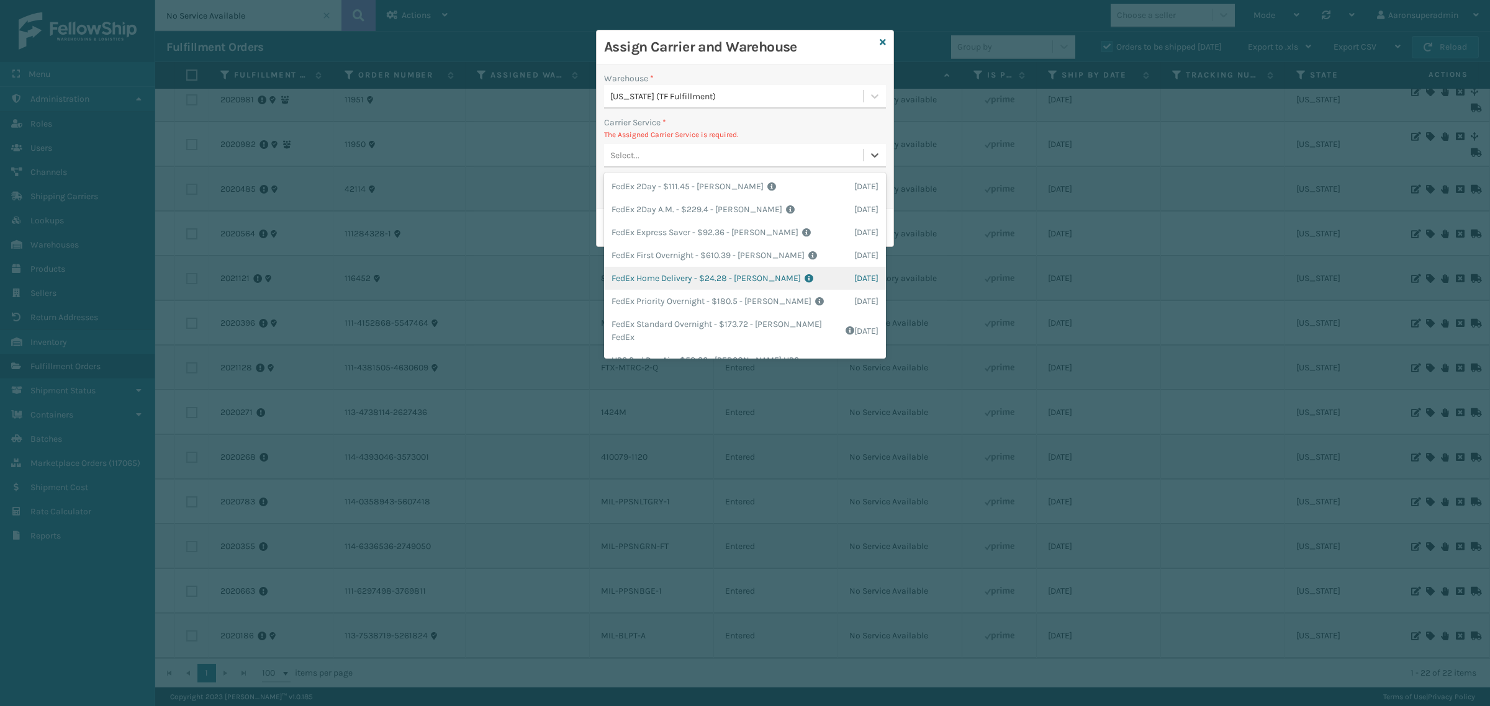
click at [644, 275] on div "FedEx Home Delivery - $24.28 - Milliard FedEx Shipping Cost $21.3 Surplus Cost …" at bounding box center [745, 278] width 282 height 23
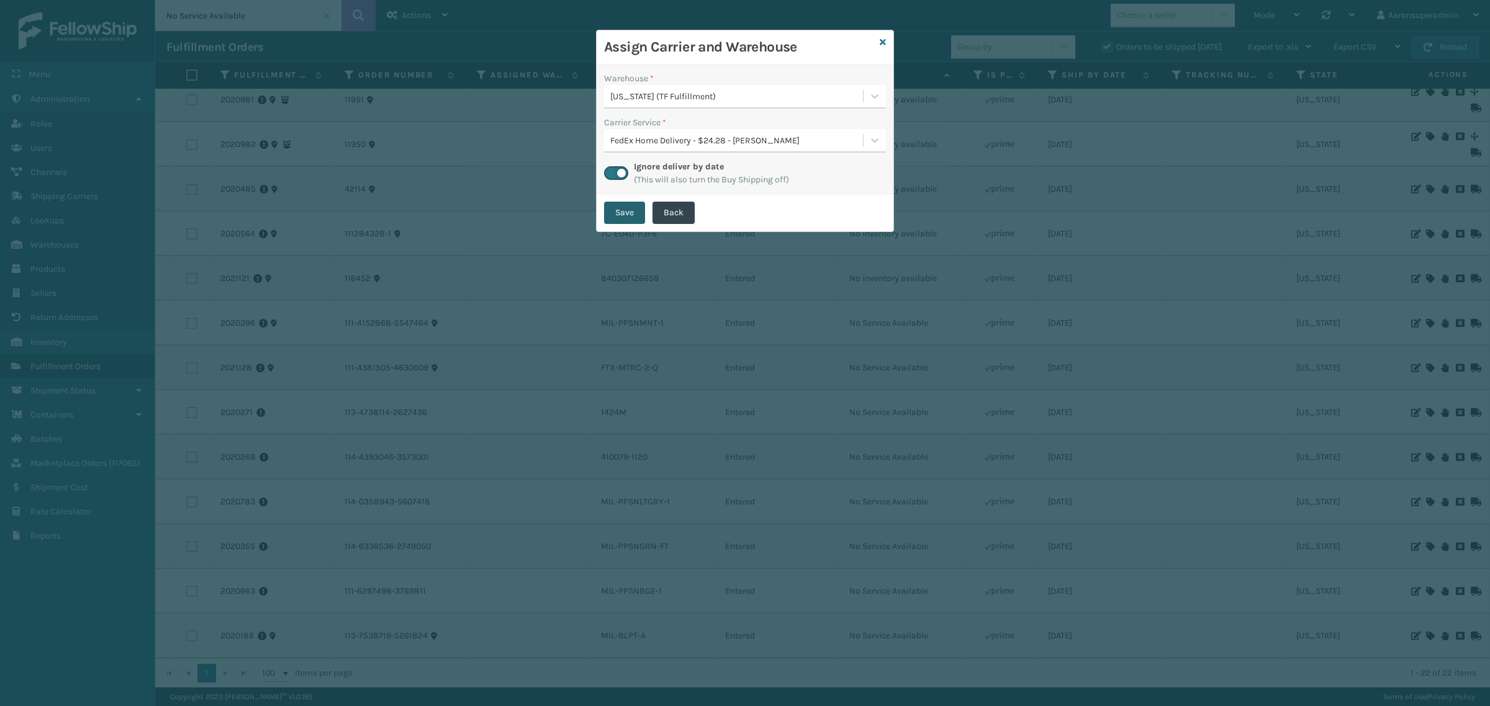
click at [619, 217] on button "Save" at bounding box center [624, 213] width 41 height 22
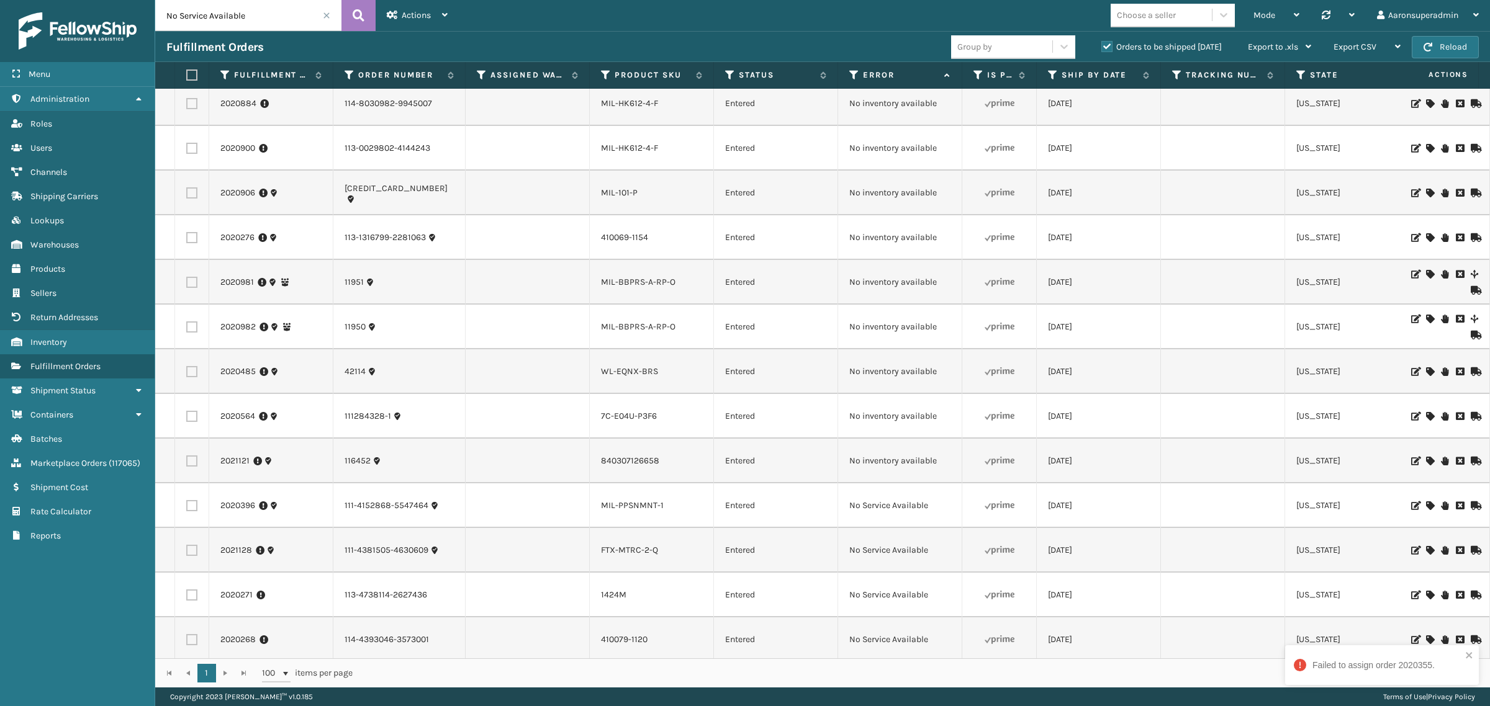
scroll to position [336, 0]
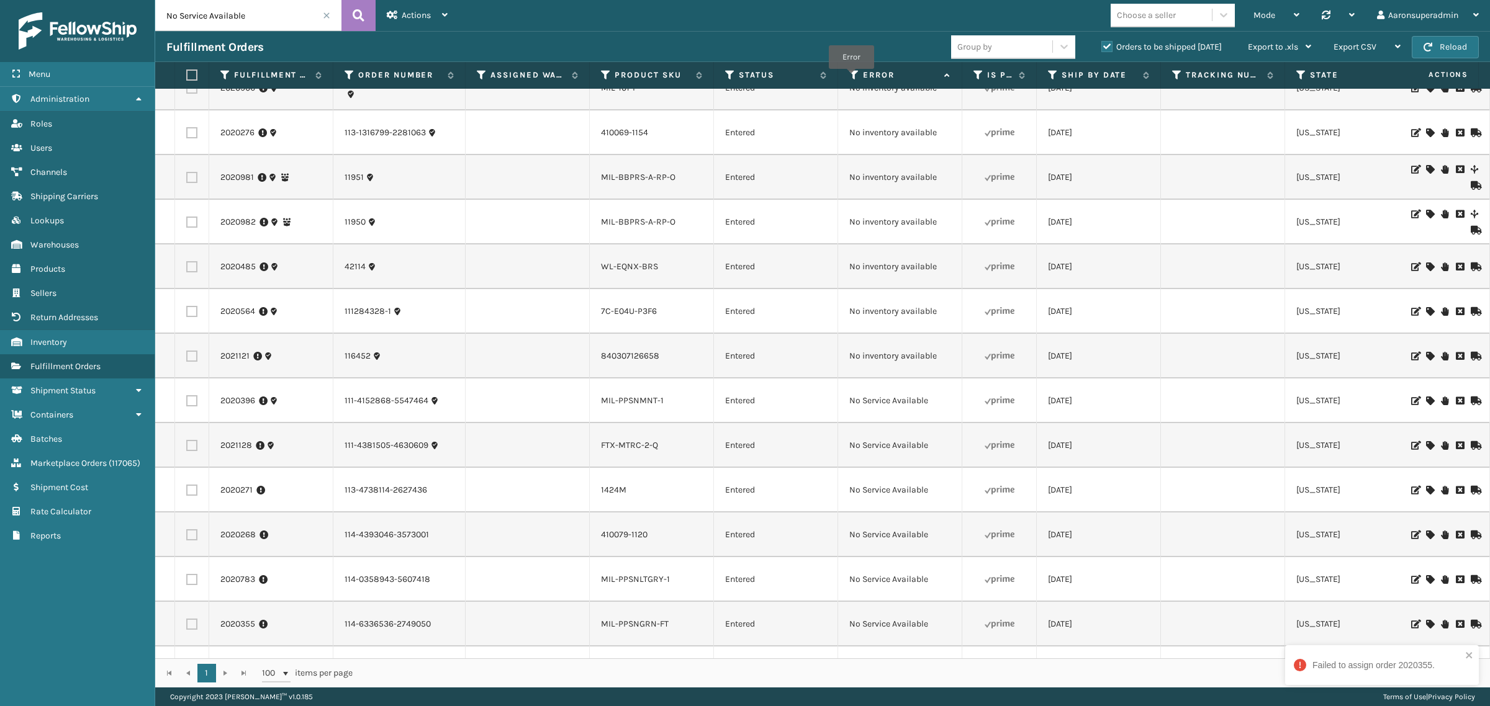
click at [852, 78] on icon at bounding box center [854, 75] width 10 height 11
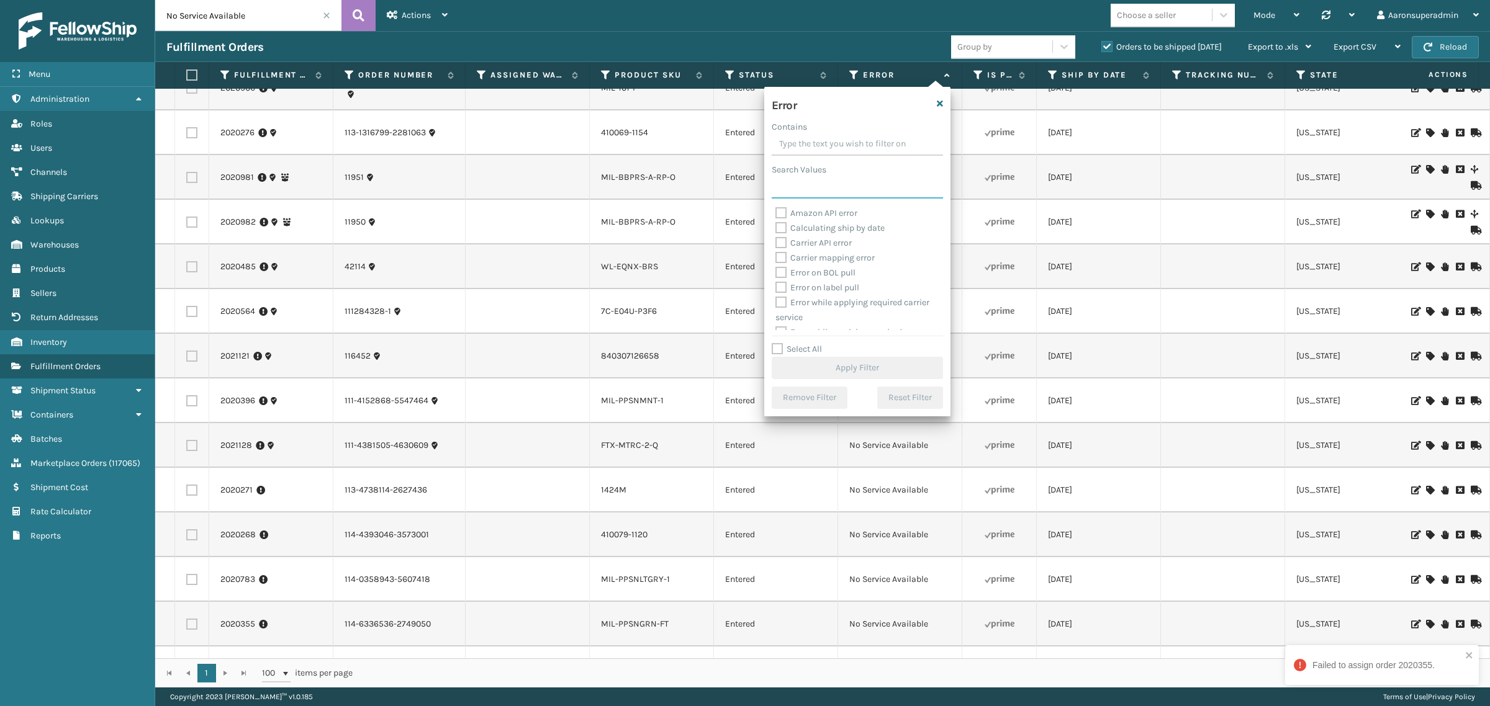
click at [836, 194] on input "Search Values" at bounding box center [857, 187] width 171 height 22
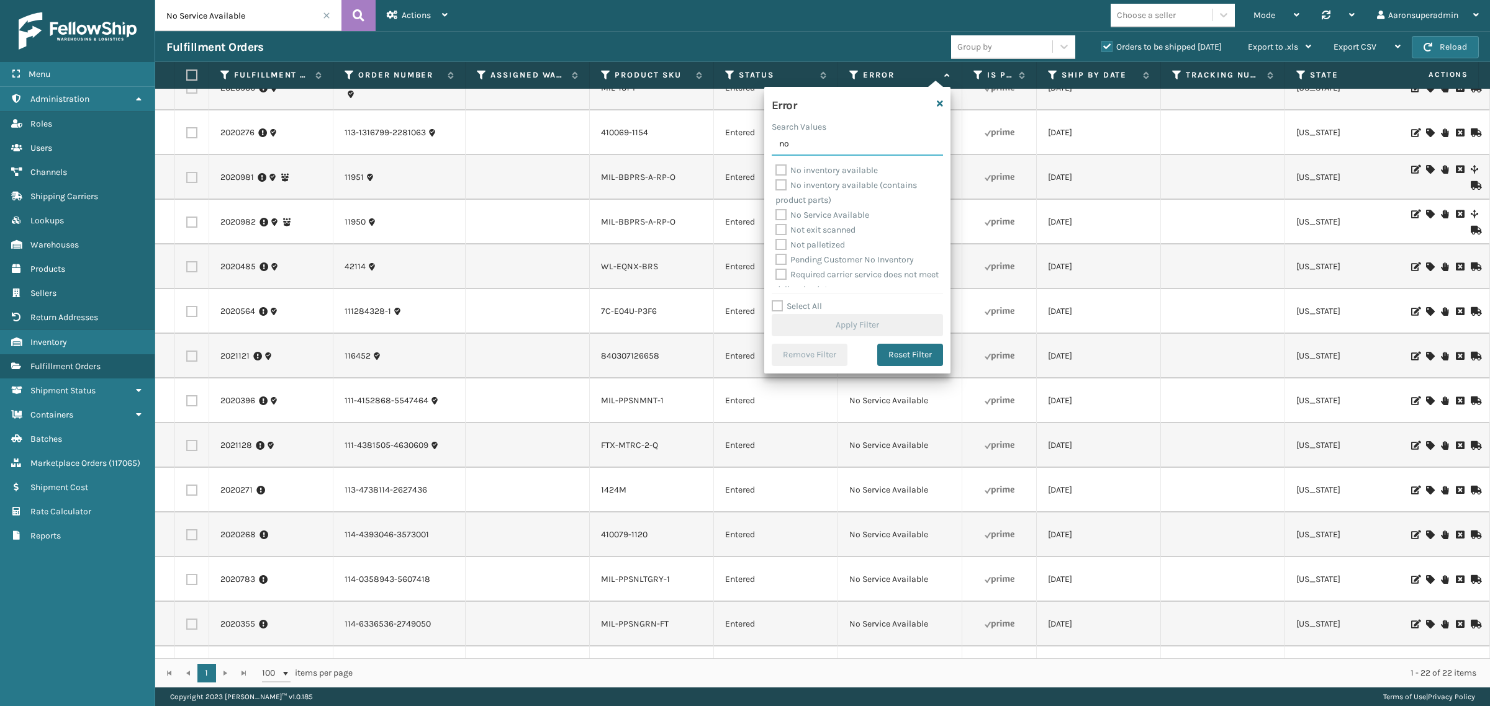
type input "no"
click at [833, 216] on label "No Service Available" at bounding box center [822, 215] width 94 height 11
click at [776, 216] on input "No Service Available" at bounding box center [775, 212] width 1 height 8
checkbox input "true"
click at [839, 323] on button "Apply Filter" at bounding box center [857, 325] width 171 height 22
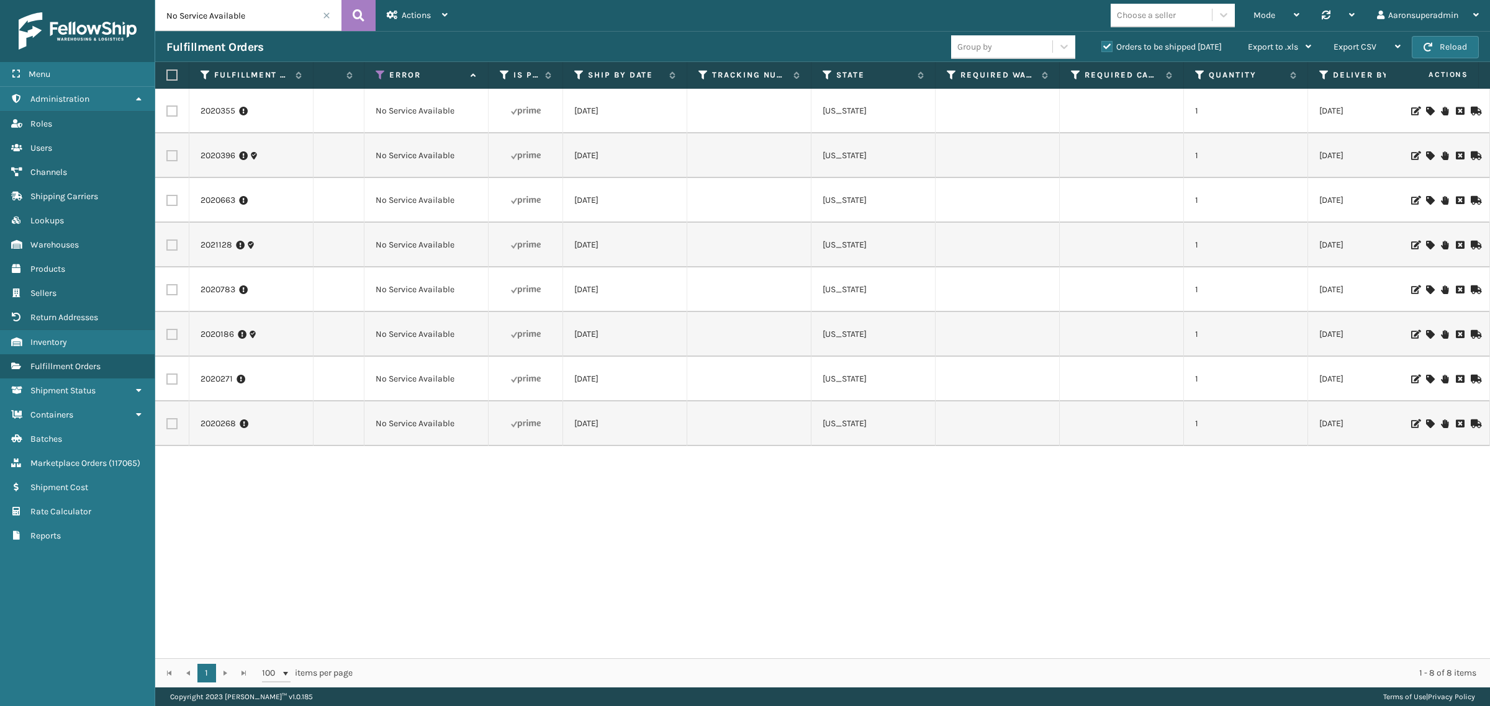
scroll to position [0, 0]
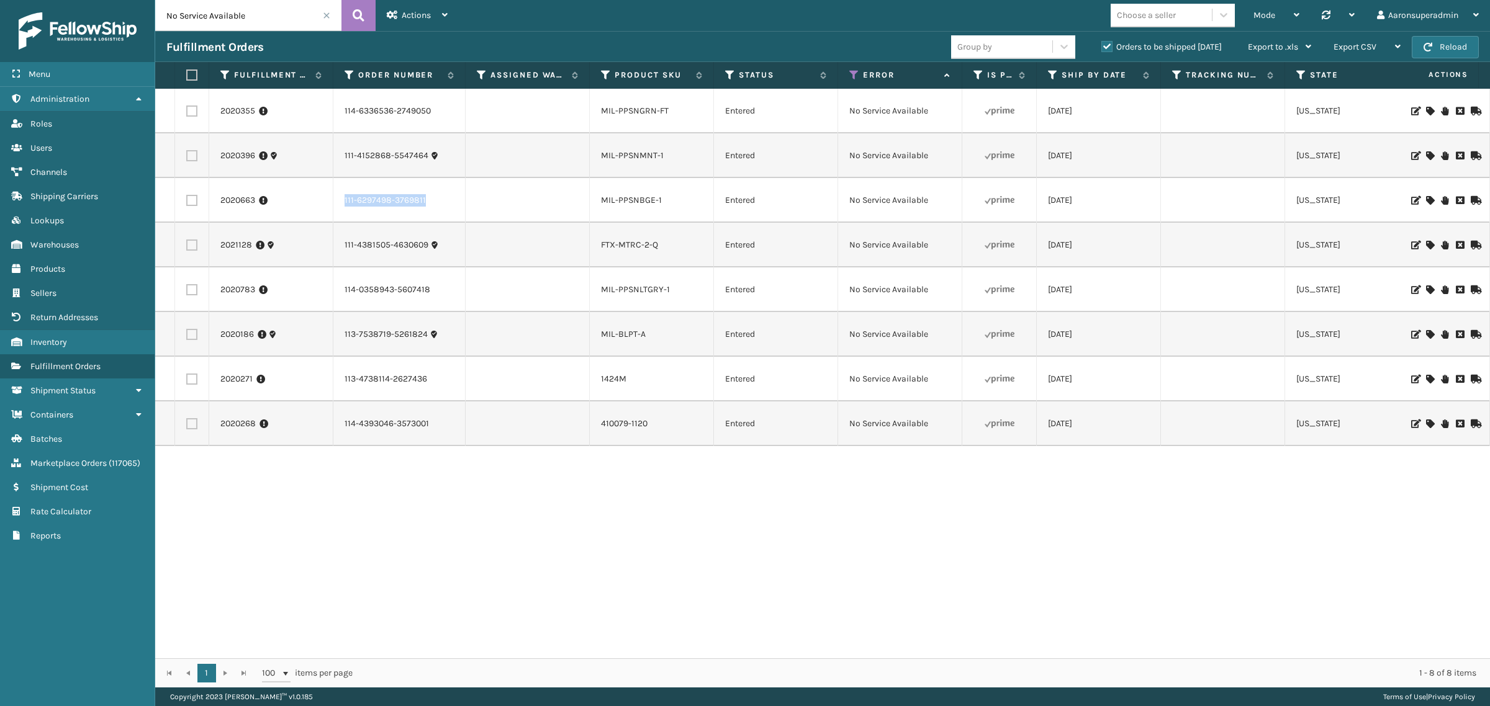
drag, startPoint x: 435, startPoint y: 202, endPoint x: 321, endPoint y: 194, distance: 114.5
copy tr "111-6297498-3769811"
click at [1426, 199] on icon at bounding box center [1429, 200] width 7 height 9
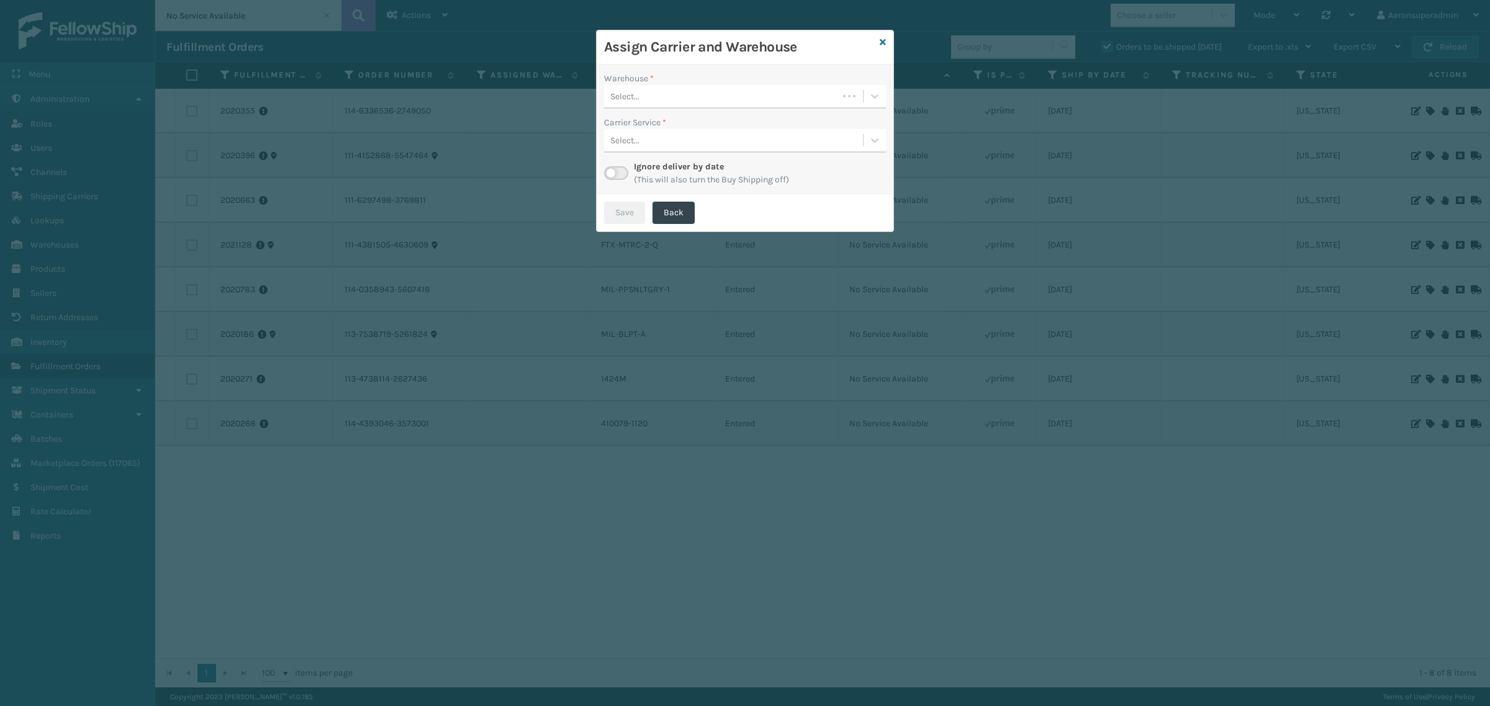
click at [647, 97] on div "Select..." at bounding box center [721, 96] width 234 height 20
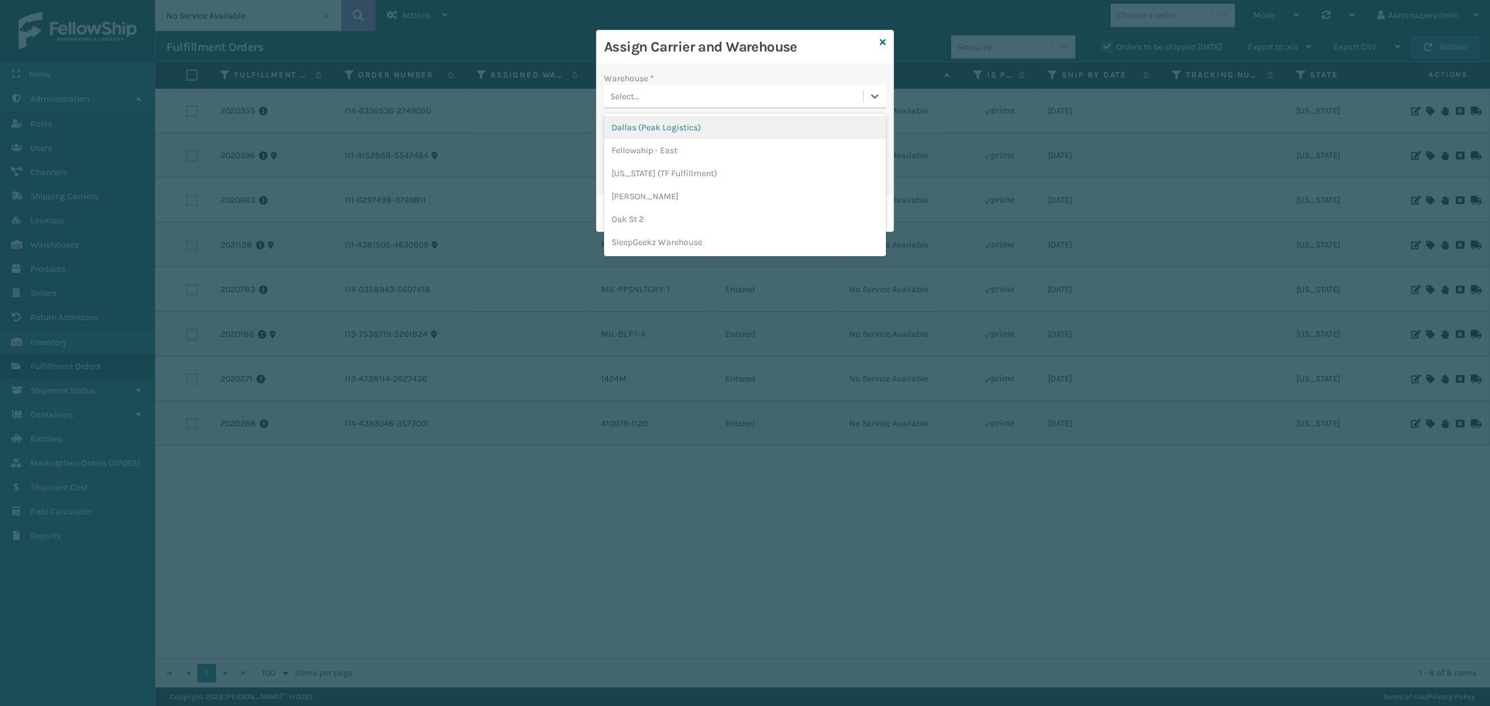
click at [632, 130] on div "Dallas (Peak Logistics)" at bounding box center [745, 127] width 282 height 23
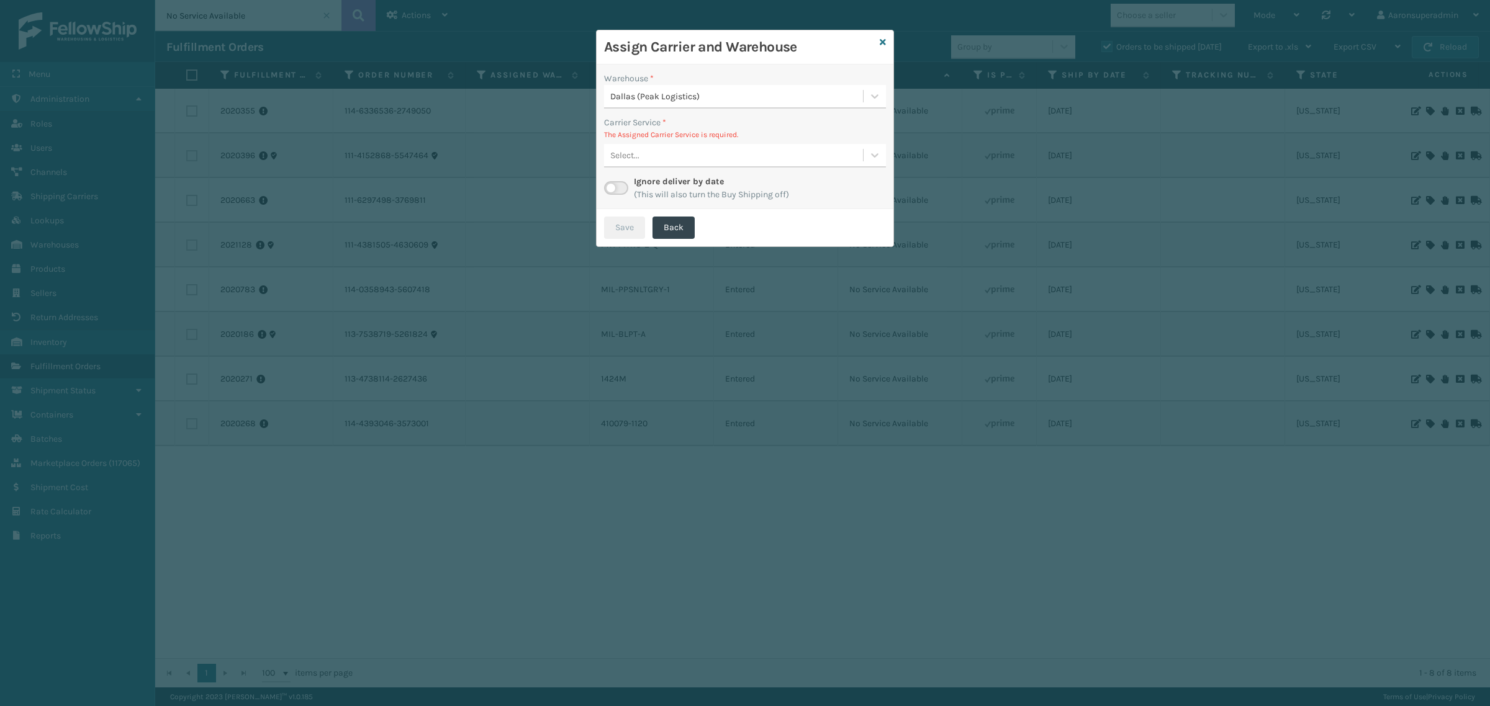
click at [733, 142] on div "Carrier Service * The Assigned Carrier Service is required. Select..." at bounding box center [745, 142] width 282 height 52
click at [715, 155] on div "Select..." at bounding box center [733, 155] width 259 height 20
click at [672, 181] on div "FedEx Home Delivery - $22.59 - Milliard FedEx Shipping Cost $19.82 Surplus Cost…" at bounding box center [745, 186] width 282 height 23
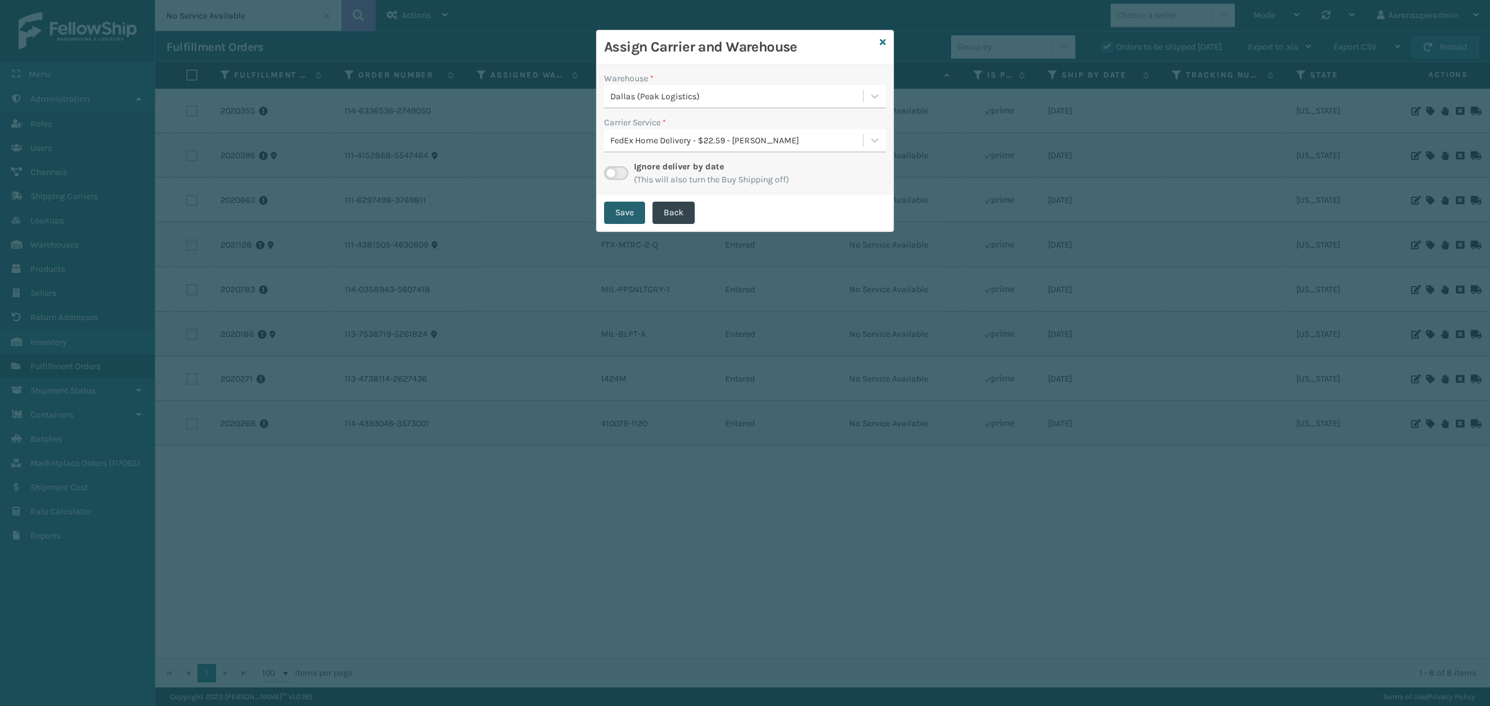
click at [621, 214] on button "Save" at bounding box center [624, 213] width 41 height 22
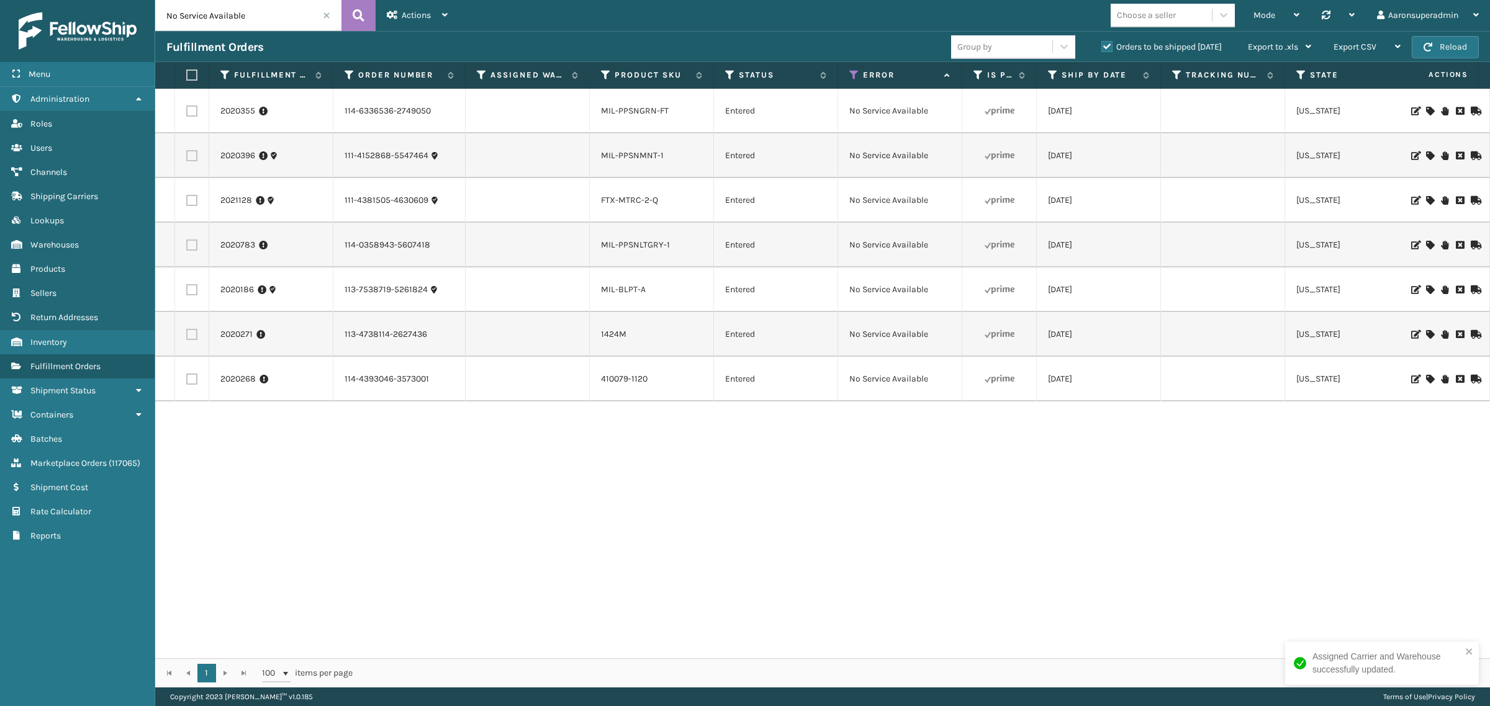
click at [1426, 158] on icon at bounding box center [1429, 155] width 7 height 9
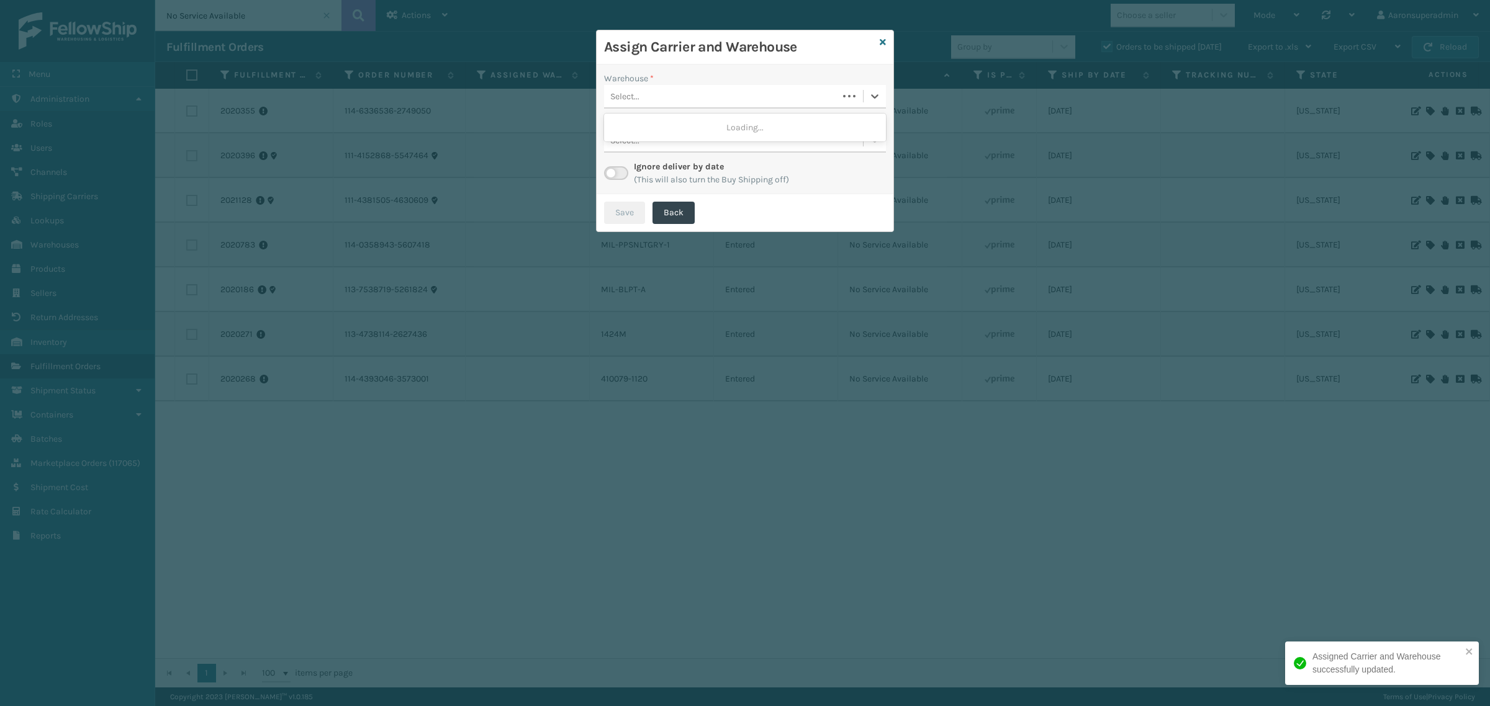
click at [778, 107] on div "Select..." at bounding box center [745, 97] width 282 height 24
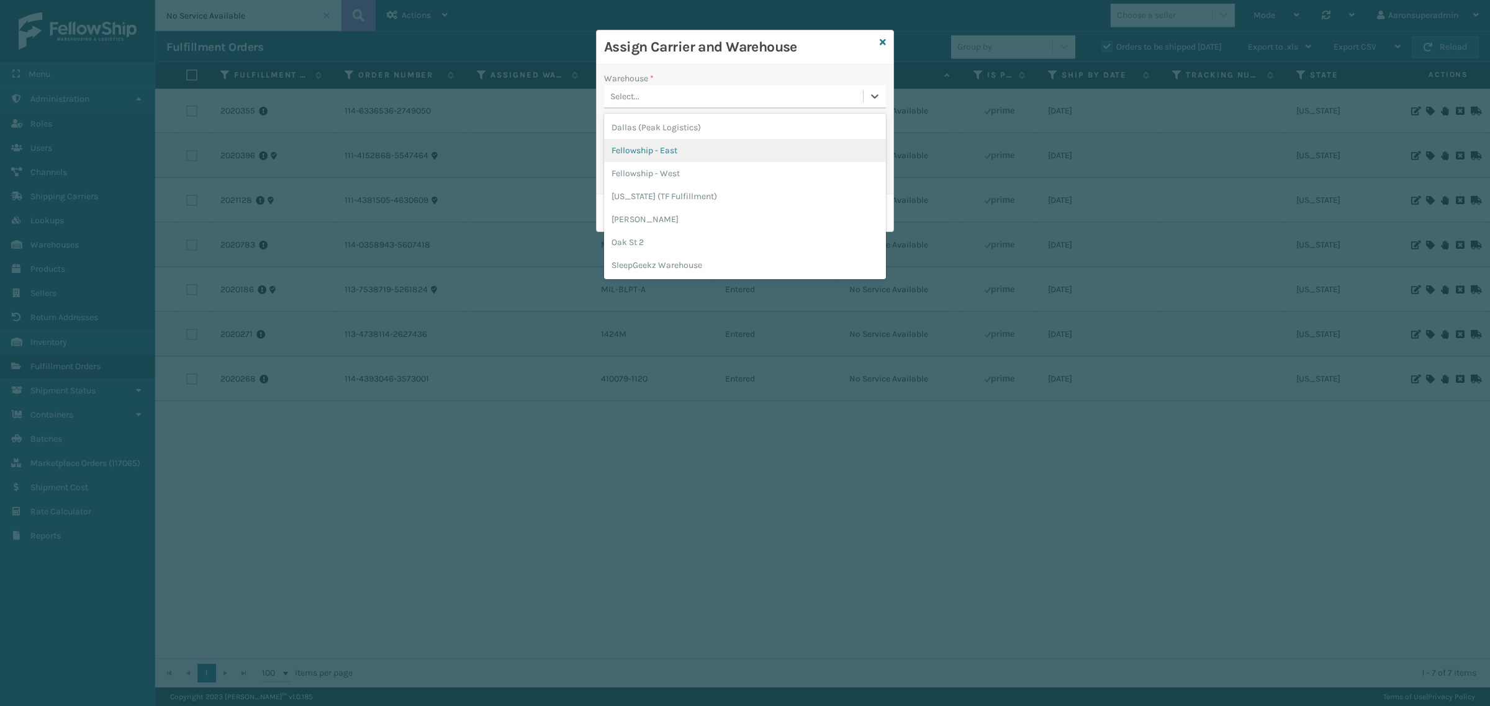
click at [646, 149] on div "Fellowship - East" at bounding box center [745, 150] width 282 height 23
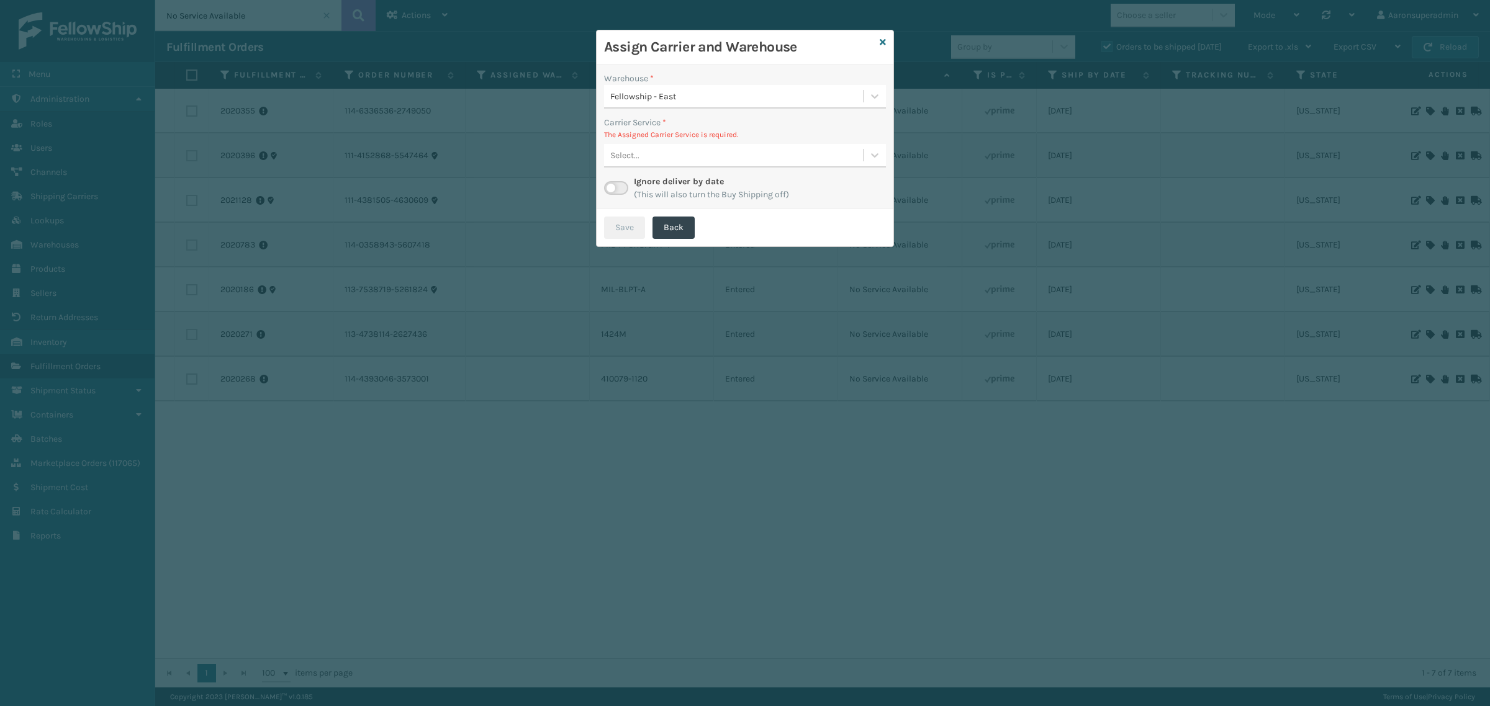
click at [790, 153] on div "Select..." at bounding box center [733, 155] width 259 height 20
click at [695, 194] on div "FedEx Home Delivery - $19.25 - Milliard FedEx Shipping Cost $16.89 Surplus Cost…" at bounding box center [745, 186] width 282 height 23
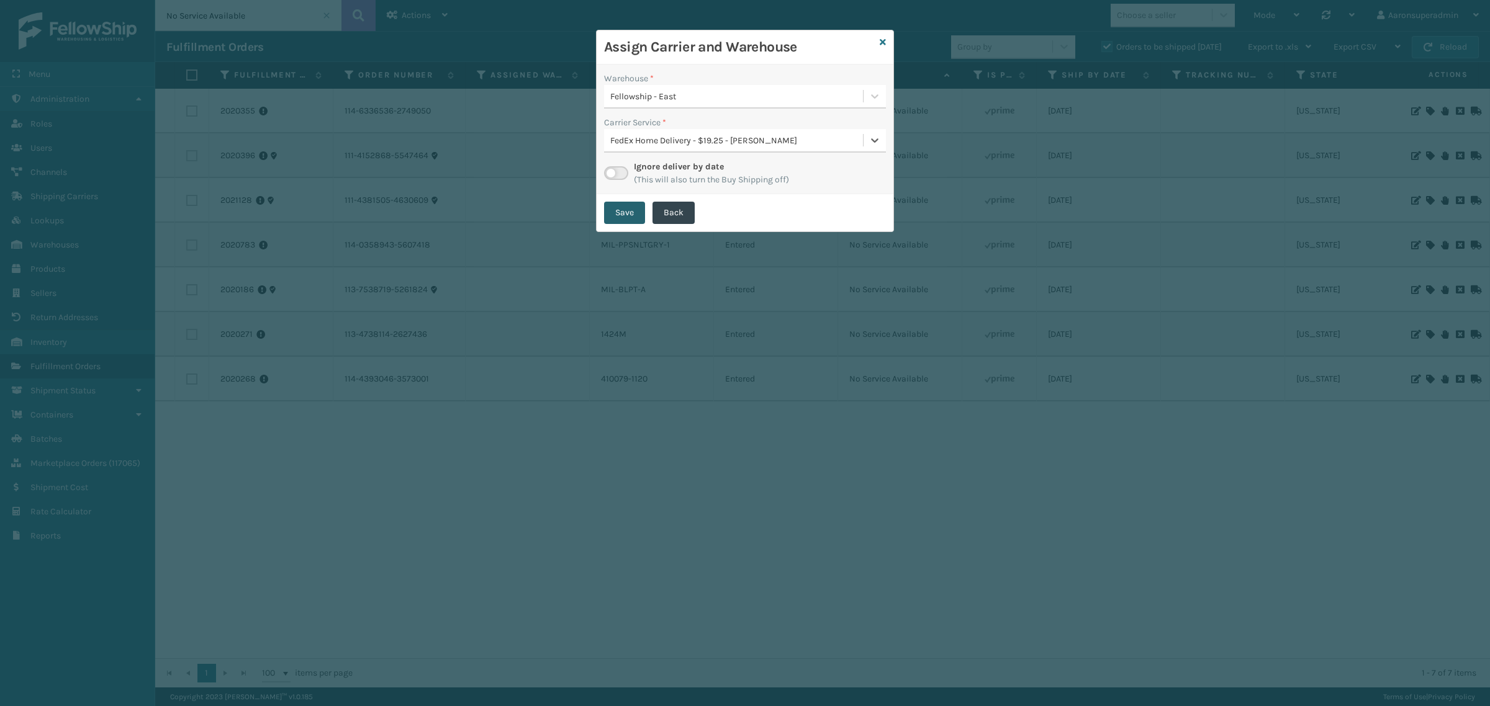
click at [621, 220] on button "Save" at bounding box center [624, 213] width 41 height 22
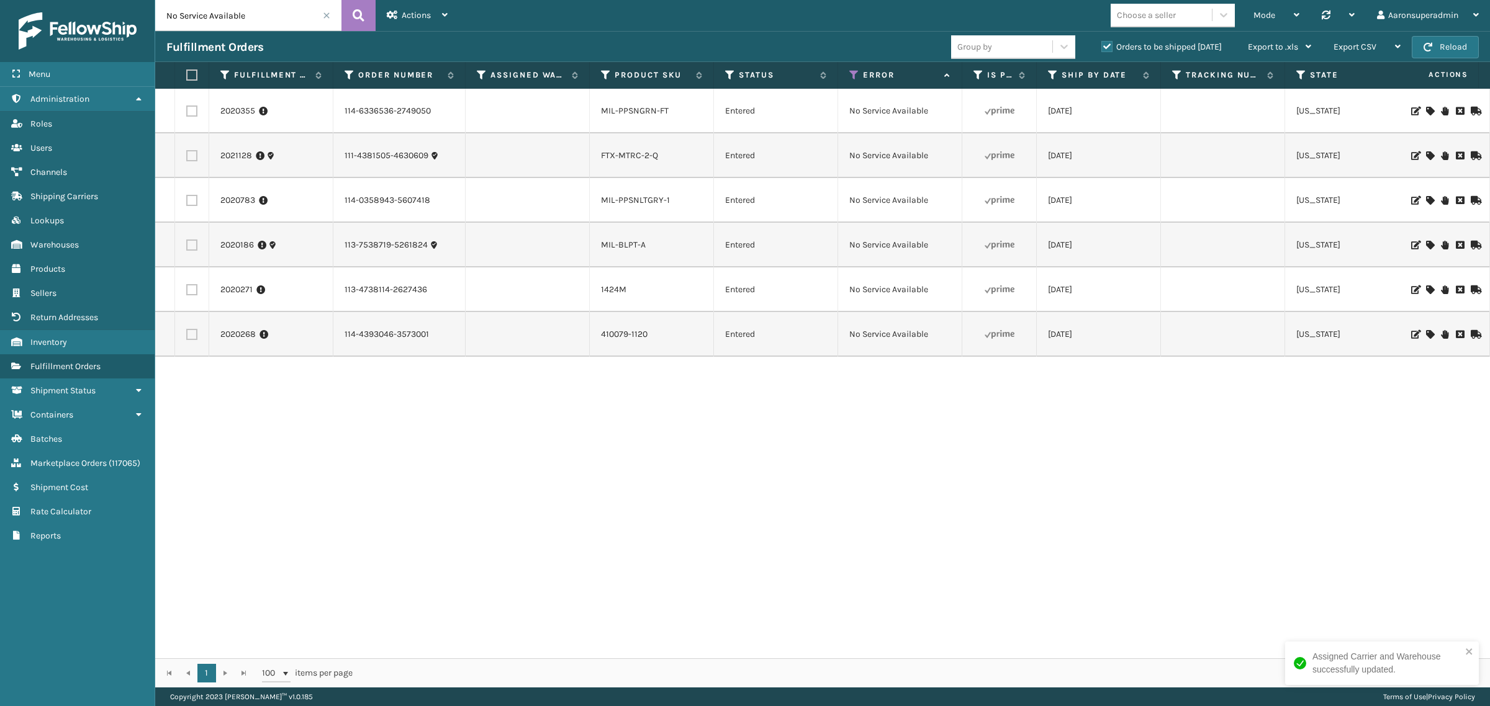
click at [1426, 113] on icon at bounding box center [1429, 111] width 7 height 9
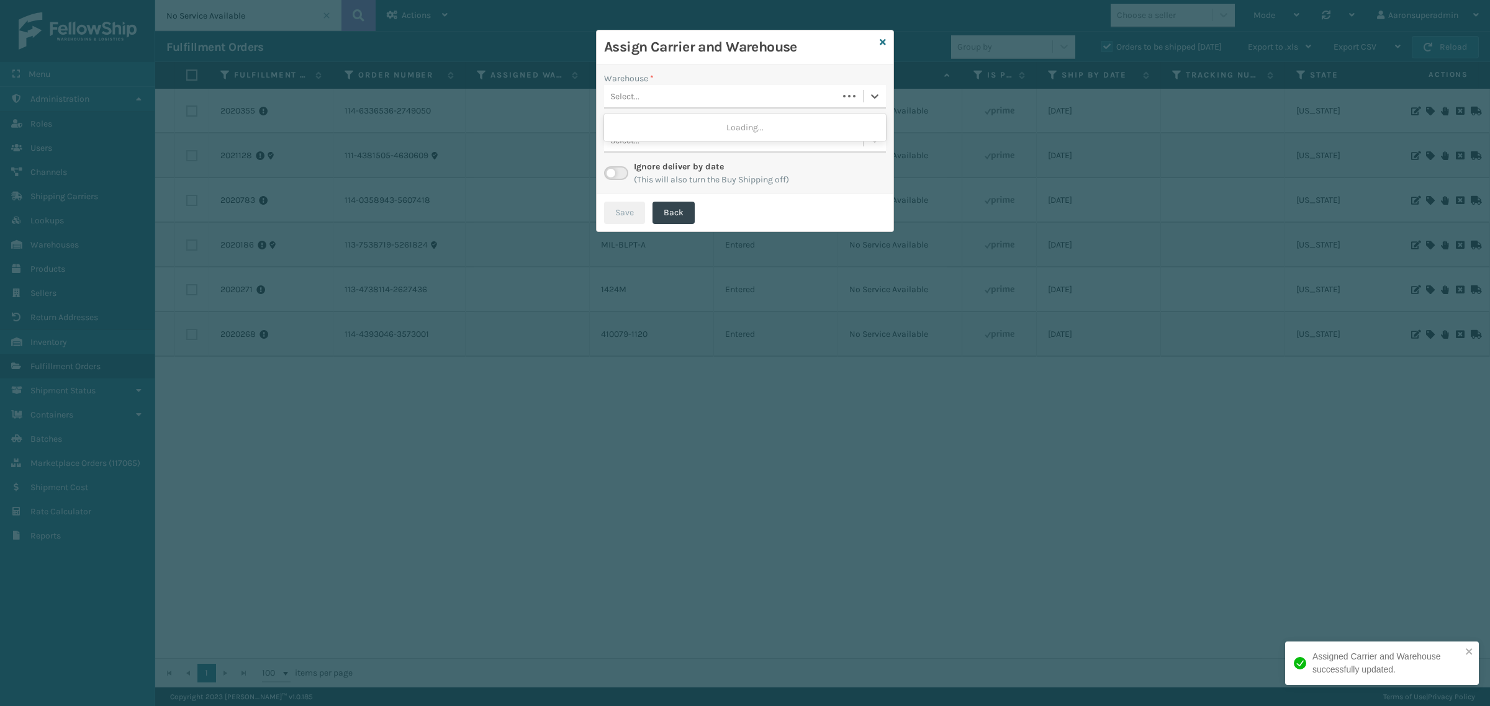
click at [761, 96] on div "Select..." at bounding box center [721, 96] width 234 height 20
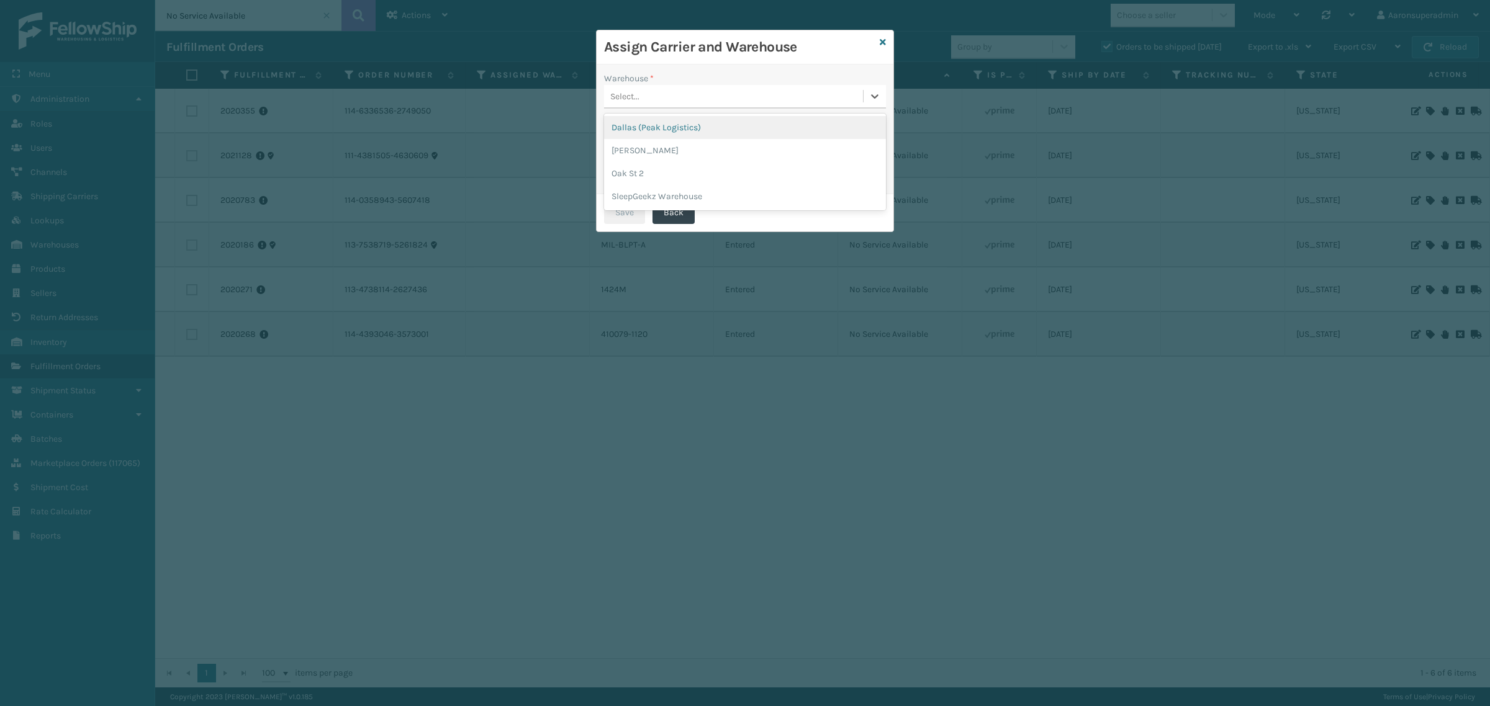
click at [669, 122] on div "Dallas (Peak Logistics)" at bounding box center [745, 127] width 282 height 23
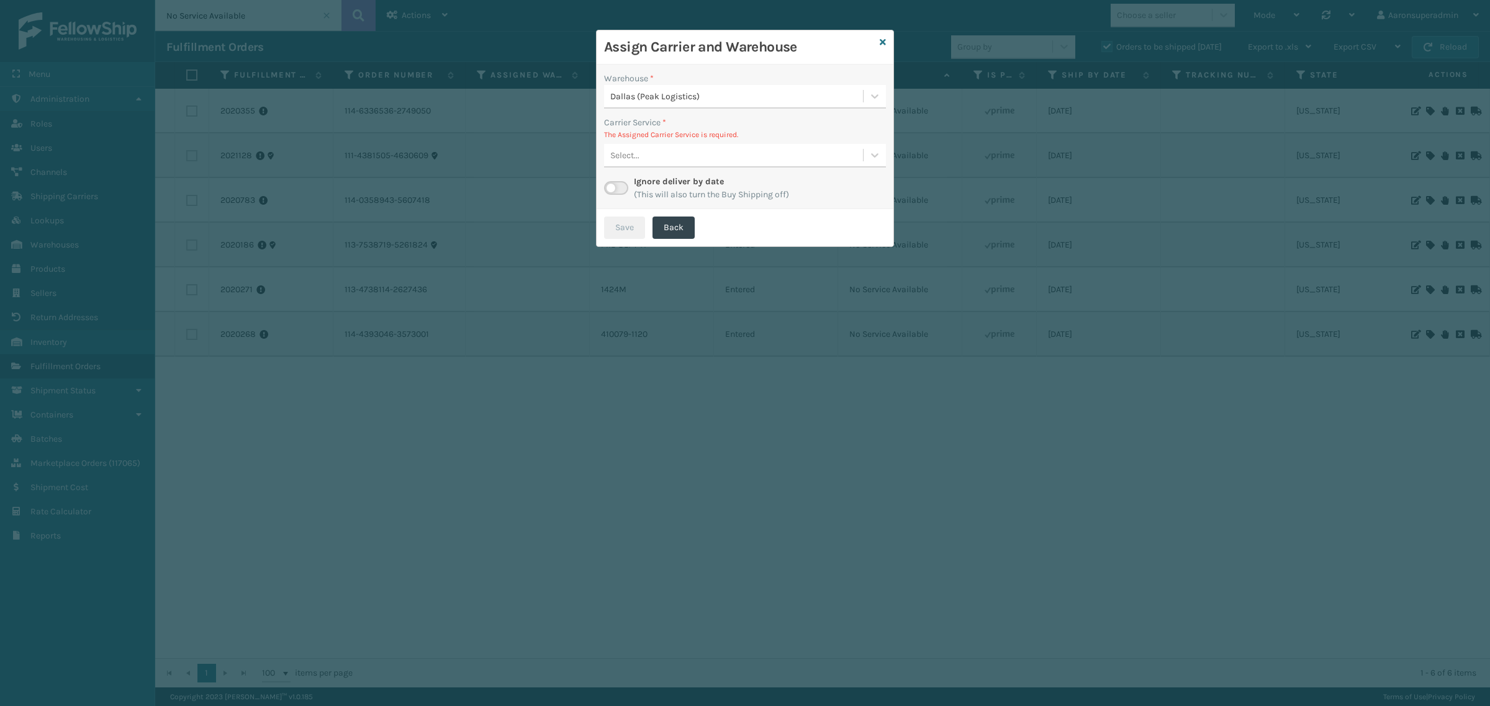
click at [742, 163] on div "Select..." at bounding box center [733, 155] width 259 height 20
drag, startPoint x: 675, startPoint y: 140, endPoint x: 662, endPoint y: 143, distance: 13.3
click at [668, 138] on div "Carrier Service * The Assigned Carrier Service is required. Select..." at bounding box center [745, 142] width 282 height 52
click at [615, 180] on div "Ignore deliver by date (This will also turn the Buy Shipping off)" at bounding box center [745, 188] width 282 height 26
drag, startPoint x: 614, startPoint y: 190, endPoint x: 599, endPoint y: 184, distance: 16.7
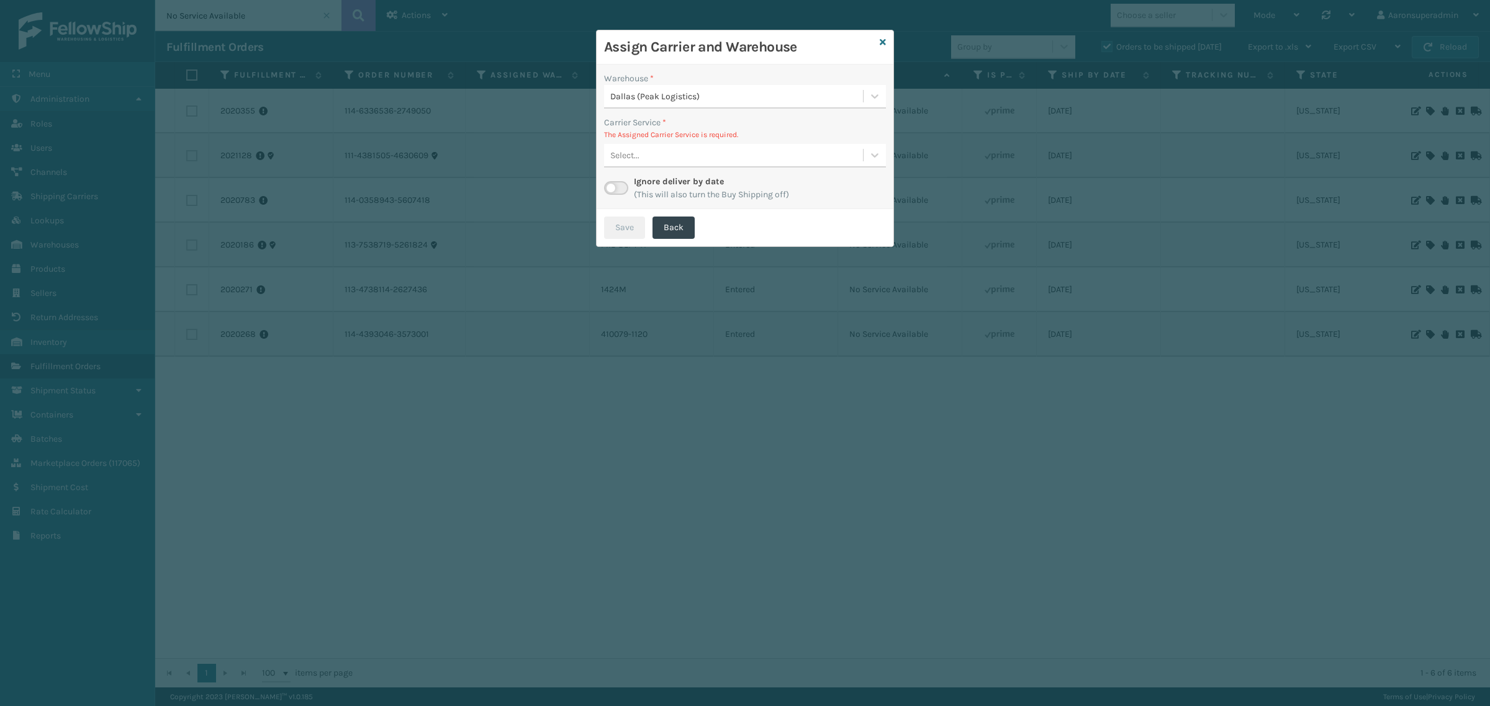
click at [609, 190] on label at bounding box center [616, 188] width 24 height 14
click at [609, 189] on input "checkbox" at bounding box center [608, 185] width 8 height 8
checkbox input "true"
click at [785, 151] on div "Select..." at bounding box center [721, 155] width 234 height 20
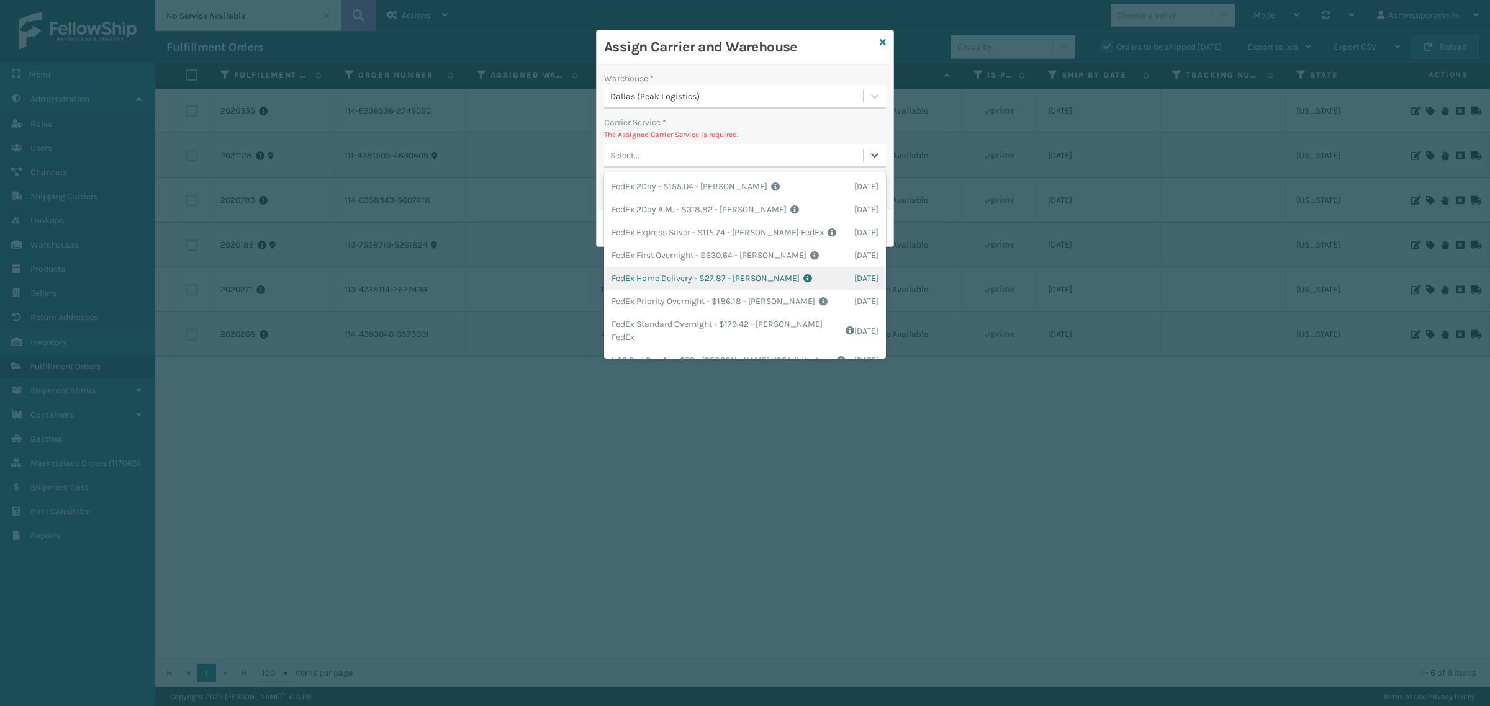
click at [659, 274] on div "FedEx Home Delivery - $27.87 - Milliard FedEx Shipping Cost $24.45 Surplus Cost…" at bounding box center [745, 278] width 282 height 23
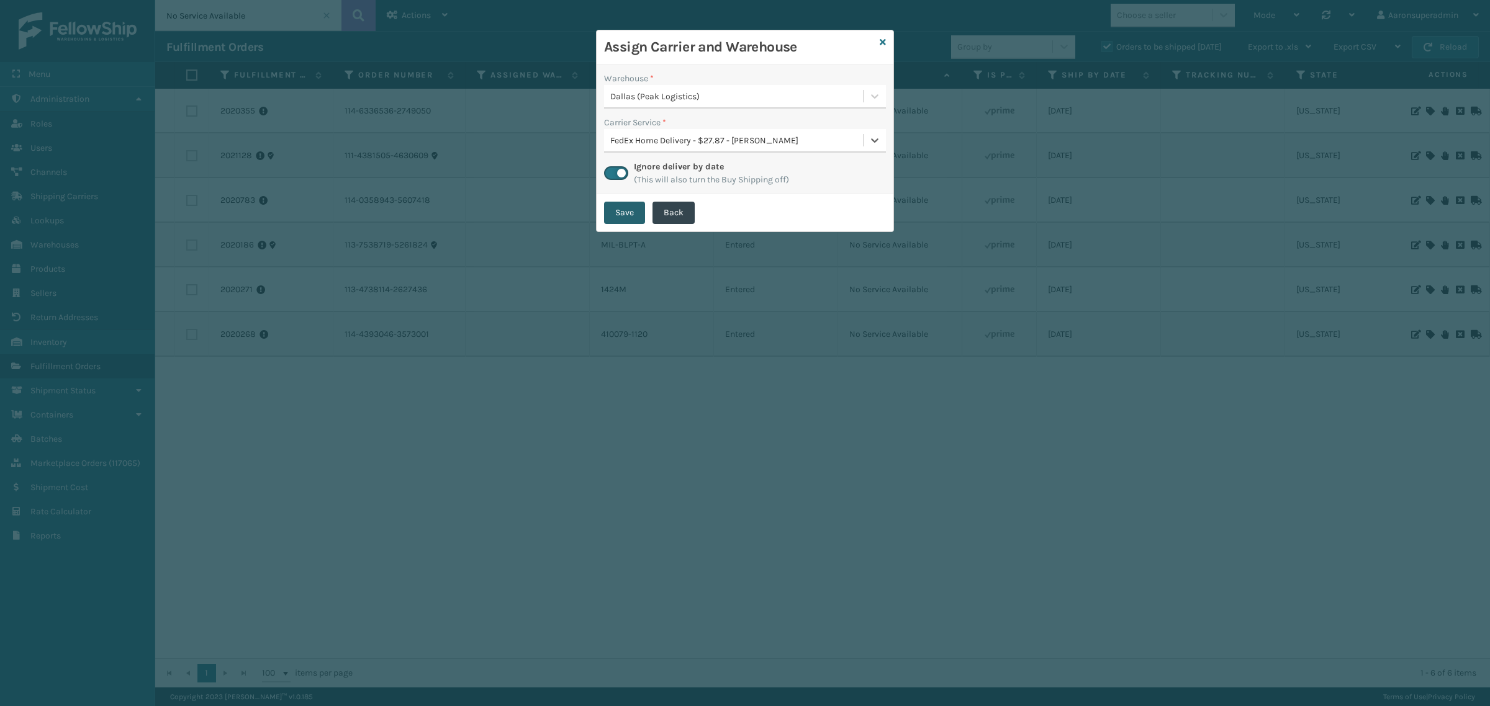
click at [623, 223] on button "Save" at bounding box center [624, 213] width 41 height 22
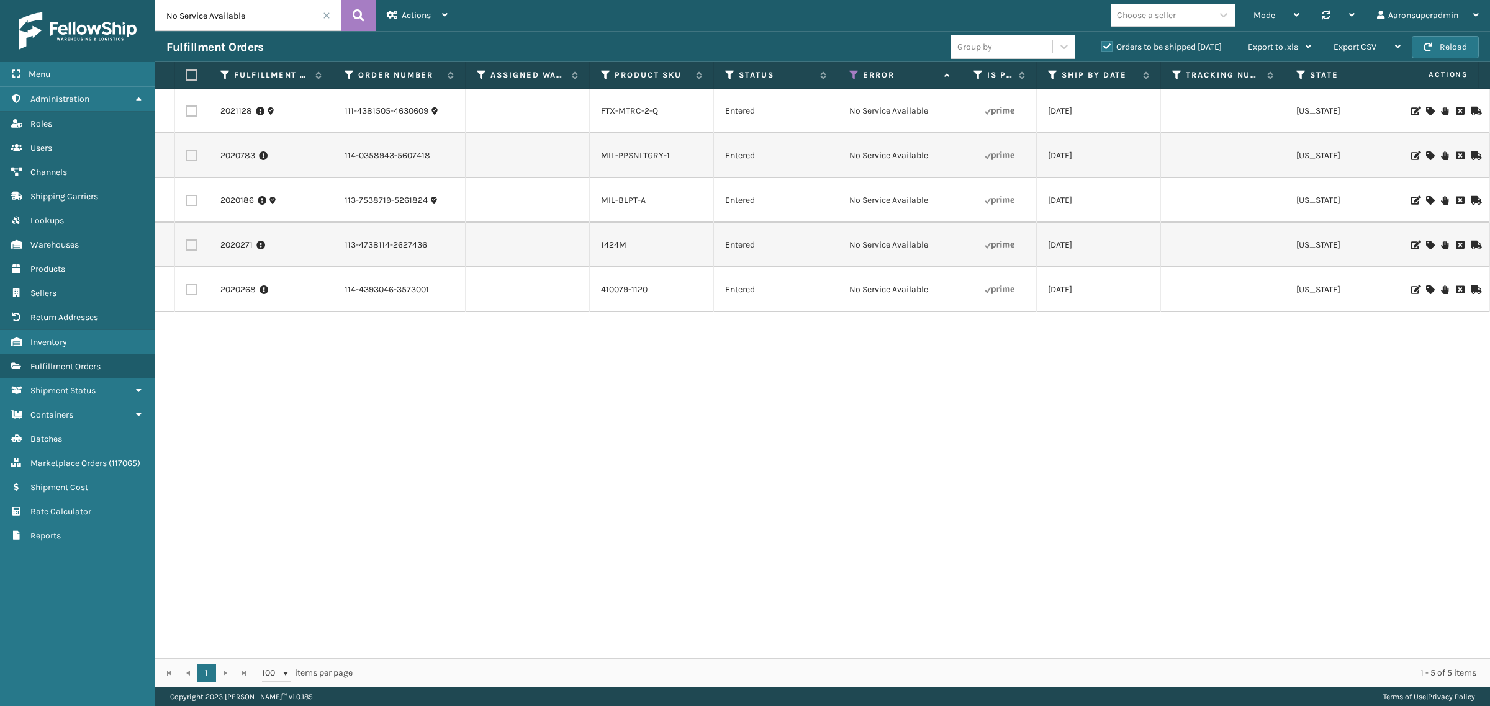
click at [1426, 246] on icon at bounding box center [1429, 245] width 7 height 9
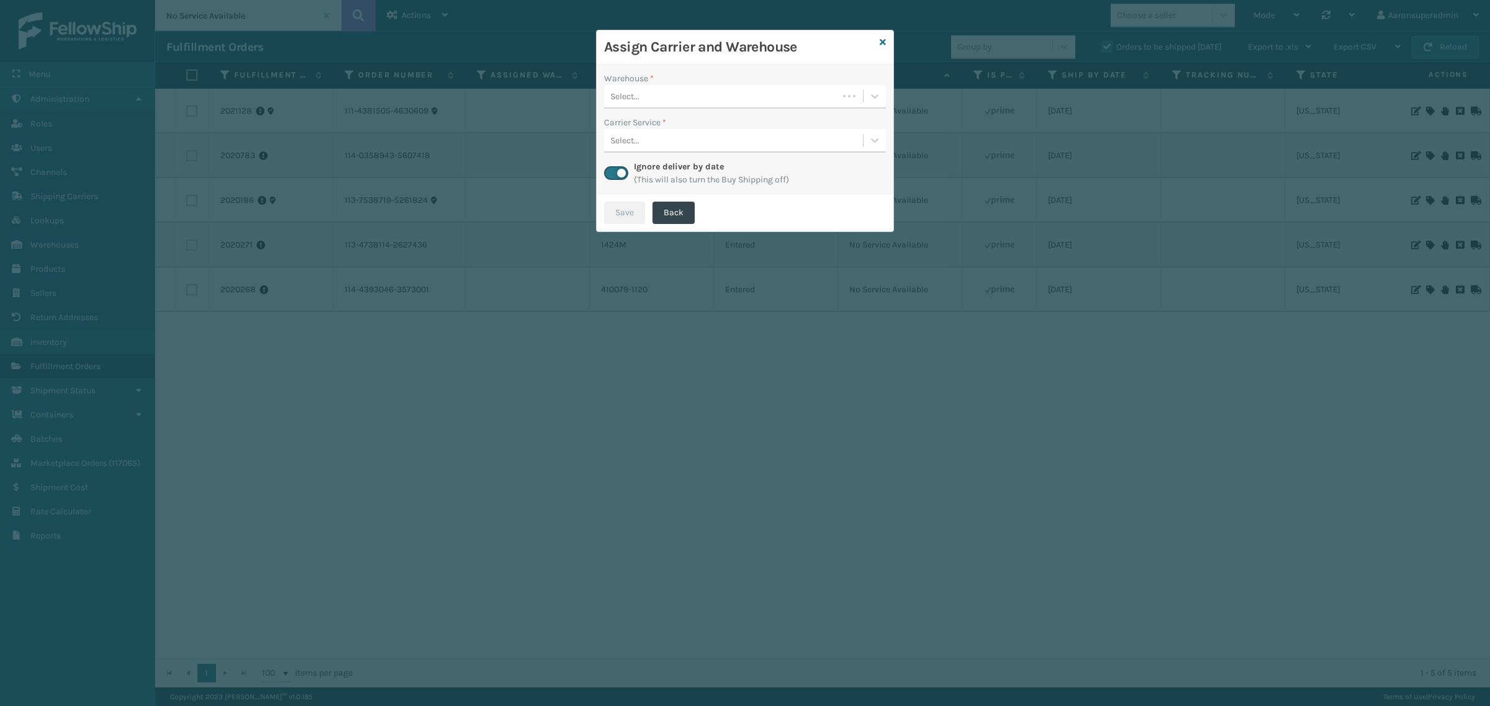
click at [673, 106] on div "Select..." at bounding box center [721, 96] width 234 height 20
click at [668, 125] on div "Fellowship - East" at bounding box center [745, 127] width 282 height 23
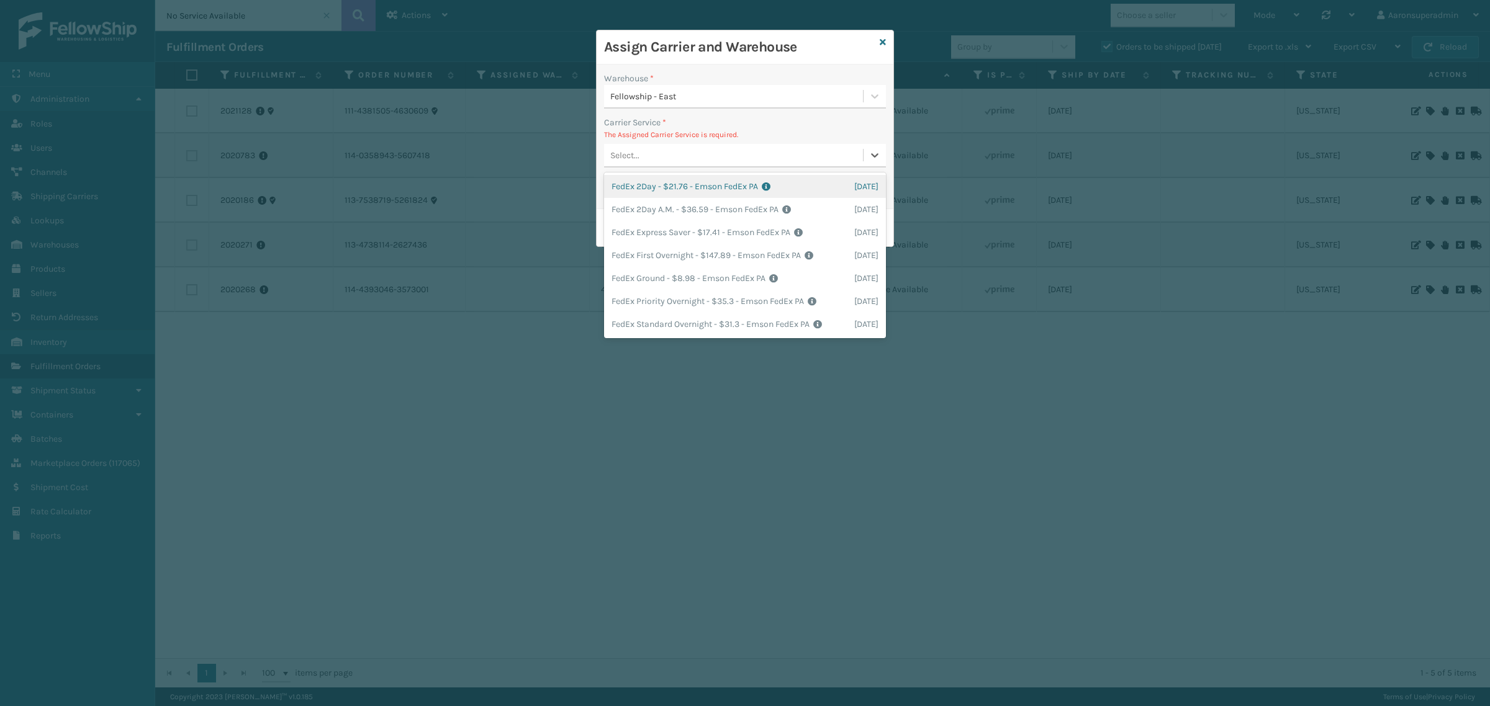
click at [690, 156] on div "Select..." at bounding box center [733, 155] width 259 height 20
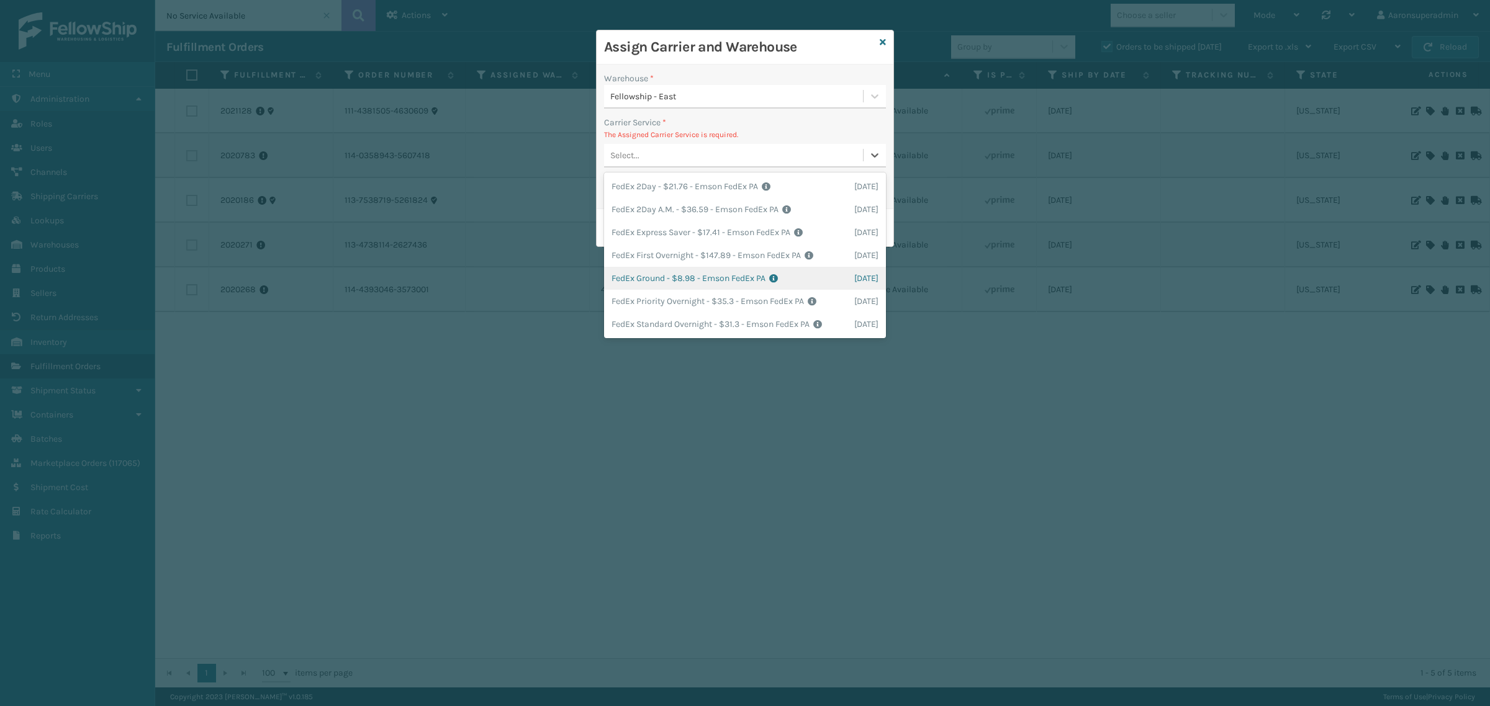
click at [655, 280] on div "FedEx Ground - $8.98 - Emson FedEx PA Shipping Cost $8.98 Surplus Cost $0 Total…" at bounding box center [745, 278] width 282 height 23
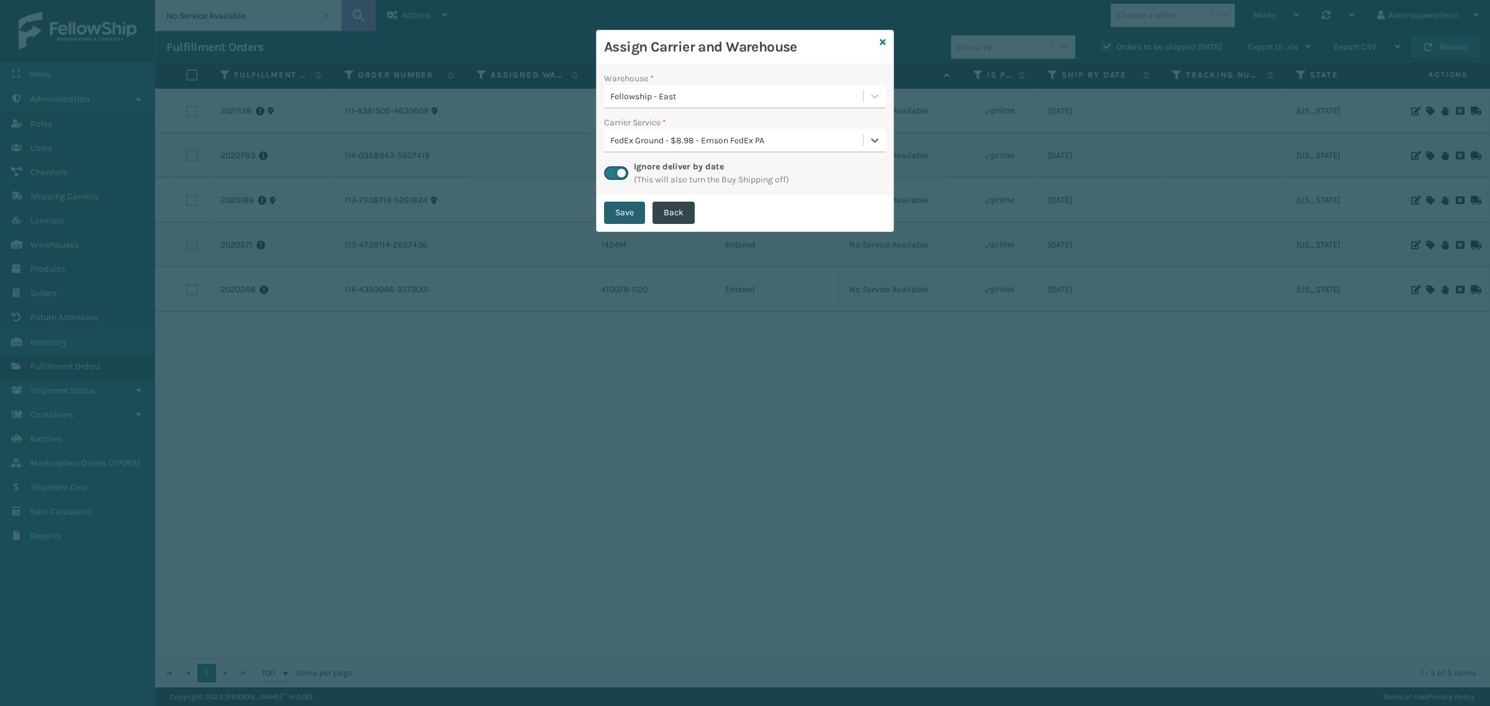
click at [619, 213] on button "Save" at bounding box center [624, 213] width 41 height 22
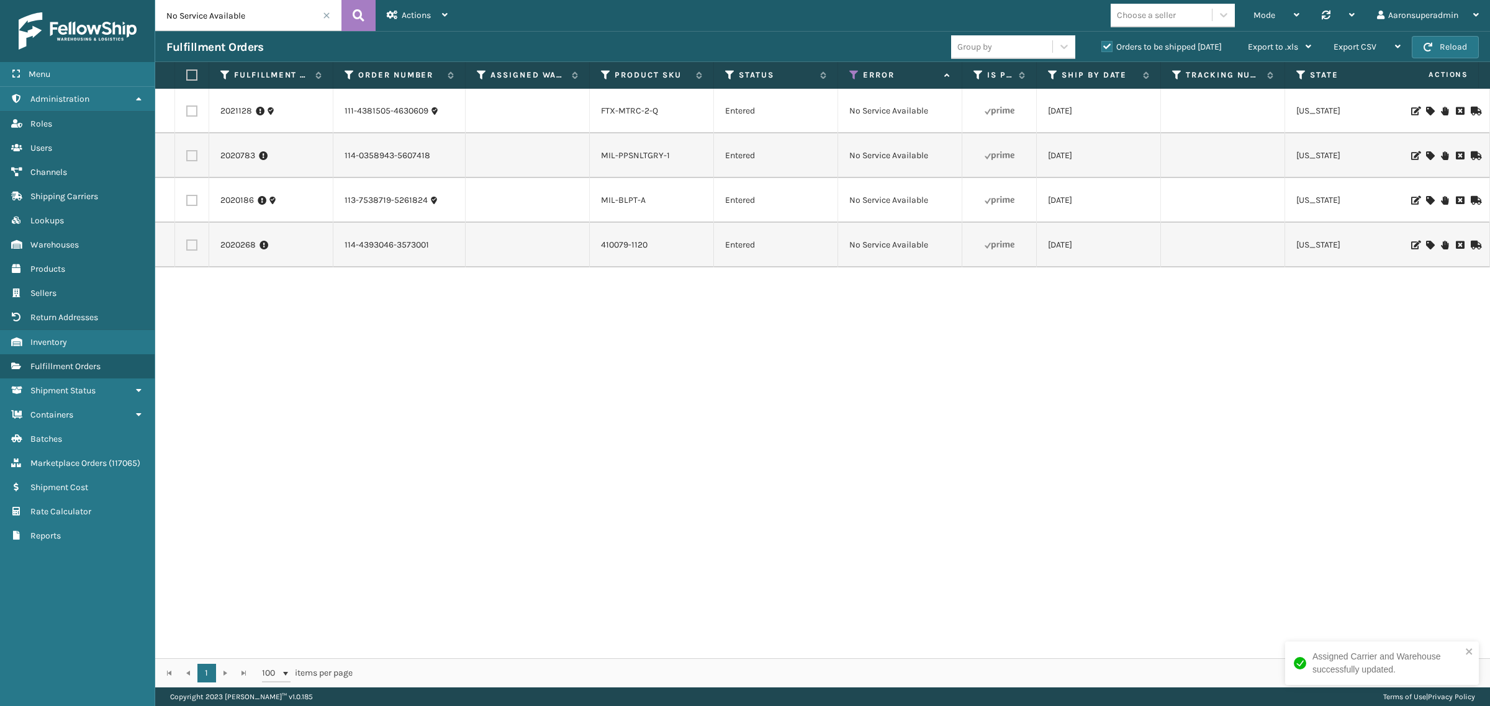
click at [1426, 110] on icon at bounding box center [1429, 111] width 7 height 9
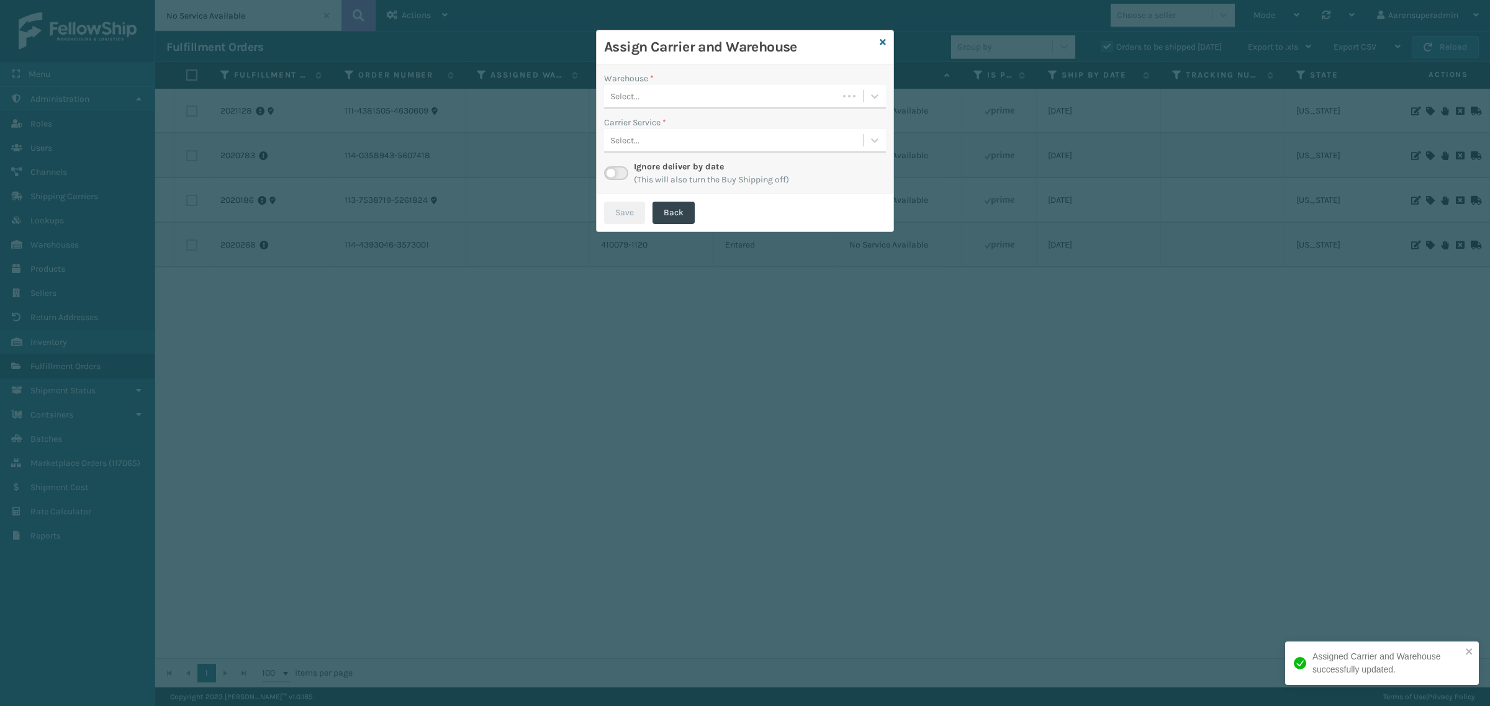
click at [744, 88] on div "Select..." at bounding box center [721, 96] width 234 height 20
click at [698, 122] on div "Fellowship - East" at bounding box center [745, 127] width 282 height 23
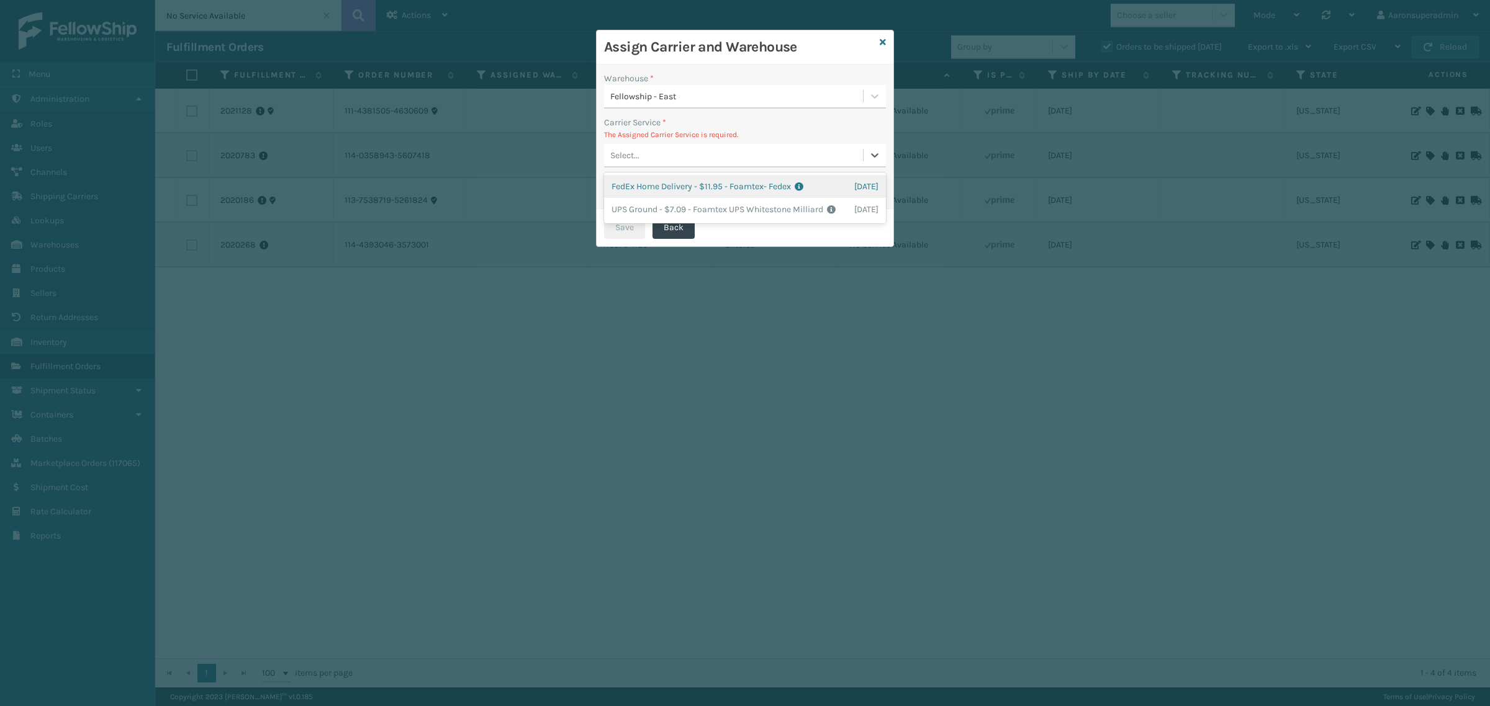
click at [712, 154] on div "Select..." at bounding box center [733, 155] width 259 height 20
click at [650, 191] on div "FedEx Home Delivery - $11.95 - Foamtex- Fedex Shipping Cost $11.95 Surplus Cost…" at bounding box center [745, 186] width 282 height 23
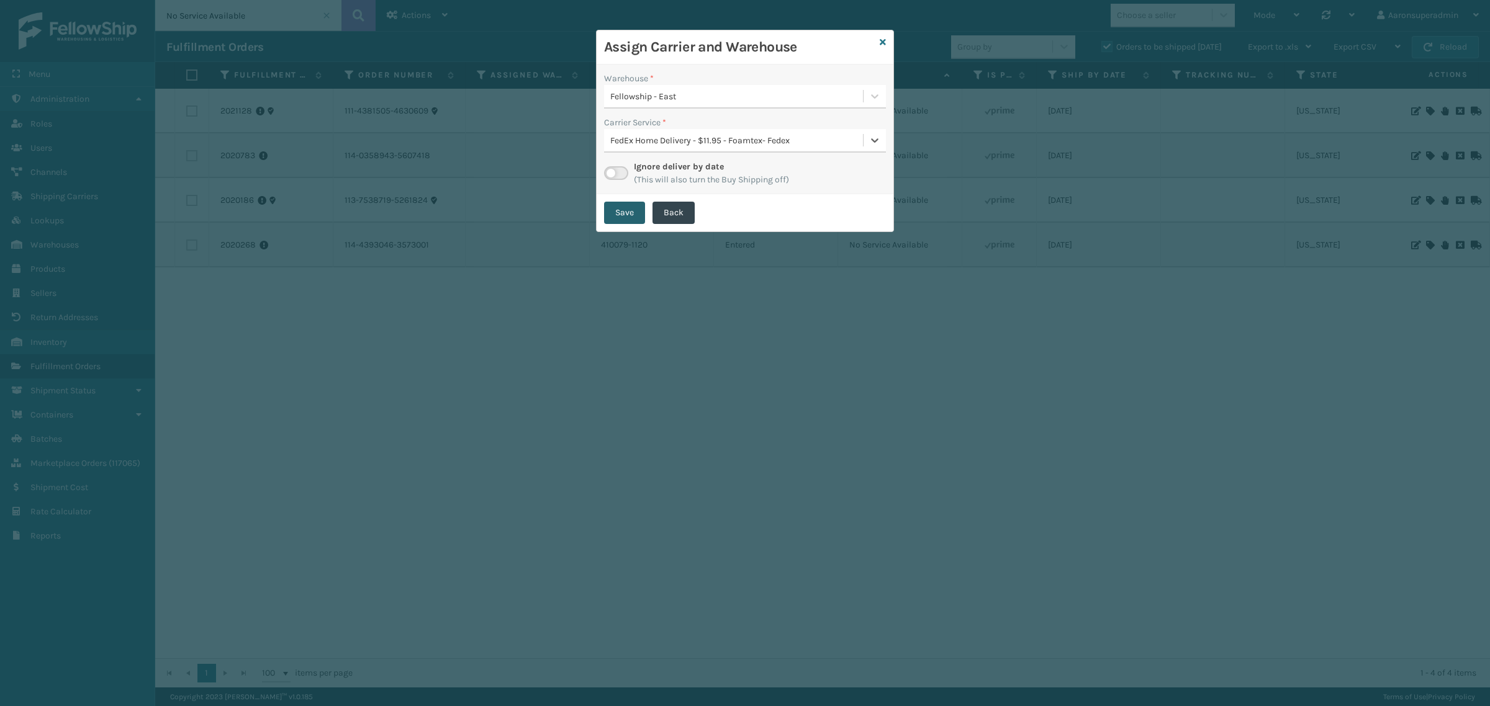
click at [618, 212] on button "Save" at bounding box center [624, 213] width 41 height 22
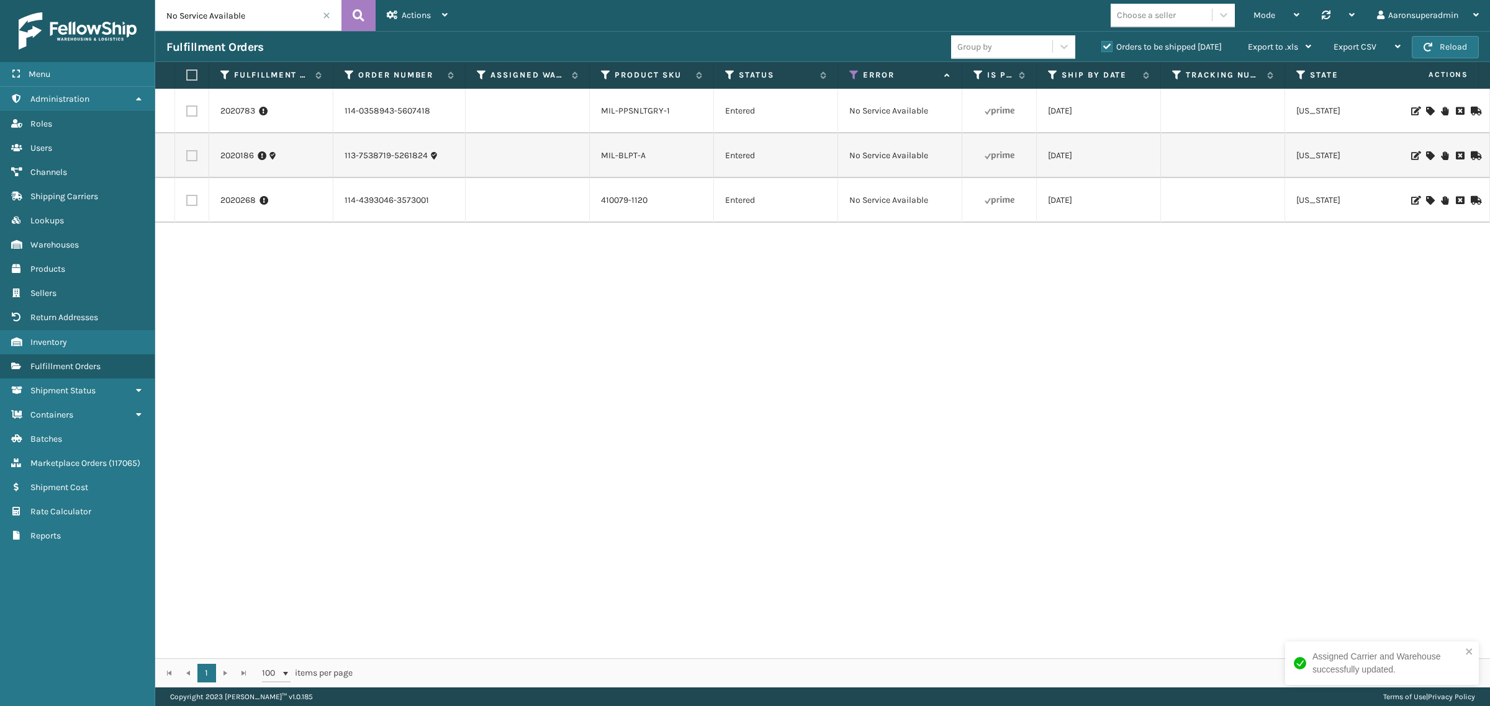
click at [1426, 113] on icon at bounding box center [1429, 111] width 7 height 9
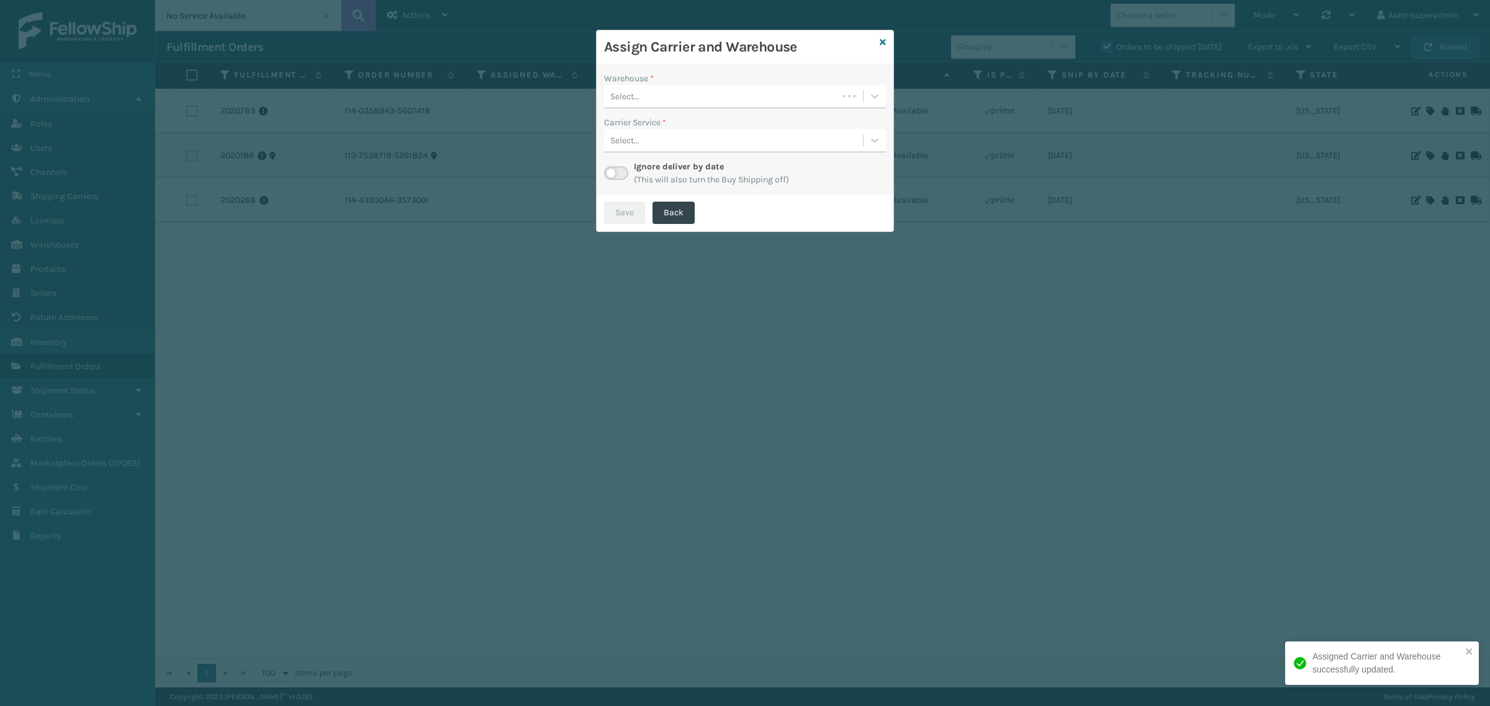
click at [694, 94] on div "Select..." at bounding box center [721, 96] width 234 height 20
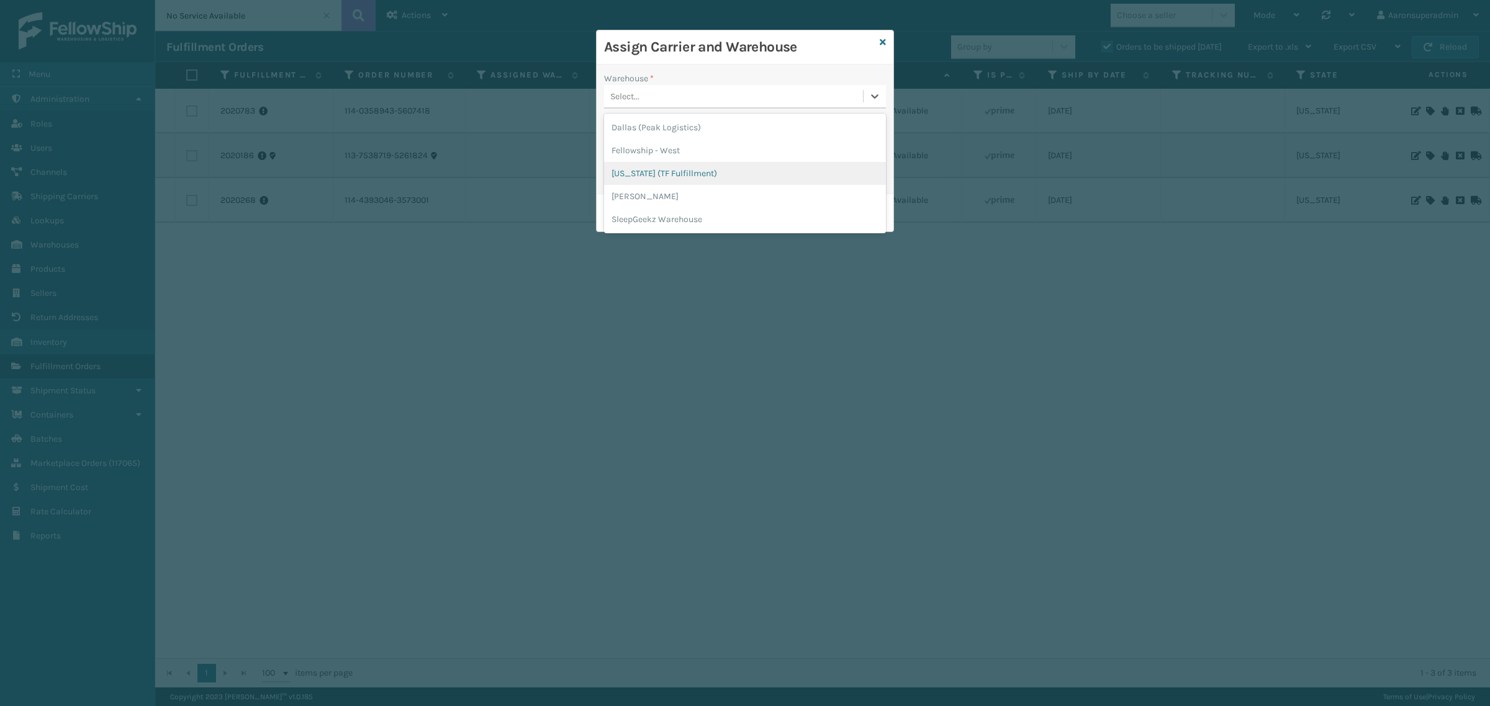
click at [670, 168] on div "Indiana (TF Fulfillment)" at bounding box center [745, 173] width 282 height 23
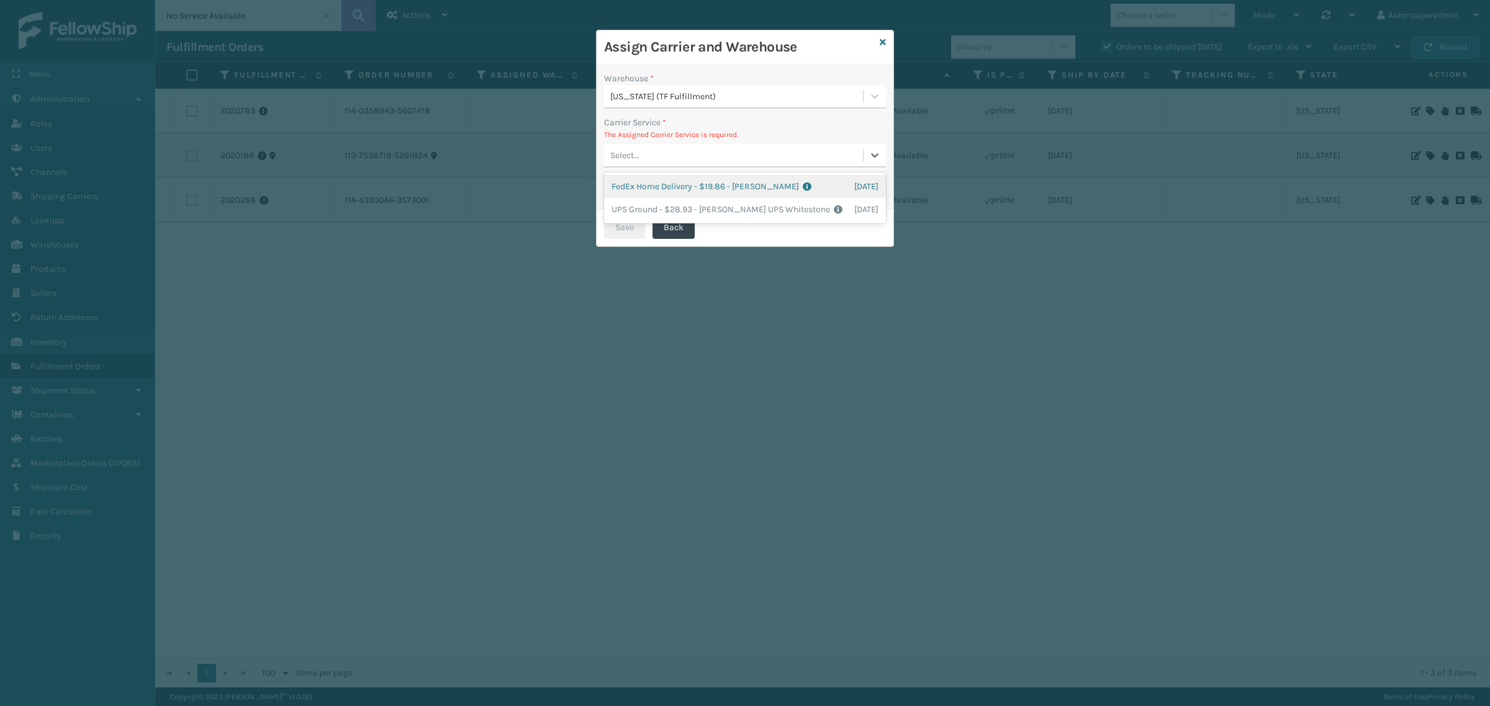
click at [678, 164] on div "Select..." at bounding box center [733, 155] width 259 height 20
click at [641, 196] on div "FedEx Home Delivery - $19.86 - Milliard FedEx Shipping Cost $17.42 Surplus Cost…" at bounding box center [745, 186] width 282 height 23
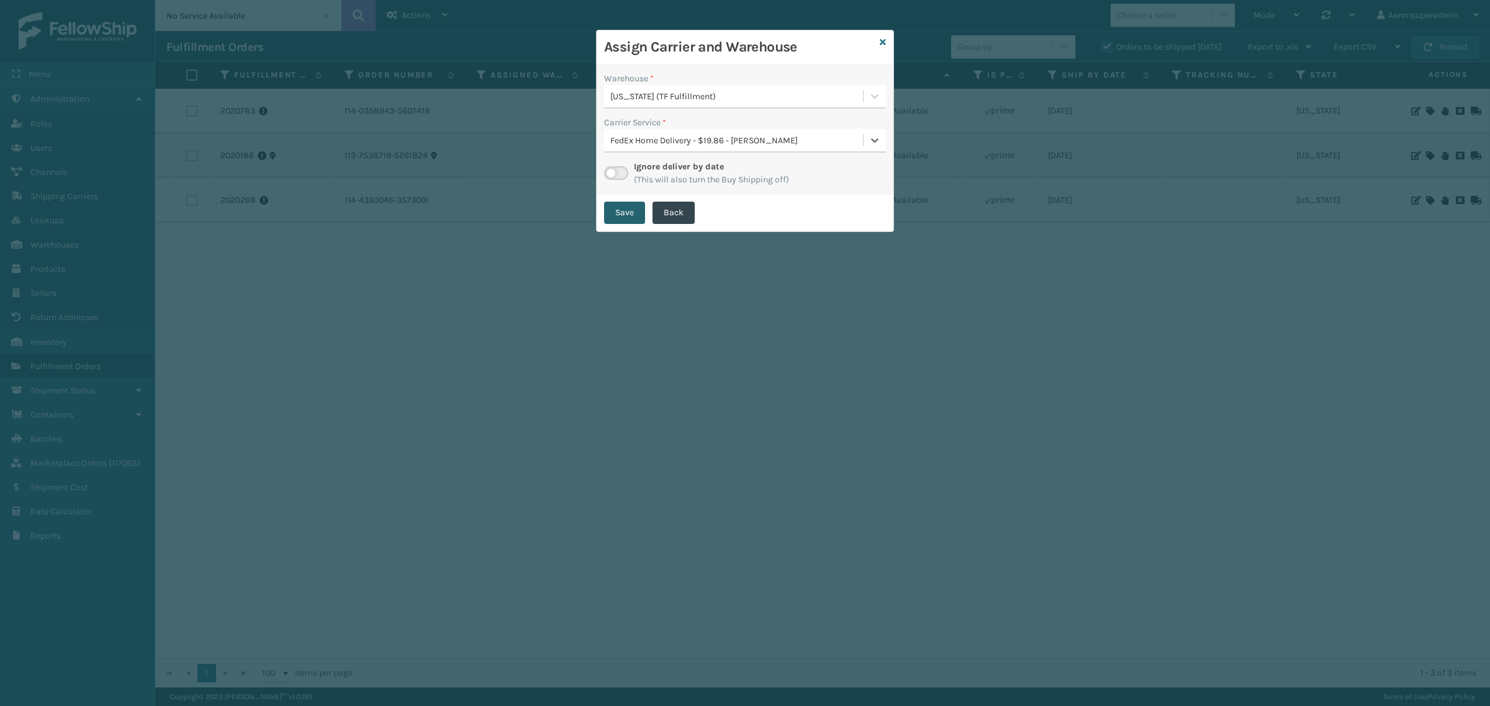
click at [628, 212] on button "Save" at bounding box center [624, 213] width 41 height 22
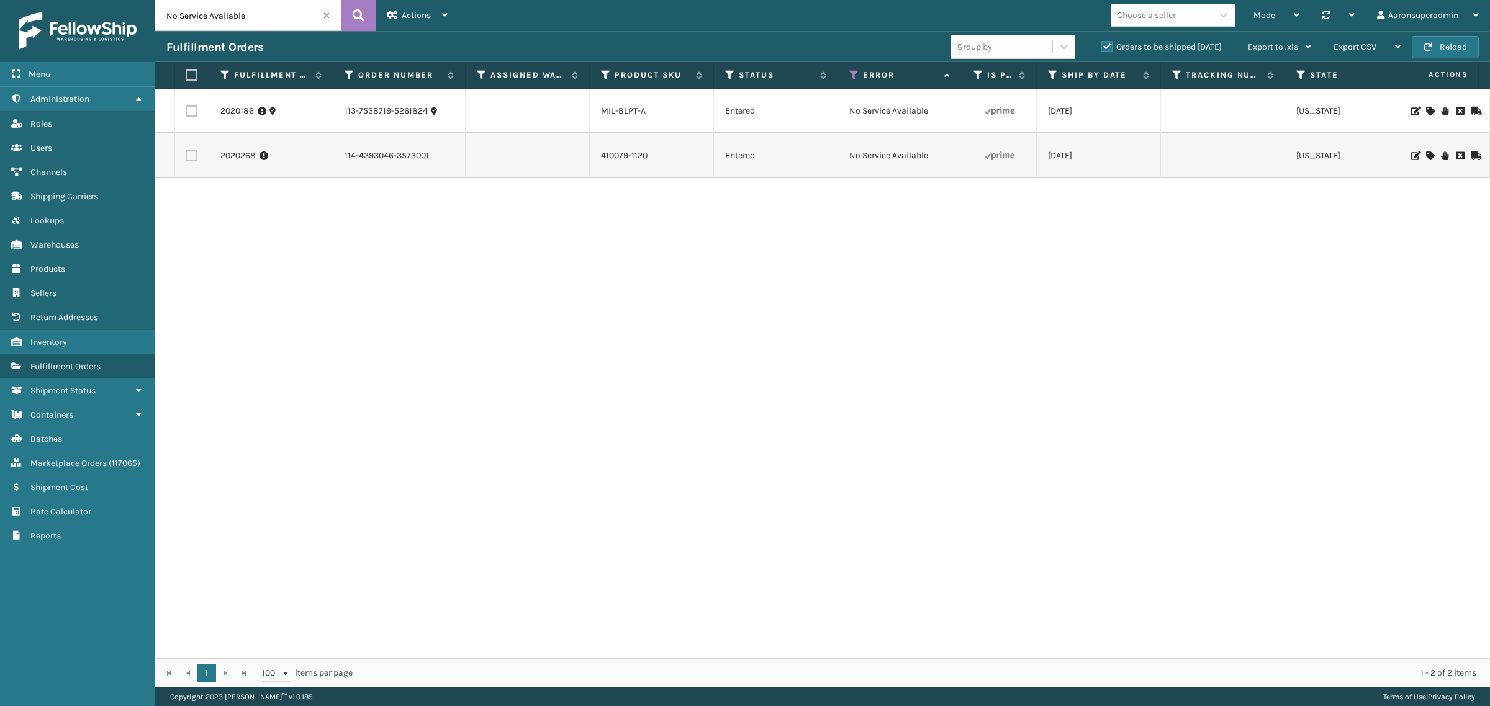
click at [1426, 154] on icon at bounding box center [1429, 155] width 7 height 9
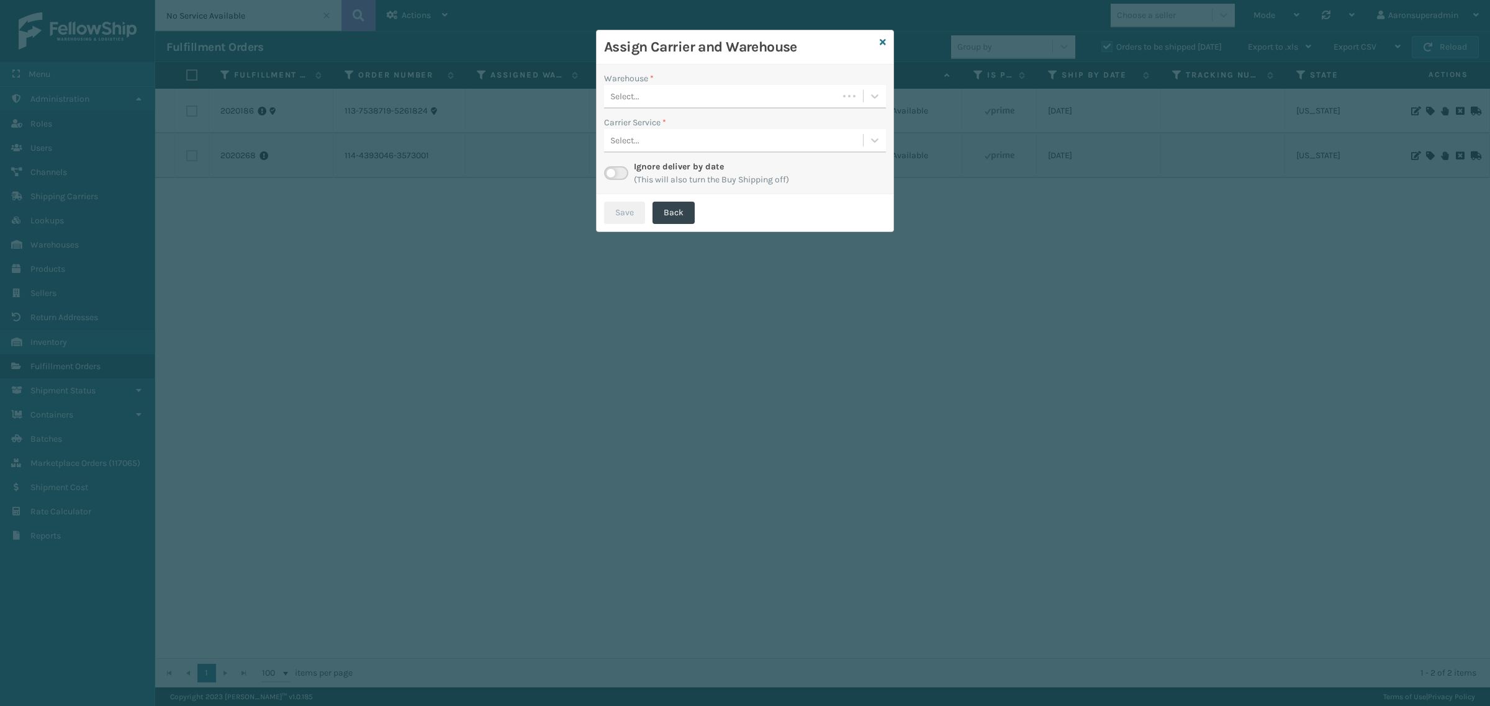
click at [696, 107] on div "Select..." at bounding box center [745, 97] width 282 height 24
click at [661, 149] on div "TFM" at bounding box center [745, 150] width 282 height 23
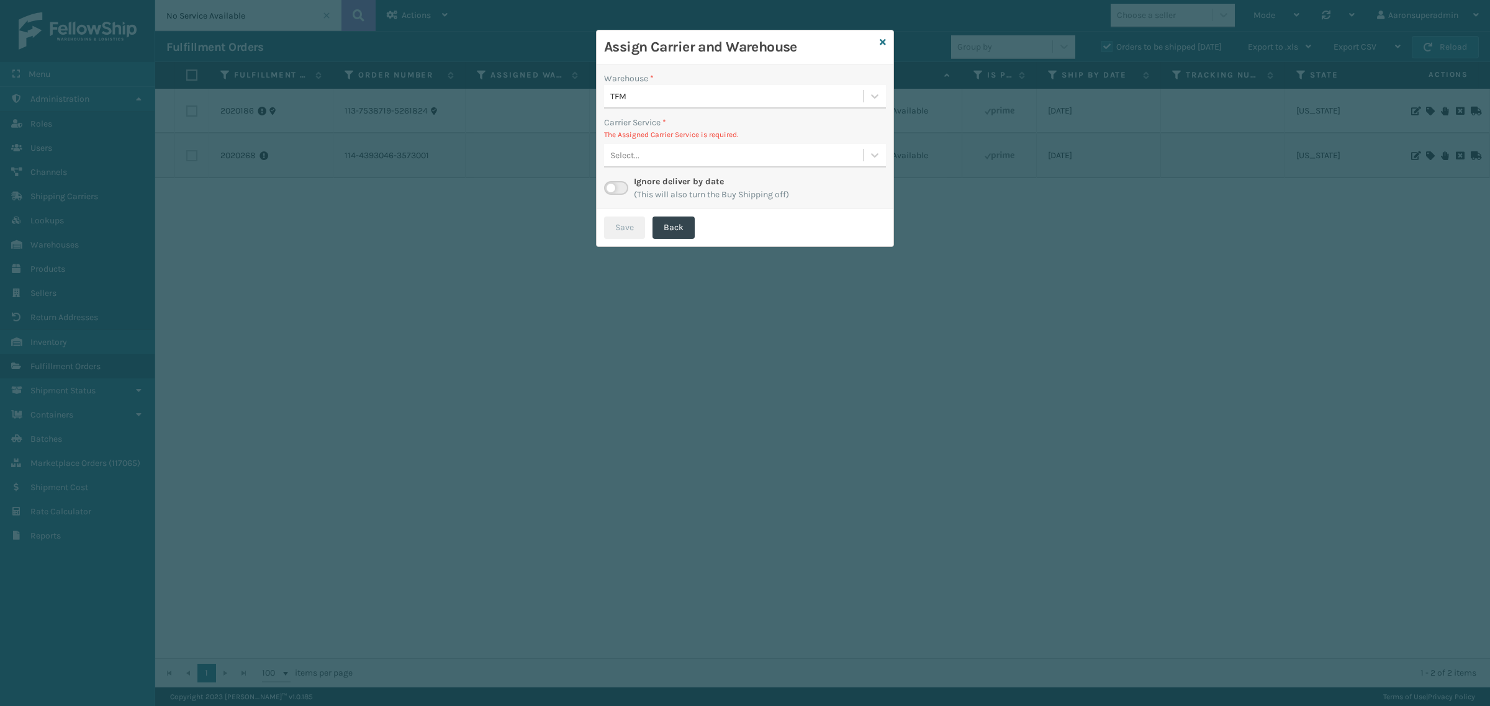
click at [659, 154] on div "Select..." at bounding box center [733, 155] width 259 height 20
drag, startPoint x: 665, startPoint y: 128, endPoint x: 625, endPoint y: 172, distance: 59.3
click at [665, 130] on p "The Assigned Carrier Service is required." at bounding box center [745, 134] width 282 height 11
click at [618, 182] on label at bounding box center [616, 188] width 24 height 14
click at [612, 182] on input "checkbox" at bounding box center [608, 185] width 8 height 8
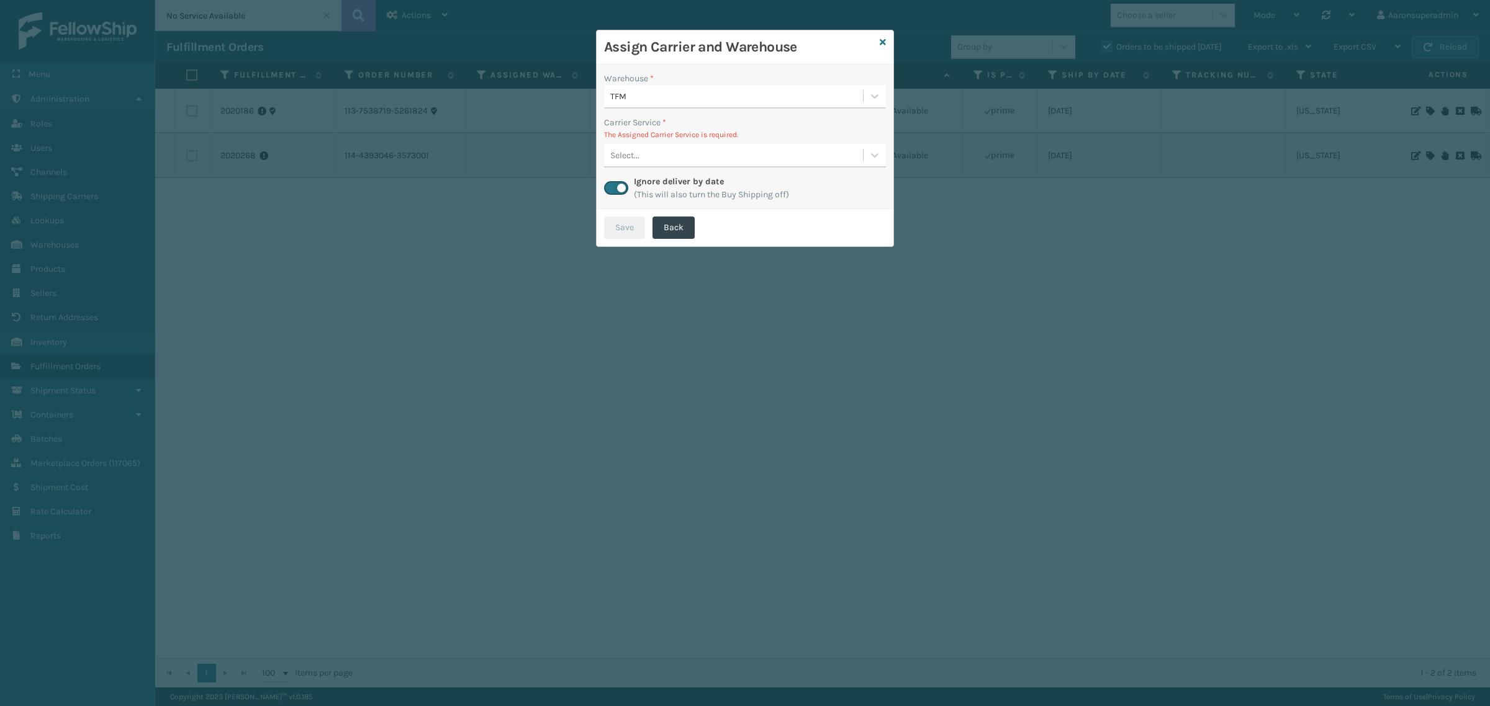
checkbox input "true"
click at [721, 144] on div "Select..." at bounding box center [745, 156] width 282 height 24
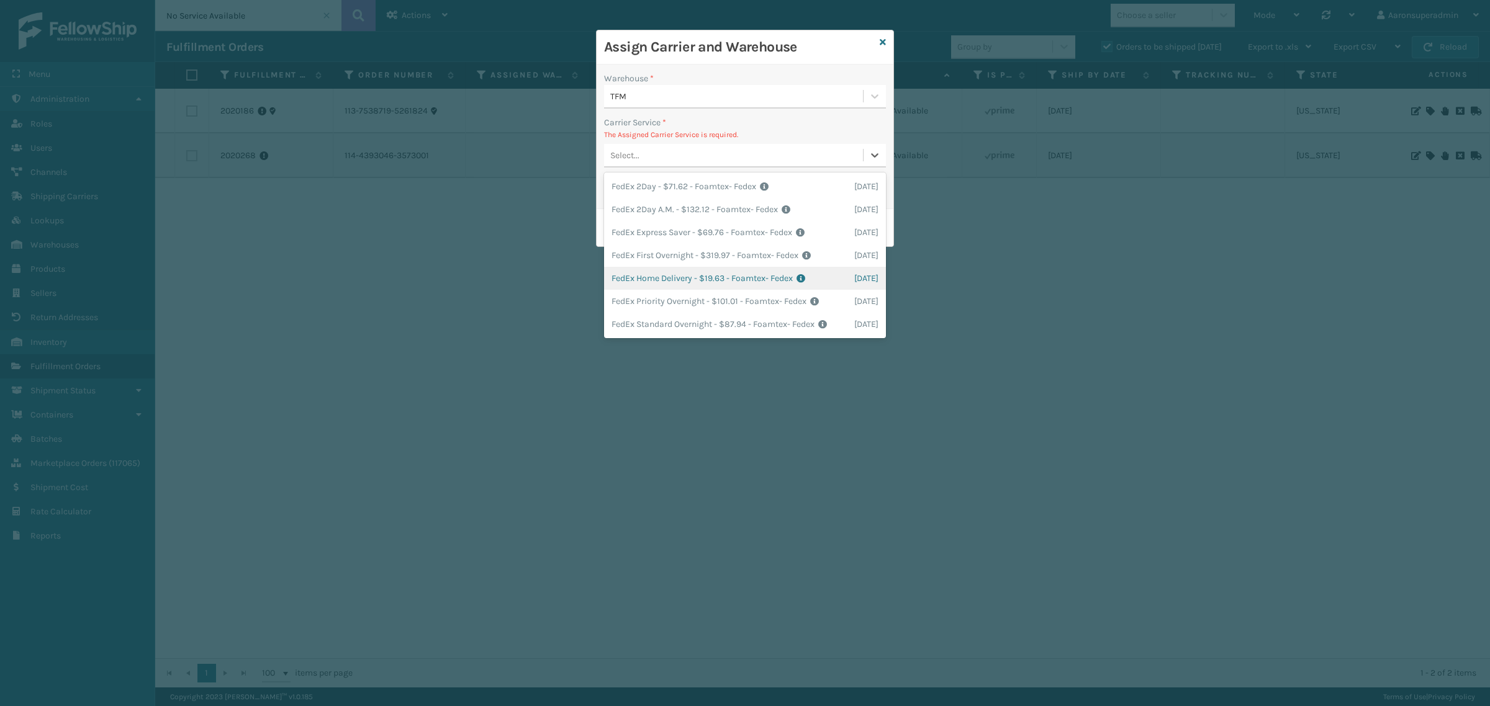
click at [623, 277] on div "FedEx Home Delivery - $19.63 - Foamtex- Fedex Shipping Cost $19.63 Surplus Cost…" at bounding box center [745, 278] width 282 height 23
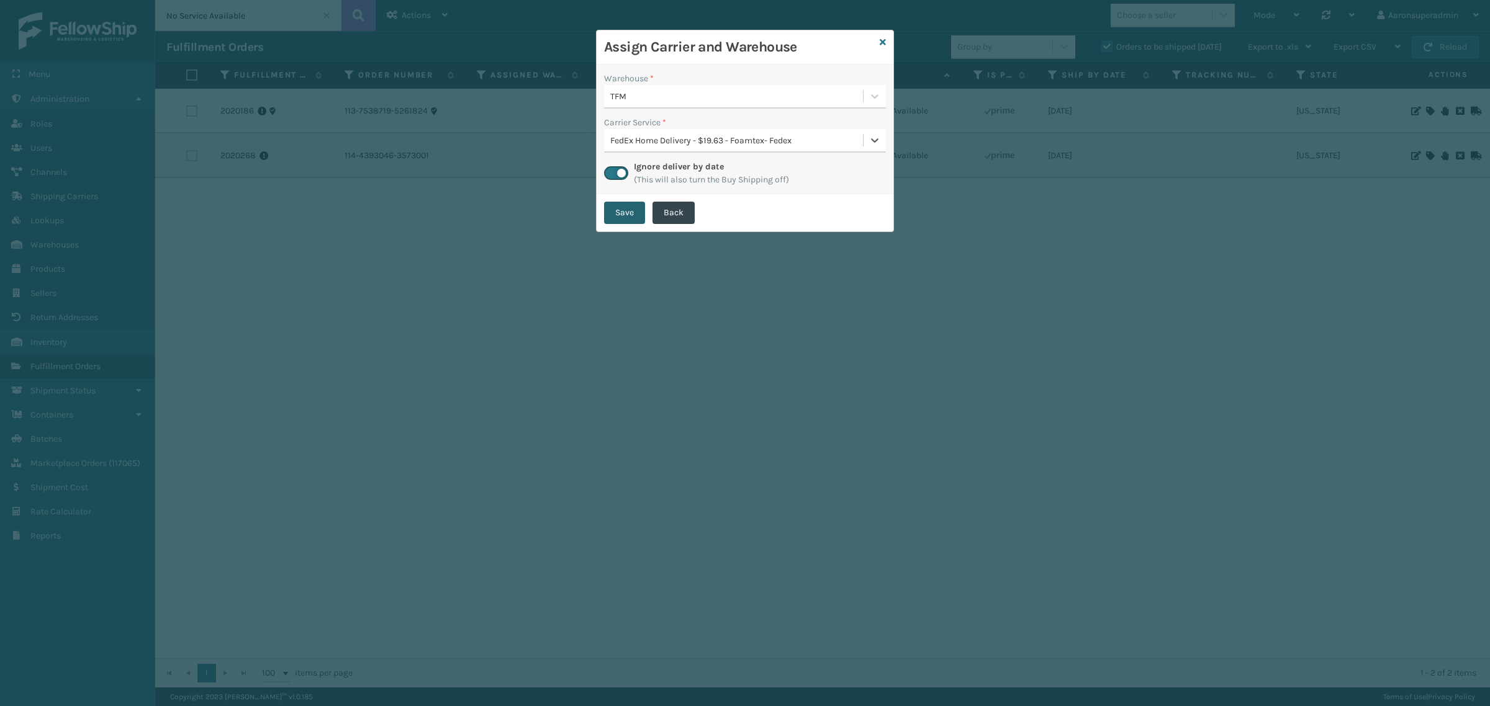
click at [604, 215] on button "Save" at bounding box center [624, 213] width 41 height 22
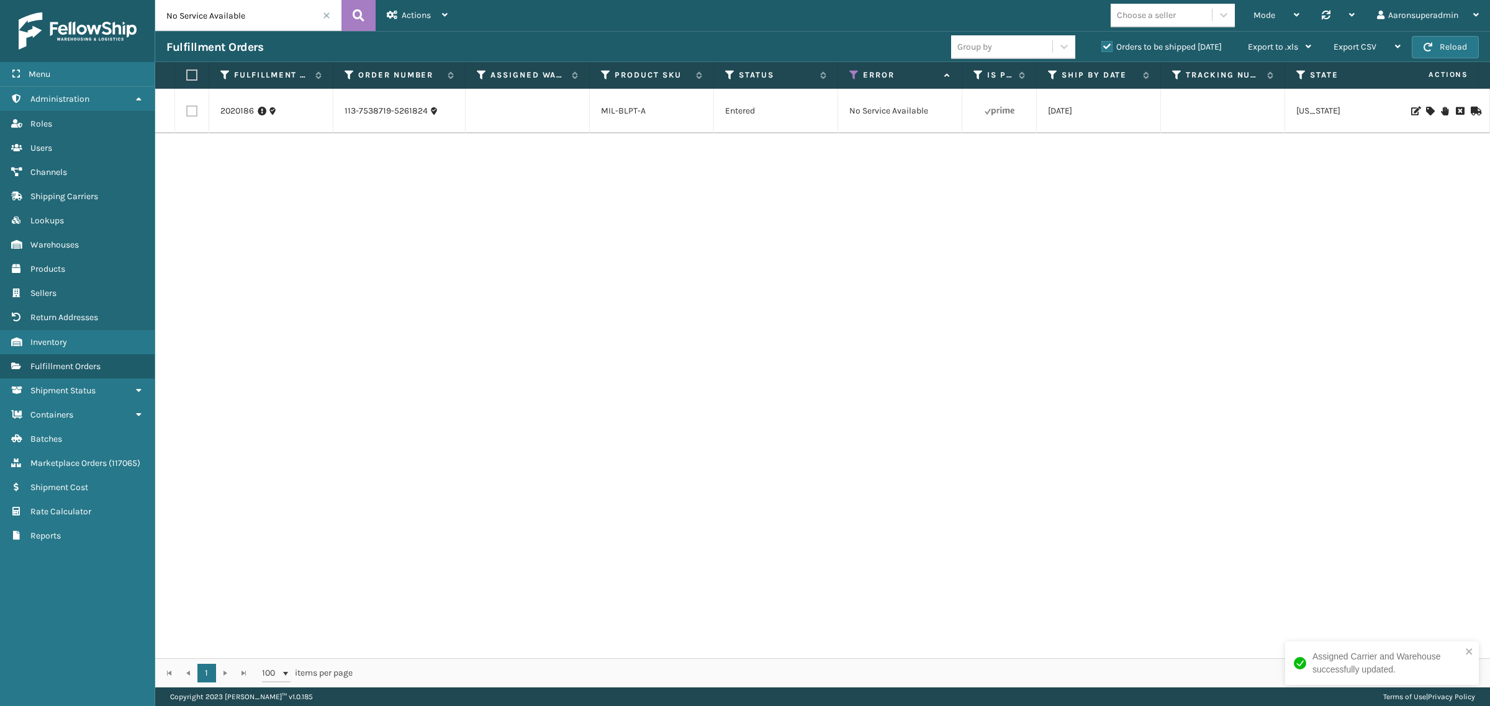
click at [1426, 107] on icon at bounding box center [1429, 111] width 7 height 9
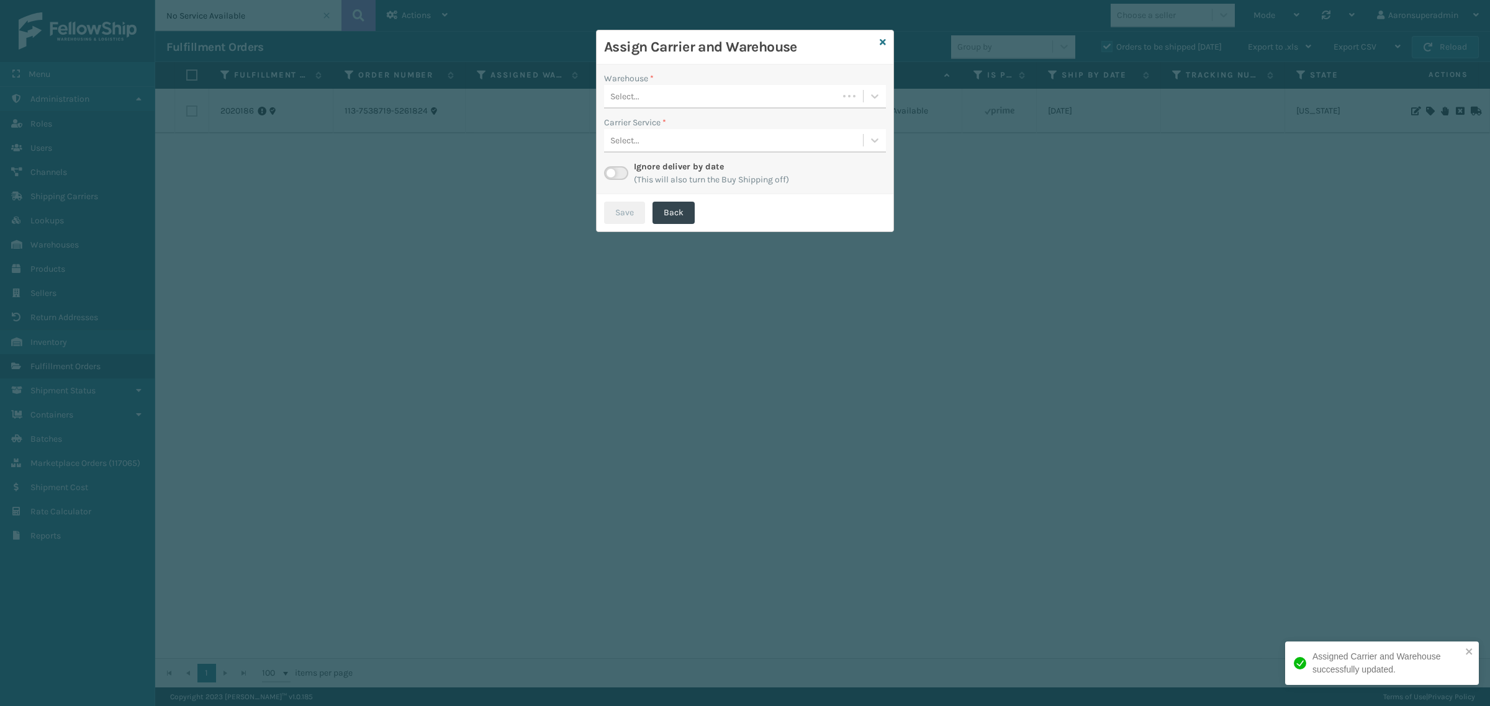
click at [706, 94] on div "Select..." at bounding box center [721, 96] width 234 height 20
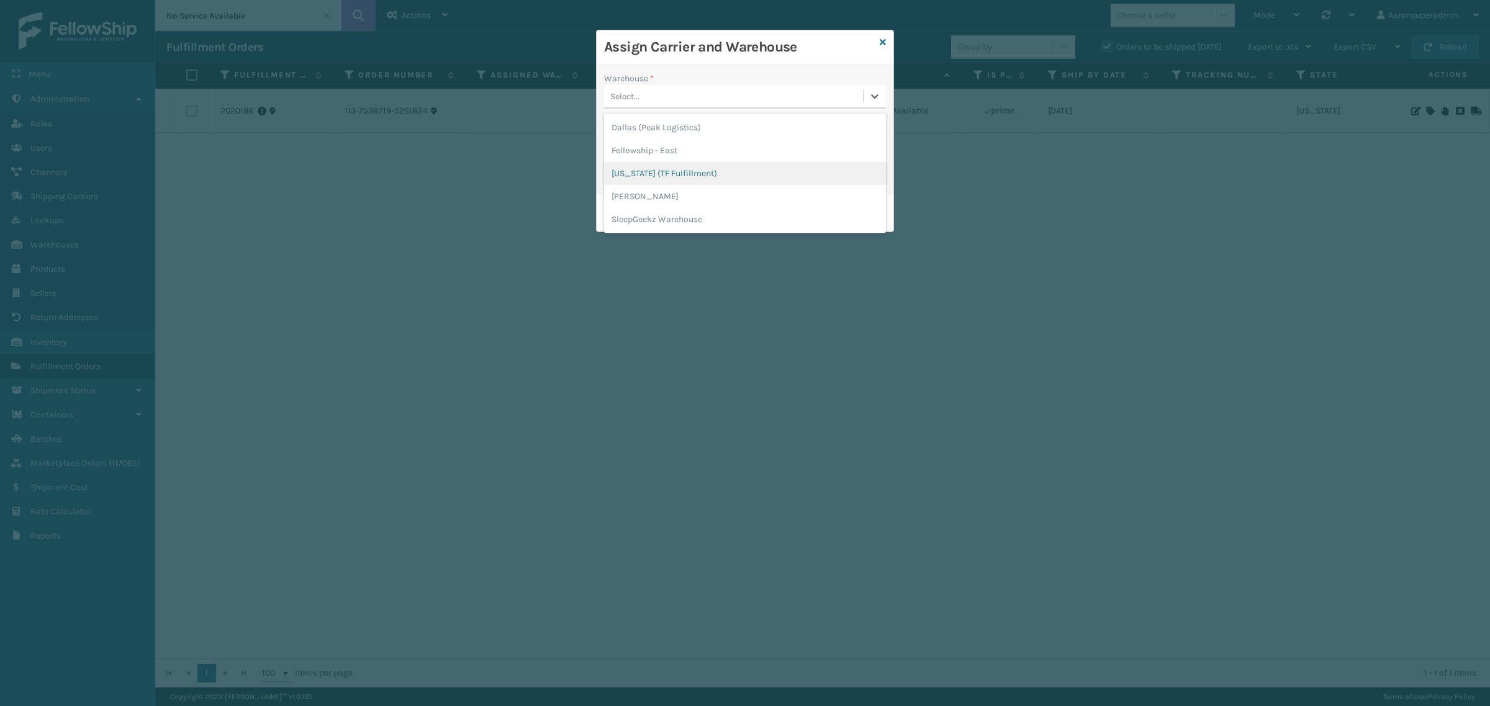
click at [652, 165] on div "Indiana (TF Fulfillment)" at bounding box center [745, 173] width 282 height 23
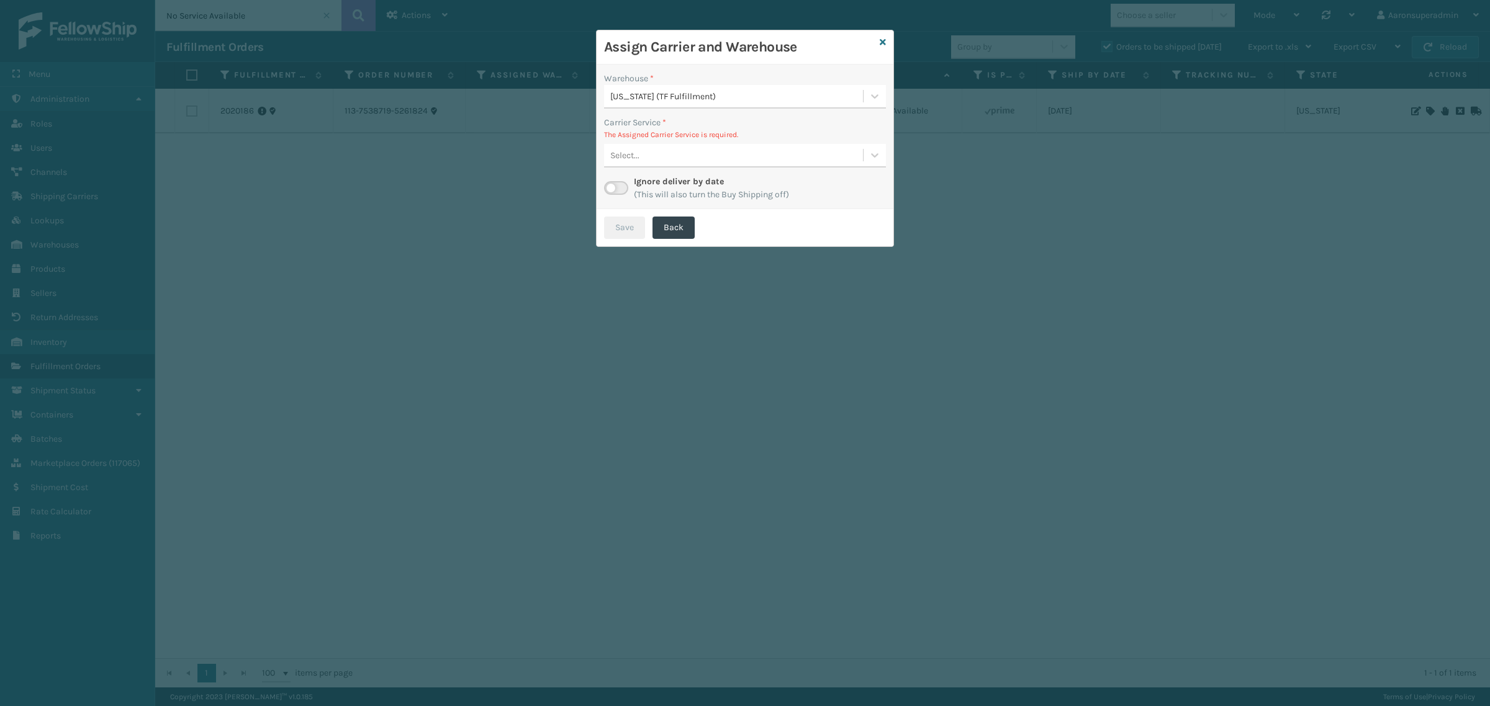
click at [668, 162] on div "Select..." at bounding box center [733, 155] width 259 height 20
click at [657, 185] on div "FedEx Home Delivery - $13.62 - Milliard FedEx Shipping Cost $11.95 Surplus Cost…" at bounding box center [745, 186] width 282 height 23
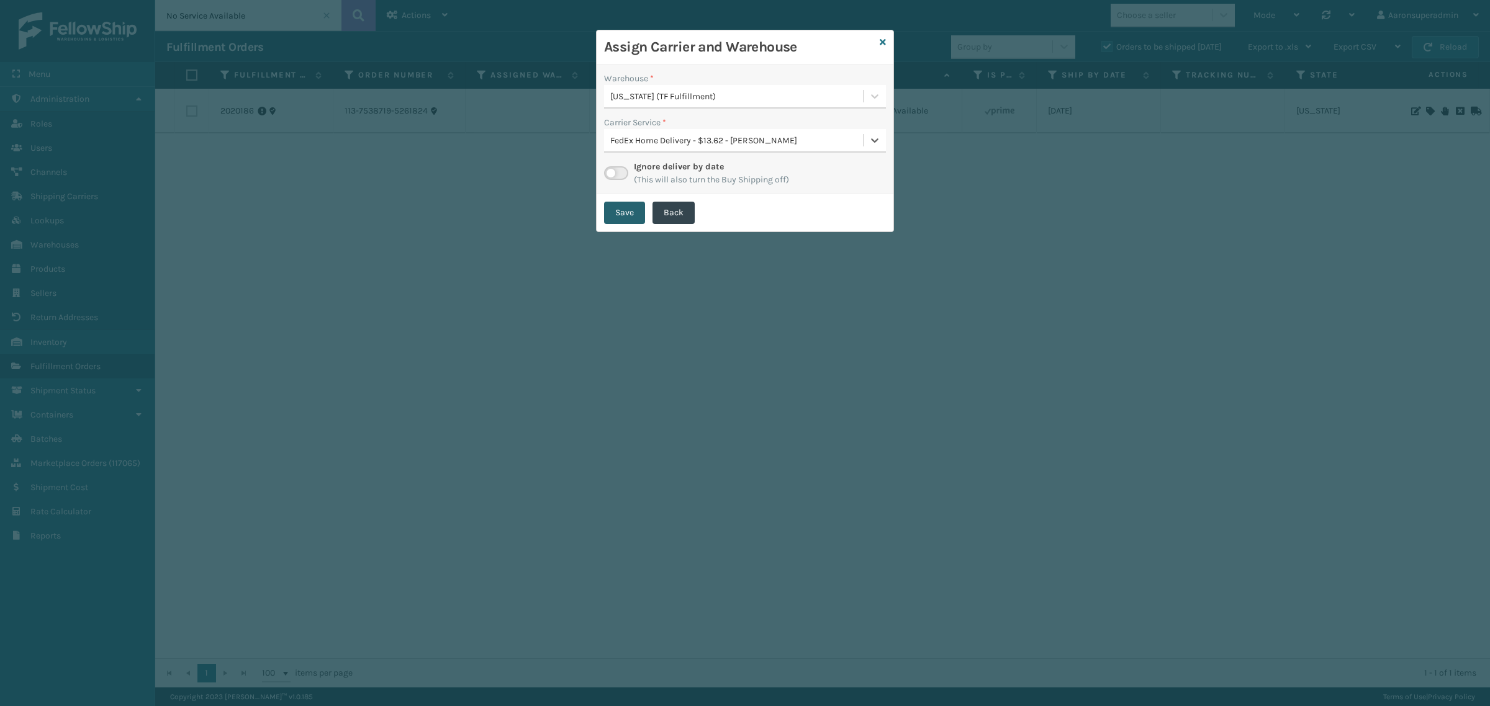
click at [623, 214] on button "Save" at bounding box center [624, 213] width 41 height 22
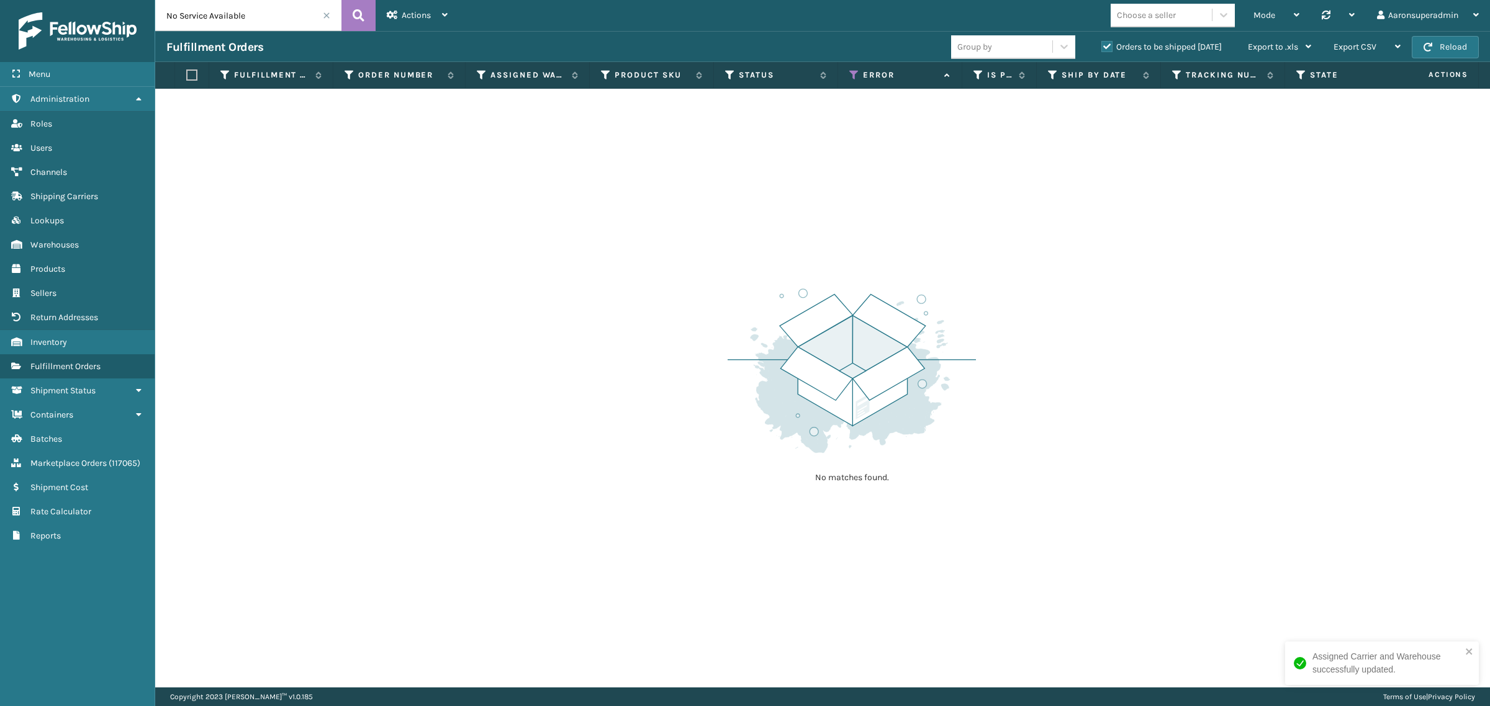
click at [330, 16] on span at bounding box center [326, 15] width 7 height 7
click at [851, 79] on icon at bounding box center [854, 75] width 10 height 11
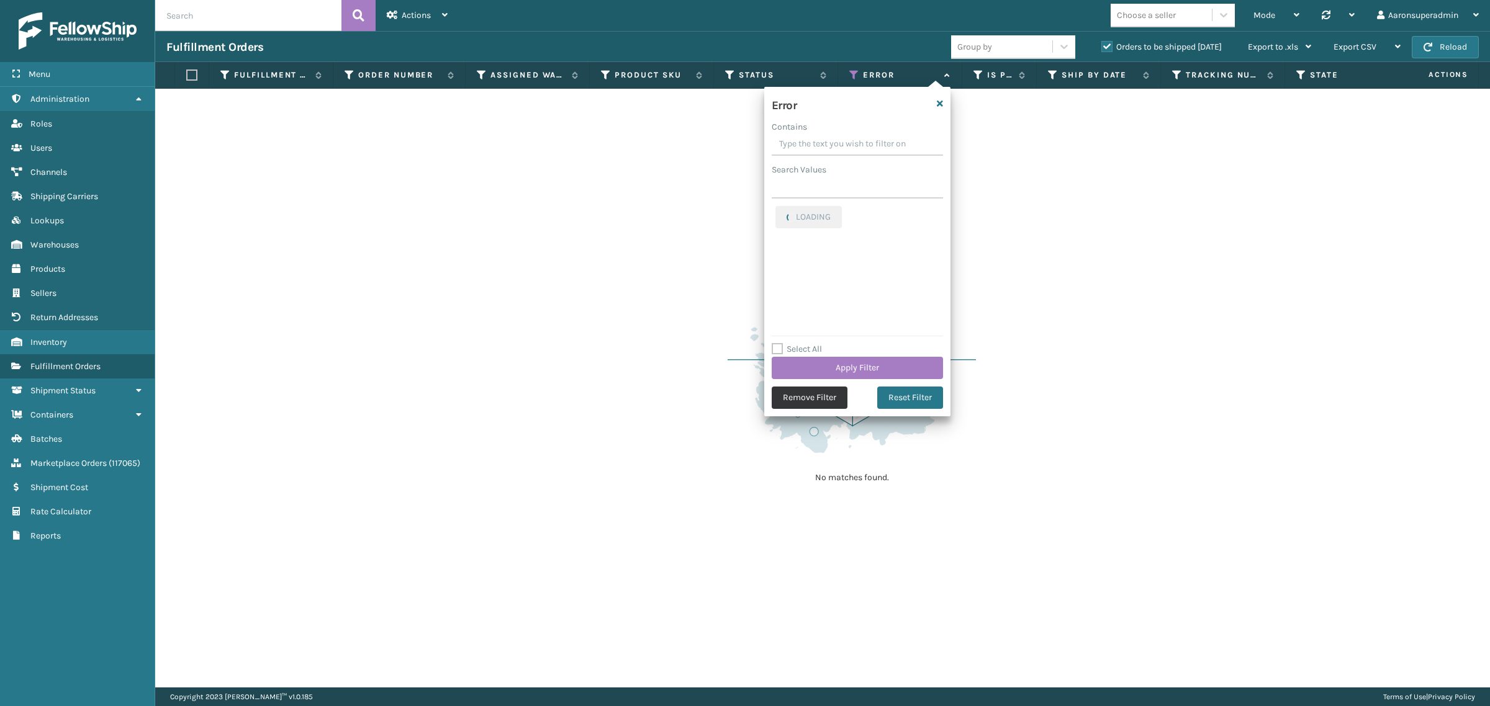
click at [814, 392] on button "Remove Filter" at bounding box center [810, 398] width 76 height 22
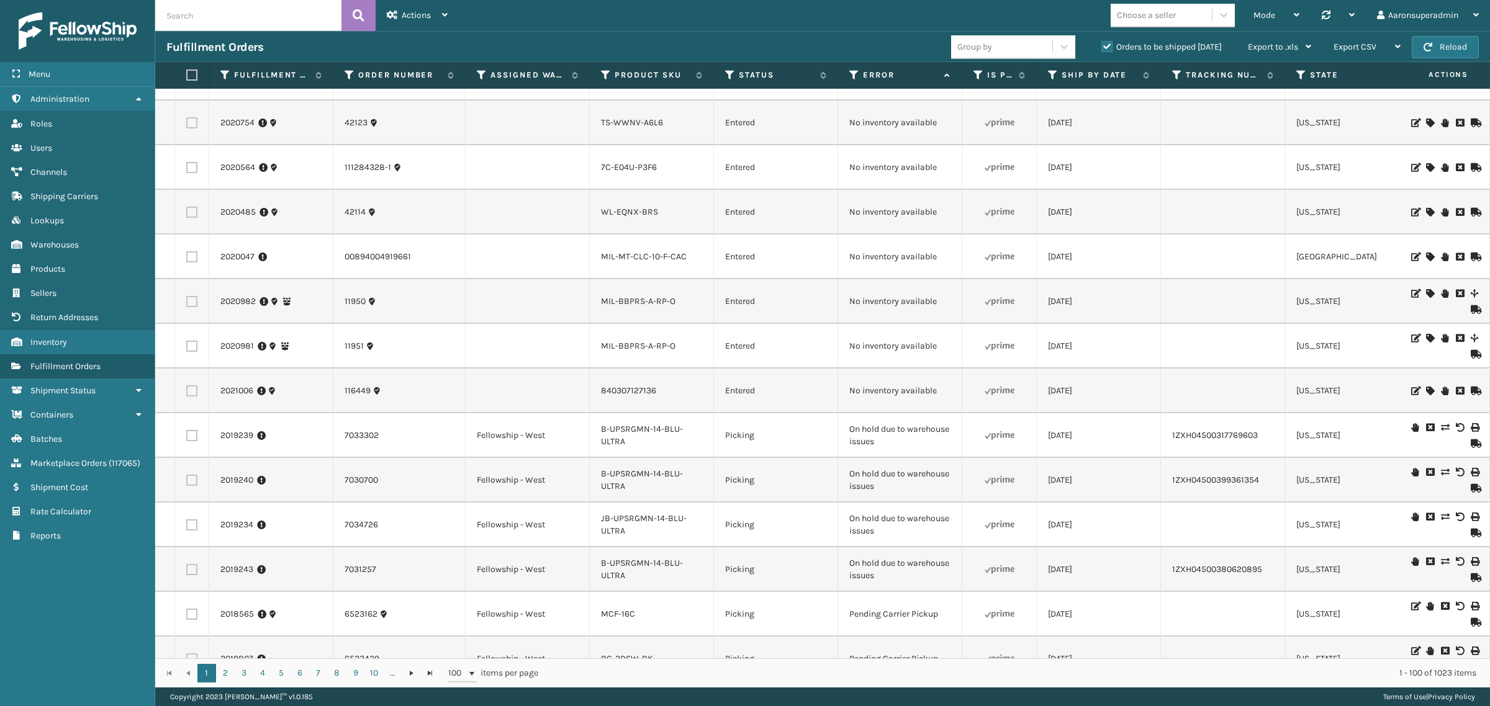
scroll to position [1060, 0]
